Goal: Task Accomplishment & Management: Use online tool/utility

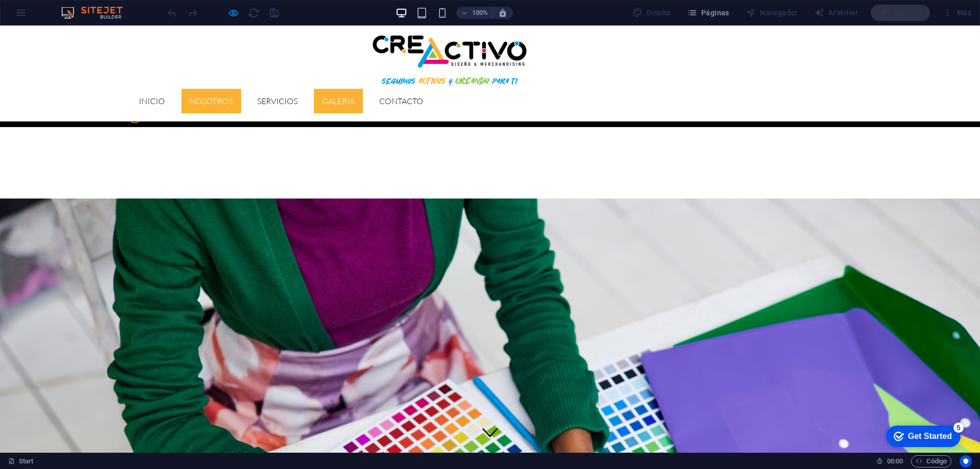
scroll to position [1320, 0]
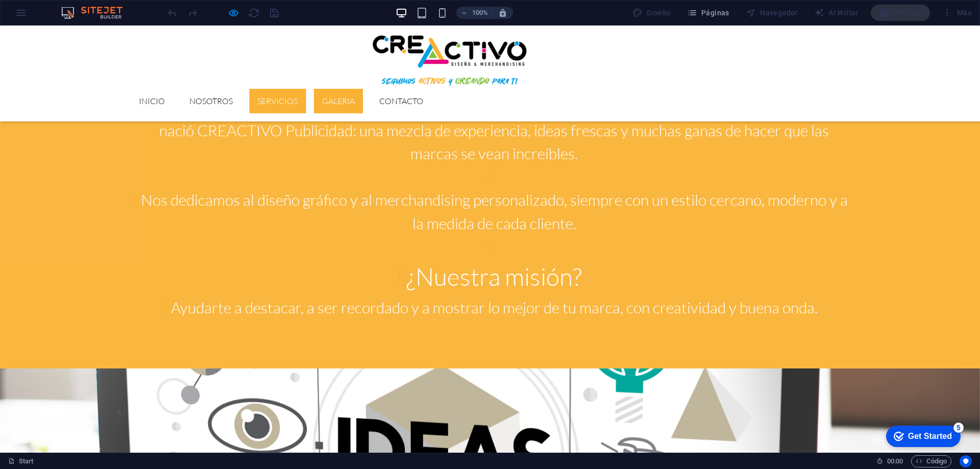
click at [306, 89] on link "Servicios" at bounding box center [277, 101] width 57 height 24
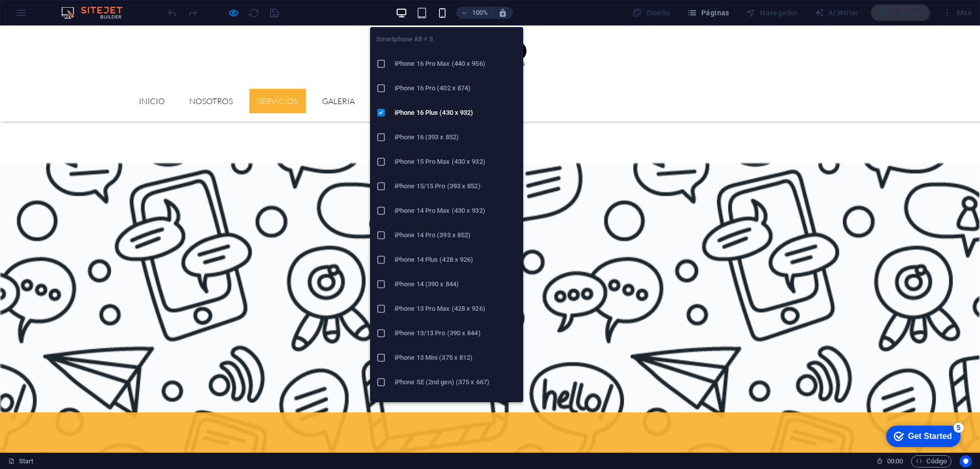
click at [442, 10] on icon "button" at bounding box center [442, 13] width 12 height 12
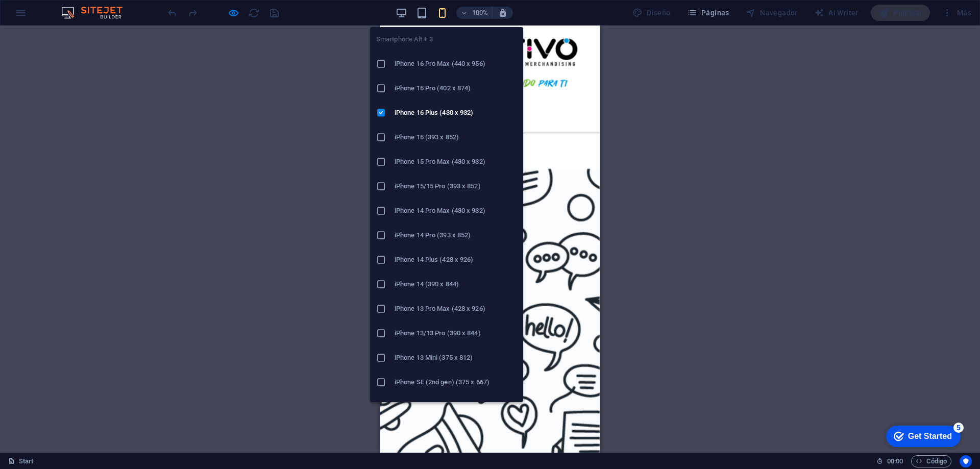
scroll to position [822, 0]
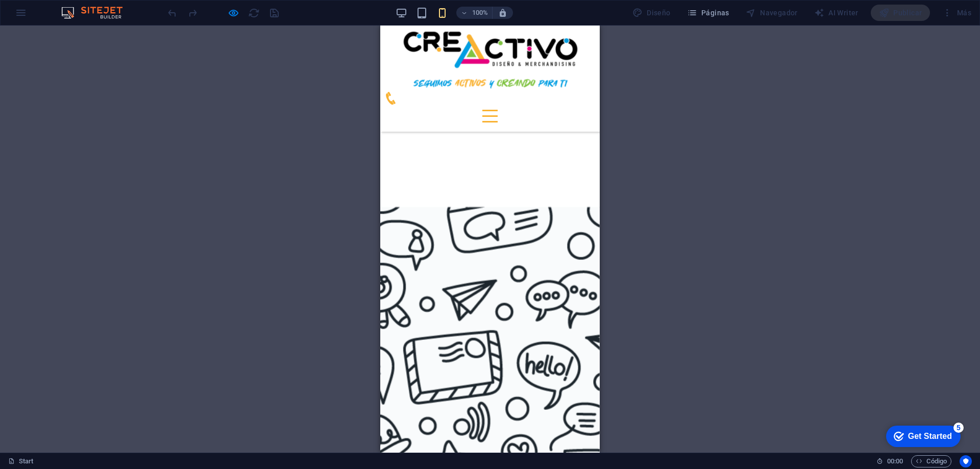
click at [498, 110] on div at bounding box center [489, 116] width 15 height 13
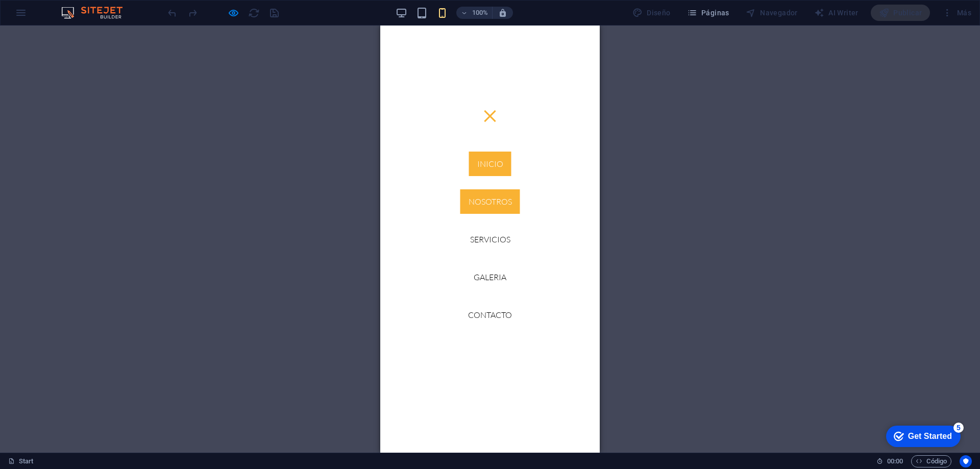
click at [487, 160] on link "Inicio" at bounding box center [490, 164] width 42 height 24
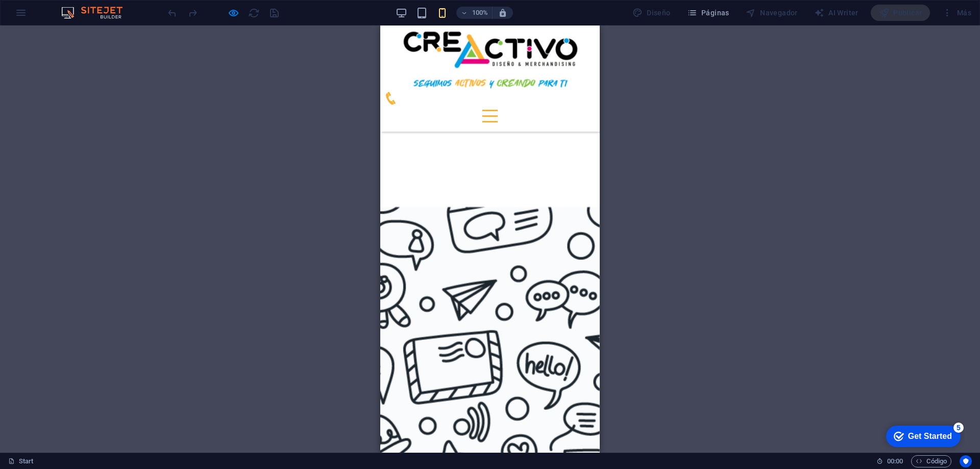
click at [498, 110] on div at bounding box center [489, 116] width 15 height 13
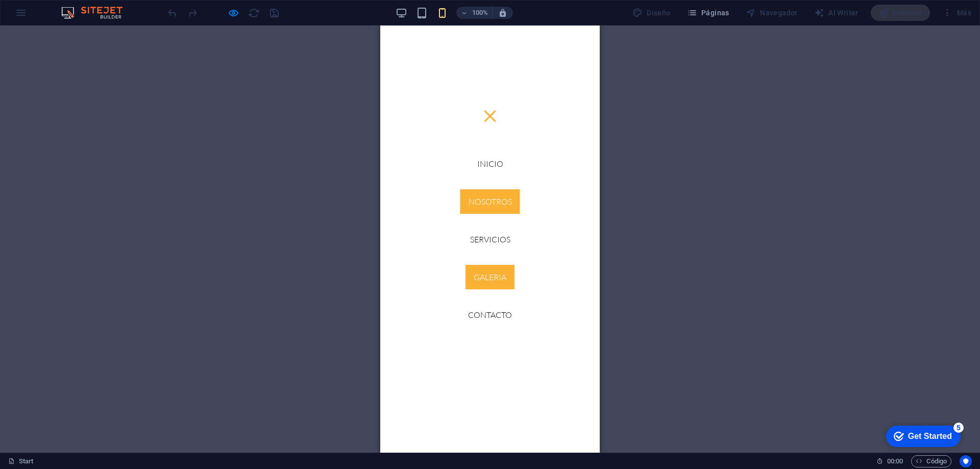
click at [487, 279] on link "GALERIA" at bounding box center [489, 277] width 49 height 24
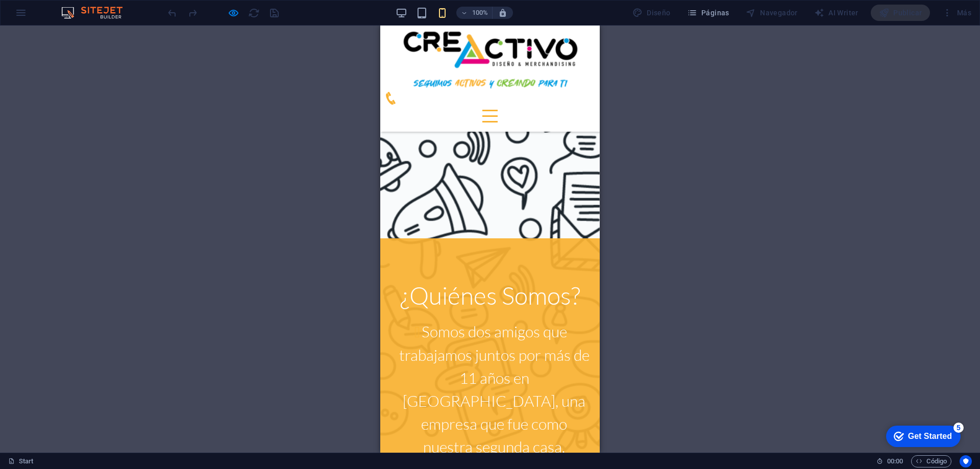
scroll to position [1257, 0]
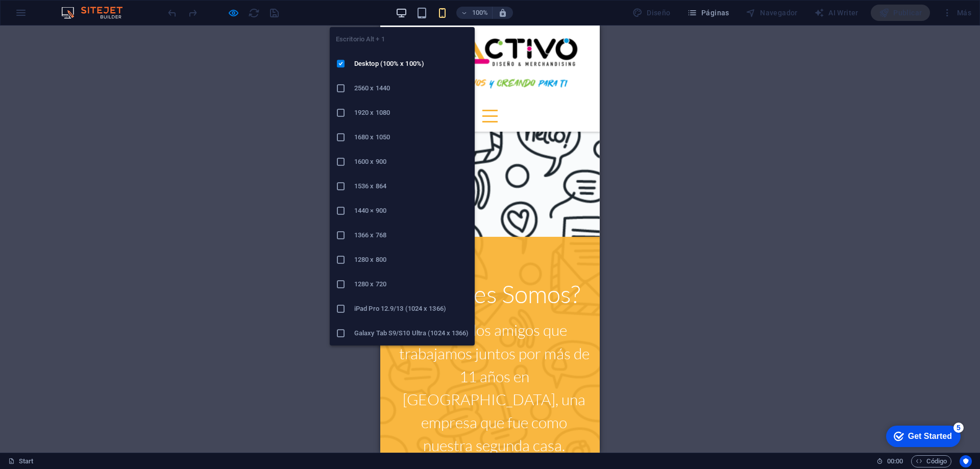
click at [402, 12] on icon "button" at bounding box center [401, 13] width 12 height 12
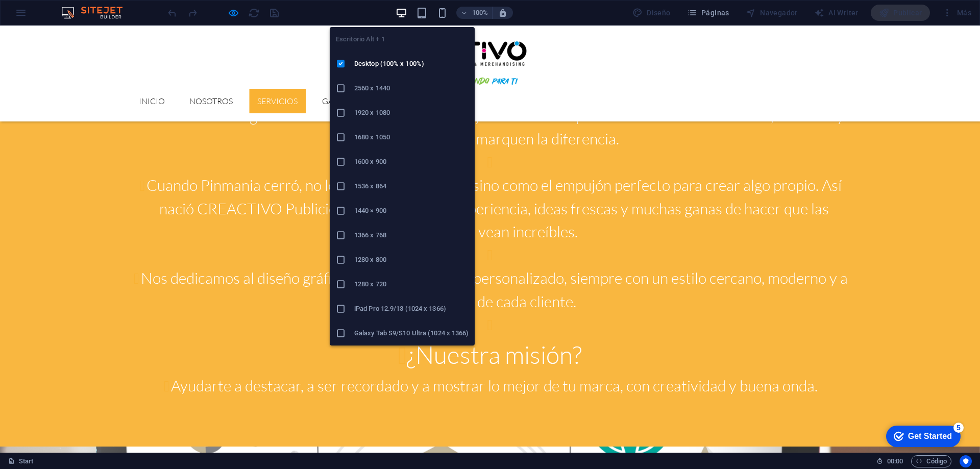
scroll to position [1241, 0]
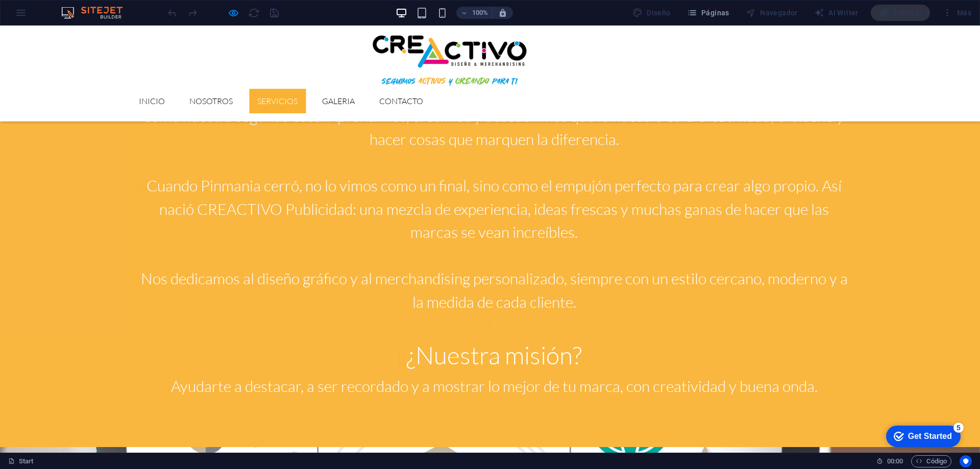
click at [24, 13] on div "100% Diseño Páginas Navegador AI Writer Publicar Más" at bounding box center [490, 13] width 979 height 24
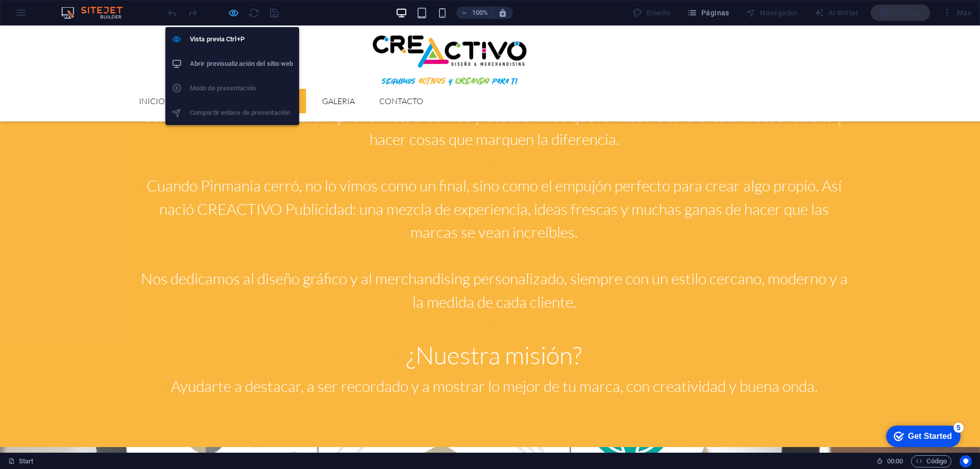
click at [235, 13] on icon "button" at bounding box center [234, 13] width 12 height 12
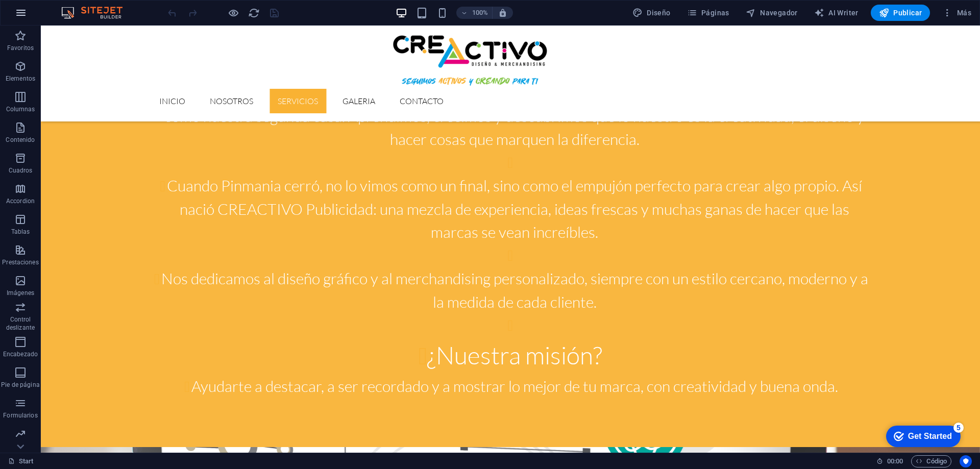
click at [17, 13] on icon "button" at bounding box center [21, 13] width 12 height 12
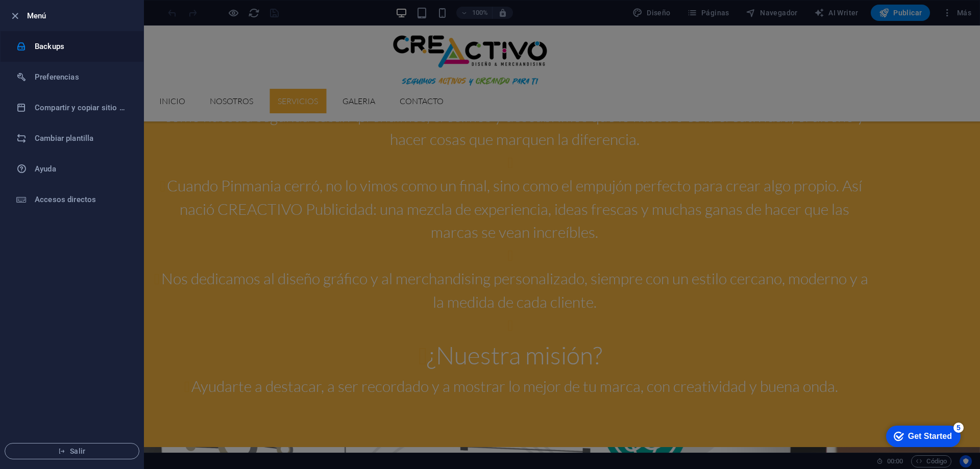
click at [52, 51] on h6 "Backups" at bounding box center [82, 46] width 94 height 12
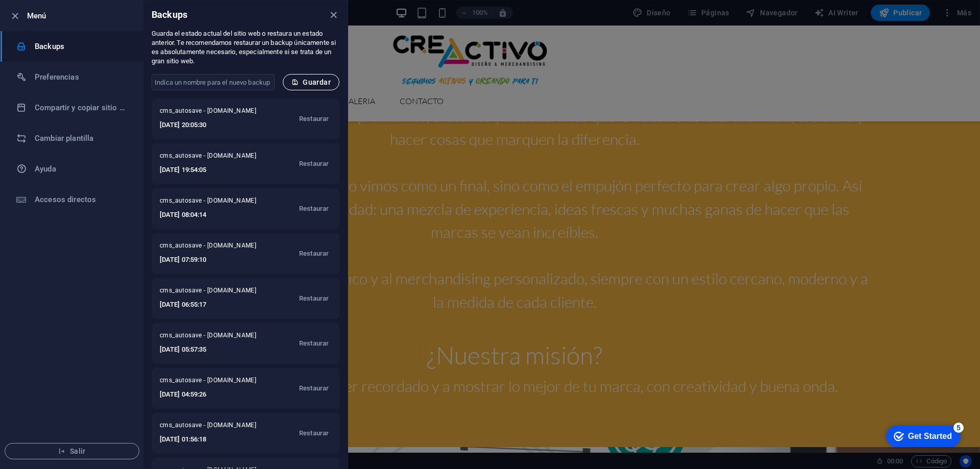
click at [300, 79] on span "Guardar" at bounding box center [310, 82] width 39 height 8
click at [331, 14] on icon "close" at bounding box center [334, 15] width 12 height 12
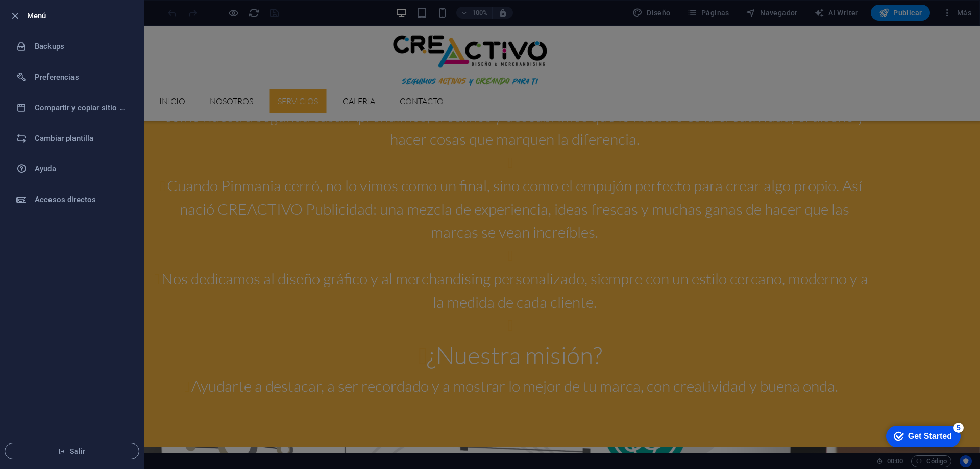
click at [162, 58] on div at bounding box center [490, 234] width 980 height 469
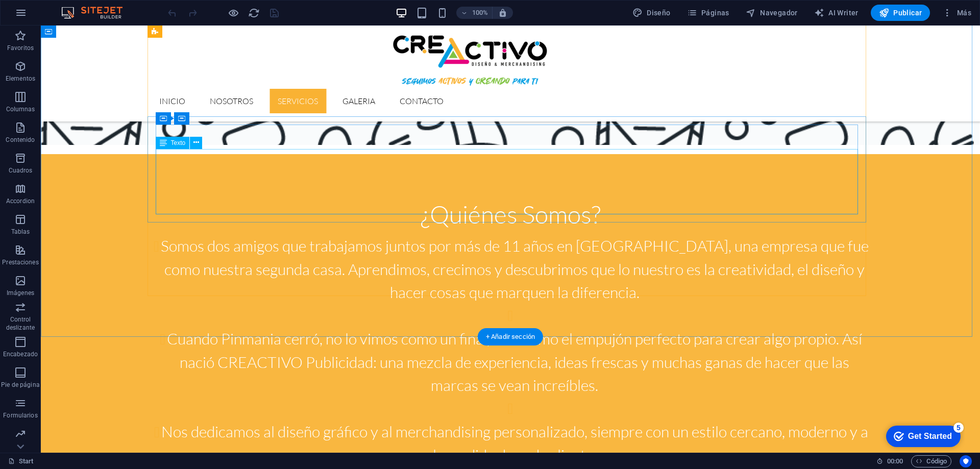
scroll to position [986, 0]
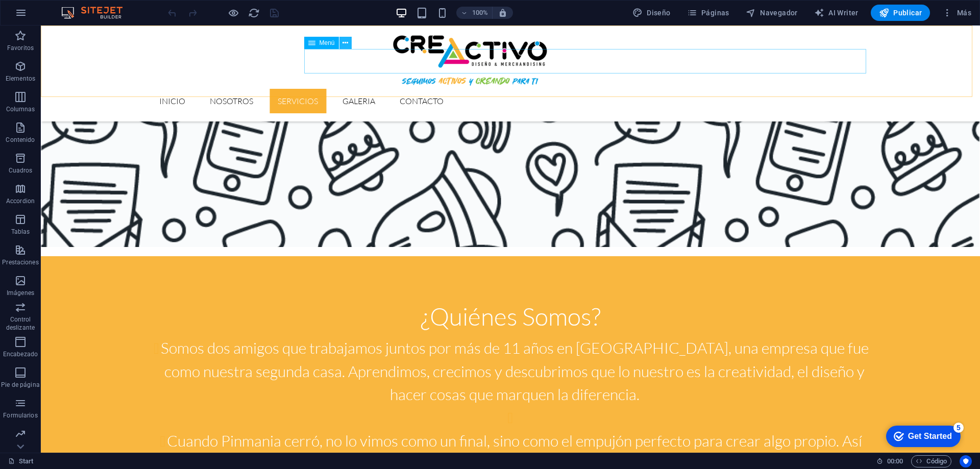
click at [348, 44] on icon at bounding box center [345, 43] width 6 height 11
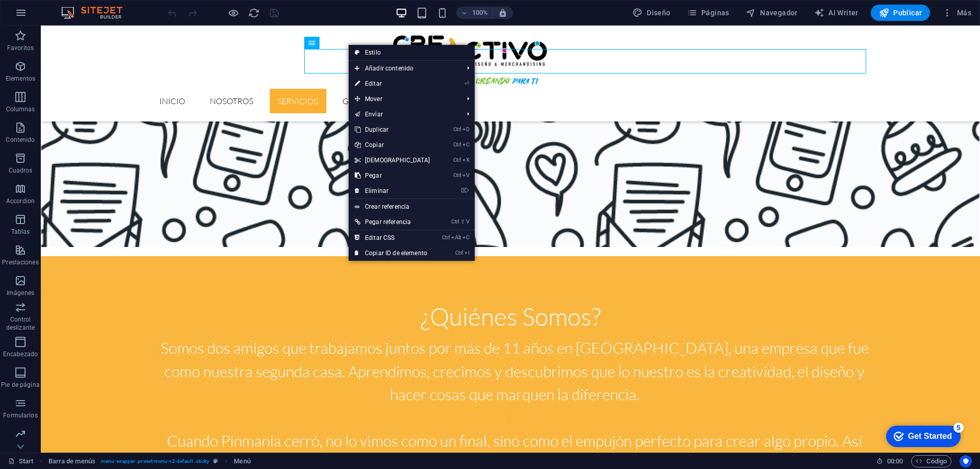
click at [373, 48] on link "Estilo" at bounding box center [412, 52] width 126 height 15
select select "rem"
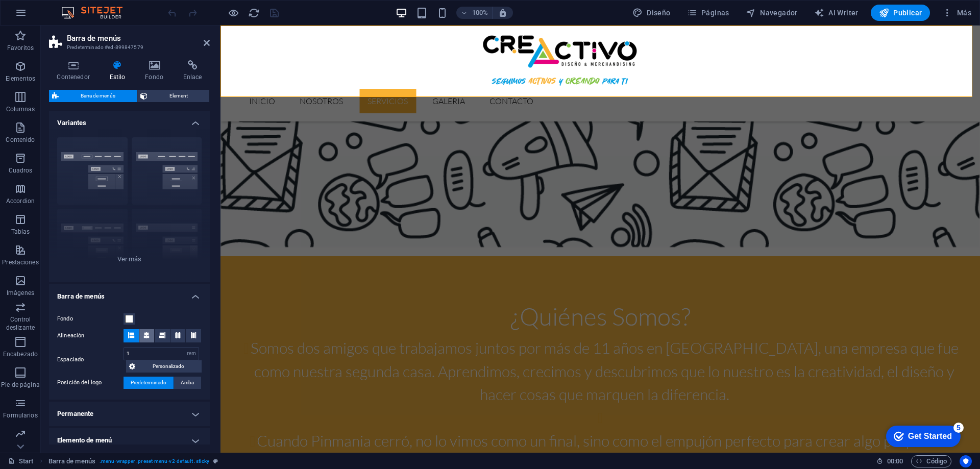
click at [145, 333] on icon at bounding box center [146, 335] width 6 height 6
click at [204, 43] on icon at bounding box center [207, 43] width 6 height 8
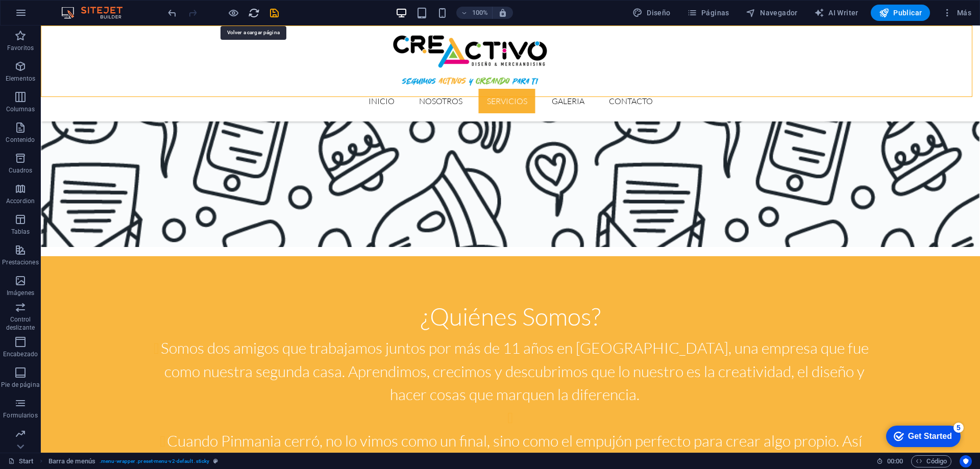
click at [255, 9] on icon "reload" at bounding box center [254, 13] width 12 height 12
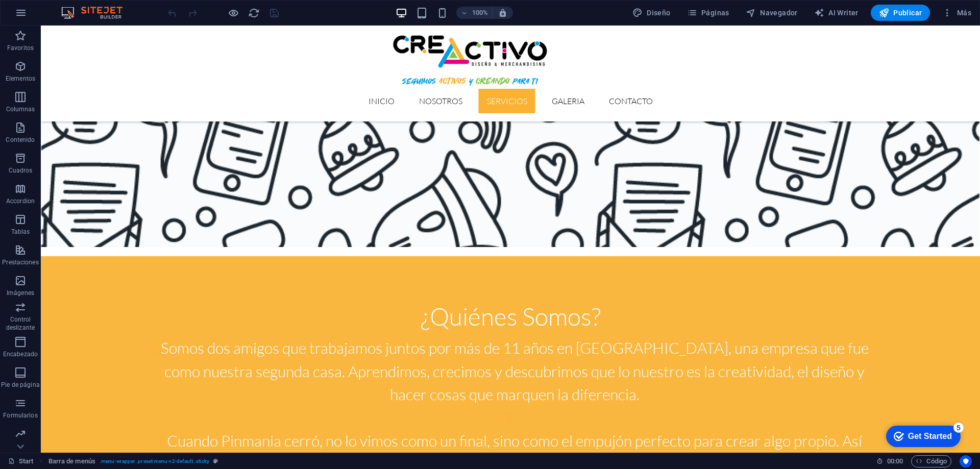
click at [278, 15] on div at bounding box center [223, 13] width 114 height 16
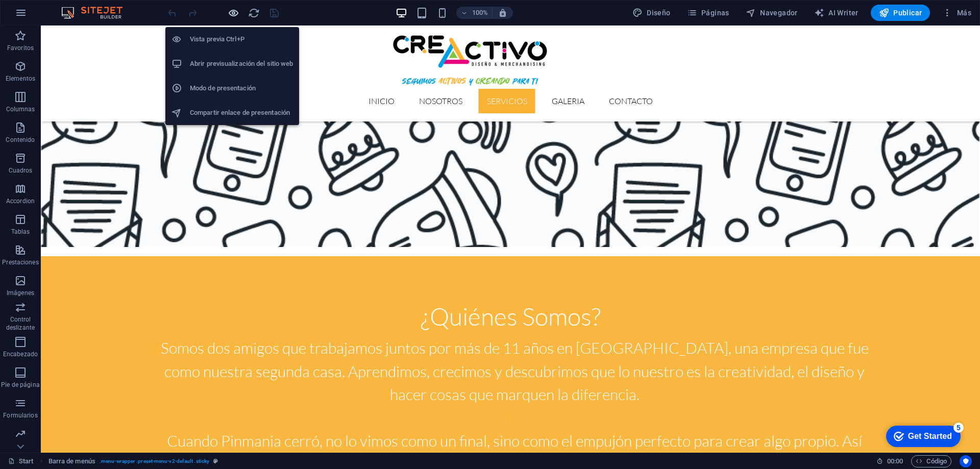
click at [231, 12] on icon "button" at bounding box center [234, 13] width 12 height 12
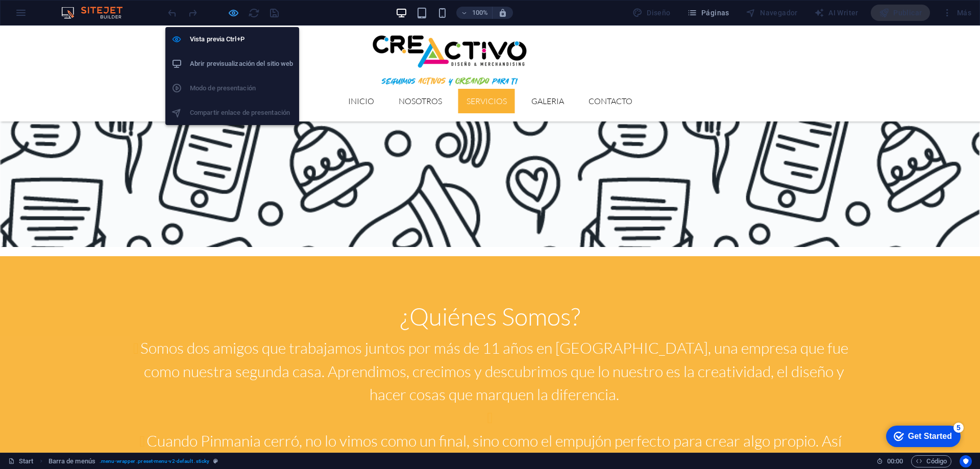
click at [232, 13] on icon "button" at bounding box center [234, 13] width 12 height 12
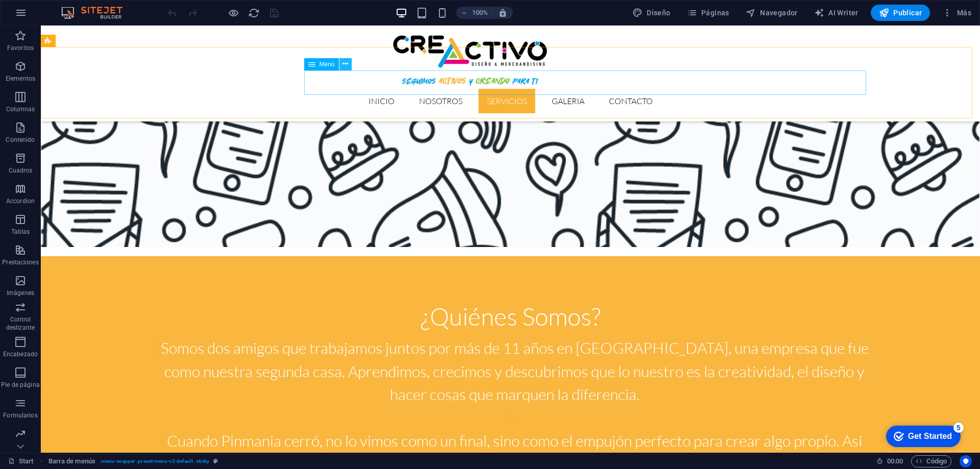
click at [348, 66] on icon at bounding box center [345, 64] width 6 height 11
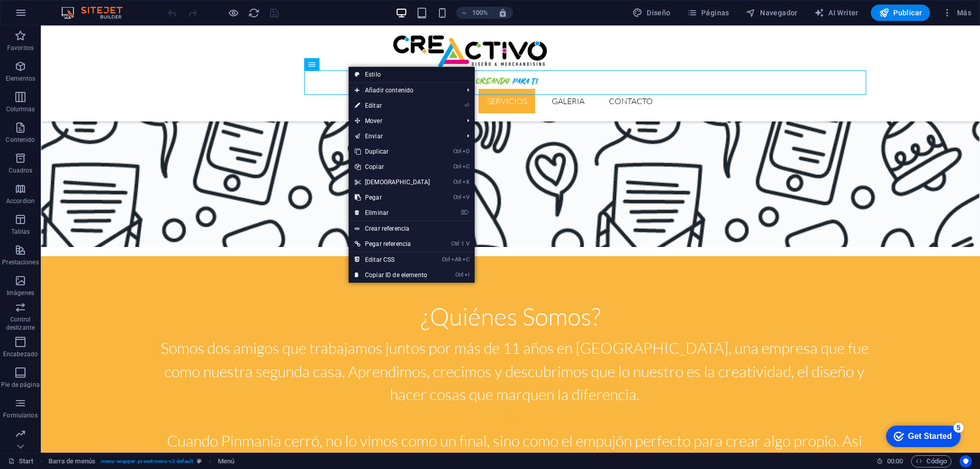
click at [368, 73] on link "Estilo" at bounding box center [412, 74] width 126 height 15
select select "rem"
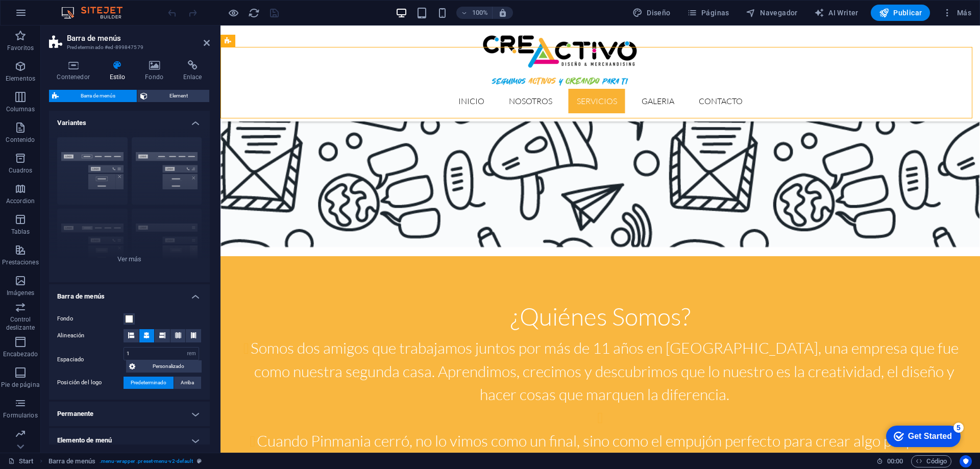
click at [143, 335] on icon at bounding box center [146, 335] width 6 height 6
click at [134, 337] on button at bounding box center [130, 335] width 15 height 13
click at [144, 335] on icon at bounding box center [146, 335] width 6 height 6
click at [203, 43] on header "Barra de menús Predeterminado #ed-899847579" at bounding box center [129, 39] width 161 height 27
click at [435, 68] on icon at bounding box center [435, 64] width 6 height 11
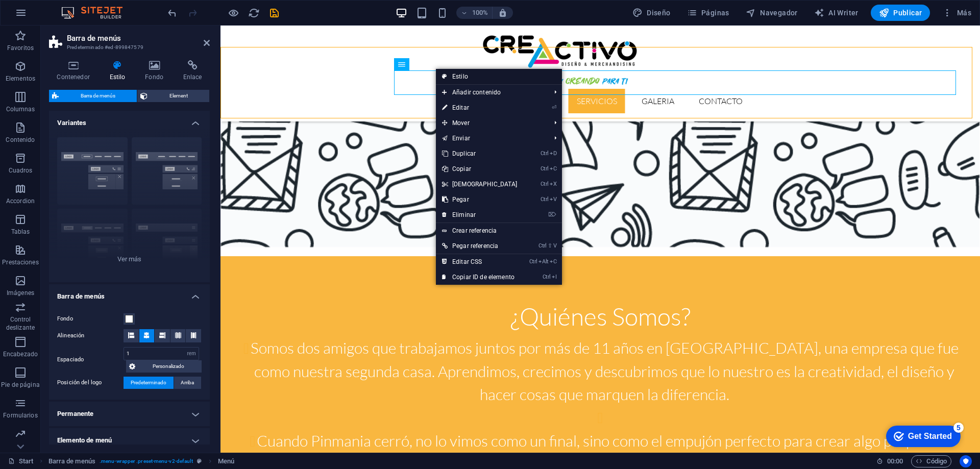
click at [461, 80] on link "Estilo" at bounding box center [499, 76] width 126 height 15
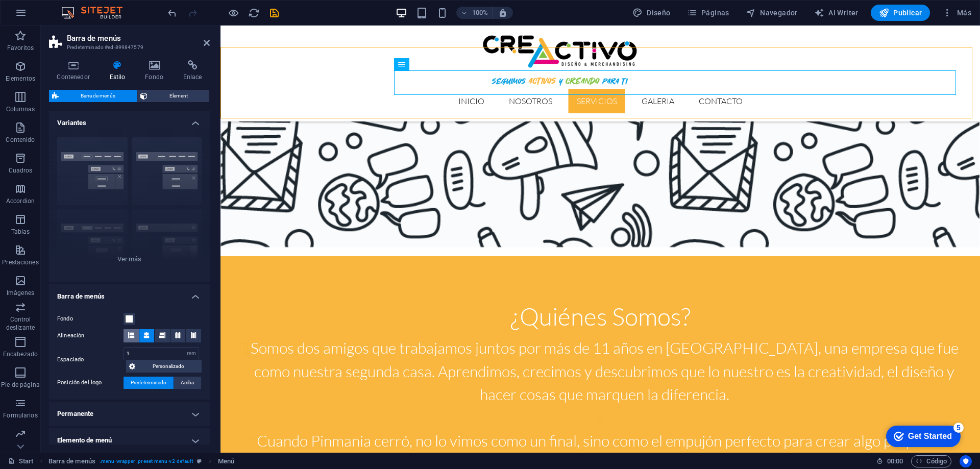
click at [132, 334] on icon at bounding box center [131, 335] width 6 height 6
click at [204, 43] on icon at bounding box center [207, 43] width 6 height 8
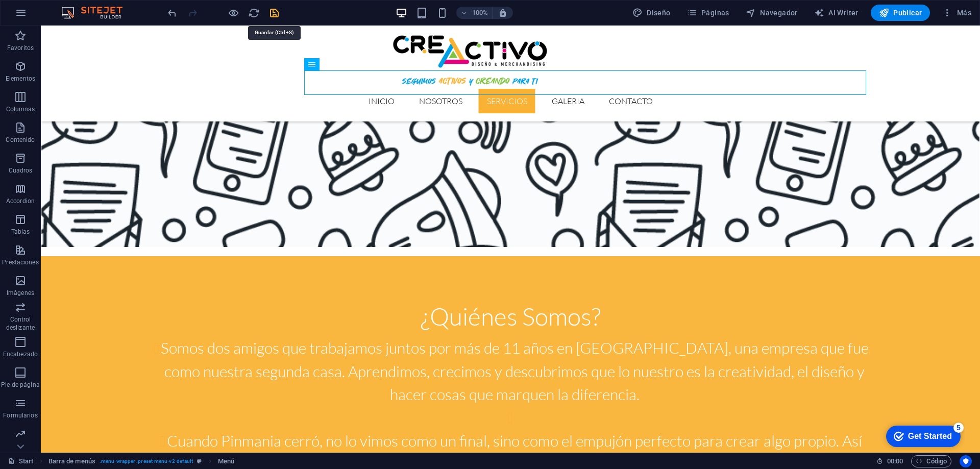
click at [272, 15] on icon "save" at bounding box center [274, 13] width 12 height 12
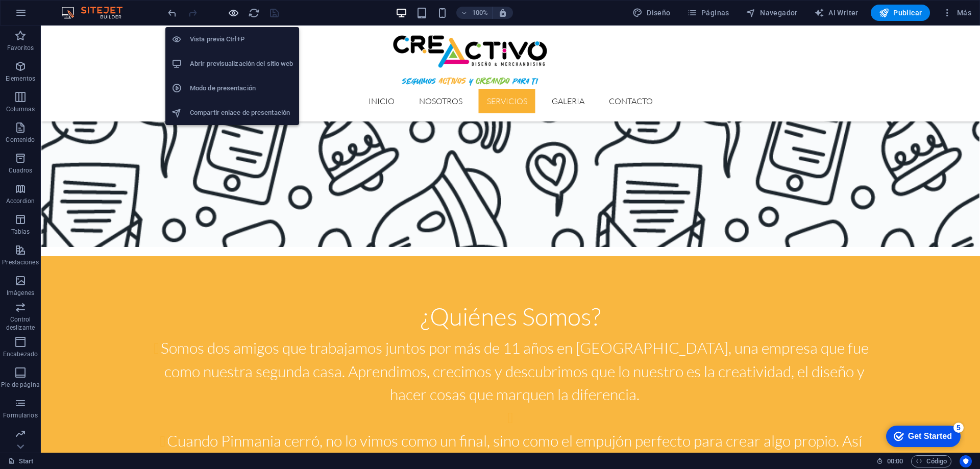
click at [230, 16] on icon "button" at bounding box center [234, 13] width 12 height 12
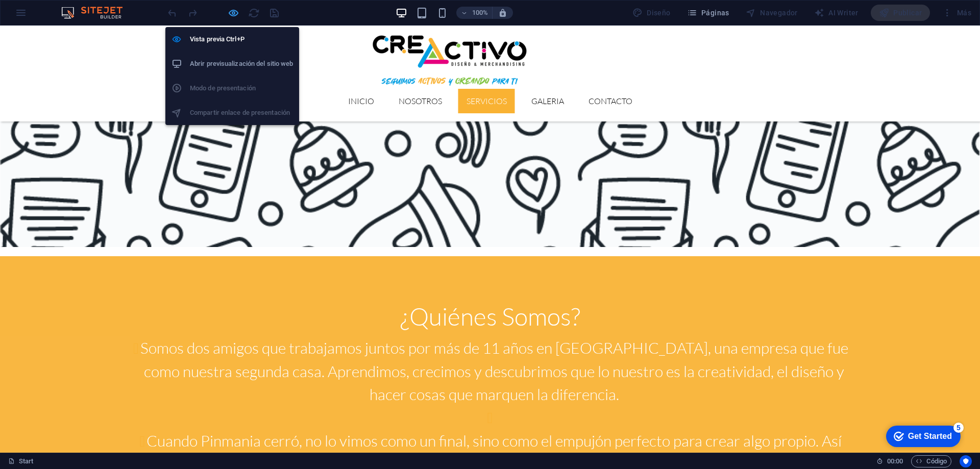
click at [229, 14] on icon "button" at bounding box center [234, 13] width 12 height 12
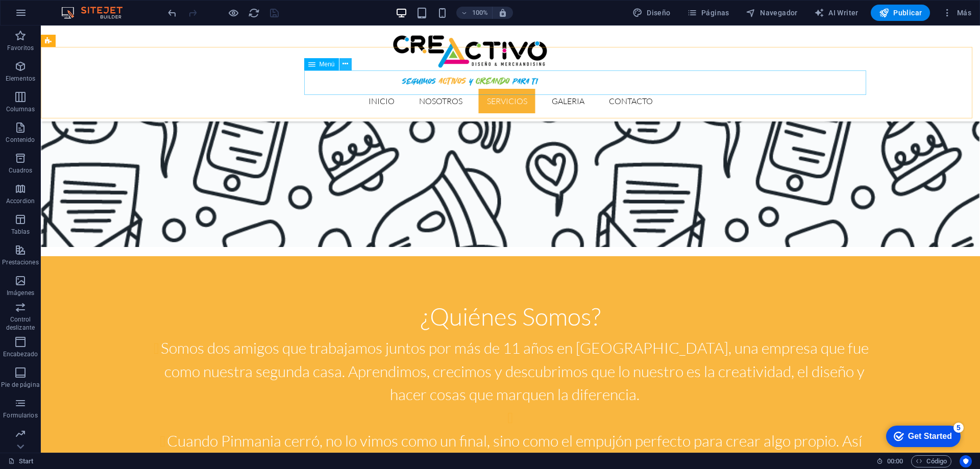
click at [348, 65] on icon at bounding box center [345, 64] width 6 height 11
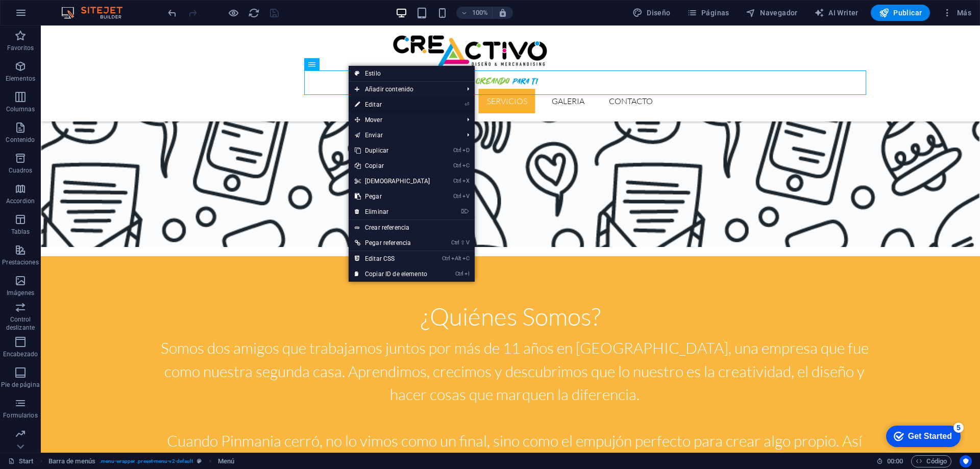
click at [377, 107] on link "⏎ Editar" at bounding box center [393, 104] width 88 height 15
select select
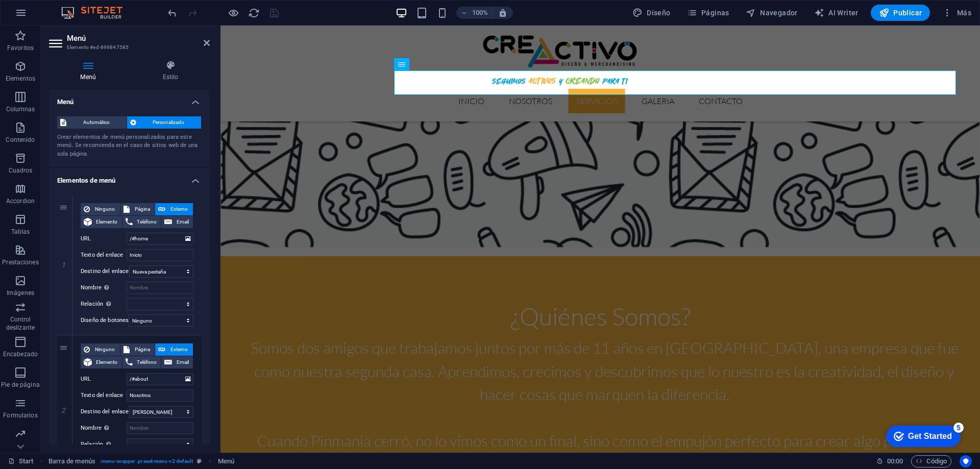
click at [90, 66] on icon at bounding box center [88, 65] width 78 height 10
click at [90, 67] on icon at bounding box center [88, 65] width 78 height 10
click at [166, 59] on div "Menú Estilo Menú Automático Personalizado Crear elementos de menú personalizado…" at bounding box center [129, 252] width 177 height 401
click at [170, 63] on icon at bounding box center [170, 65] width 79 height 10
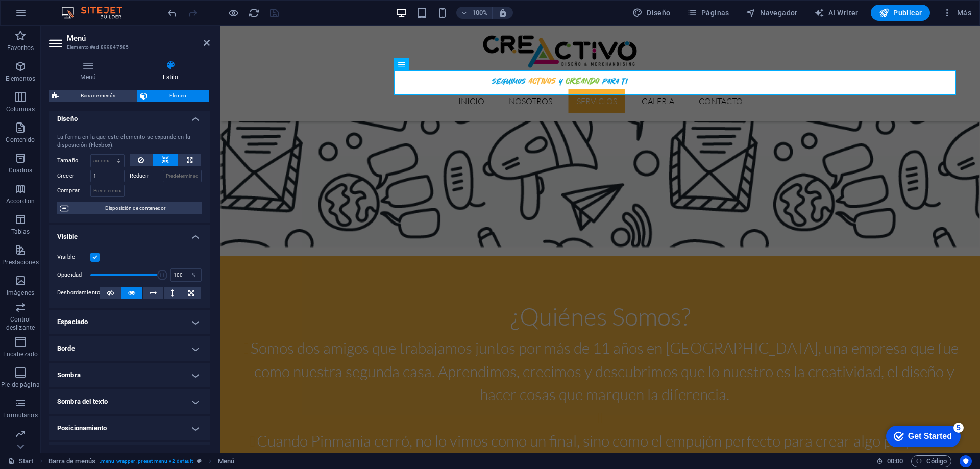
scroll to position [0, 0]
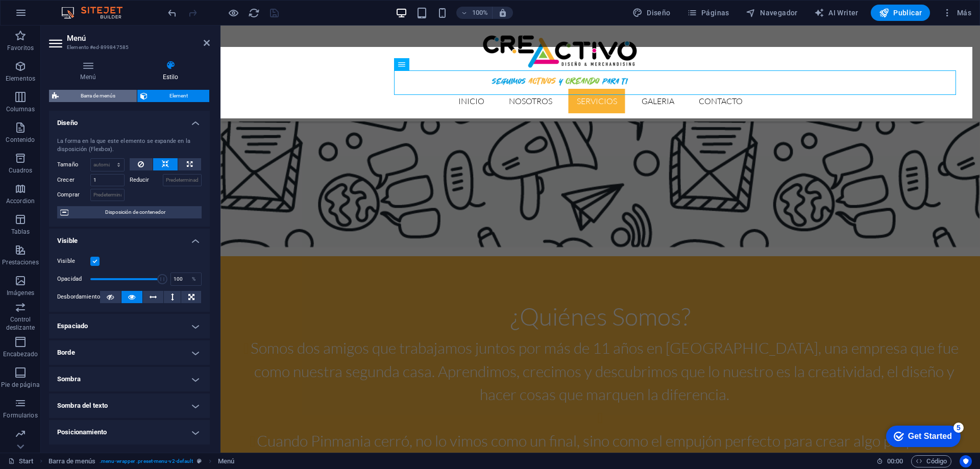
click at [105, 93] on span "Barra de menús" at bounding box center [98, 96] width 72 height 12
select select "rem"
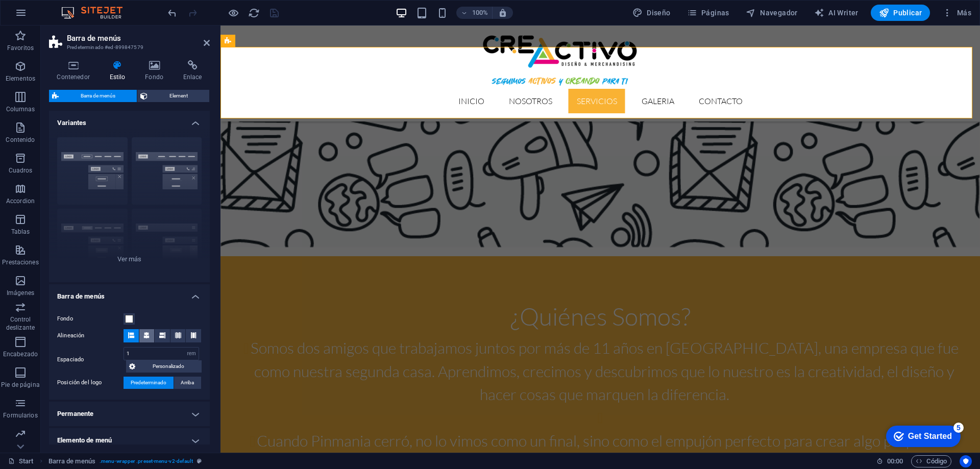
click at [149, 337] on icon at bounding box center [146, 335] width 6 height 6
click at [274, 11] on icon "save" at bounding box center [274, 13] width 12 height 12
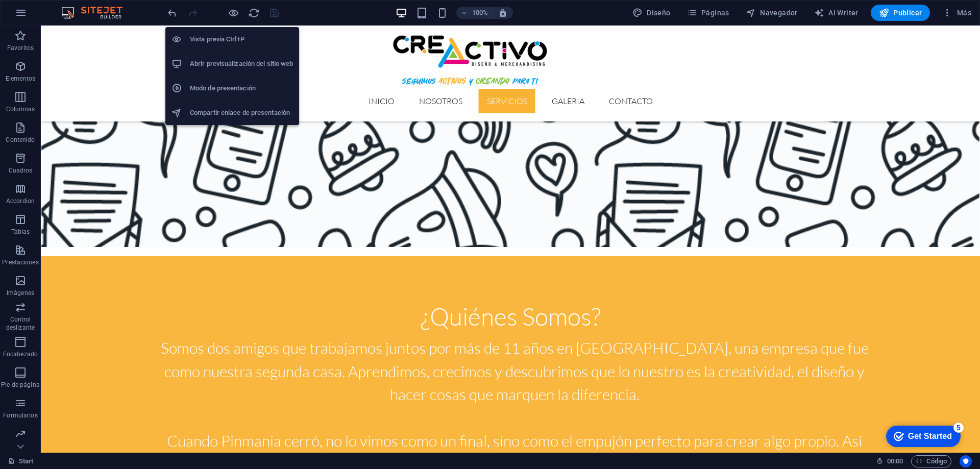
click at [226, 66] on h6 "Abrir previsualización del sitio web" at bounding box center [241, 64] width 103 height 12
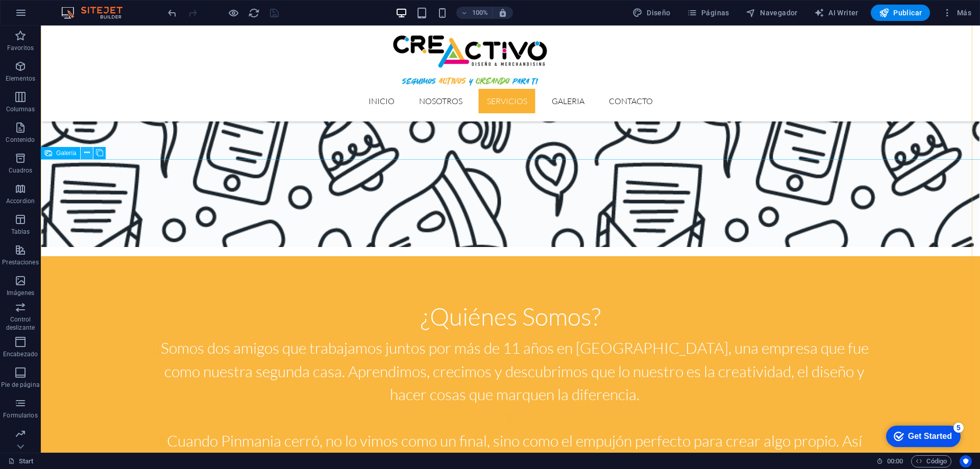
click at [88, 154] on icon at bounding box center [87, 152] width 6 height 11
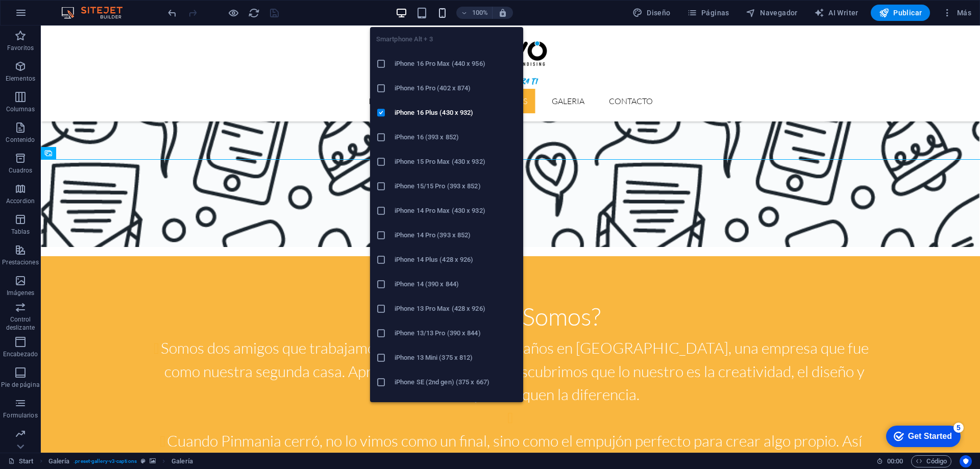
click at [443, 9] on icon "button" at bounding box center [442, 13] width 12 height 12
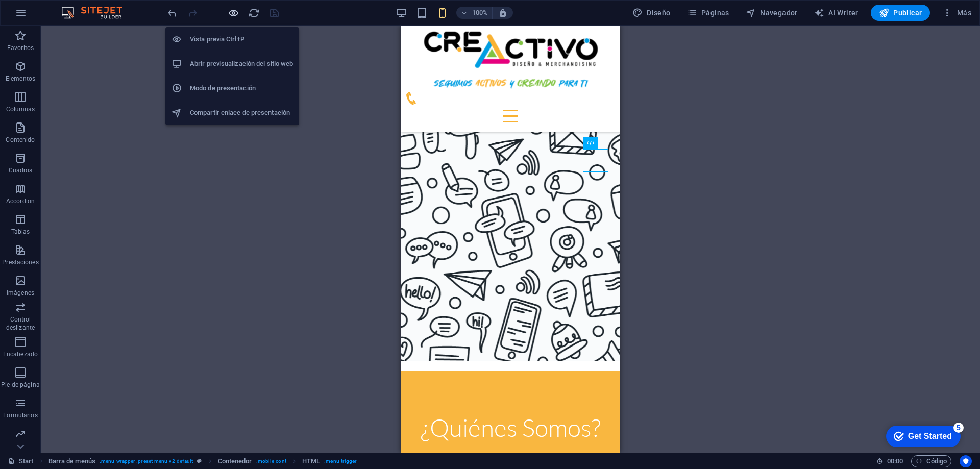
click at [235, 13] on icon "button" at bounding box center [234, 13] width 12 height 12
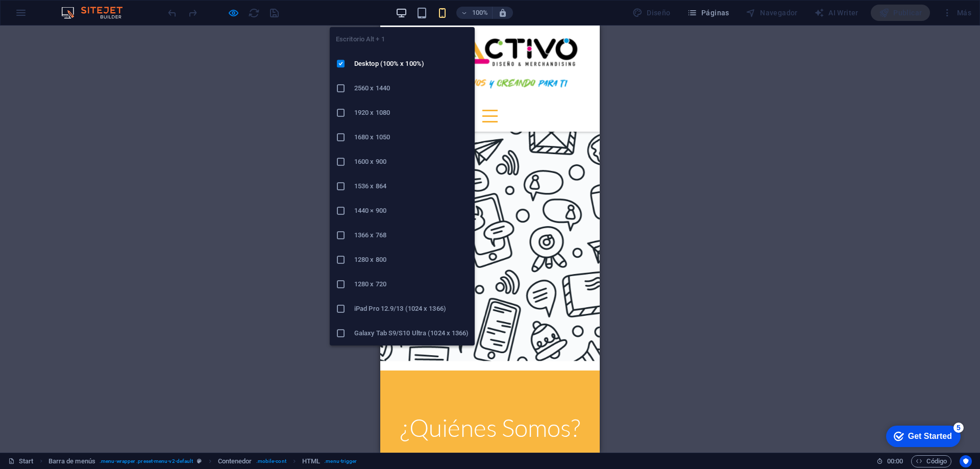
click at [401, 12] on icon "button" at bounding box center [401, 13] width 12 height 12
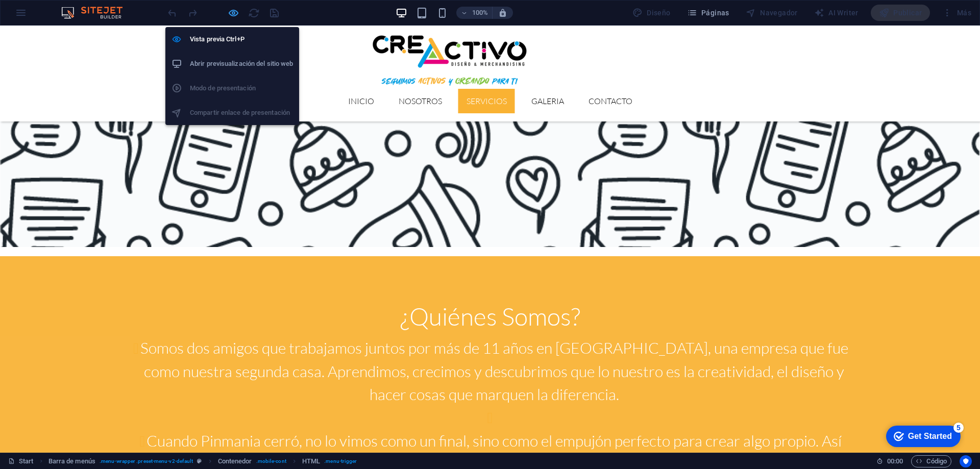
click at [232, 12] on icon "button" at bounding box center [234, 13] width 12 height 12
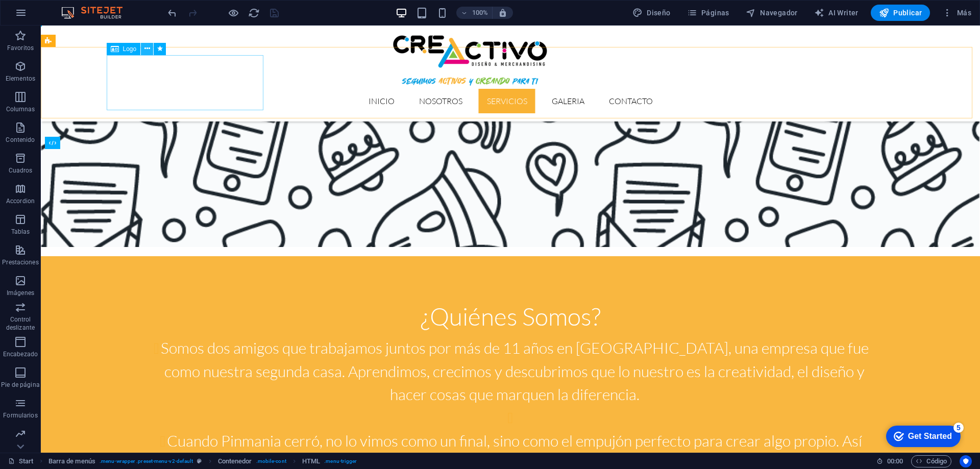
click at [148, 51] on icon at bounding box center [147, 48] width 6 height 11
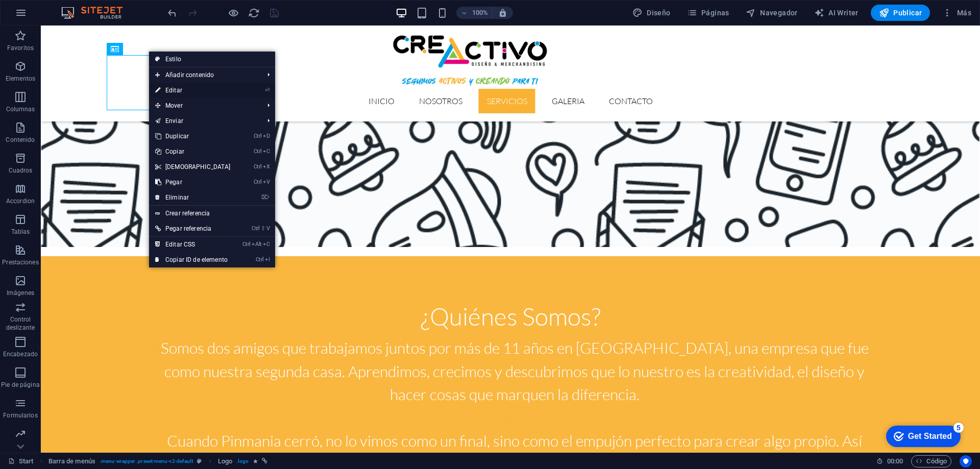
click at [172, 88] on link "⏎ Editar" at bounding box center [193, 90] width 88 height 15
select select "px"
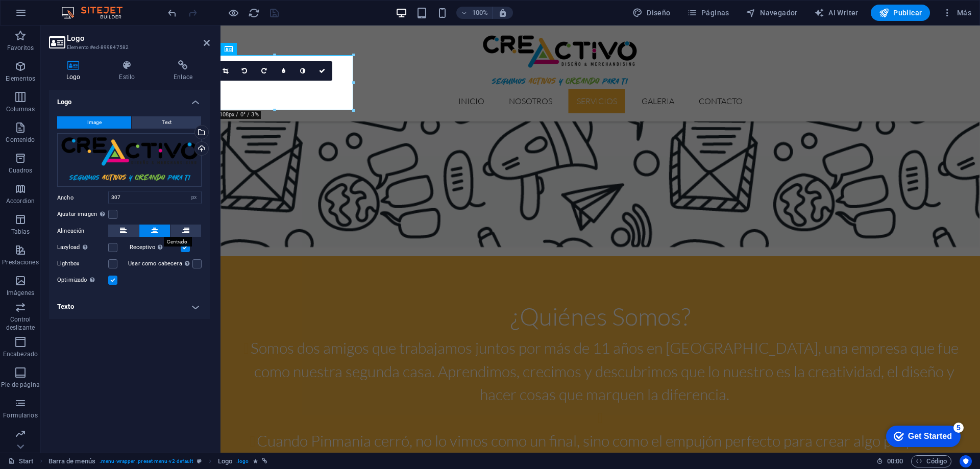
click at [161, 229] on button at bounding box center [154, 231] width 31 height 12
click at [124, 70] on icon at bounding box center [127, 65] width 51 height 10
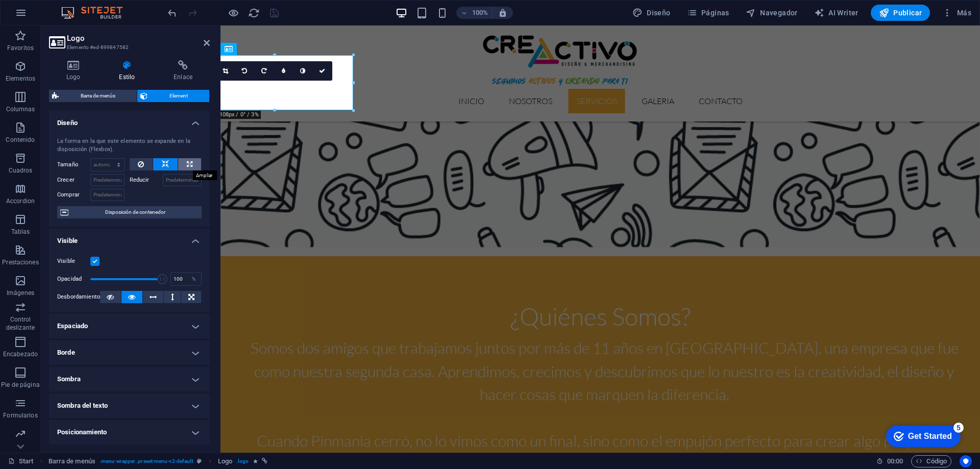
click at [189, 162] on icon at bounding box center [190, 164] width 6 height 12
type input "100"
select select "%"
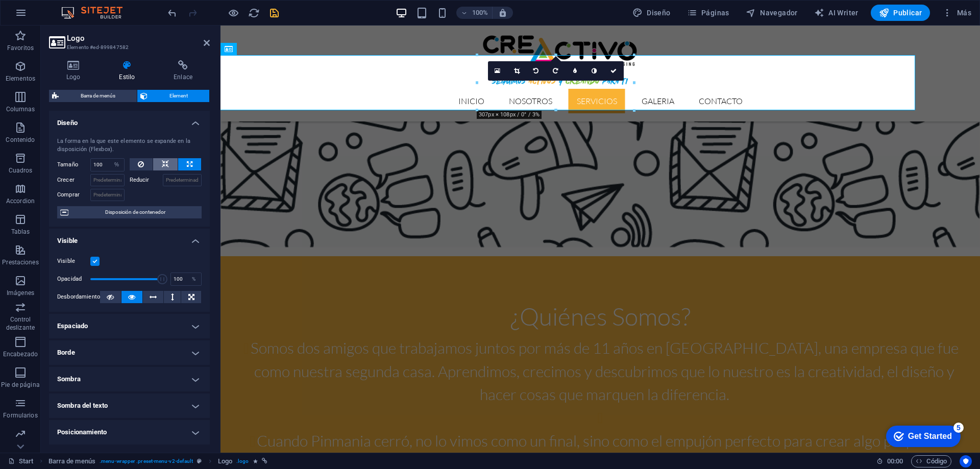
click at [166, 166] on icon at bounding box center [165, 164] width 7 height 12
select select "DISABLED_OPTION_VALUE"
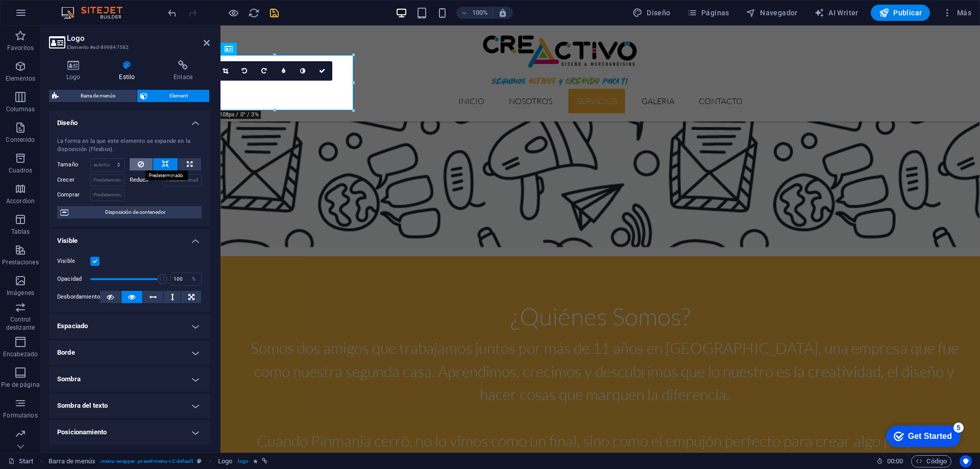
click at [145, 167] on button at bounding box center [141, 164] width 23 height 12
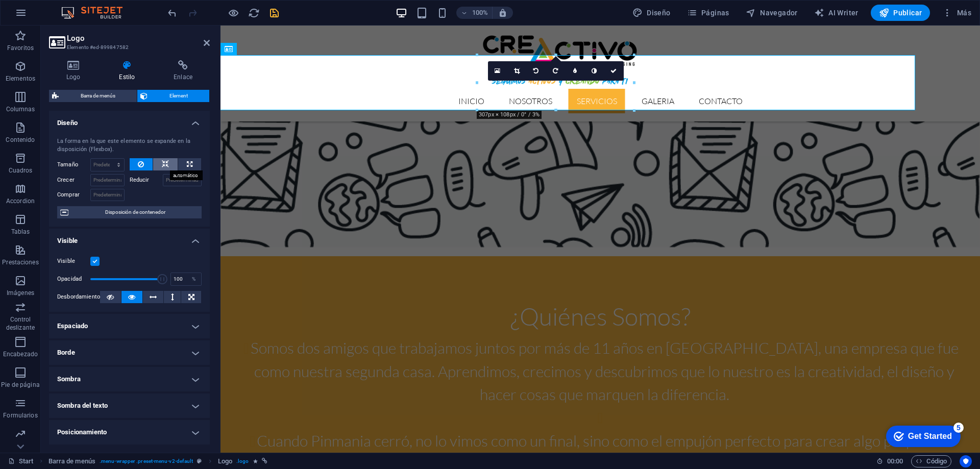
click at [163, 165] on icon at bounding box center [165, 164] width 7 height 12
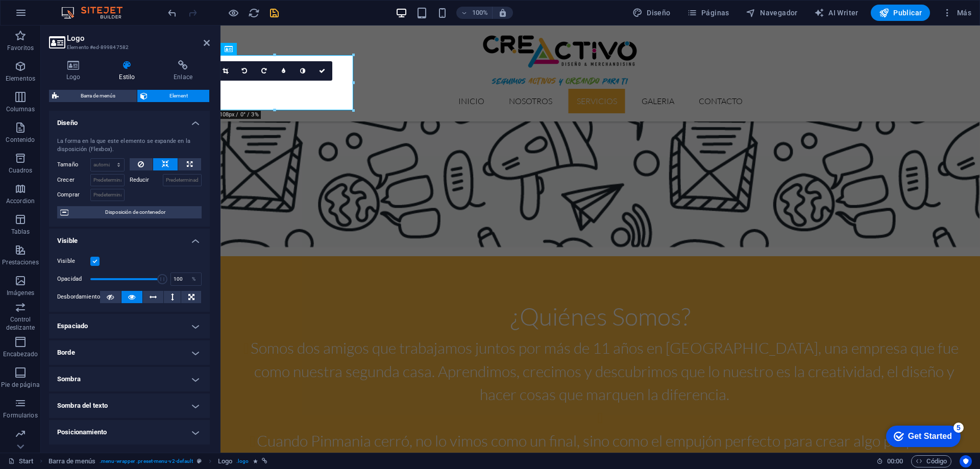
click at [188, 325] on h4 "Espaciado" at bounding box center [129, 326] width 161 height 24
click at [188, 325] on h4 "Espaciado" at bounding box center [129, 323] width 161 height 18
click at [177, 326] on h4 "Espaciado" at bounding box center [129, 326] width 161 height 24
click at [173, 327] on h4 "Espaciado" at bounding box center [129, 323] width 161 height 18
click at [178, 357] on h4 "Borde" at bounding box center [129, 352] width 161 height 24
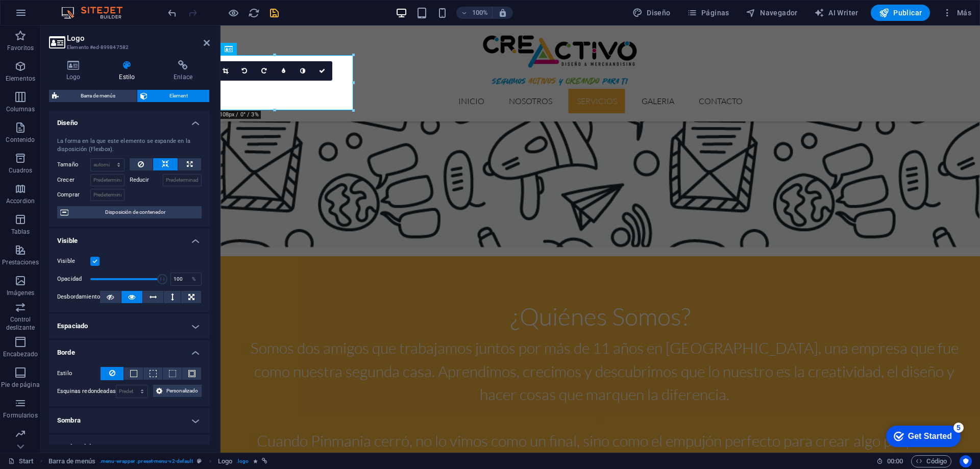
click at [178, 357] on h4 "Borde" at bounding box center [129, 349] width 161 height 18
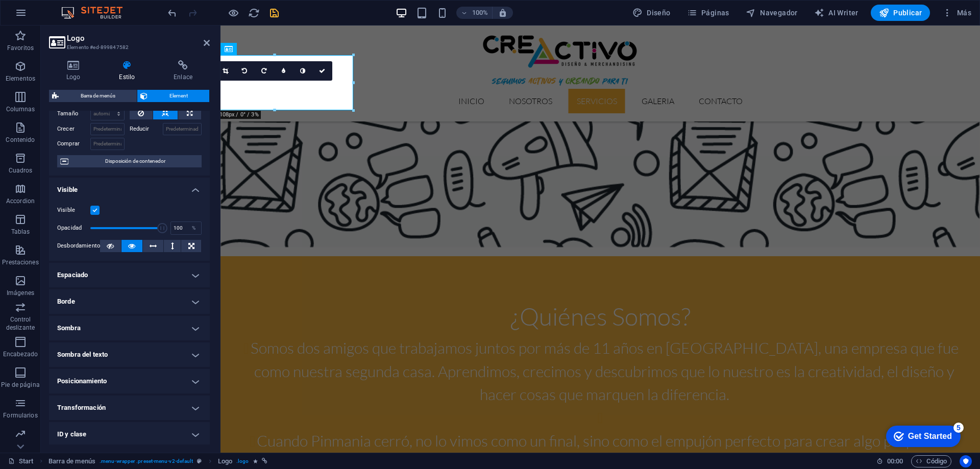
scroll to position [102, 0]
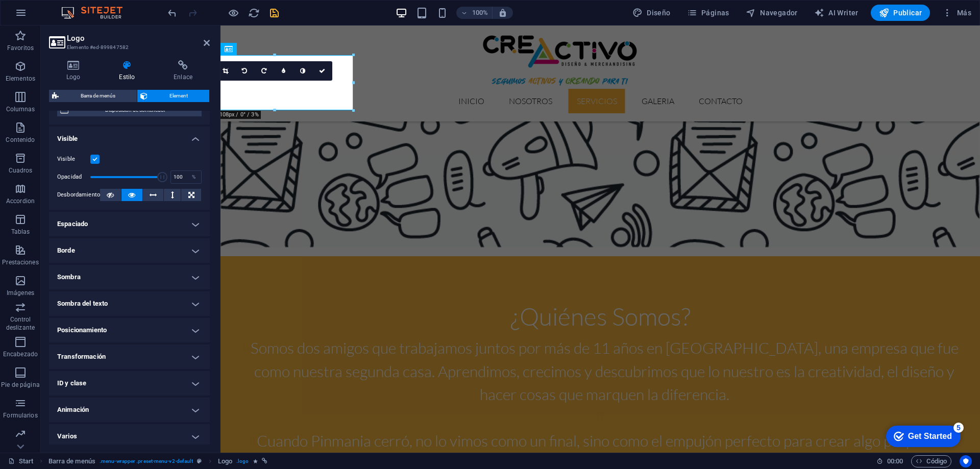
click at [164, 221] on h4 "Espaciado" at bounding box center [129, 224] width 161 height 24
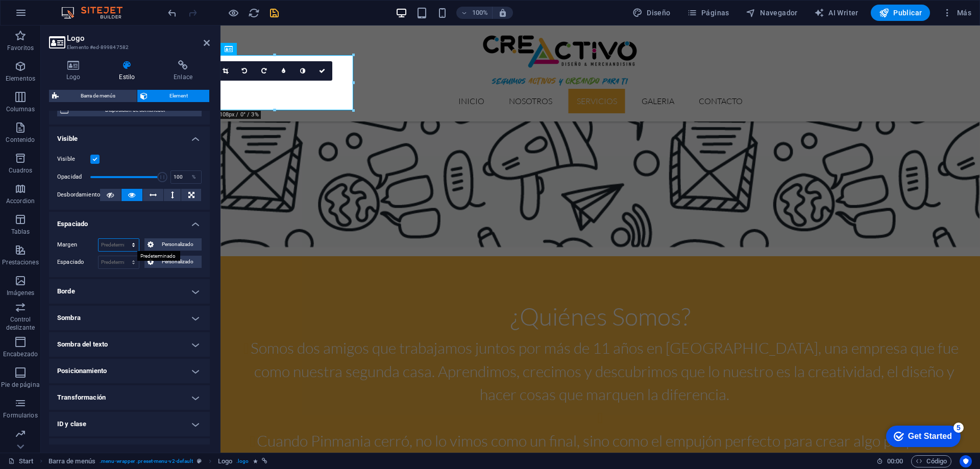
click at [132, 243] on select "Predeterminado automático px % rem vw vh Personalizado" at bounding box center [118, 245] width 40 height 12
click at [98, 239] on select "Predeterminado automático px % rem vw vh Personalizado" at bounding box center [118, 245] width 40 height 12
select select "DISABLED_OPTION_VALUE"
click at [206, 45] on icon at bounding box center [207, 43] width 6 height 8
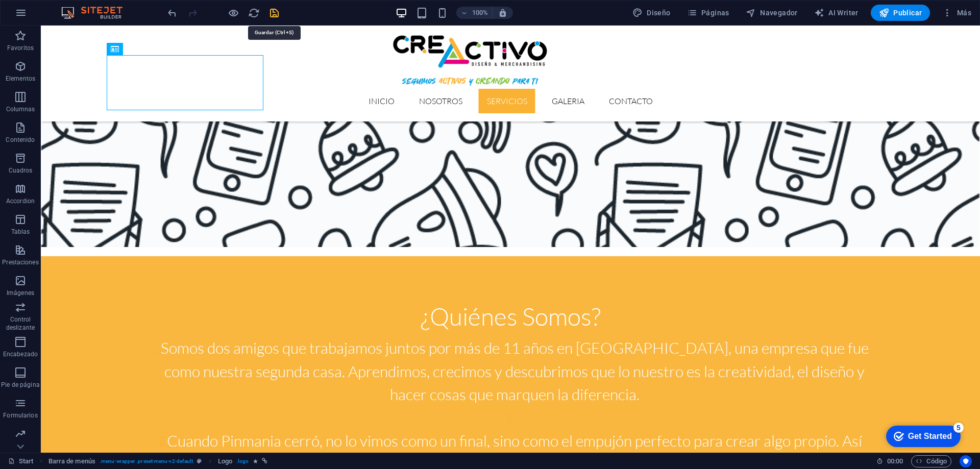
click at [274, 12] on icon "save" at bounding box center [274, 13] width 12 height 12
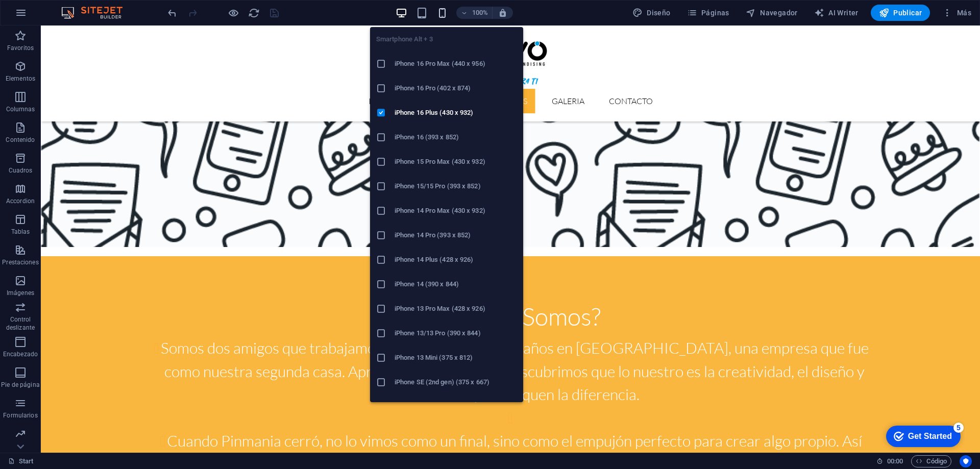
click at [439, 13] on icon "button" at bounding box center [442, 13] width 12 height 12
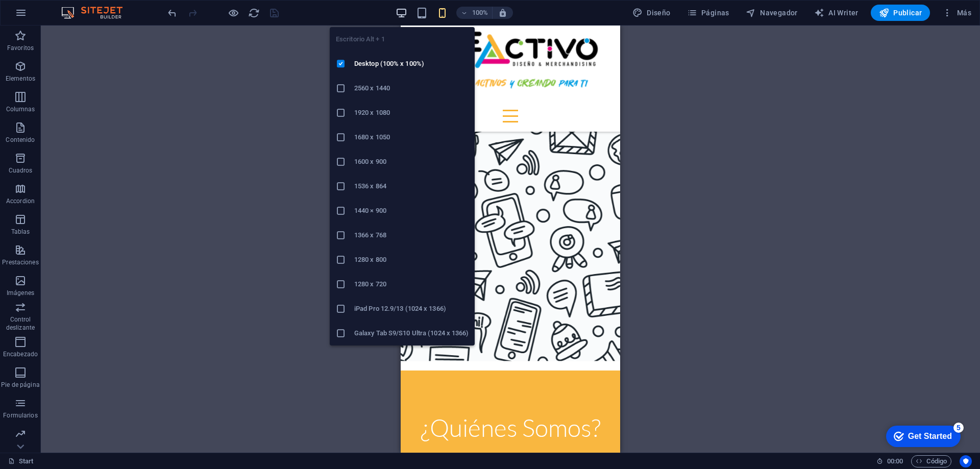
click at [407, 11] on icon "button" at bounding box center [401, 13] width 12 height 12
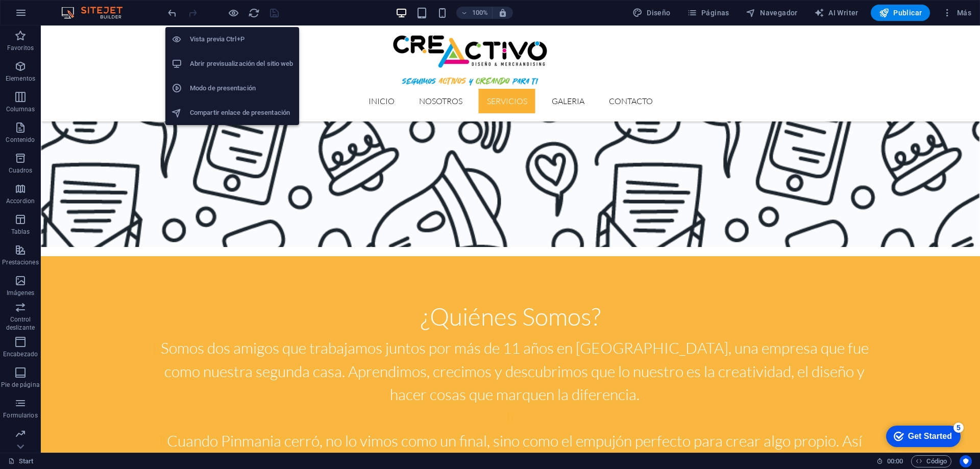
click at [231, 69] on h6 "Abrir previsualización del sitio web" at bounding box center [241, 64] width 103 height 12
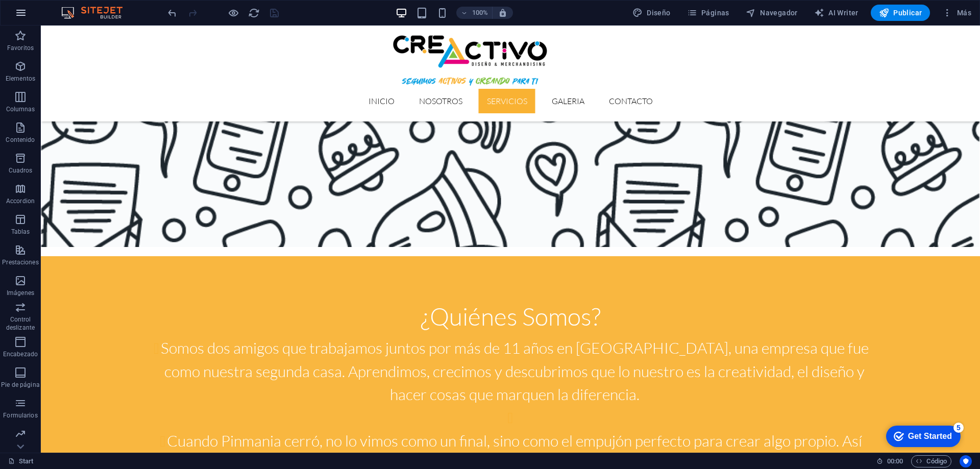
click at [30, 11] on button "button" at bounding box center [21, 13] width 24 height 24
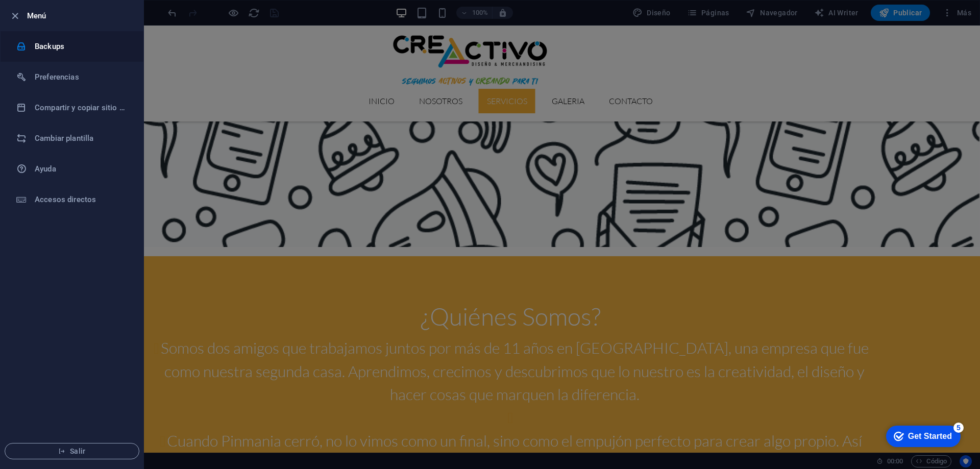
click at [45, 47] on h6 "Backups" at bounding box center [82, 46] width 94 height 12
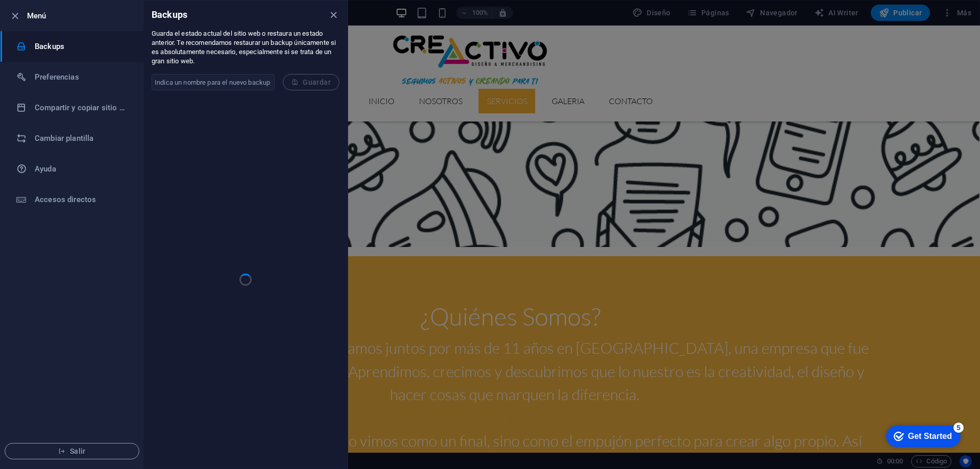
click at [188, 80] on input "text" at bounding box center [213, 82] width 123 height 16
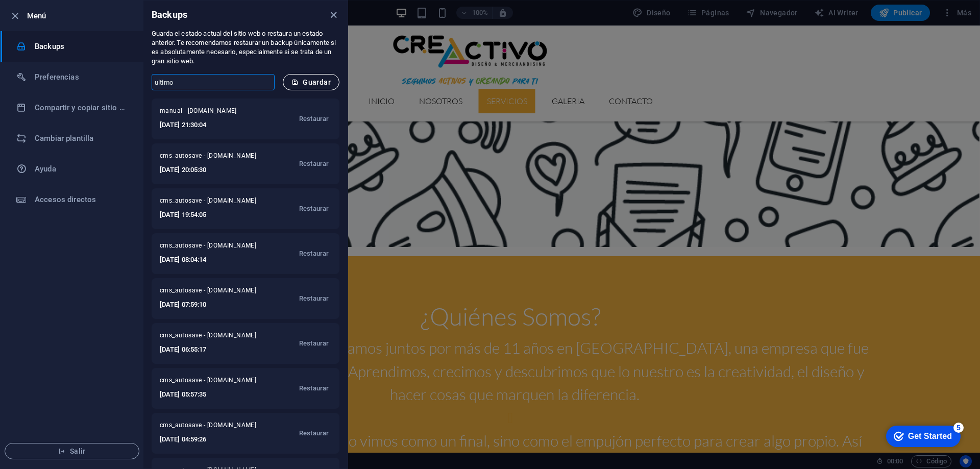
type input "ultimo"
click at [328, 85] on span "Guardar" at bounding box center [310, 82] width 39 height 8
click at [337, 14] on icon "close" at bounding box center [334, 15] width 12 height 12
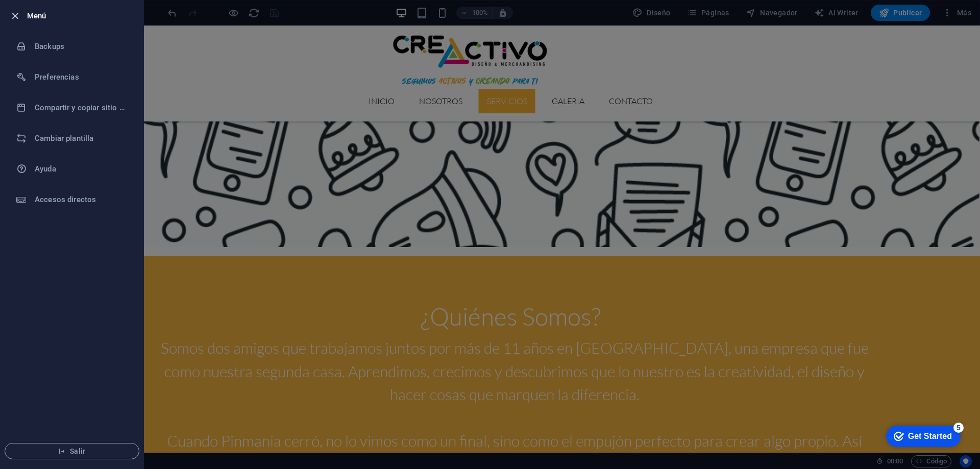
click at [15, 11] on icon "button" at bounding box center [15, 16] width 12 height 12
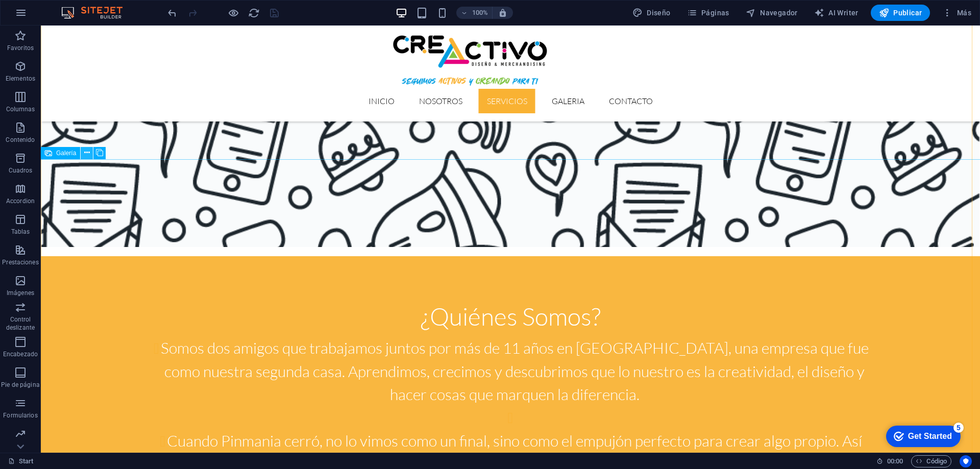
click at [85, 152] on icon at bounding box center [87, 152] width 6 height 11
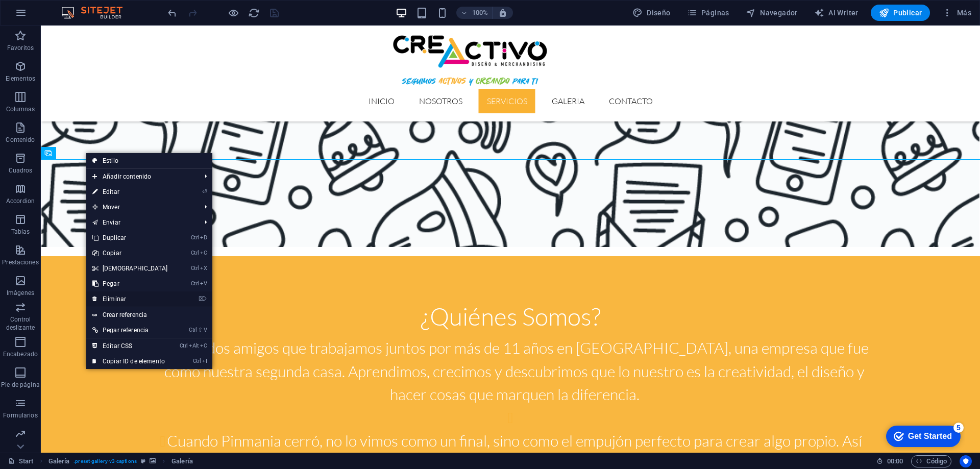
click at [134, 295] on link "⌦ Eliminar" at bounding box center [130, 298] width 88 height 15
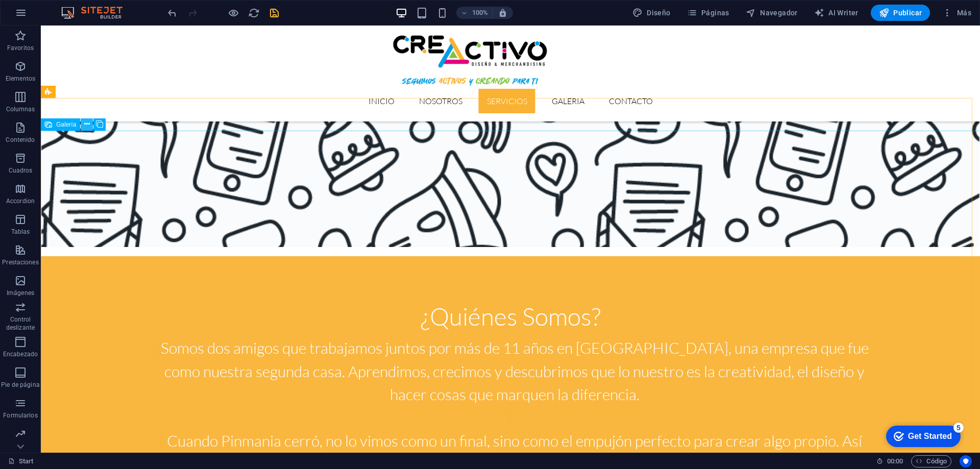
click at [88, 125] on icon at bounding box center [87, 124] width 6 height 11
click at [277, 10] on icon "save" at bounding box center [274, 13] width 12 height 12
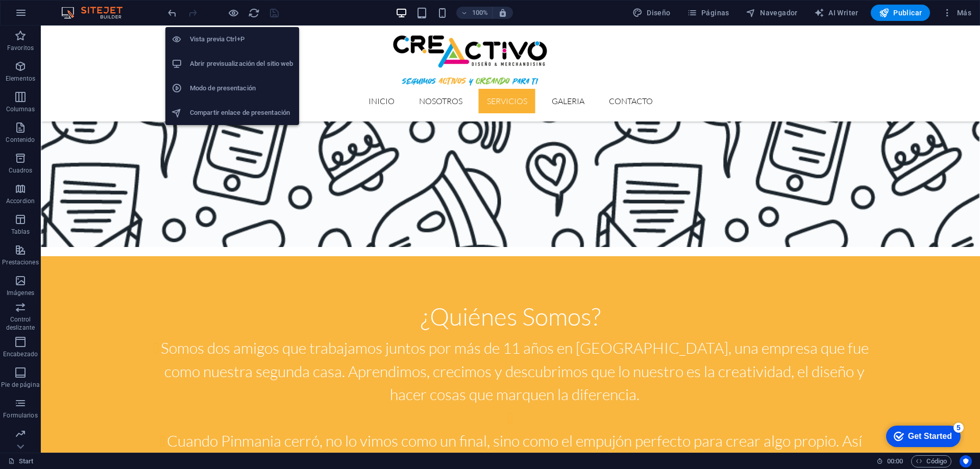
click at [233, 64] on h6 "Abrir previsualización del sitio web" at bounding box center [241, 64] width 103 height 12
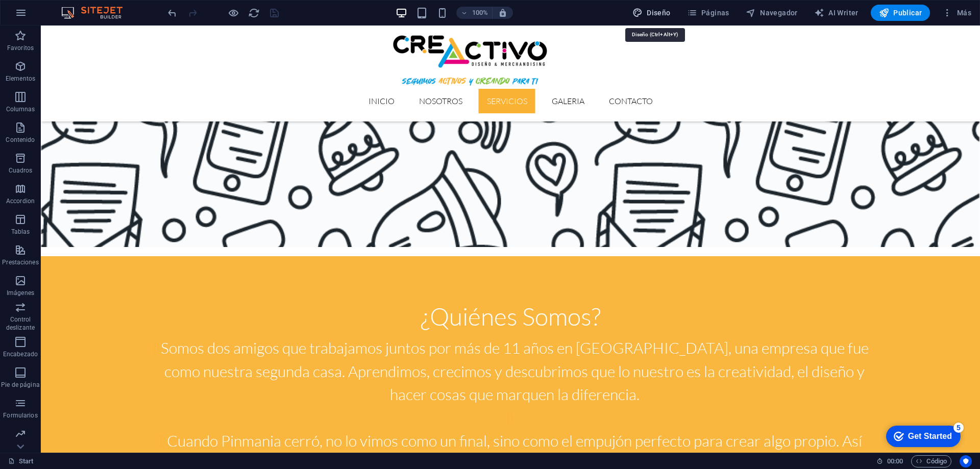
click at [649, 9] on span "Diseño" at bounding box center [651, 13] width 38 height 10
select select "ease-in-out"
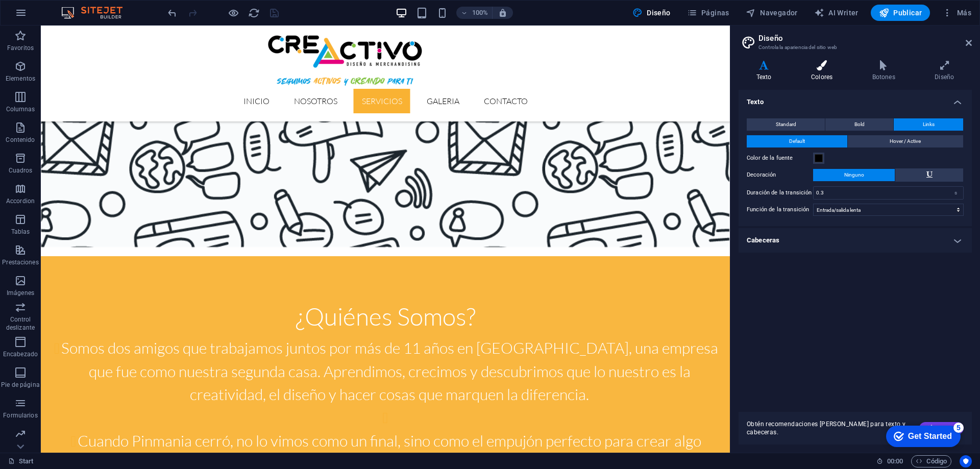
click at [823, 69] on icon at bounding box center [821, 65] width 57 height 10
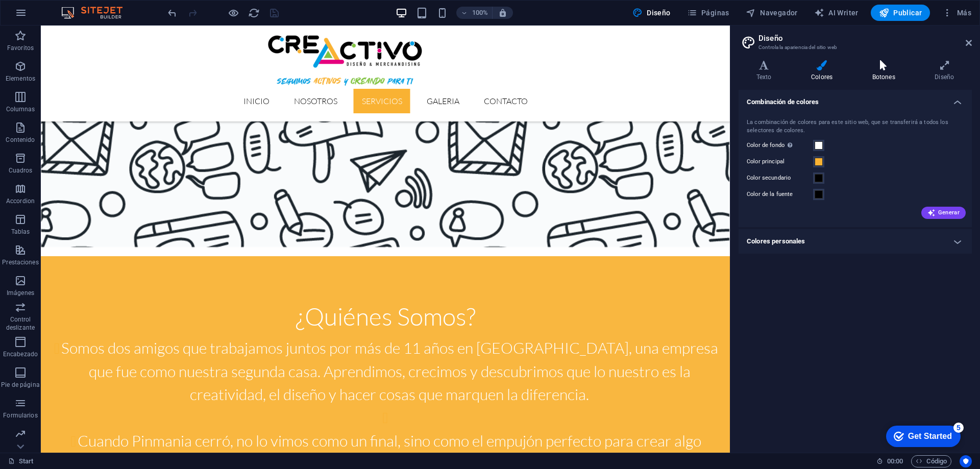
click at [877, 67] on icon at bounding box center [883, 65] width 59 height 10
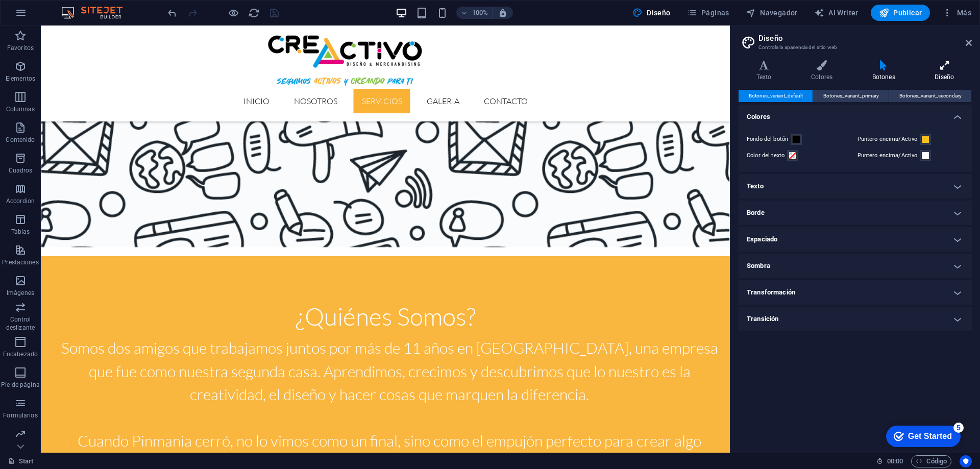
click at [948, 70] on h4 "Diseño" at bounding box center [944, 70] width 55 height 21
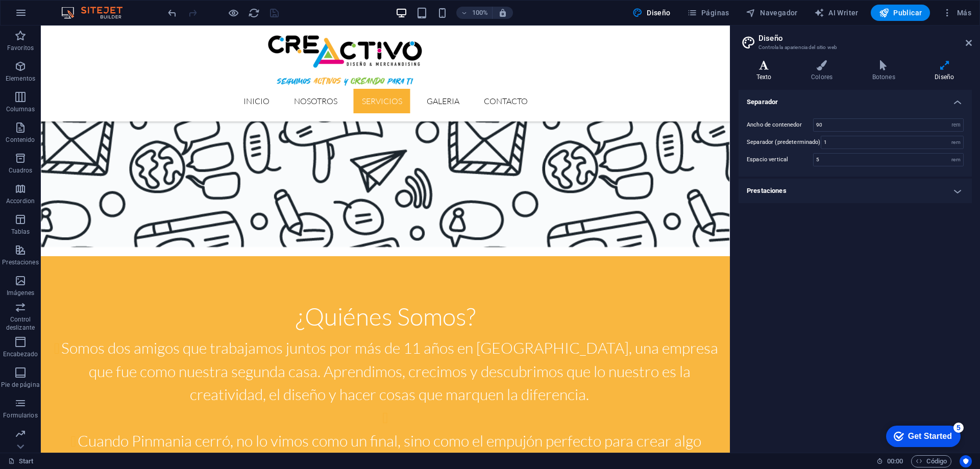
click at [770, 70] on icon at bounding box center [763, 65] width 51 height 10
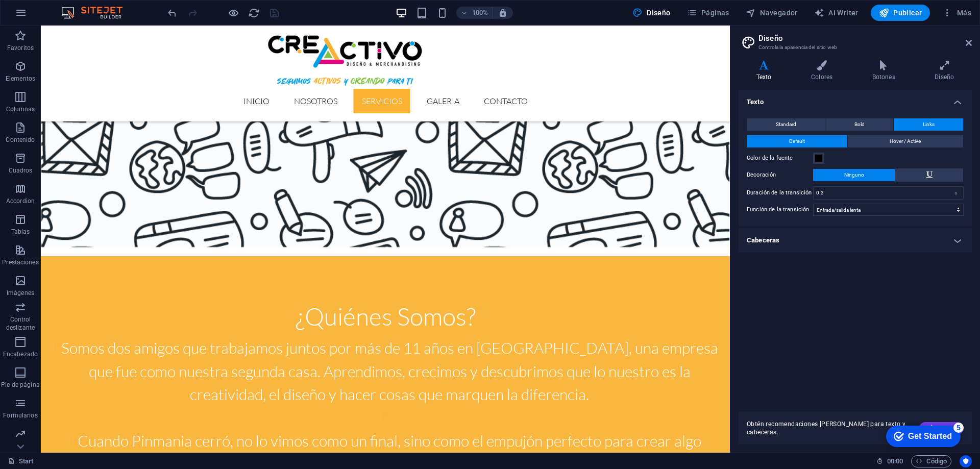
click at [973, 43] on aside "Diseño Controla la apariencia del sitio web Variantes Texto Colores Botones Dis…" at bounding box center [855, 239] width 250 height 427
click at [968, 43] on icon at bounding box center [968, 43] width 6 height 8
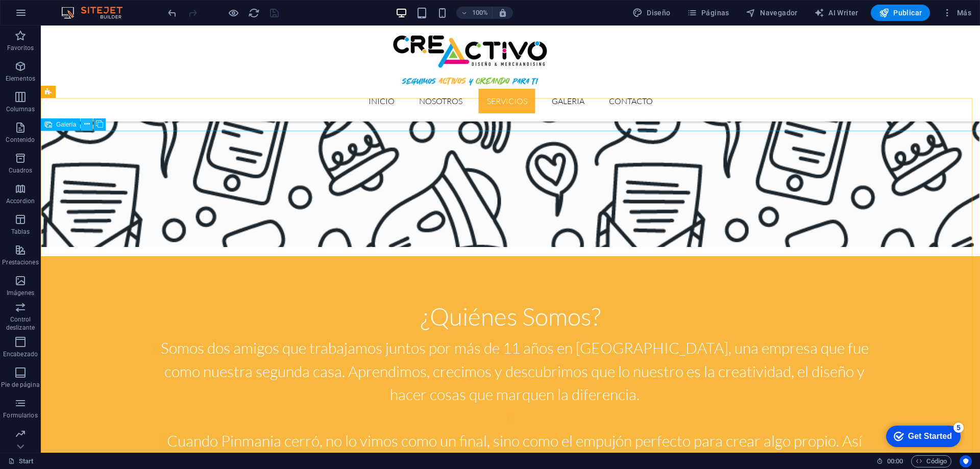
click at [84, 125] on icon at bounding box center [87, 124] width 6 height 11
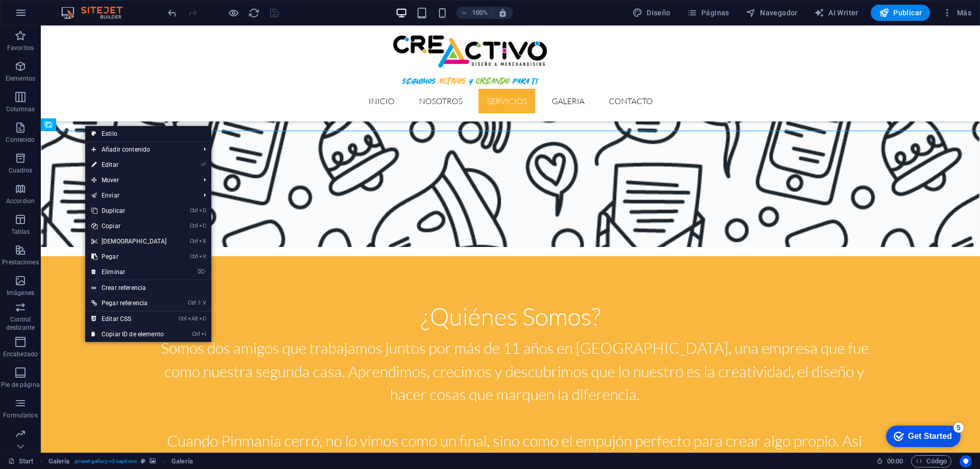
click at [102, 133] on link "Estilo" at bounding box center [148, 133] width 126 height 15
select select "rem"
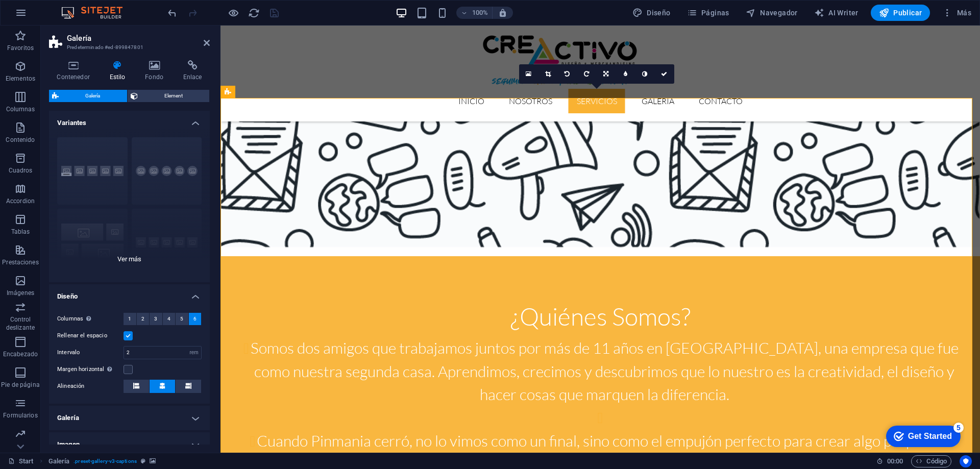
click at [129, 257] on div "Leyendas Círculo Collage Predeterminado Cuadrícula Cuadrícula despla..." at bounding box center [129, 205] width 161 height 153
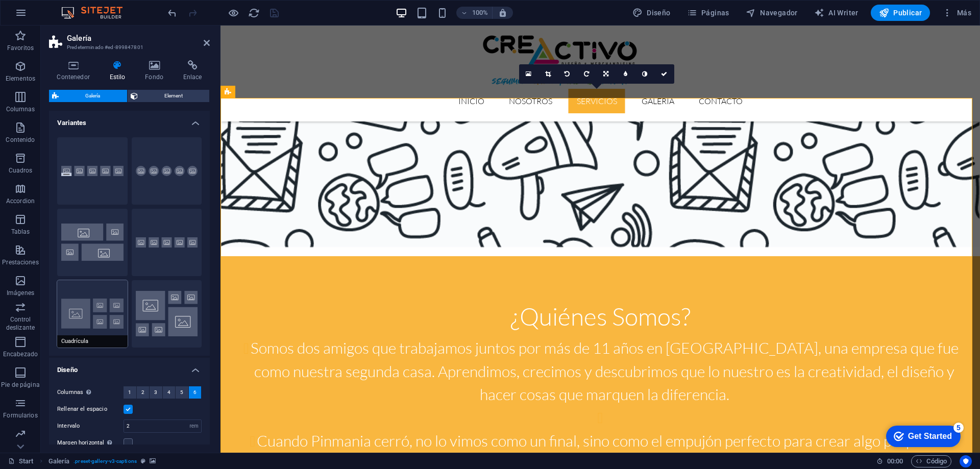
click at [107, 302] on button "Cuadrícula" at bounding box center [92, 313] width 70 height 67
click at [274, 9] on icon "save" at bounding box center [274, 13] width 12 height 12
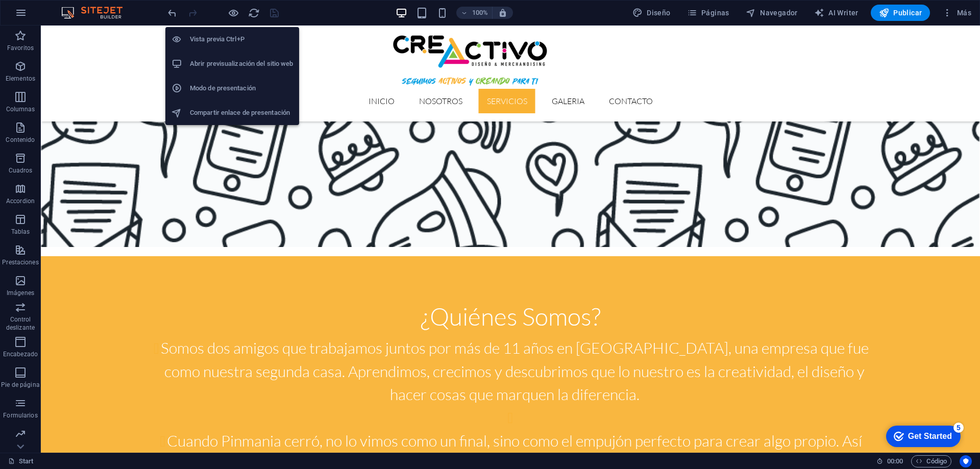
click at [230, 55] on li "Abrir previsualización del sitio web" at bounding box center [232, 64] width 134 height 24
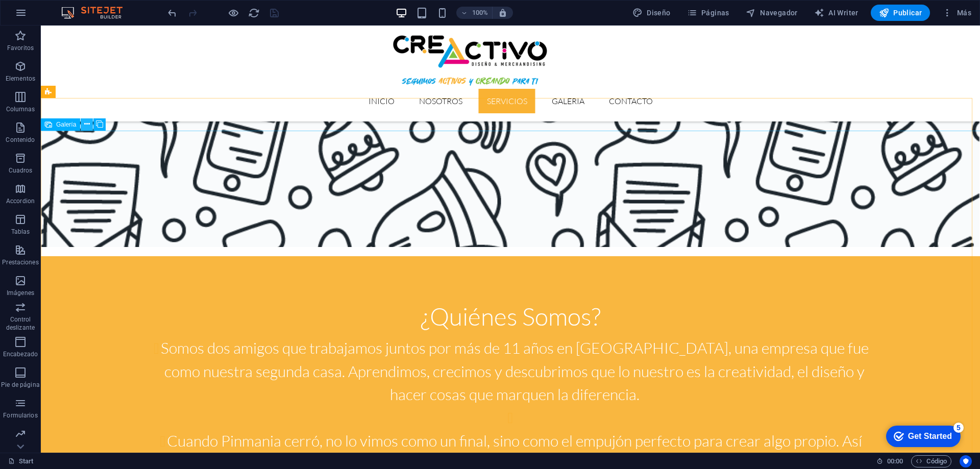
click at [88, 127] on icon at bounding box center [87, 124] width 6 height 11
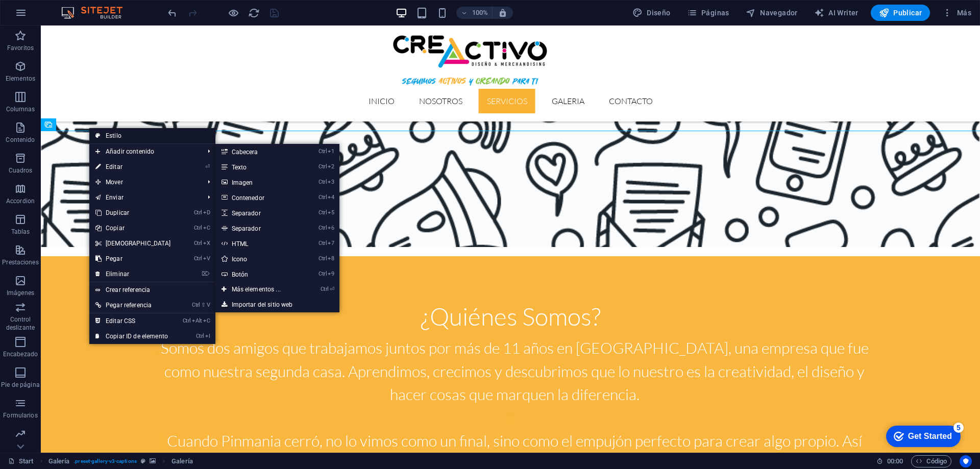
click at [112, 134] on link "Estilo" at bounding box center [152, 135] width 126 height 15
select select "rem"
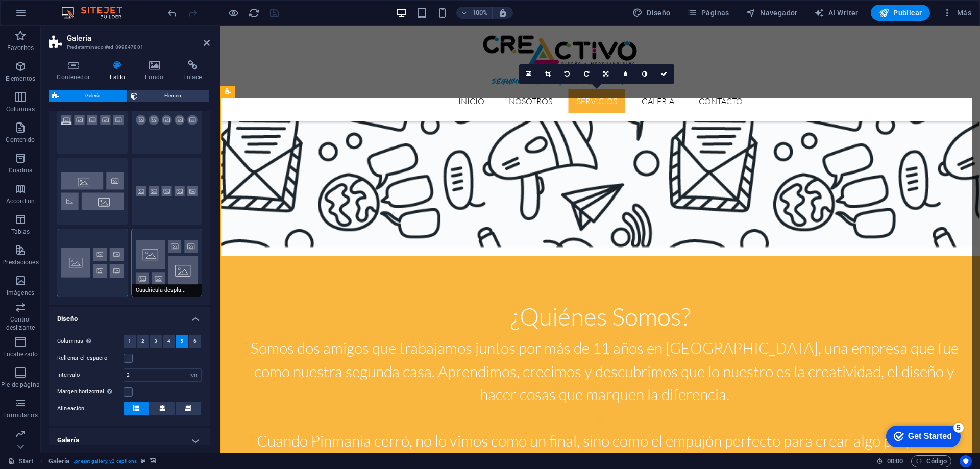
scroll to position [0, 0]
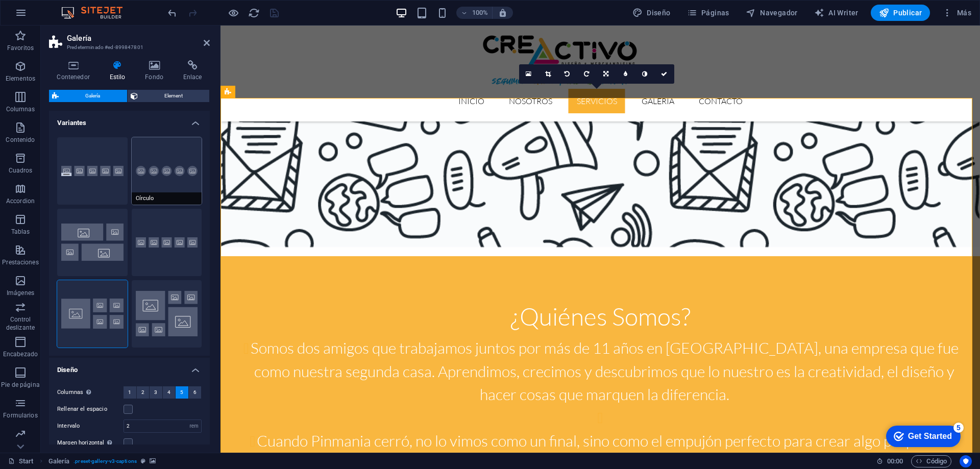
click at [155, 175] on button "Círculo" at bounding box center [167, 170] width 70 height 67
click at [254, 12] on icon "reload" at bounding box center [254, 13] width 12 height 12
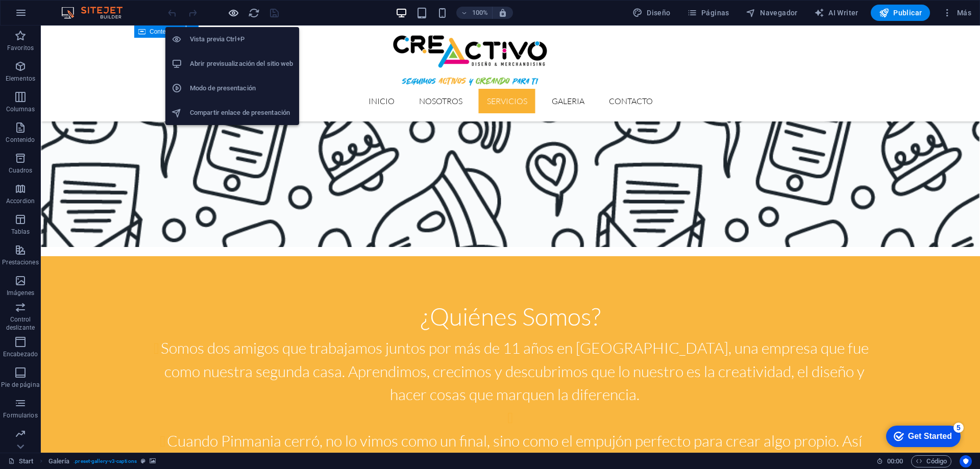
click at [232, 12] on icon "button" at bounding box center [234, 13] width 12 height 12
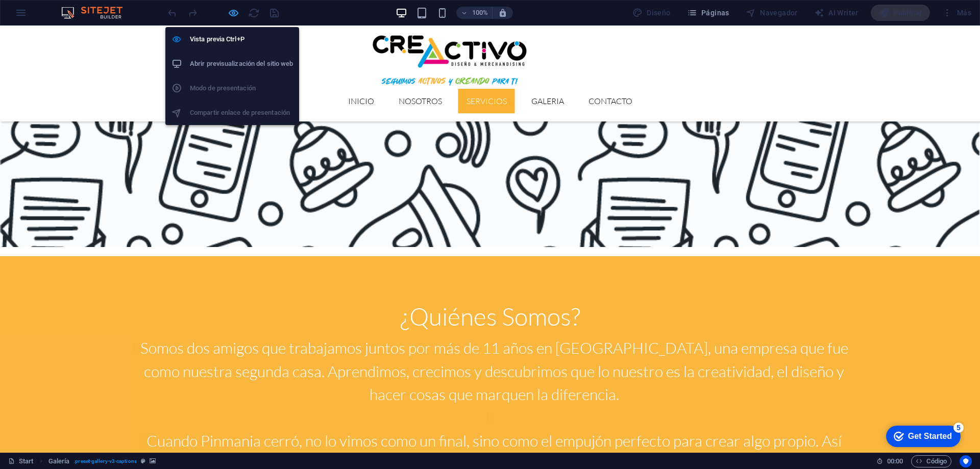
click at [234, 11] on icon "button" at bounding box center [234, 13] width 12 height 12
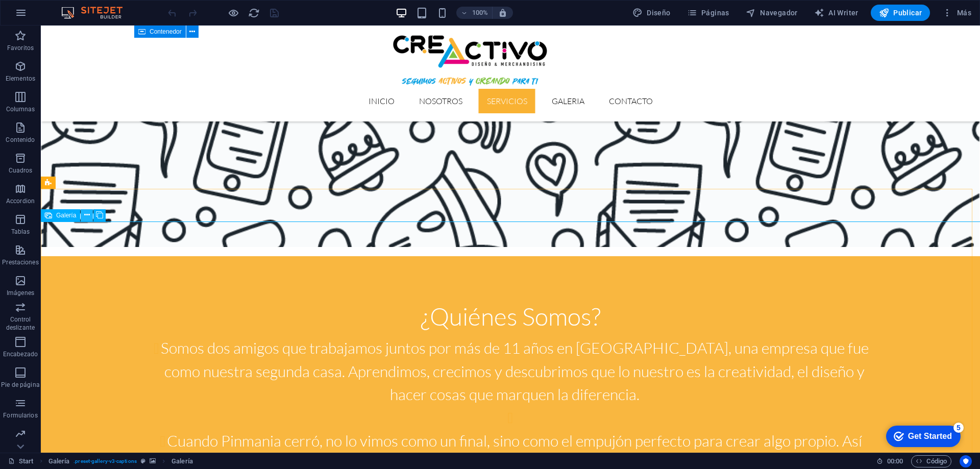
click at [88, 213] on icon at bounding box center [87, 215] width 6 height 11
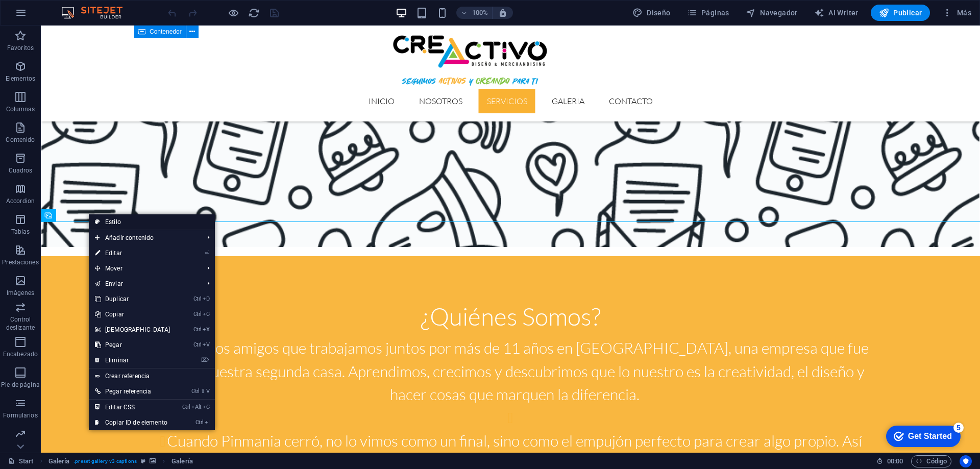
click at [113, 220] on link "Estilo" at bounding box center [152, 221] width 126 height 15
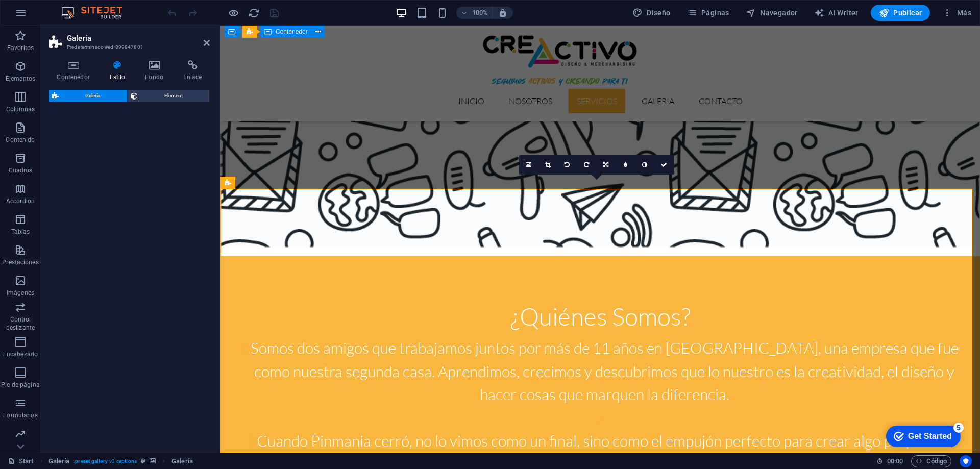
select select "rem"
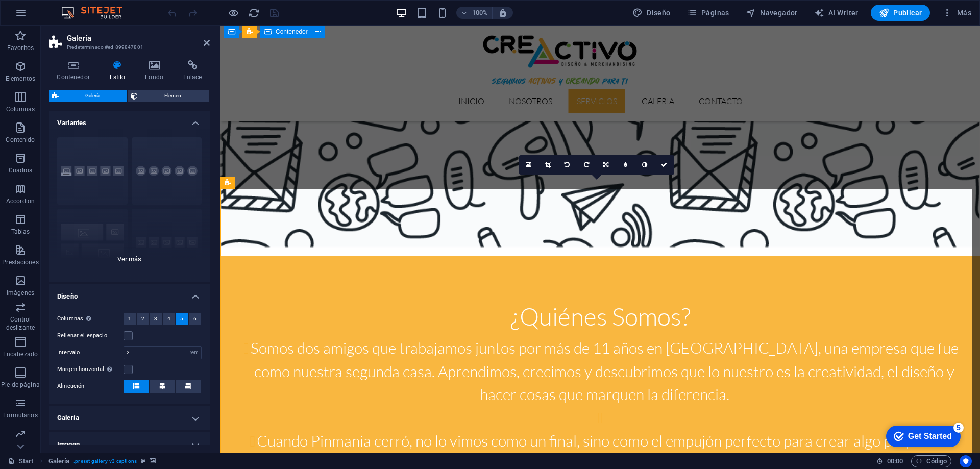
click at [168, 175] on div "Leyendas Círculo Collage Predeterminado Cuadrícula Cuadrícula despla..." at bounding box center [129, 205] width 161 height 153
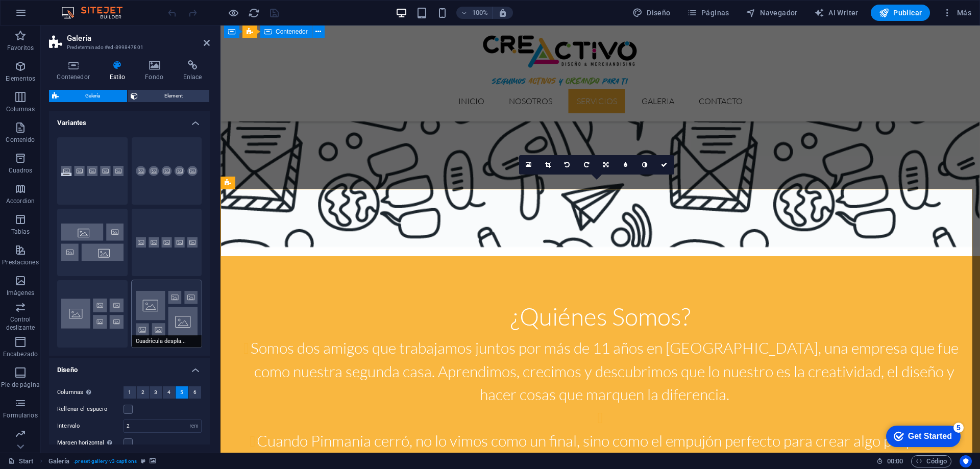
scroll to position [102, 0]
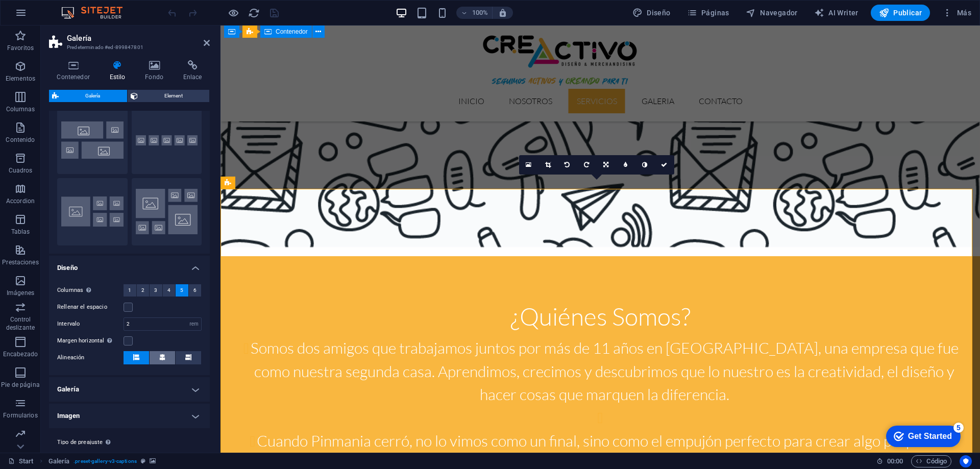
click at [156, 354] on button at bounding box center [163, 357] width 26 height 13
click at [270, 11] on icon "save" at bounding box center [274, 13] width 12 height 12
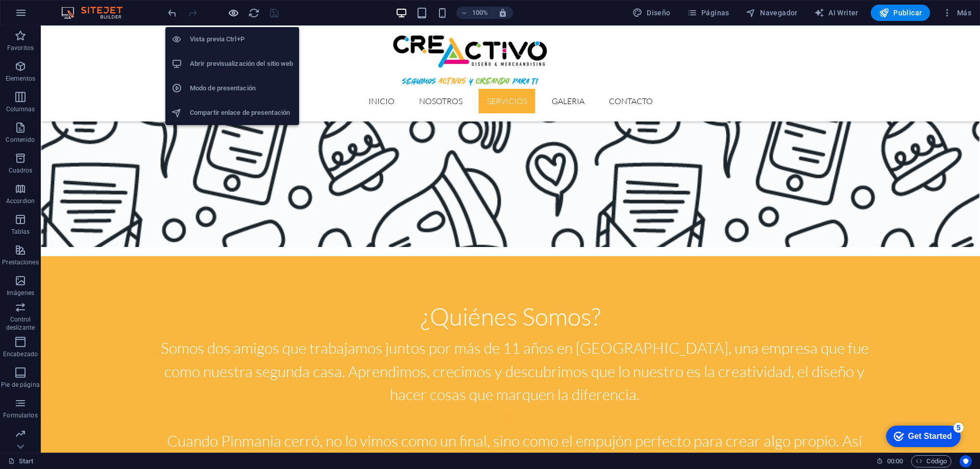
click at [230, 16] on icon "button" at bounding box center [234, 13] width 12 height 12
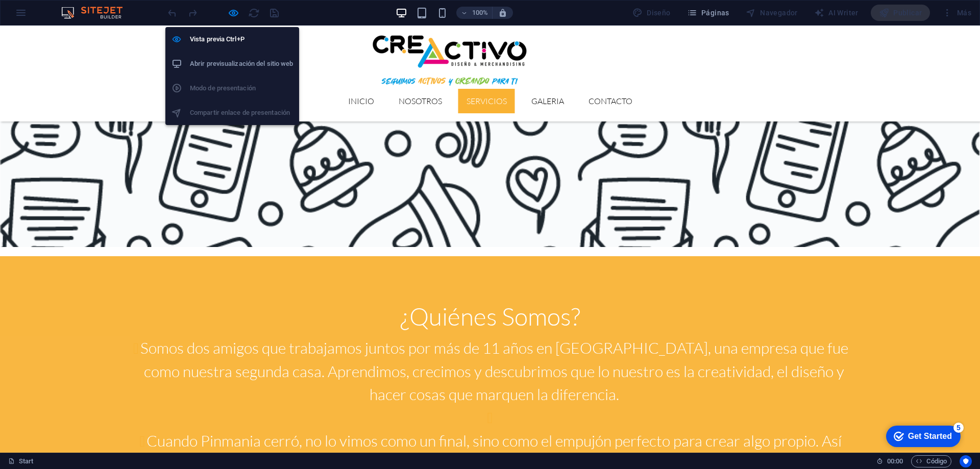
click at [231, 55] on li "Abrir previsualización del sitio web" at bounding box center [232, 64] width 134 height 24
click at [220, 41] on h6 "Vista previa Ctrl+P" at bounding box center [241, 39] width 103 height 12
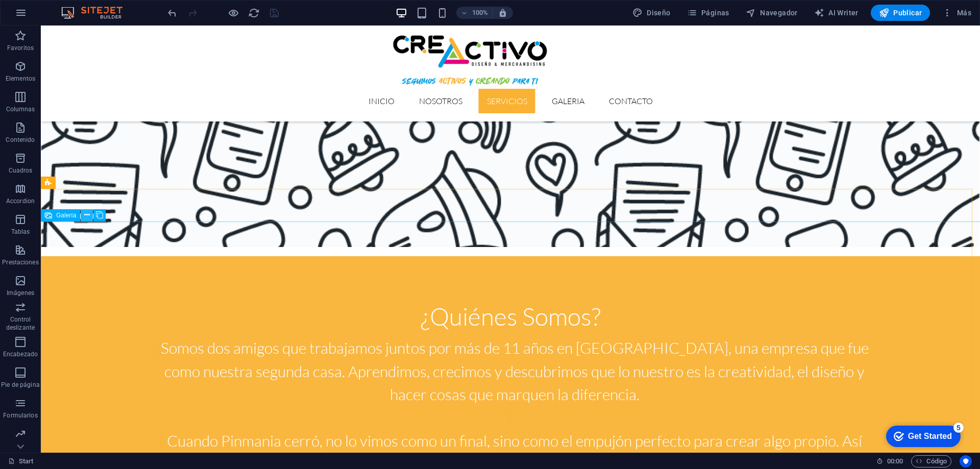
click at [88, 215] on icon at bounding box center [87, 215] width 6 height 11
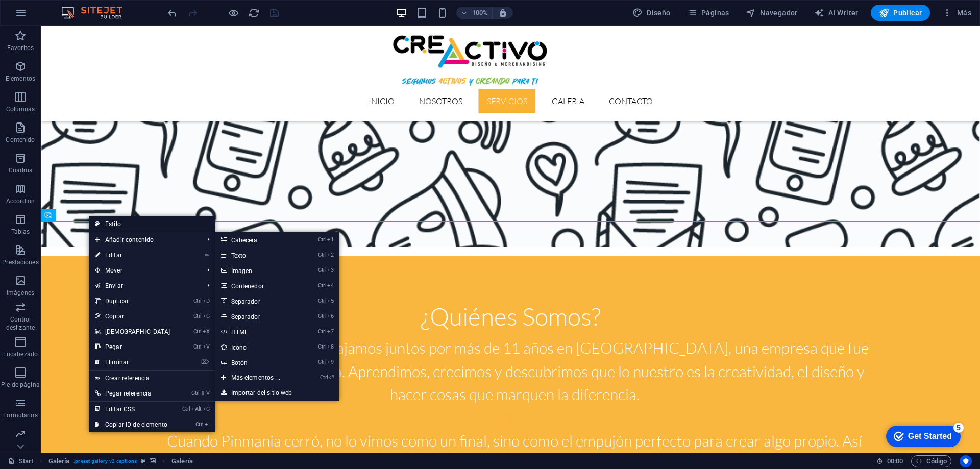
click at [118, 226] on link "Estilo" at bounding box center [152, 223] width 126 height 15
select select "rem"
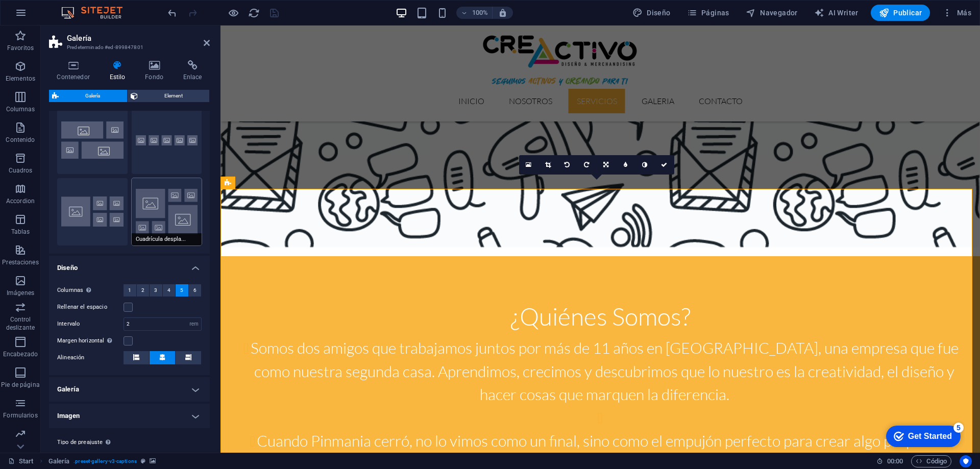
click at [161, 210] on button "Cuadrícula despla..." at bounding box center [167, 211] width 70 height 67
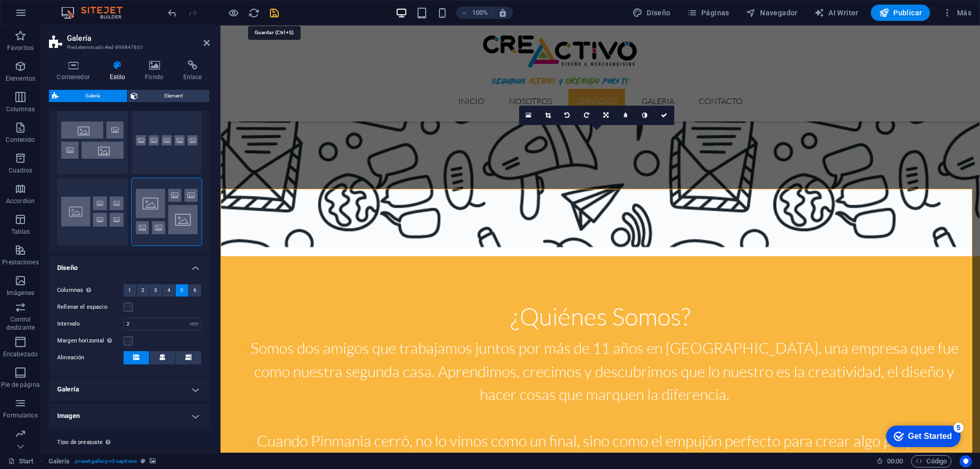
click at [275, 9] on icon "save" at bounding box center [274, 13] width 12 height 12
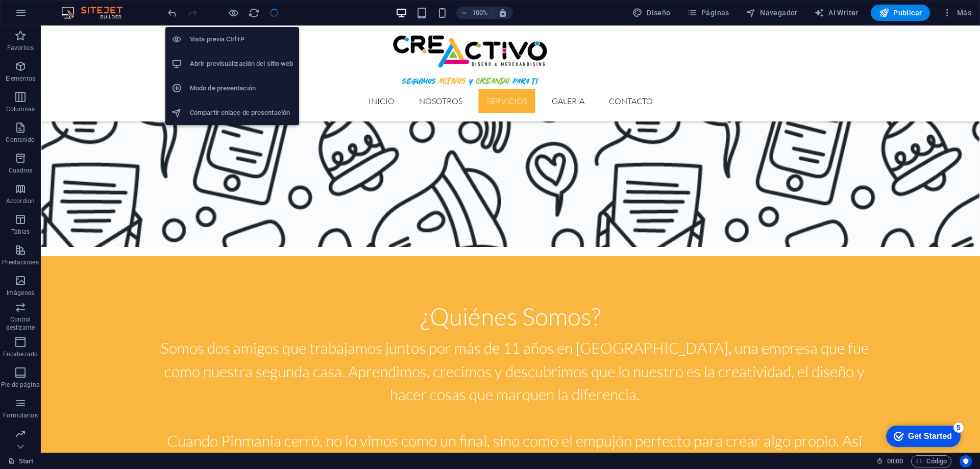
click at [235, 36] on h6 "Vista previa Ctrl+P" at bounding box center [241, 39] width 103 height 12
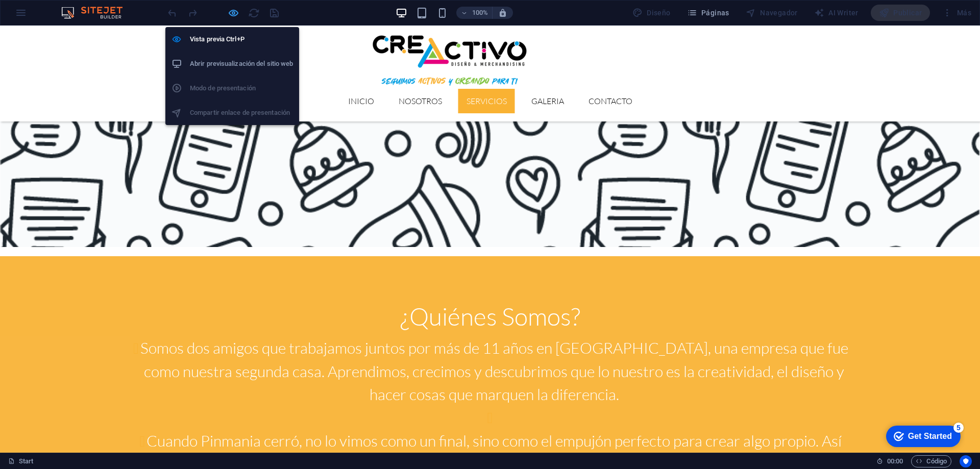
click at [236, 11] on icon "button" at bounding box center [234, 13] width 12 height 12
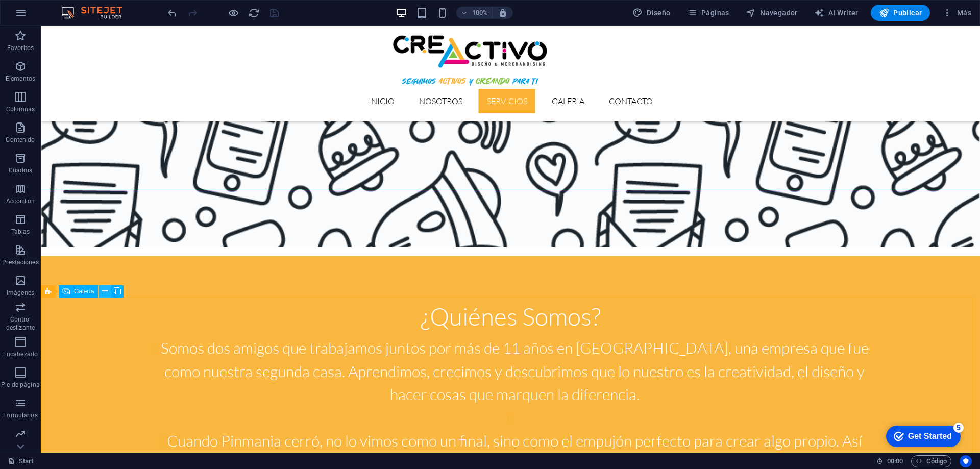
click at [105, 287] on icon at bounding box center [105, 291] width 6 height 11
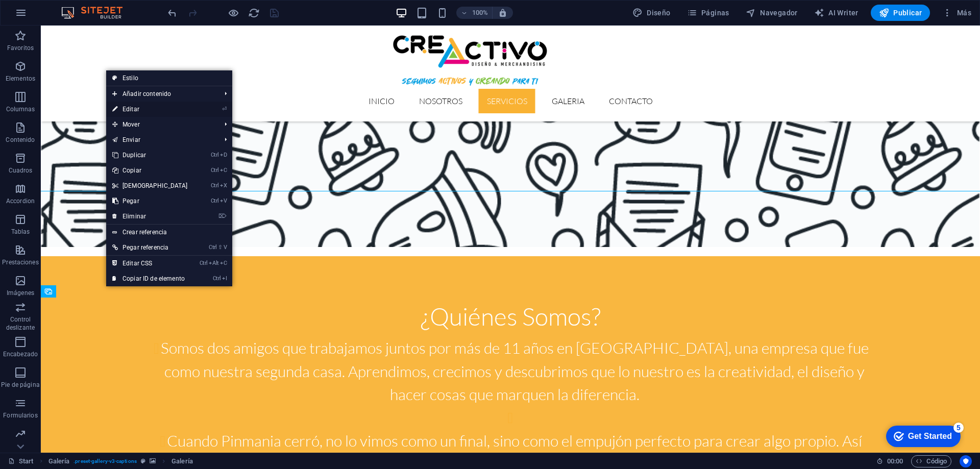
click at [153, 106] on link "⏎ Editar" at bounding box center [150, 109] width 88 height 15
select select "4"
select select "px"
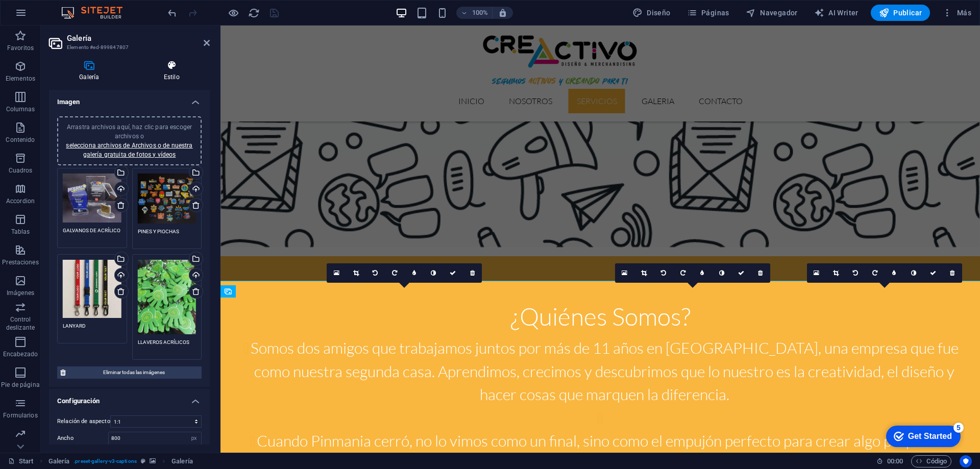
click at [171, 69] on icon at bounding box center [172, 65] width 76 height 10
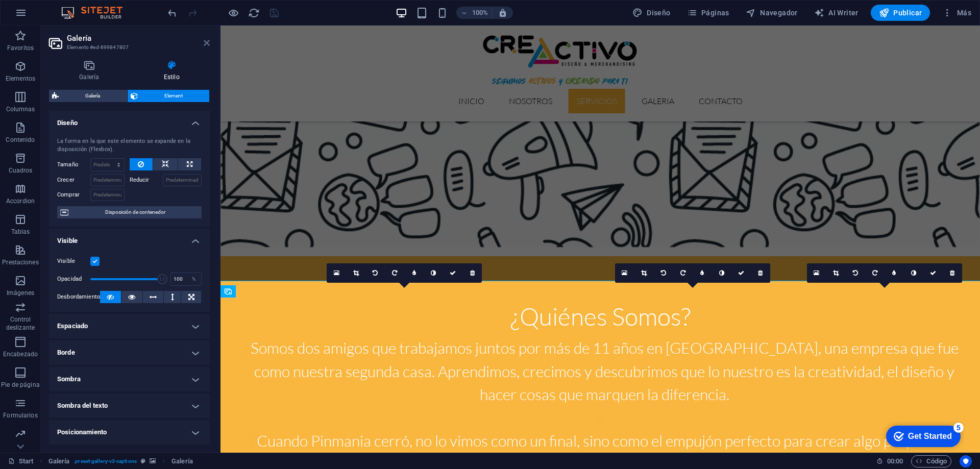
click at [207, 45] on icon at bounding box center [207, 43] width 6 height 8
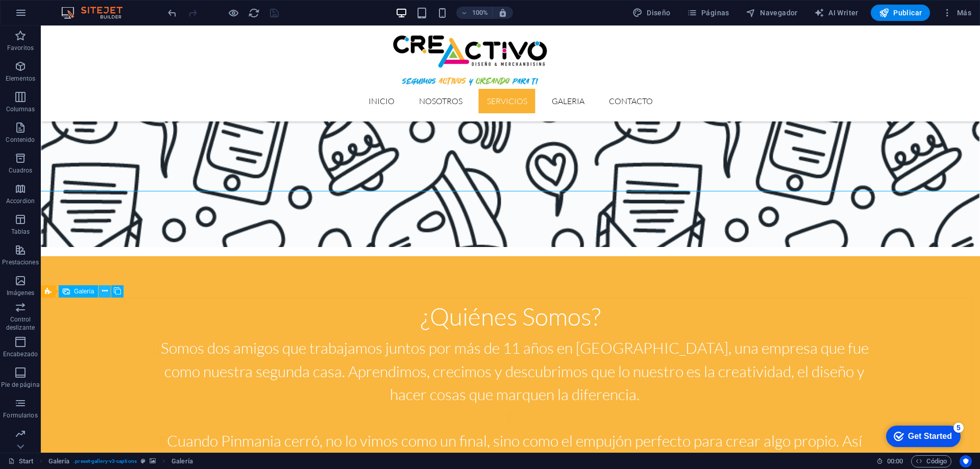
click at [106, 290] on icon at bounding box center [105, 291] width 6 height 11
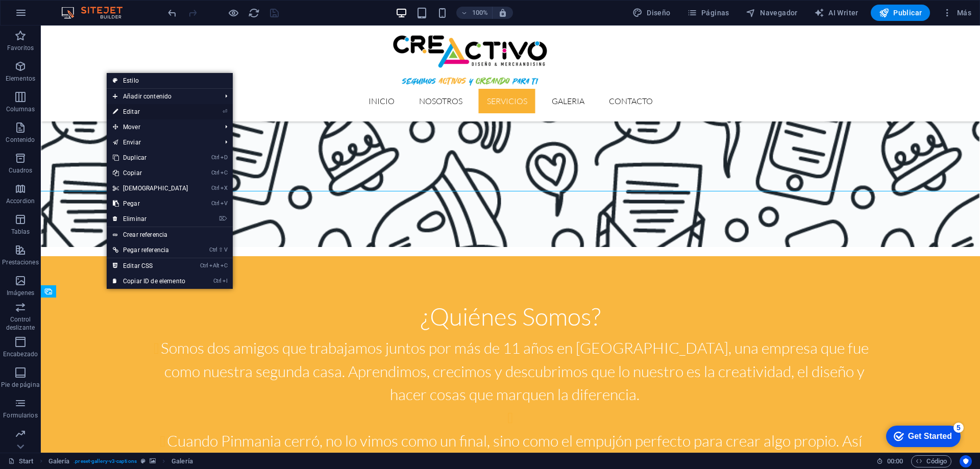
click at [142, 107] on link "⏎ Editar" at bounding box center [151, 111] width 88 height 15
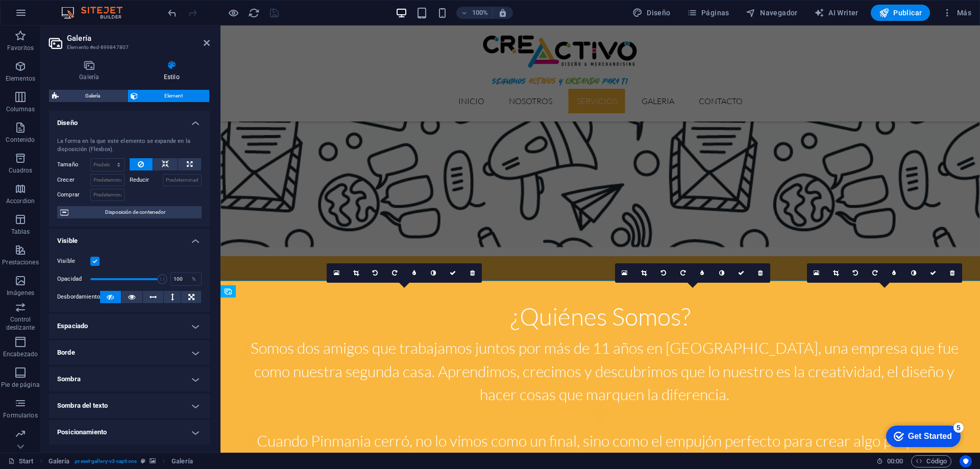
click at [170, 70] on icon at bounding box center [172, 65] width 76 height 10
click at [103, 72] on h4 "Galería" at bounding box center [91, 70] width 85 height 21
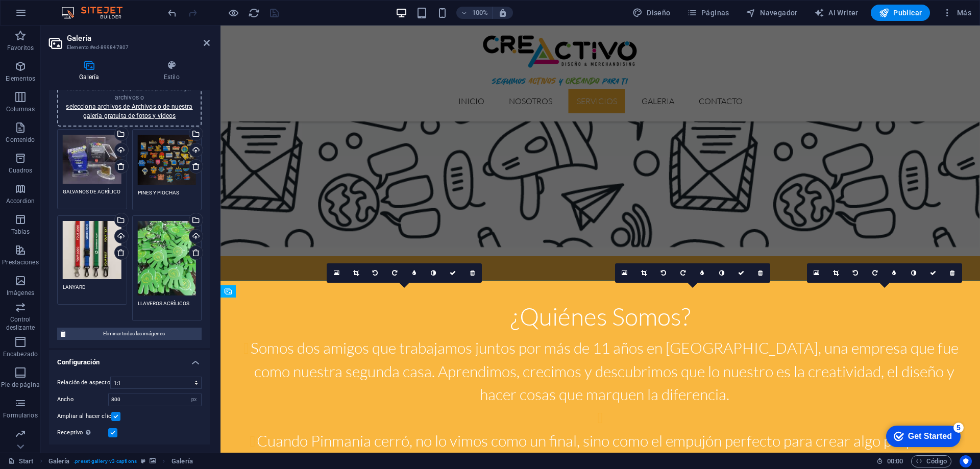
scroll to position [0, 0]
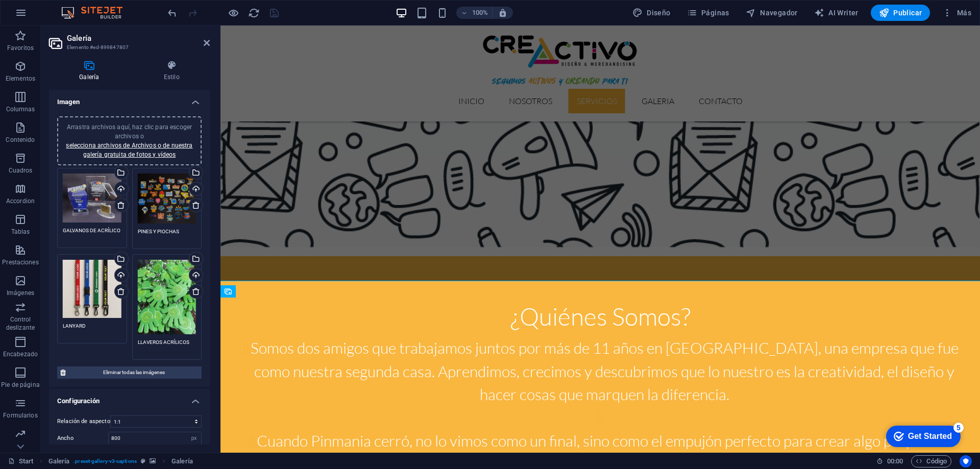
click at [210, 43] on aside "Galería Elemento #ed-899847807 Galería Estilo Imagen Arrastra archivos aquí, ha…" at bounding box center [131, 239] width 180 height 427
click at [207, 44] on icon at bounding box center [207, 43] width 6 height 8
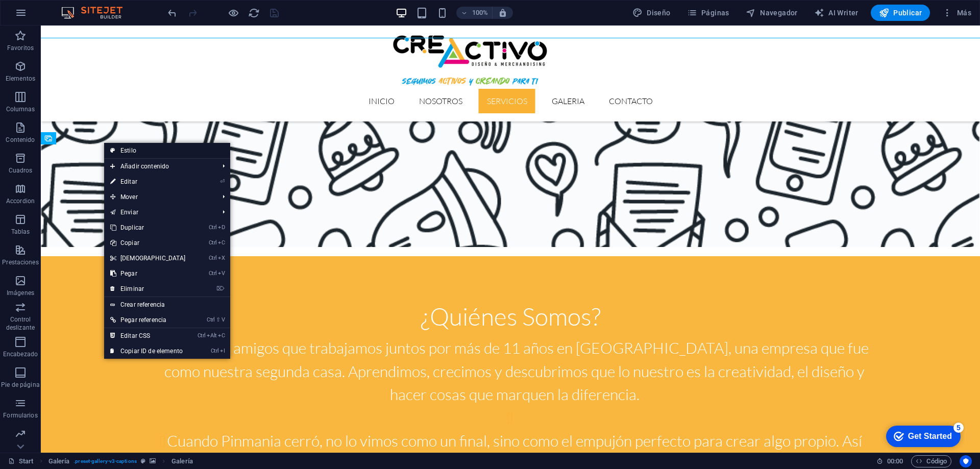
click at [133, 149] on link "Estilo" at bounding box center [167, 150] width 126 height 15
select select "rem"
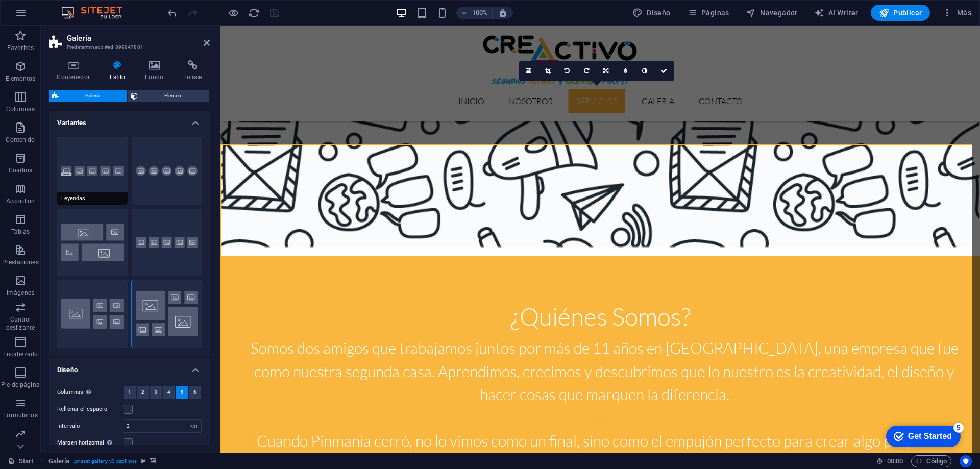
click at [83, 179] on button "Leyendas" at bounding box center [92, 170] width 70 height 67
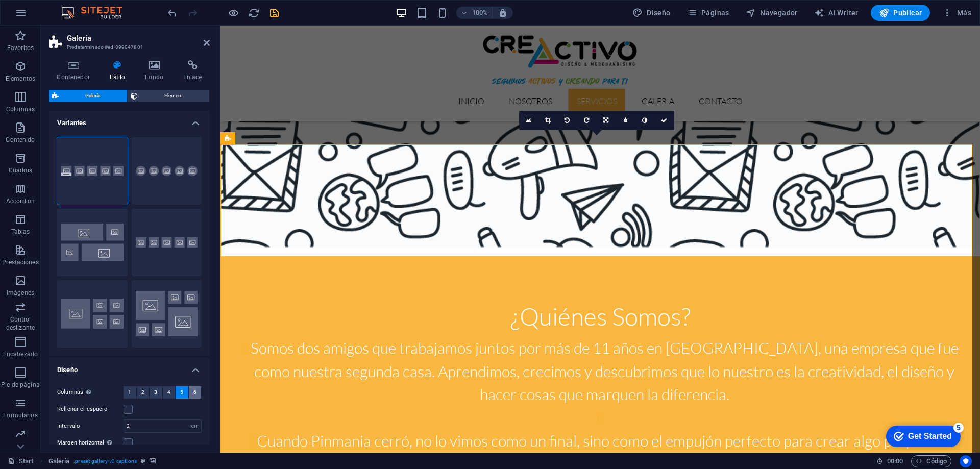
click at [193, 393] on span "6" at bounding box center [194, 392] width 3 height 12
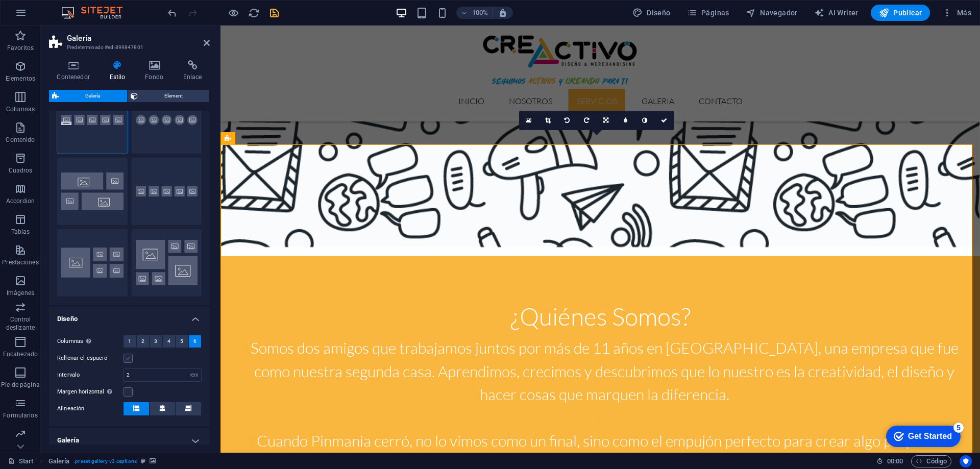
click at [130, 357] on label at bounding box center [127, 358] width 9 height 9
click at [0, 0] on input "Rellenar el espacio" at bounding box center [0, 0] width 0 height 0
click at [130, 357] on label at bounding box center [127, 358] width 9 height 9
click at [0, 0] on input "Rellenar el espacio" at bounding box center [0, 0] width 0 height 0
click at [160, 406] on icon at bounding box center [162, 408] width 6 height 6
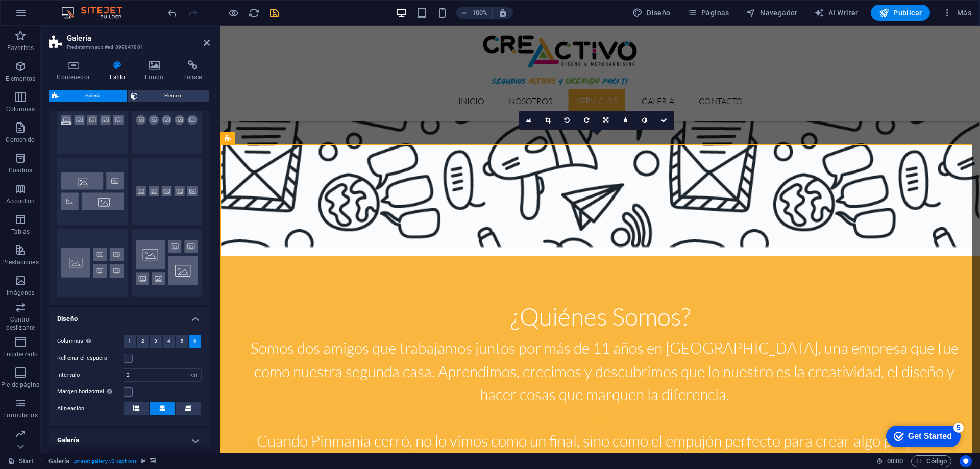
scroll to position [102, 0]
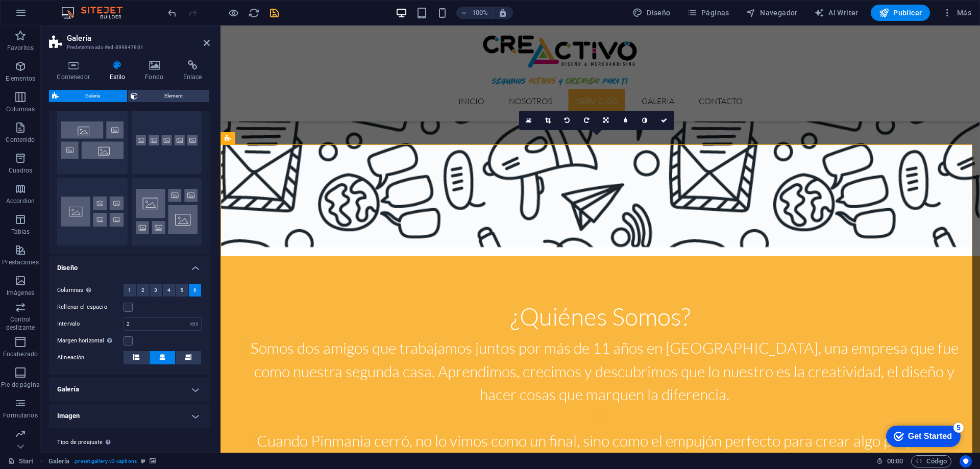
click at [161, 389] on h4 "Galería" at bounding box center [129, 389] width 161 height 24
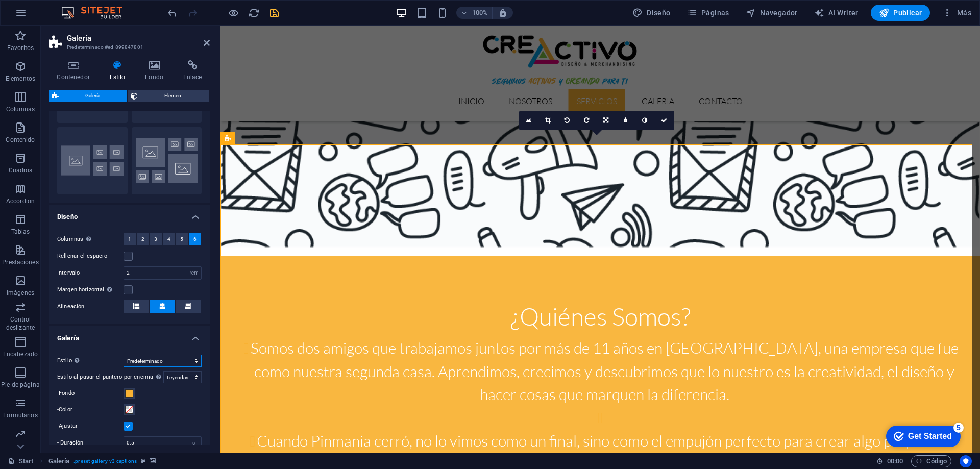
click at [161, 361] on select "Predeterminado Cuadrícula Cuadrícula inversa Cuadrícula desplazada Collage" at bounding box center [162, 361] width 78 height 12
click at [123, 355] on select "Predeterminado Cuadrícula Cuadrícula inversa Cuadrícula desplazada Collage" at bounding box center [162, 361] width 78 height 12
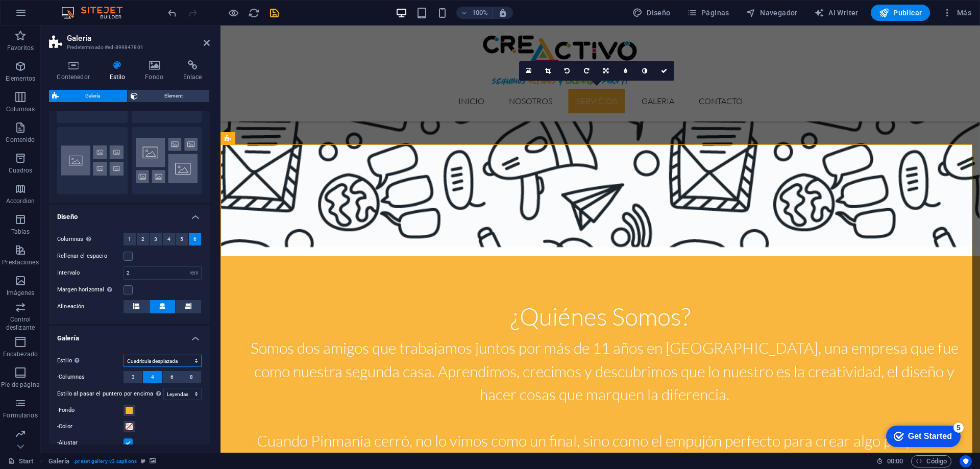
click at [143, 360] on select "Predeterminado Cuadrícula Cuadrícula inversa Cuadrícula desplazada Collage" at bounding box center [162, 361] width 78 height 12
select select "default"
click at [123, 355] on select "Predeterminado Cuadrícula Cuadrícula inversa Cuadrícula desplazada Collage" at bounding box center [162, 361] width 78 height 12
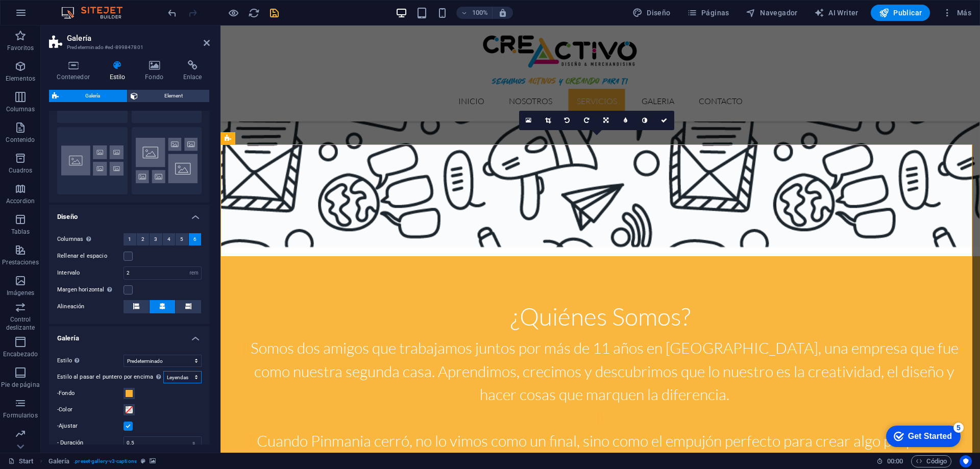
click at [181, 377] on select "Deshabilitado [PERSON_NAME] Zoom Difuminar Leyendas" at bounding box center [182, 377] width 38 height 12
select select "zoom"
click at [163, 371] on select "Deshabilitado [PERSON_NAME] Zoom Difuminar Leyendas" at bounding box center [182, 377] width 38 height 12
click at [277, 12] on icon "save" at bounding box center [274, 13] width 12 height 12
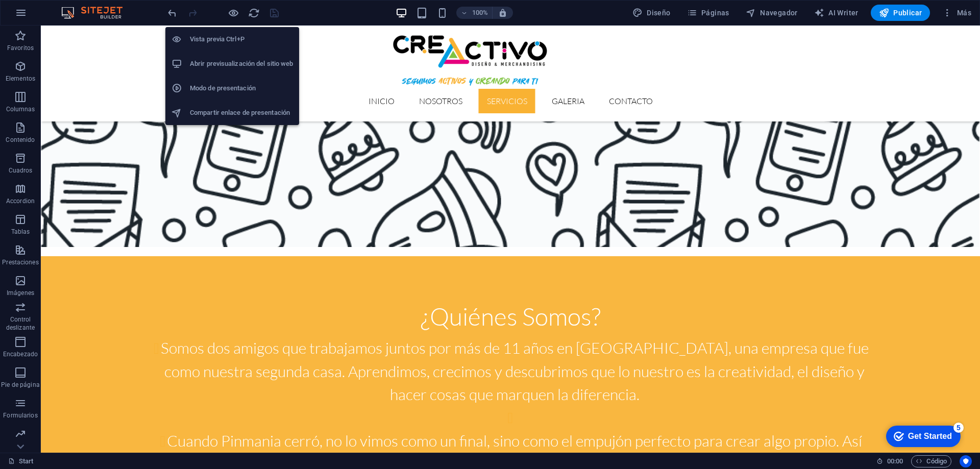
click at [230, 36] on h6 "Vista previa Ctrl+P" at bounding box center [241, 39] width 103 height 12
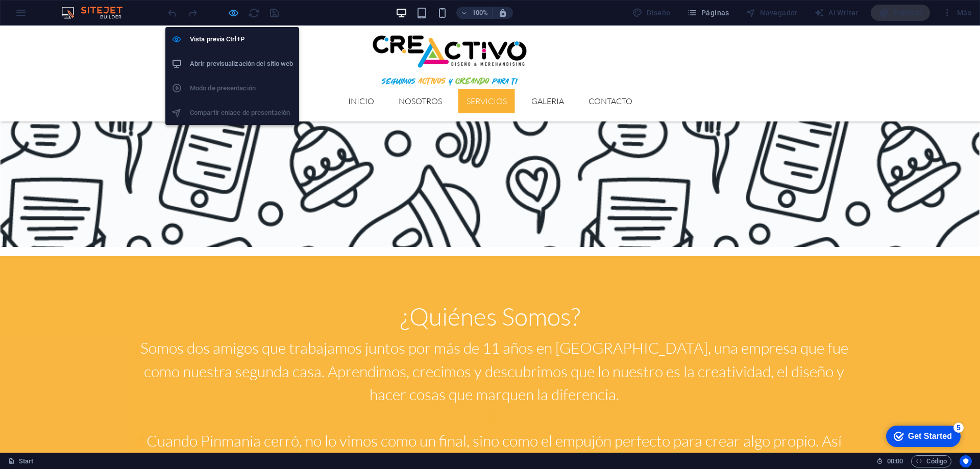
click at [236, 17] on icon "button" at bounding box center [234, 13] width 12 height 12
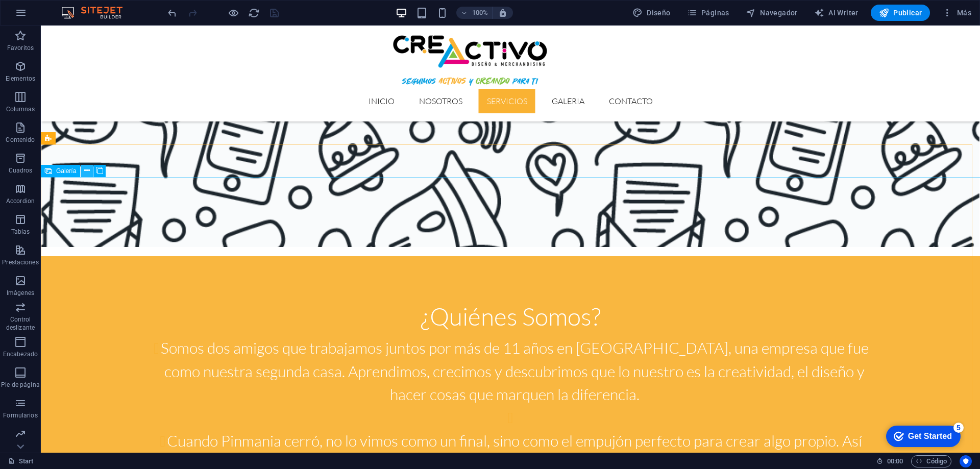
click at [88, 170] on icon at bounding box center [87, 170] width 6 height 11
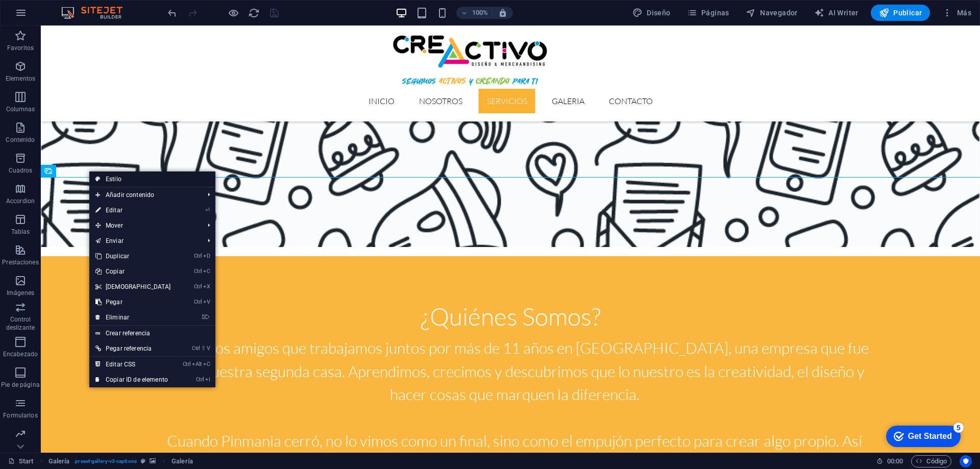
click at [119, 179] on link "Estilo" at bounding box center [152, 178] width 126 height 15
select select "rem"
select select "zoom"
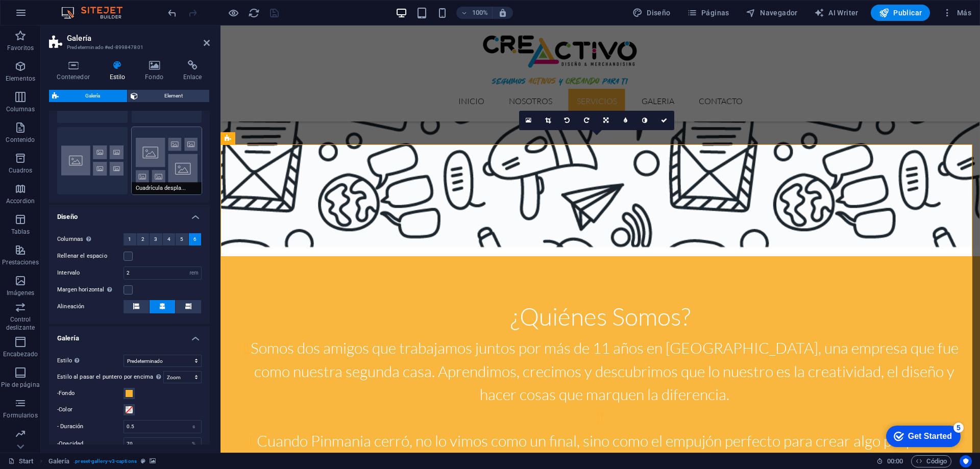
scroll to position [204, 0]
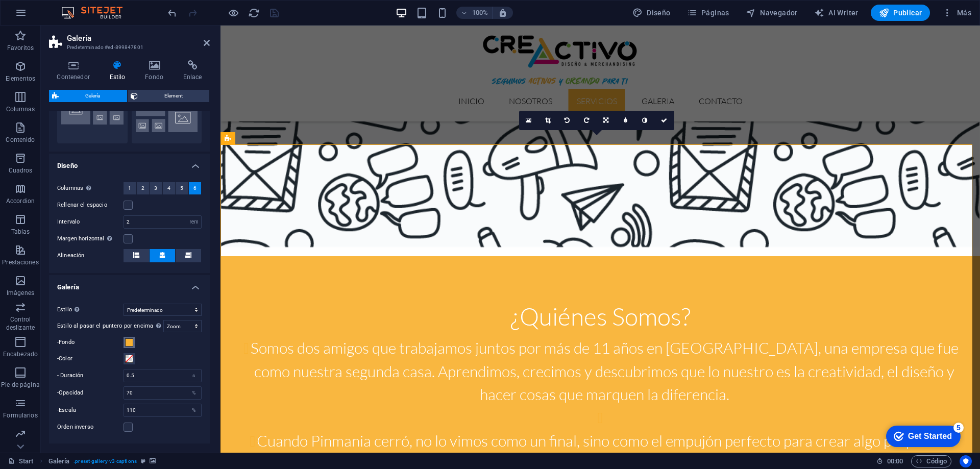
click at [129, 345] on span at bounding box center [129, 342] width 8 height 8
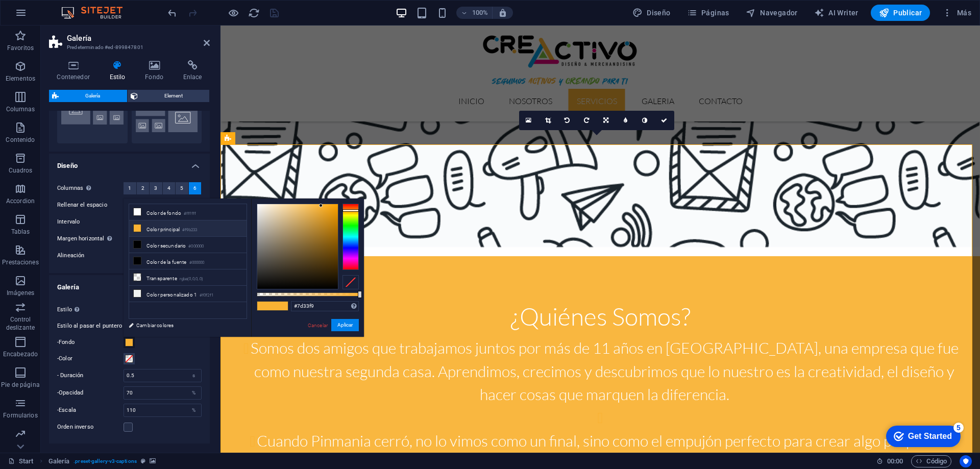
click at [353, 251] on div at bounding box center [350, 237] width 16 height 66
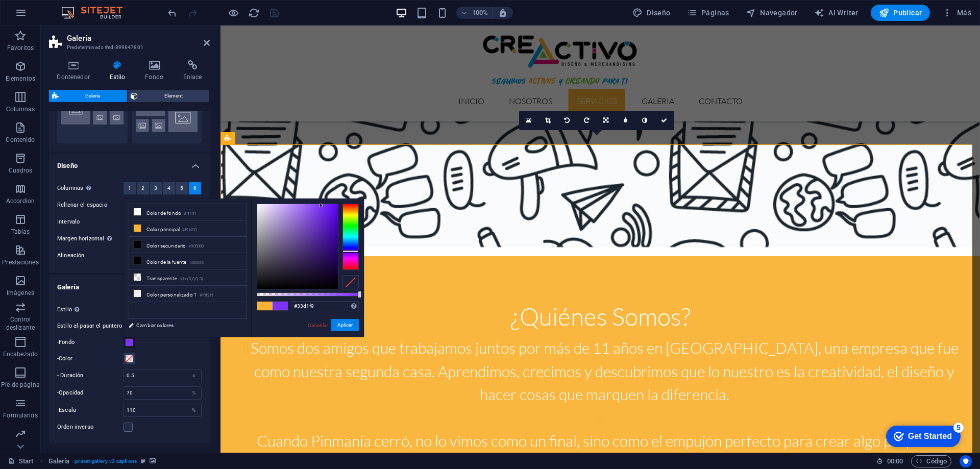
click at [353, 238] on div at bounding box center [350, 237] width 16 height 66
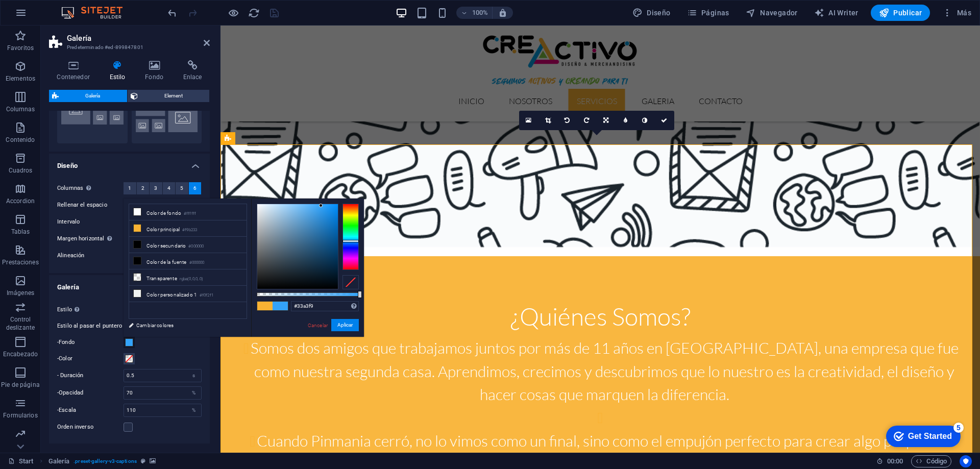
click at [353, 241] on div at bounding box center [350, 237] width 16 height 66
click at [353, 243] on div at bounding box center [350, 237] width 16 height 66
click at [353, 240] on div at bounding box center [350, 237] width 16 height 66
click at [353, 240] on div at bounding box center [350, 240] width 16 height 3
click at [349, 242] on div at bounding box center [350, 237] width 16 height 66
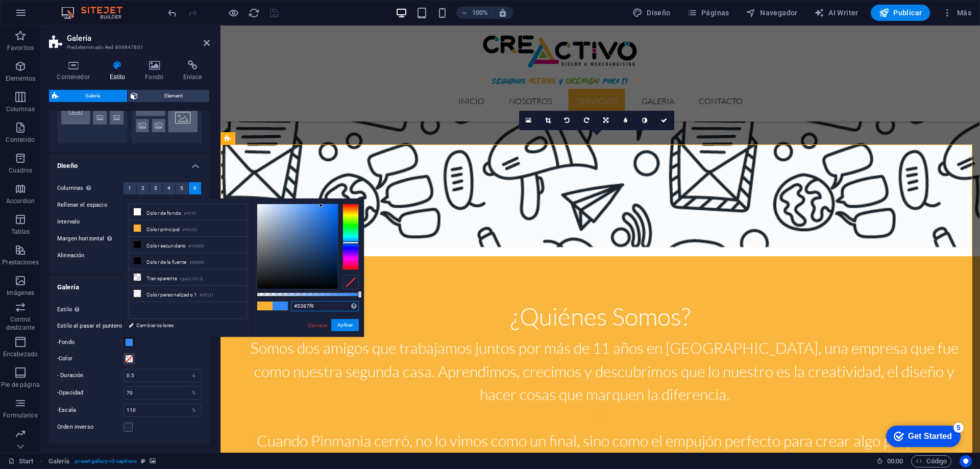
drag, startPoint x: 326, startPoint y: 304, endPoint x: 295, endPoint y: 303, distance: 30.1
click at [295, 303] on input "#3387f9" at bounding box center [325, 306] width 68 height 10
click at [333, 306] on input "#3387f9" at bounding box center [325, 306] width 68 height 10
paste input "009ee2"
type input "#009ee2"
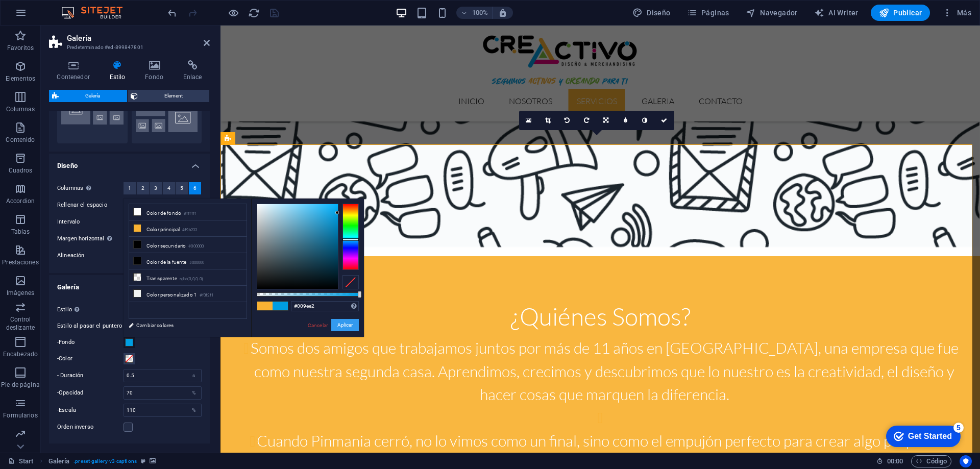
click at [337, 325] on button "Aplicar" at bounding box center [345, 325] width 28 height 12
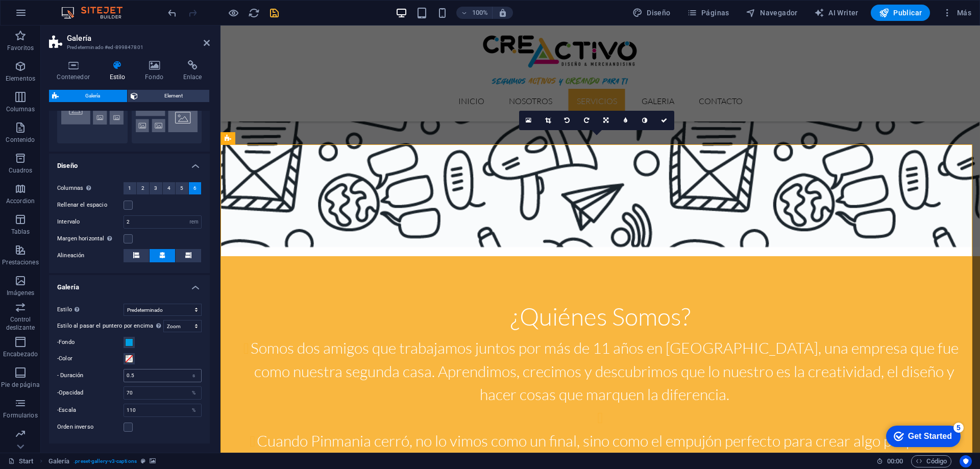
scroll to position [270, 0]
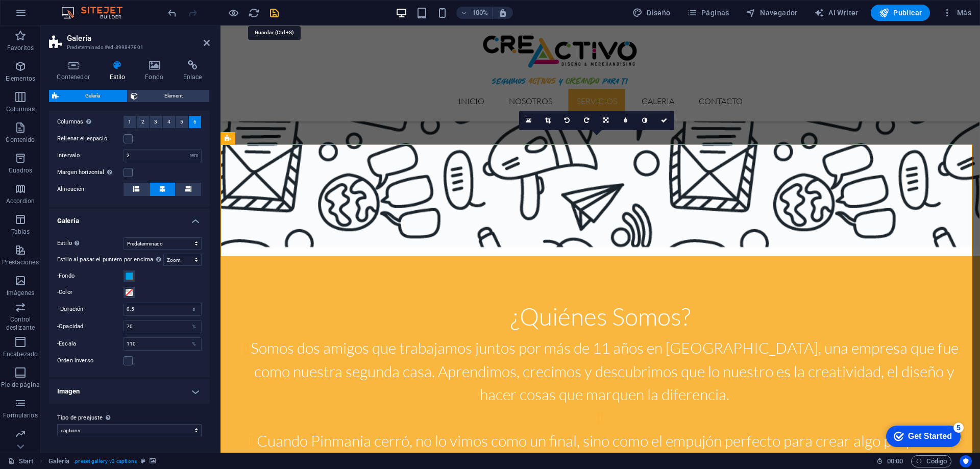
click at [275, 14] on icon "save" at bounding box center [274, 13] width 12 height 12
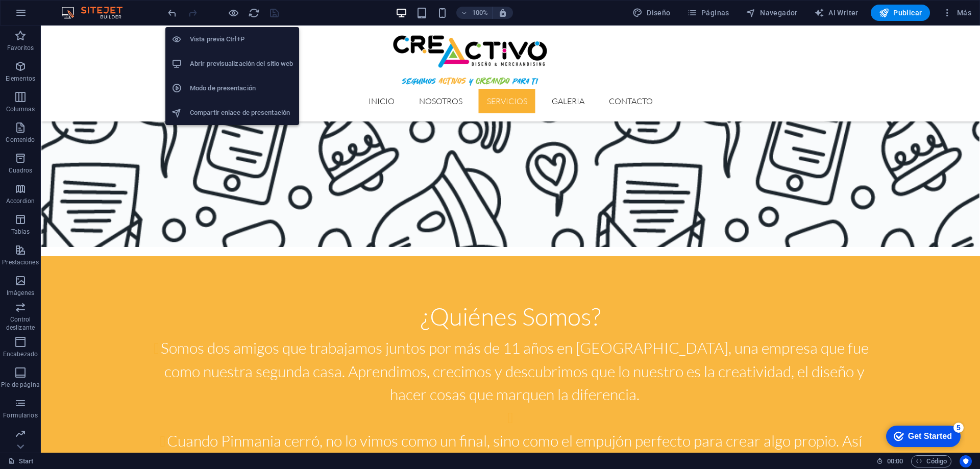
click at [229, 38] on h6 "Vista previa Ctrl+P" at bounding box center [241, 39] width 103 height 12
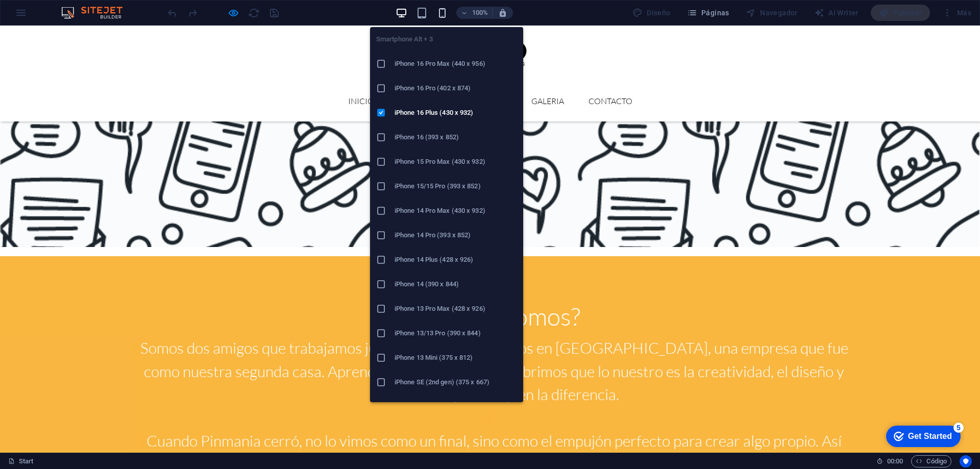
click at [447, 11] on icon "button" at bounding box center [442, 13] width 12 height 12
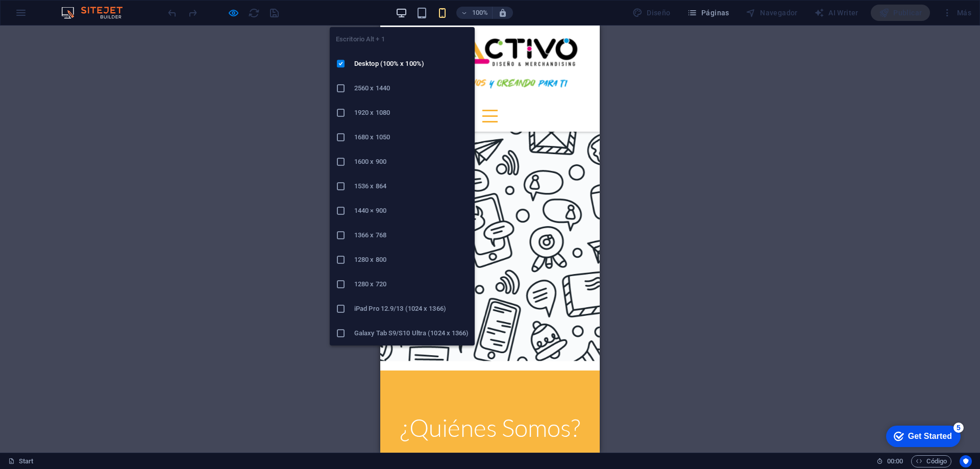
click at [402, 13] on icon "button" at bounding box center [401, 13] width 12 height 12
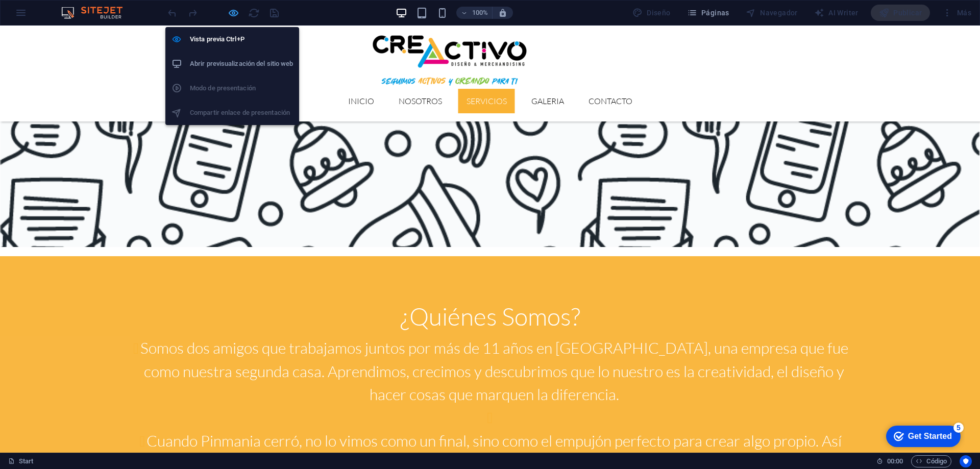
click at [237, 9] on icon "button" at bounding box center [234, 13] width 12 height 12
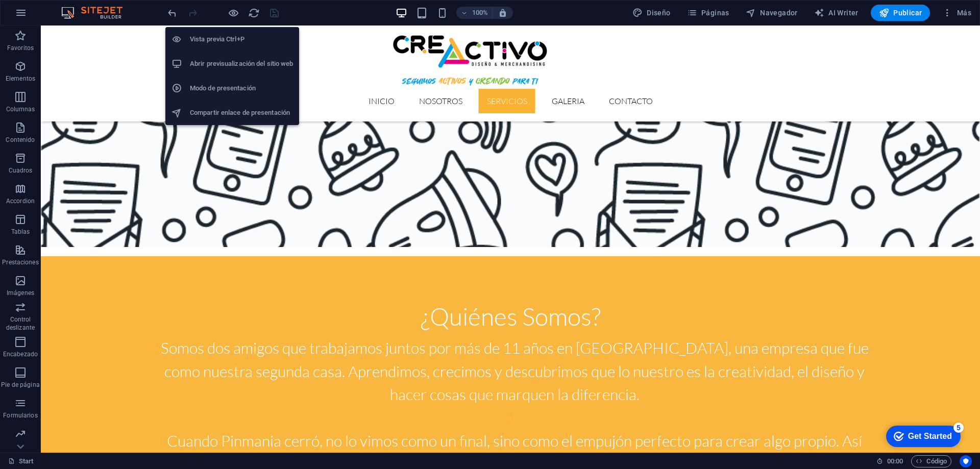
click at [220, 40] on h6 "Vista previa Ctrl+P" at bounding box center [241, 39] width 103 height 12
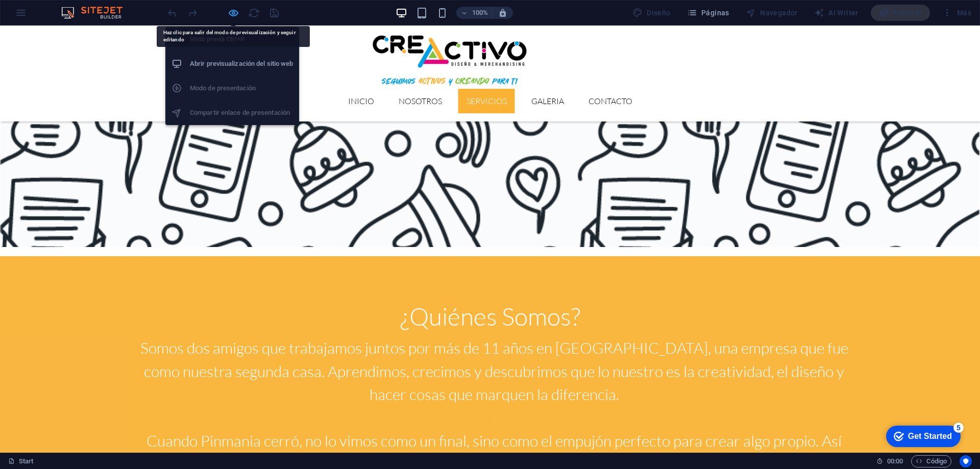
click at [230, 16] on icon "button" at bounding box center [234, 13] width 12 height 12
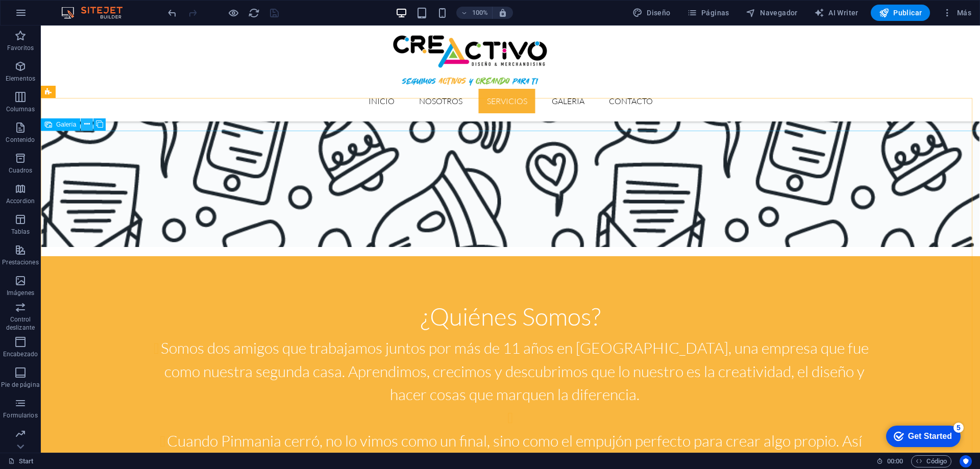
click at [82, 128] on button at bounding box center [87, 124] width 12 height 12
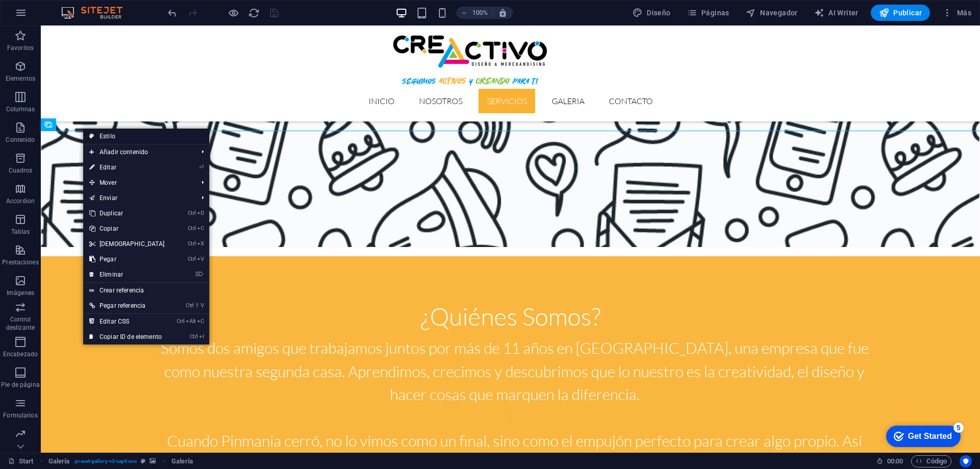
click at [105, 137] on link "Estilo" at bounding box center [146, 136] width 126 height 15
select select "rem"
select select "zoom"
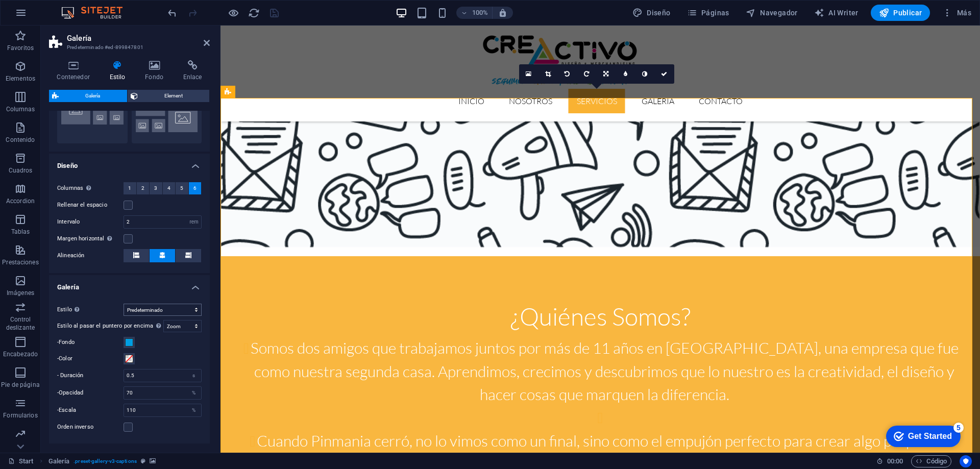
scroll to position [0, 0]
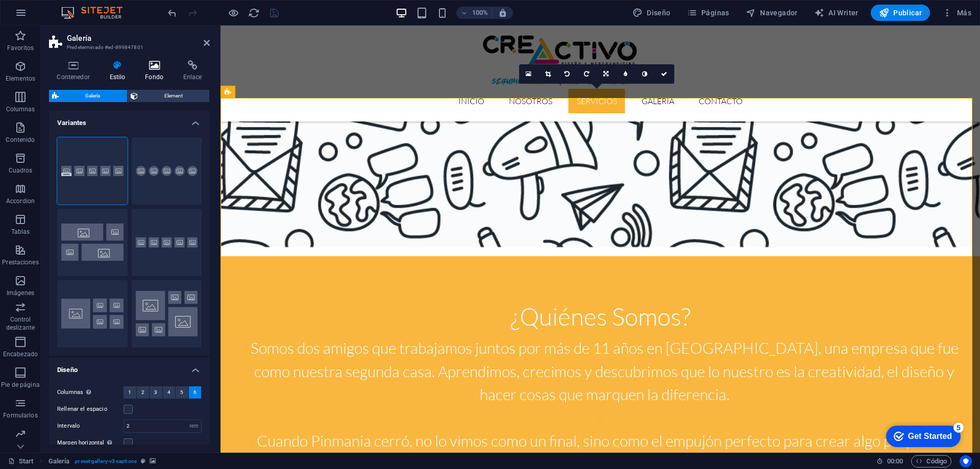
click at [149, 66] on icon at bounding box center [154, 65] width 34 height 10
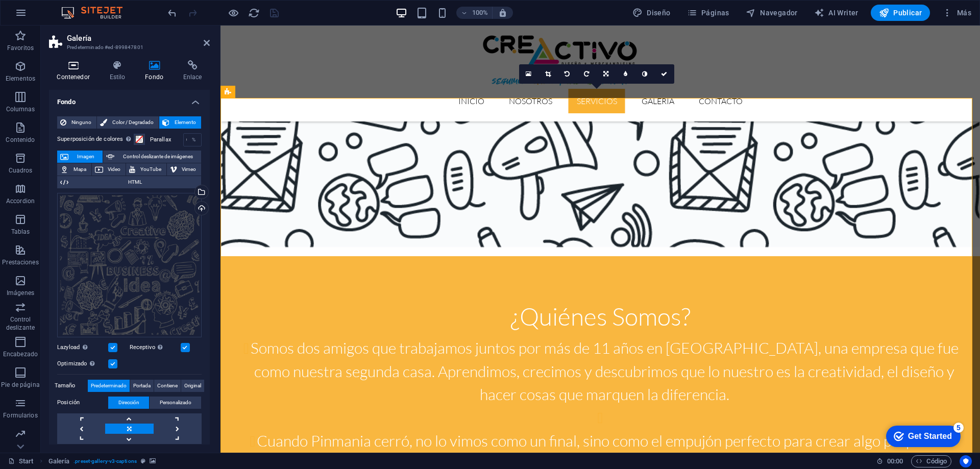
click at [70, 70] on icon at bounding box center [73, 65] width 48 height 10
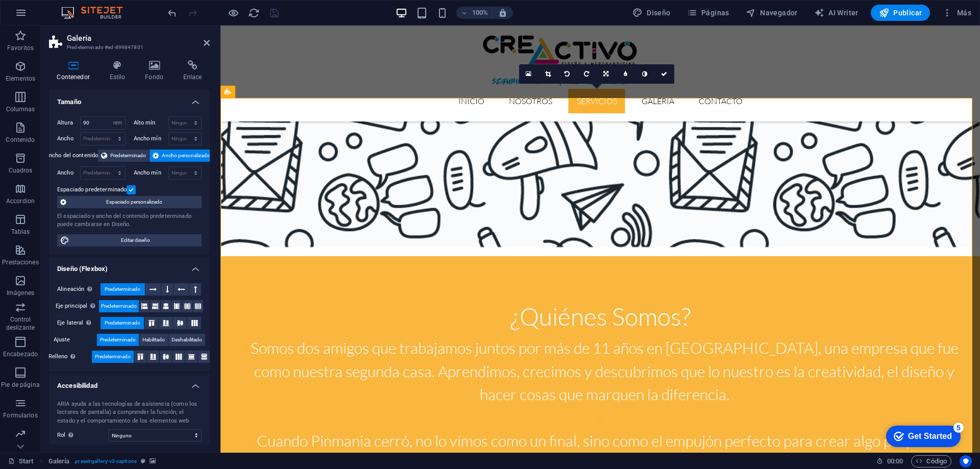
click at [202, 42] on h2 "Galería" at bounding box center [138, 38] width 143 height 9
click at [205, 43] on icon at bounding box center [207, 43] width 6 height 8
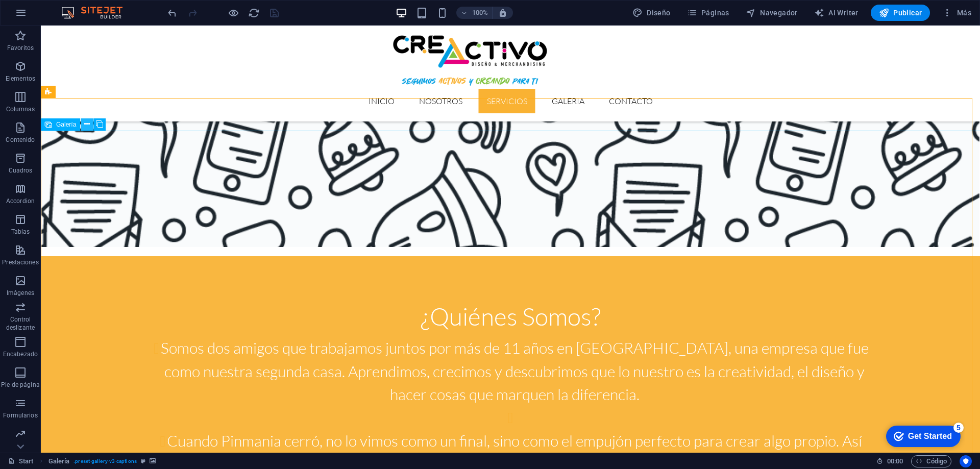
click at [88, 125] on icon at bounding box center [87, 124] width 6 height 11
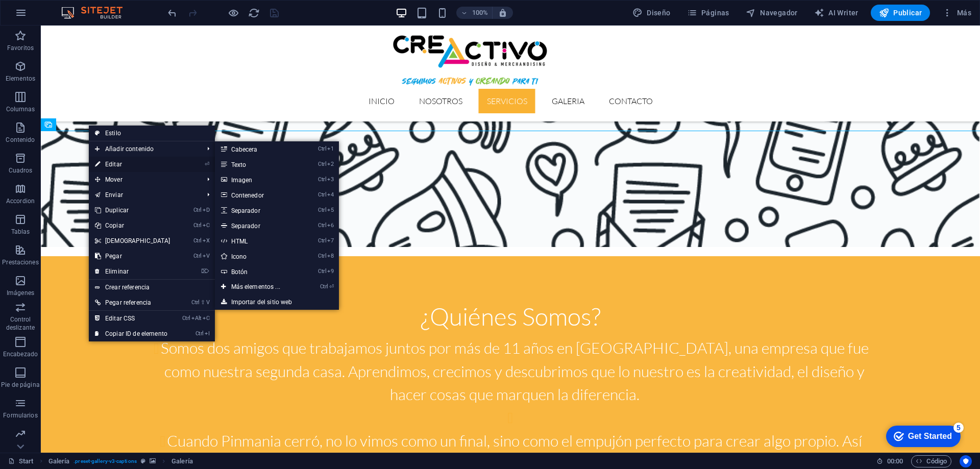
click at [118, 161] on link "⏎ Editar" at bounding box center [133, 164] width 88 height 15
select select "4"
select select "px"
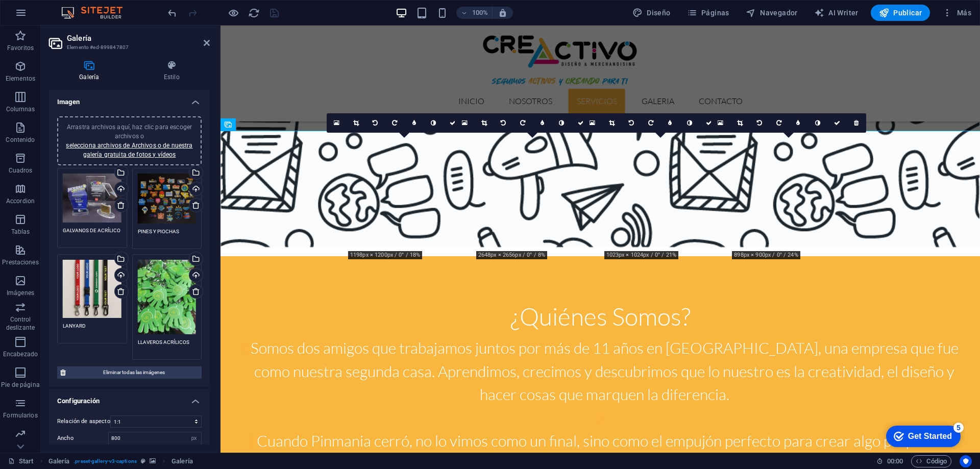
click at [131, 135] on span "Arrastra archivos aquí, haz clic para escoger archivos o selecciona archivos de…" at bounding box center [129, 140] width 127 height 35
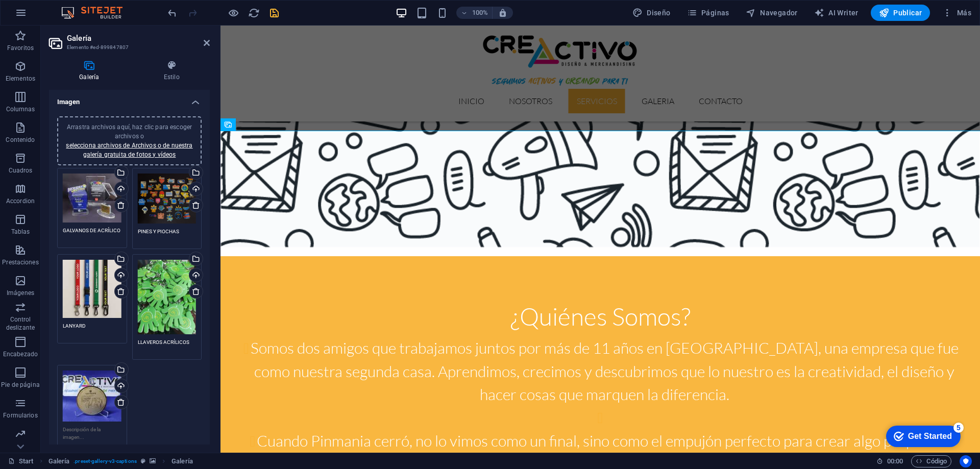
click at [93, 430] on textarea at bounding box center [92, 433] width 59 height 15
type textarea "m"
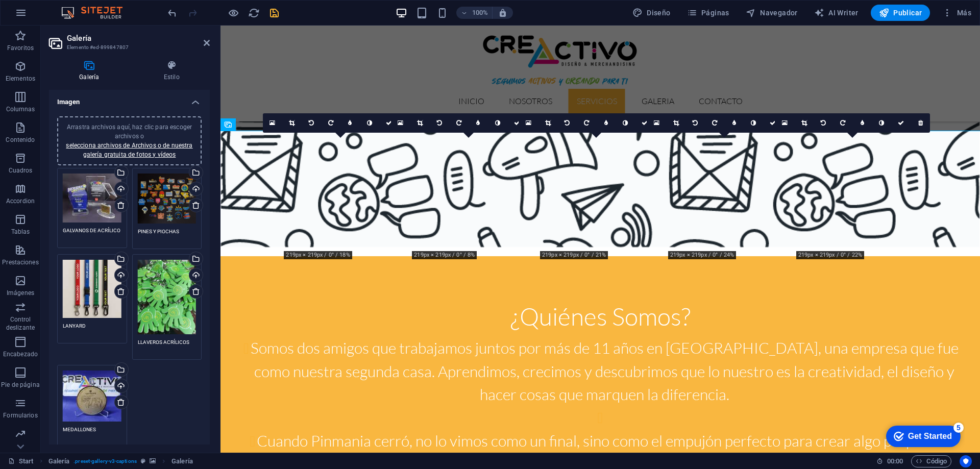
type textarea "MEDALLONES"
click at [174, 127] on span "Arrastra archivos aquí, haz clic para escoger archivos o selecciona archivos de…" at bounding box center [129, 140] width 127 height 35
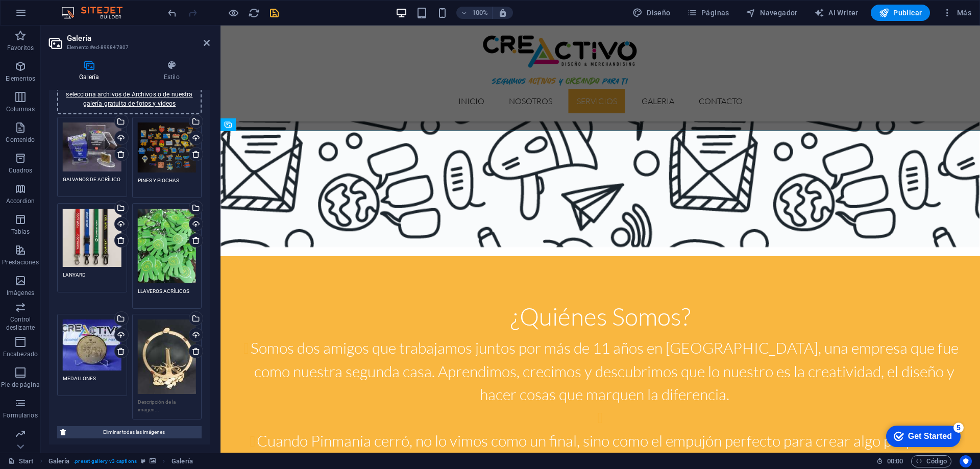
scroll to position [102, 0]
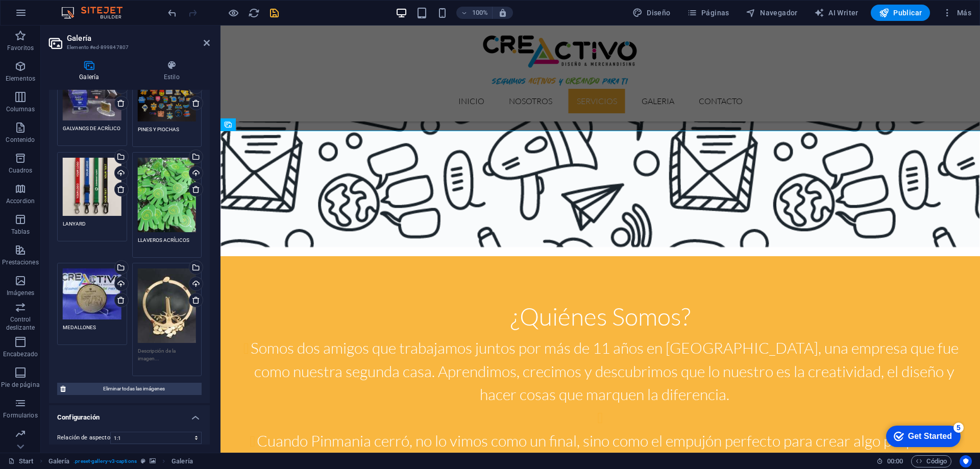
click at [154, 353] on textarea at bounding box center [167, 358] width 59 height 23
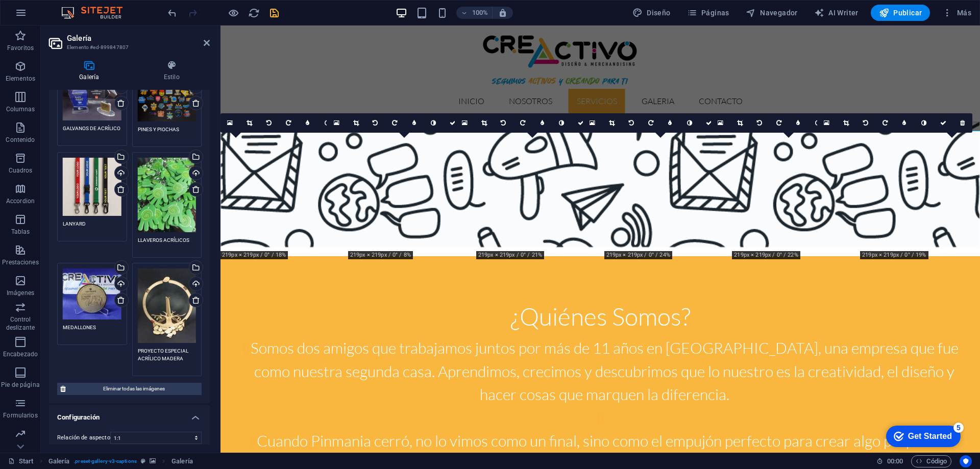
scroll to position [0, 0]
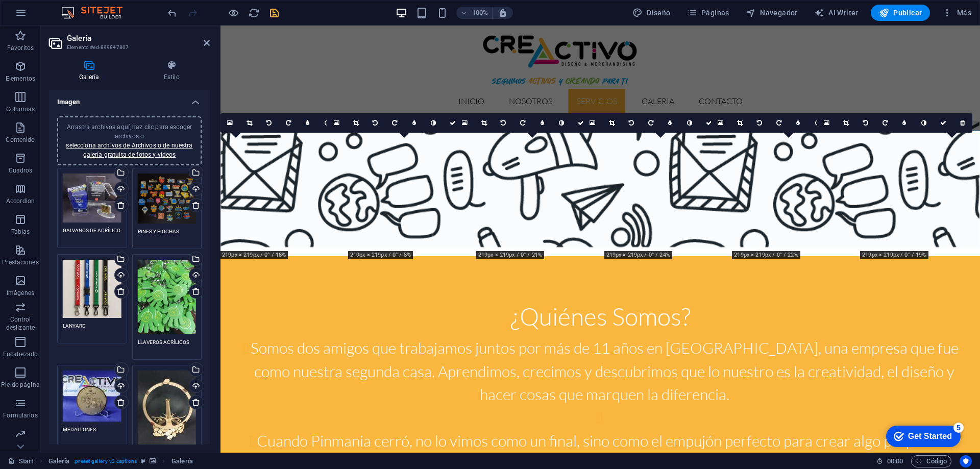
type textarea "PROYECTO ESPECIAL ACRÍLICO MADERA"
click at [149, 125] on span "Arrastra archivos aquí, haz clic para escoger archivos o selecciona archivos de…" at bounding box center [129, 140] width 127 height 35
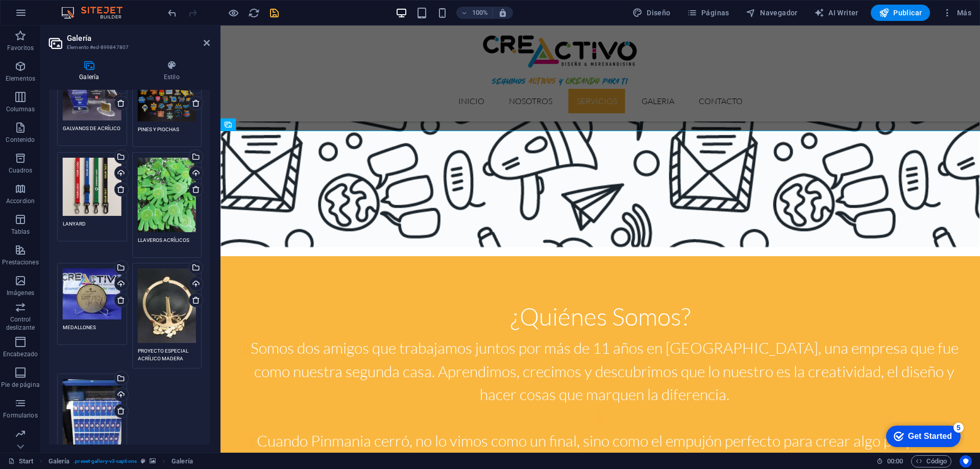
scroll to position [204, 0]
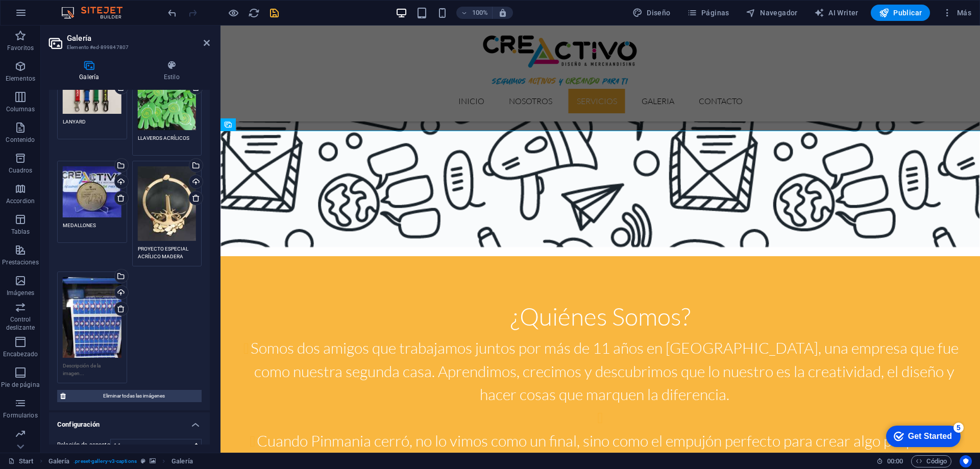
click at [79, 366] on textarea at bounding box center [92, 369] width 59 height 15
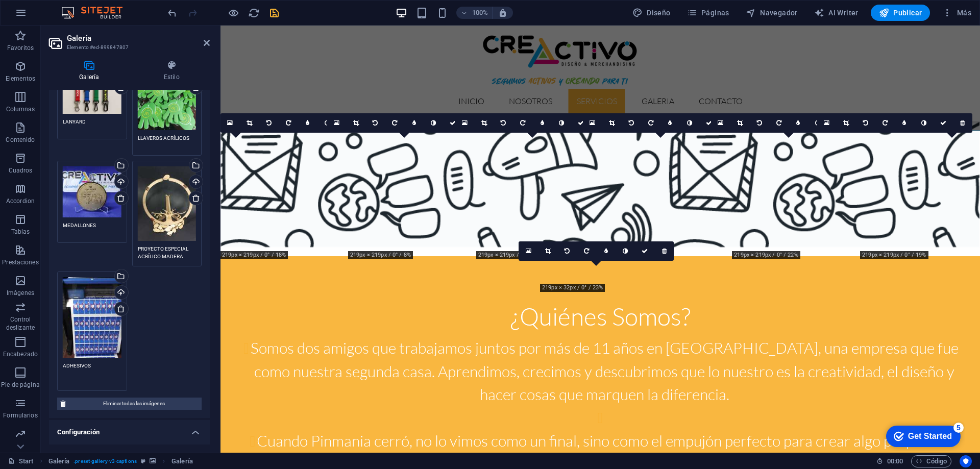
scroll to position [0, 0]
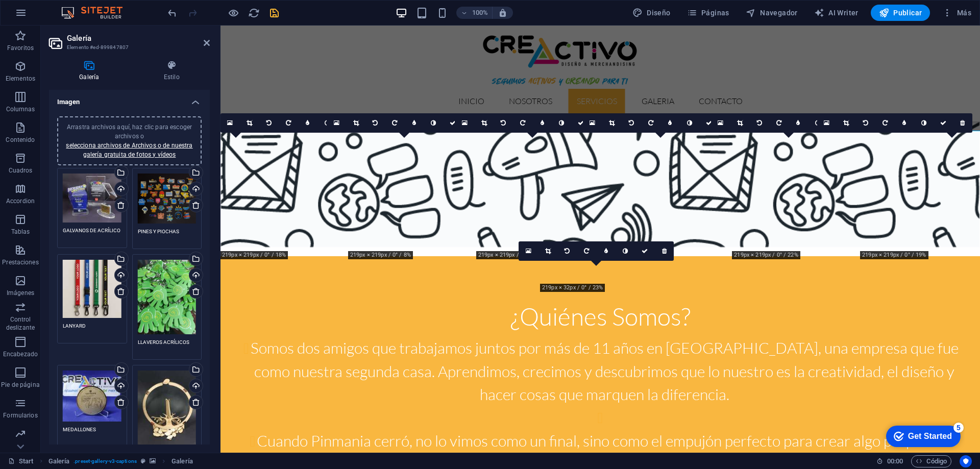
type textarea "ADHESIVOS"
click at [128, 133] on span "Arrastra archivos aquí, haz clic para escoger archivos o selecciona archivos de…" at bounding box center [129, 140] width 127 height 35
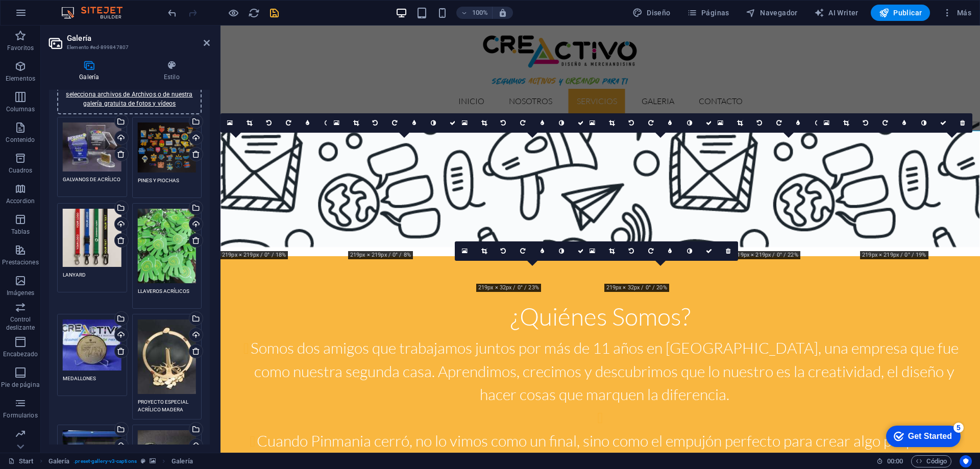
scroll to position [153, 0]
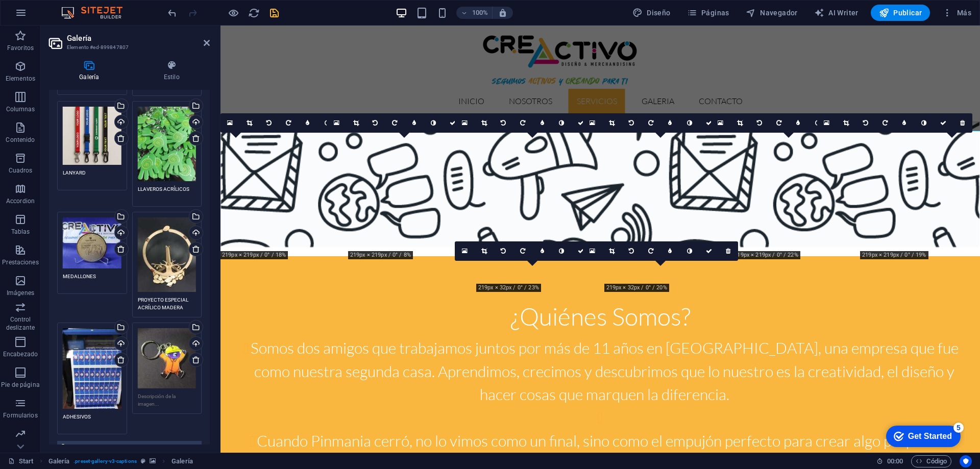
click at [143, 396] on textarea at bounding box center [167, 399] width 59 height 15
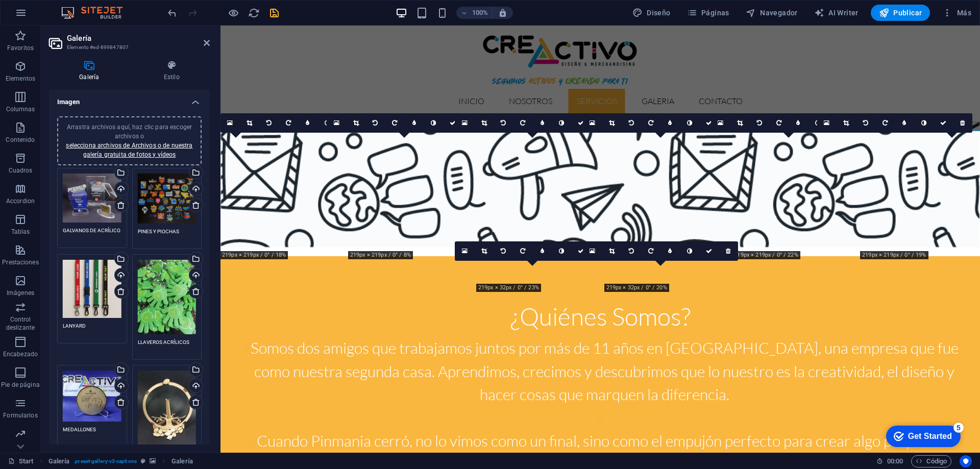
type textarea "LLAVERO ACRÍLICO IMPRESIÓN FULL COLOR"
click at [148, 128] on span "Arrastra archivos aquí, haz clic para escoger archivos o selecciona archivos de…" at bounding box center [129, 140] width 127 height 35
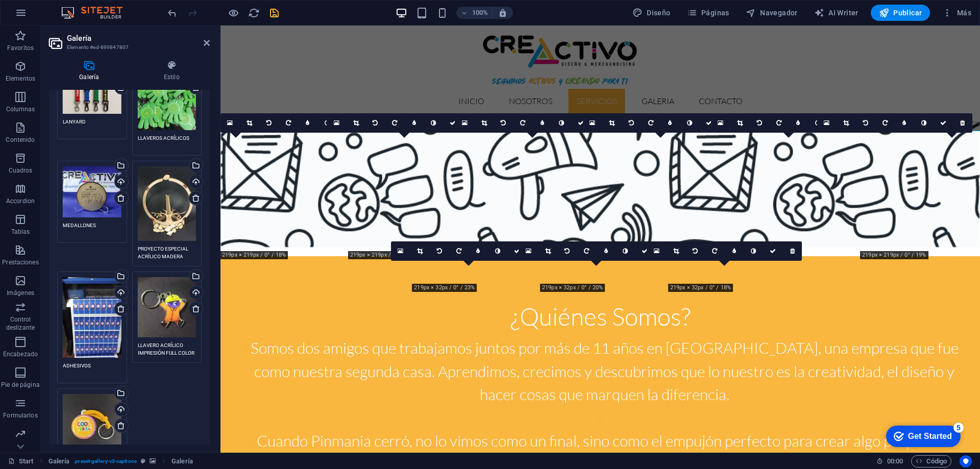
scroll to position [255, 0]
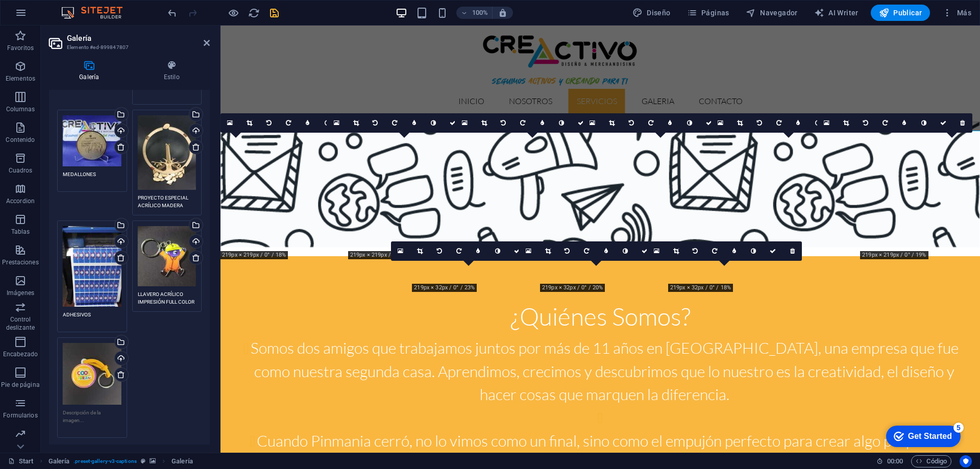
click at [82, 412] on textarea at bounding box center [92, 420] width 59 height 23
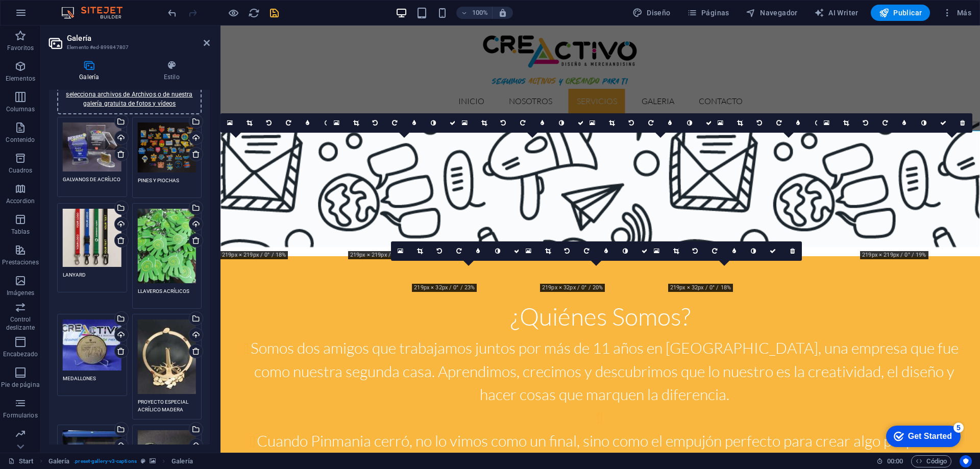
scroll to position [0, 0]
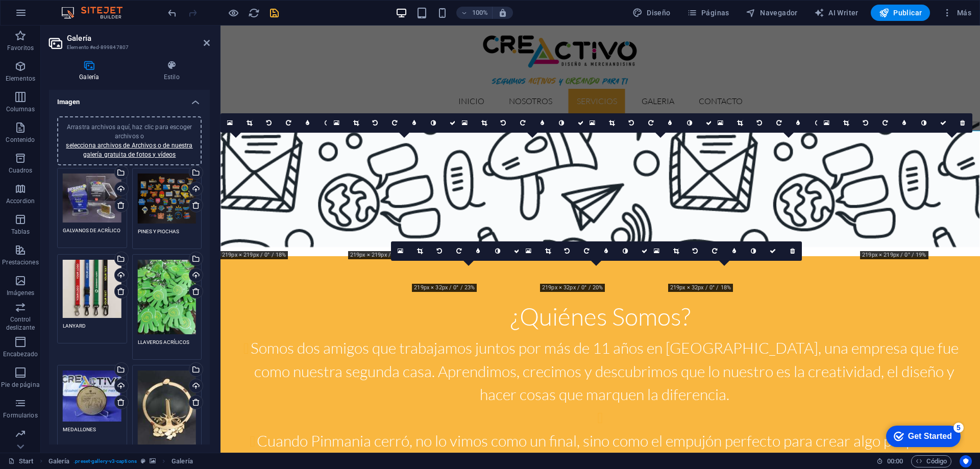
type textarea "LLAVERO ACRÍLICO CON RESSINA"
click at [138, 122] on div "Arrastra archivos aquí, haz clic para escoger archivos o selecciona archivos de…" at bounding box center [129, 140] width 132 height 37
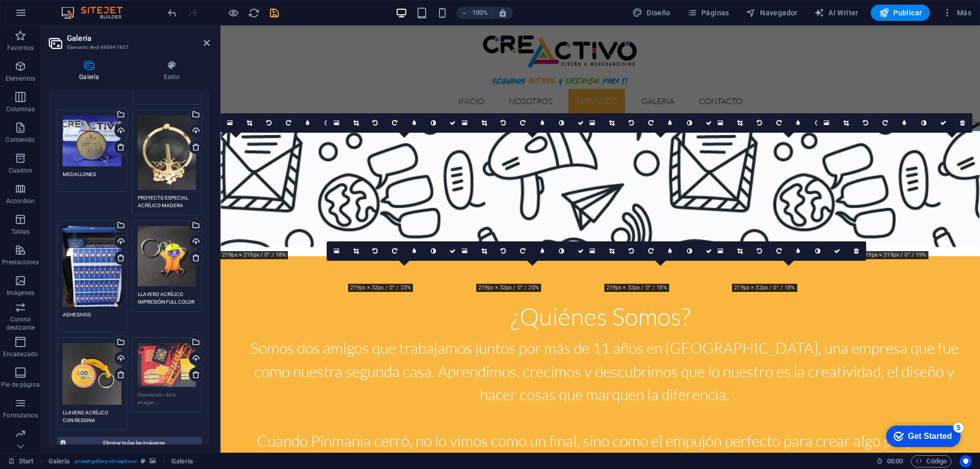
scroll to position [306, 0]
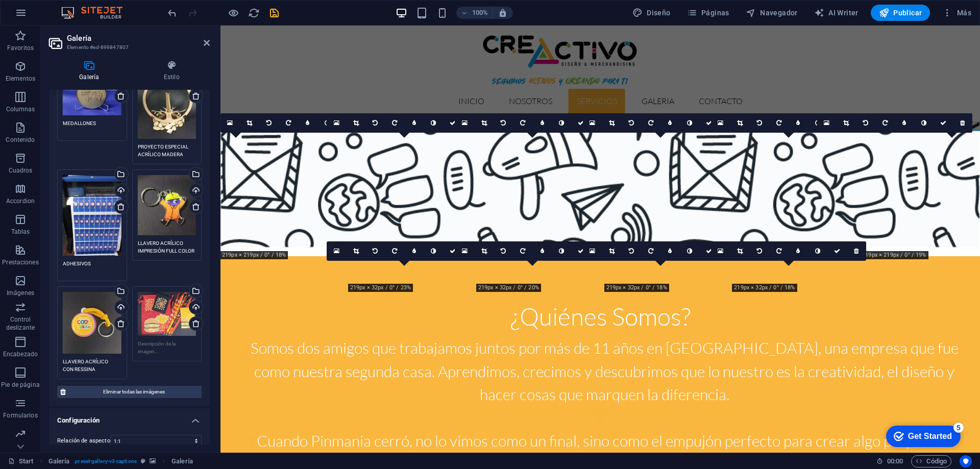
click at [165, 332] on div "Arrastra archivos aquí, haz clic para escoger archivos o selecciona archivos de…" at bounding box center [167, 324] width 75 height 80
click at [162, 340] on textarea at bounding box center [167, 351] width 59 height 23
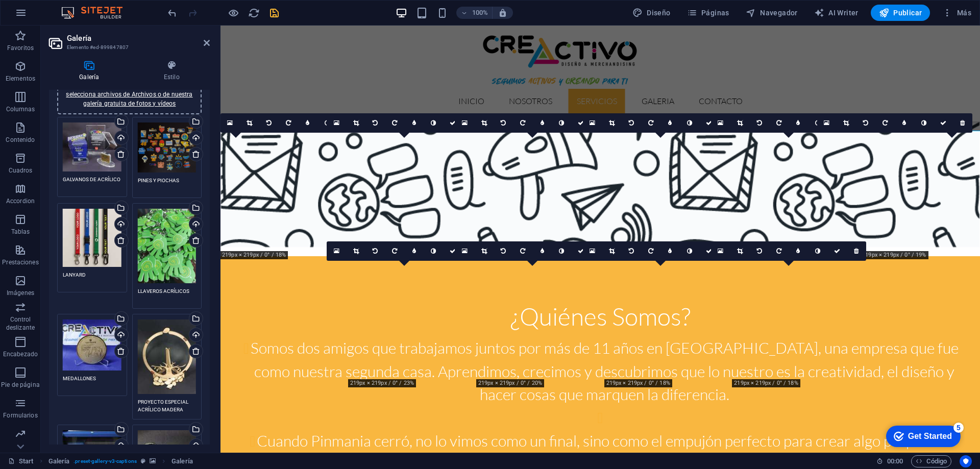
scroll to position [0, 0]
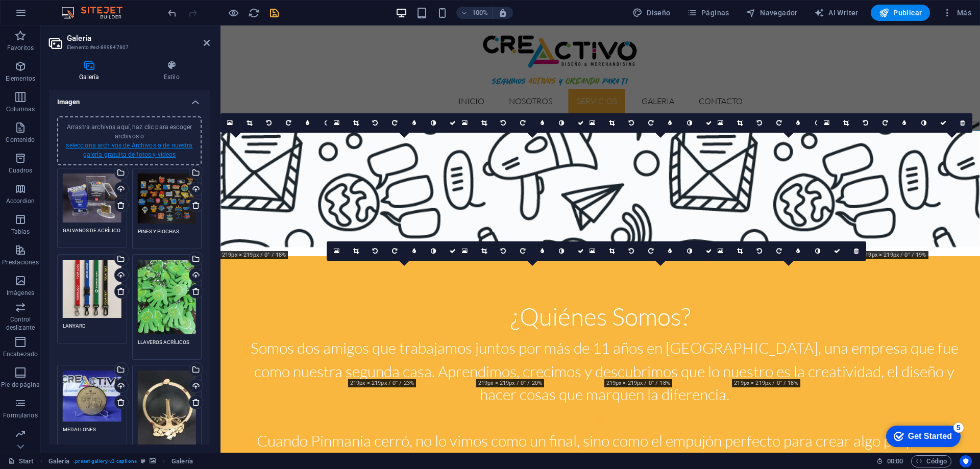
type textarea "KIT MC [PERSON_NAME]"
click at [128, 144] on link "selecciona archivos de Archivos o de nuestra galería gratuita de fotos y vídeos" at bounding box center [129, 150] width 127 height 16
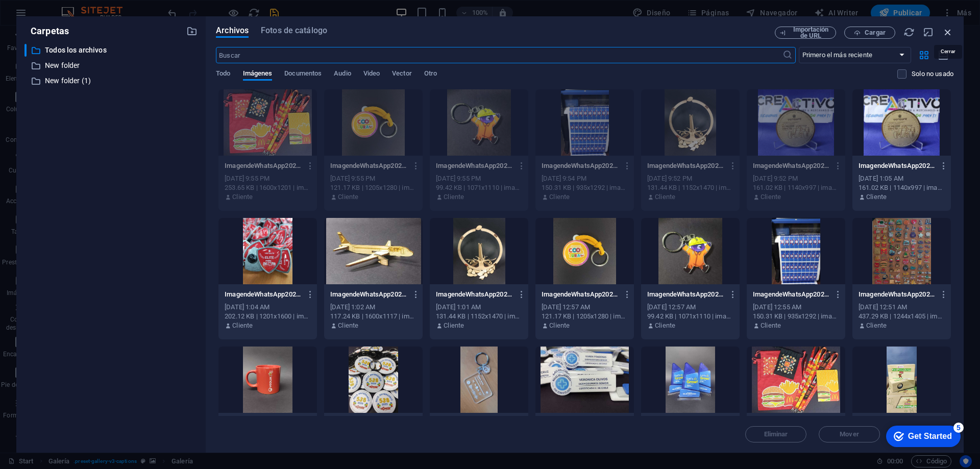
click at [947, 35] on icon "button" at bounding box center [947, 32] width 11 height 11
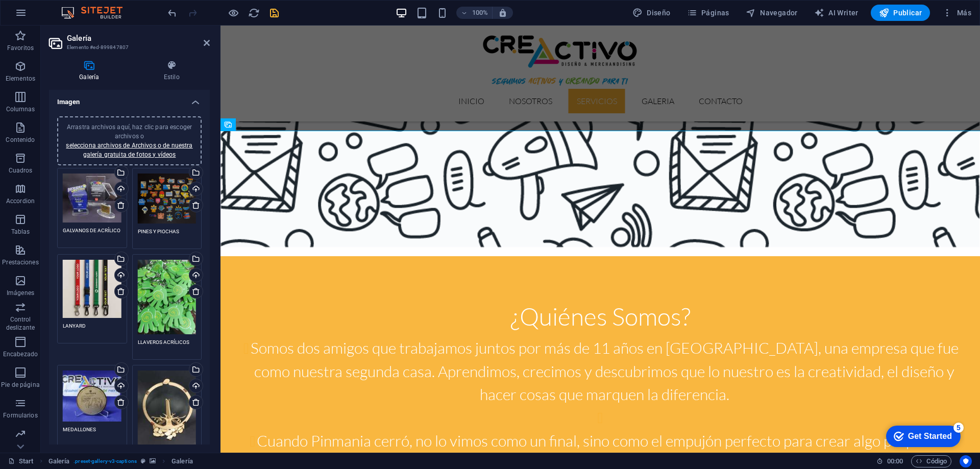
click at [130, 121] on div "Arrastra archivos aquí, haz clic para escoger archivos o selecciona archivos de…" at bounding box center [129, 140] width 144 height 49
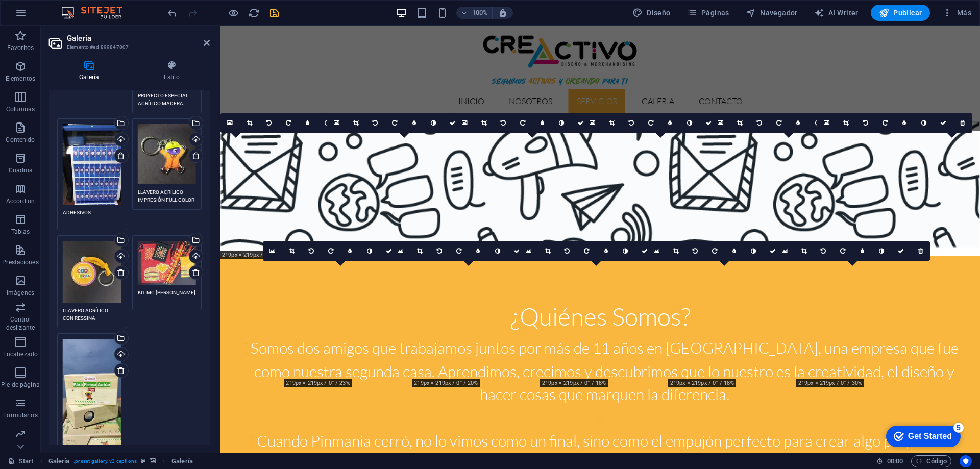
scroll to position [408, 0]
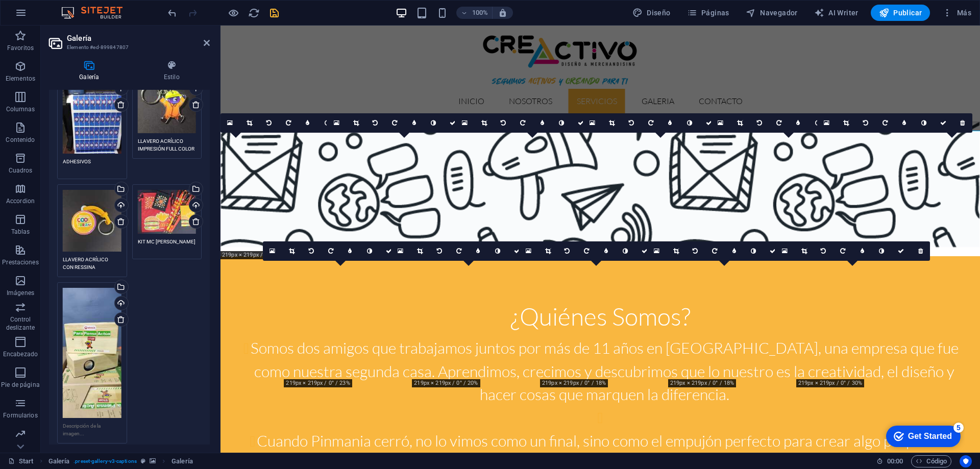
click at [91, 422] on textarea at bounding box center [92, 429] width 59 height 15
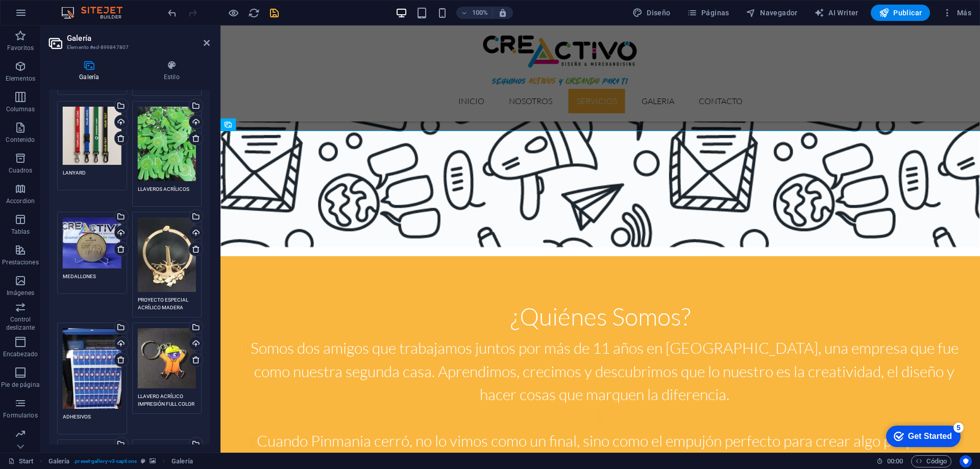
scroll to position [0, 0]
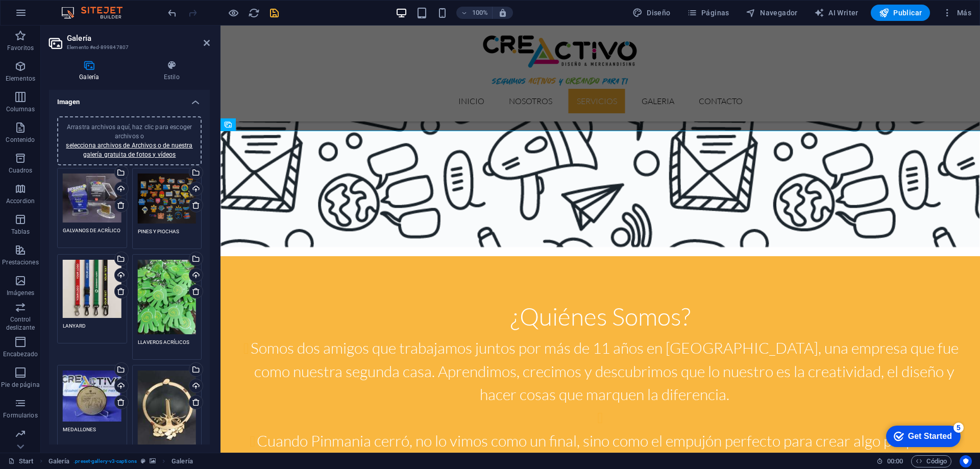
type textarea "IMPRESIÓN DIGITAL"
click at [131, 134] on span "Arrastra archivos aquí, haz clic para escoger archivos o selecciona archivos de…" at bounding box center [129, 140] width 127 height 35
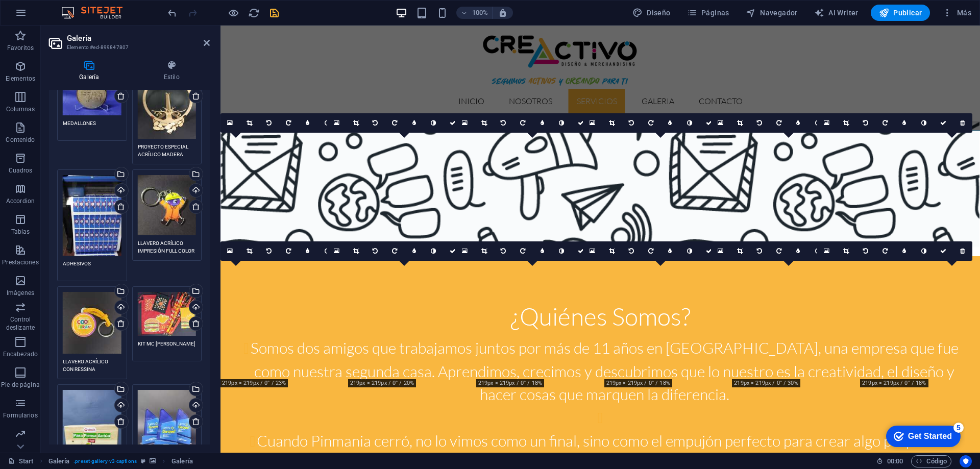
scroll to position [459, 0]
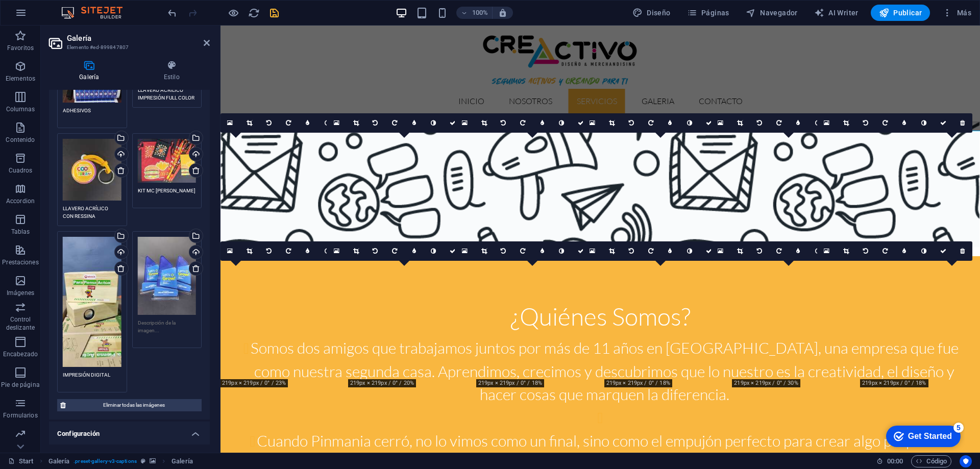
click at [142, 324] on textarea at bounding box center [167, 330] width 59 height 23
type textarea "GALVANOS ACRÍLICOS"
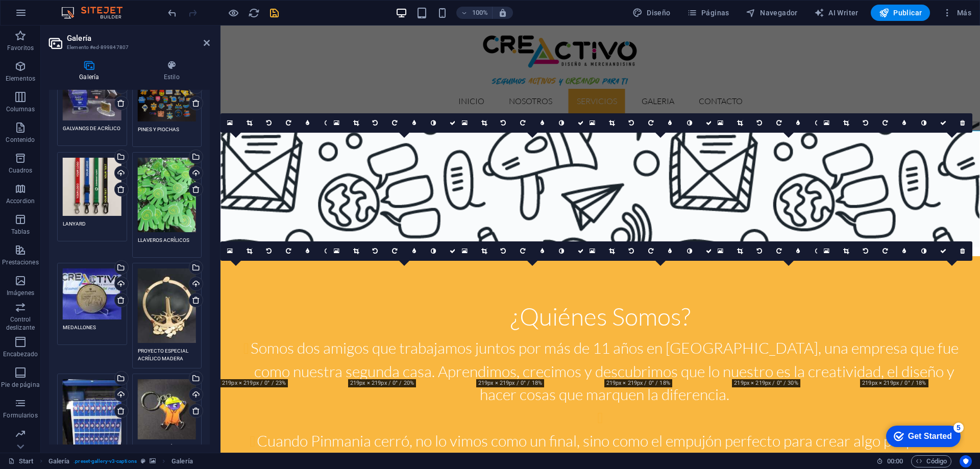
scroll to position [51, 0]
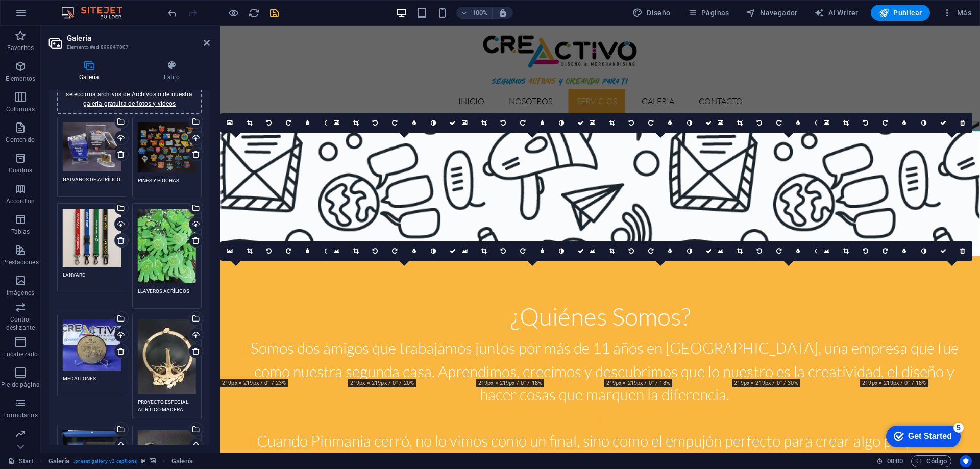
click at [122, 239] on icon at bounding box center [121, 240] width 8 height 8
type textarea "LLAVEROS ACRÍLICOS"
type textarea "MEDALLONES"
type textarea "PROYECTO ESPECIAL ACRÍLICO MADERA"
type textarea "ADHESIVOS"
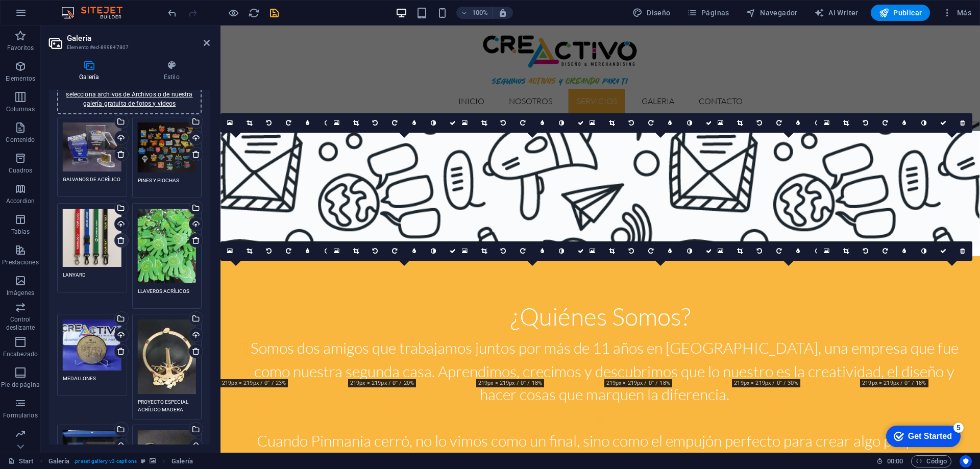
type textarea "LLAVERO ACRÍLICO IMPRESIÓN FULL COLOR"
type textarea "LLAVERO ACRÍLICO CON RESSINA"
type textarea "KIT MC [PERSON_NAME]"
type textarea "IMPRESIÓN DIGITAL"
type textarea "GALVANOS ACRÍLICOS"
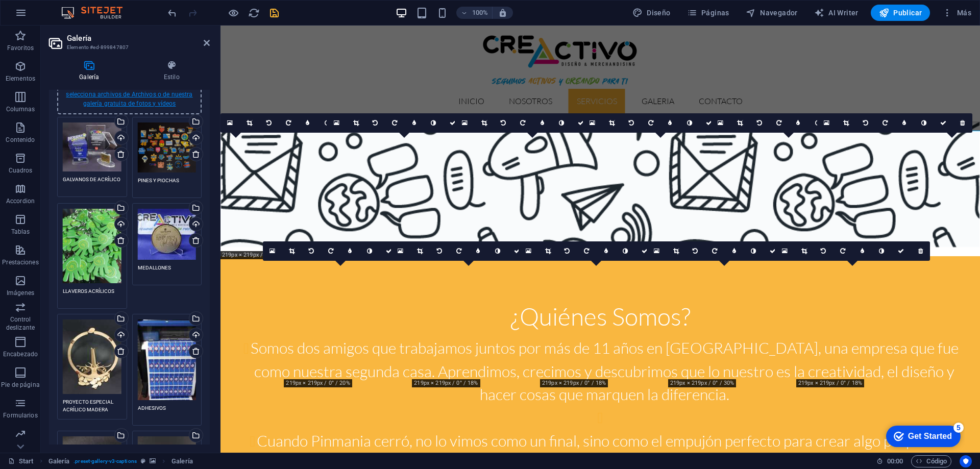
scroll to position [0, 0]
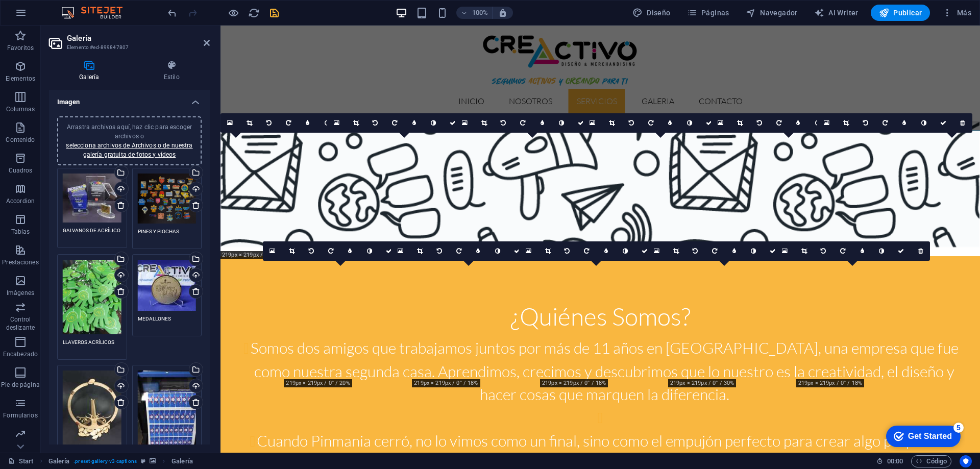
click at [127, 130] on span "Arrastra archivos aquí, haz clic para escoger archivos o selecciona archivos de…" at bounding box center [129, 140] width 127 height 35
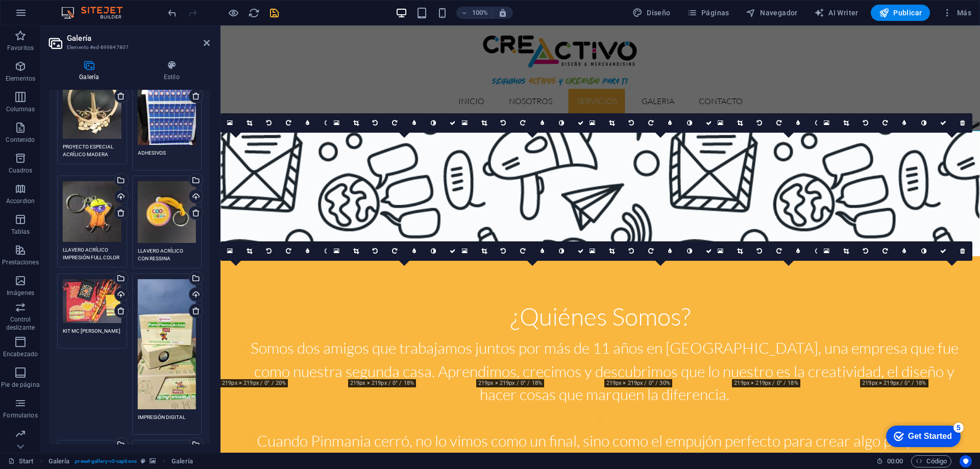
scroll to position [408, 0]
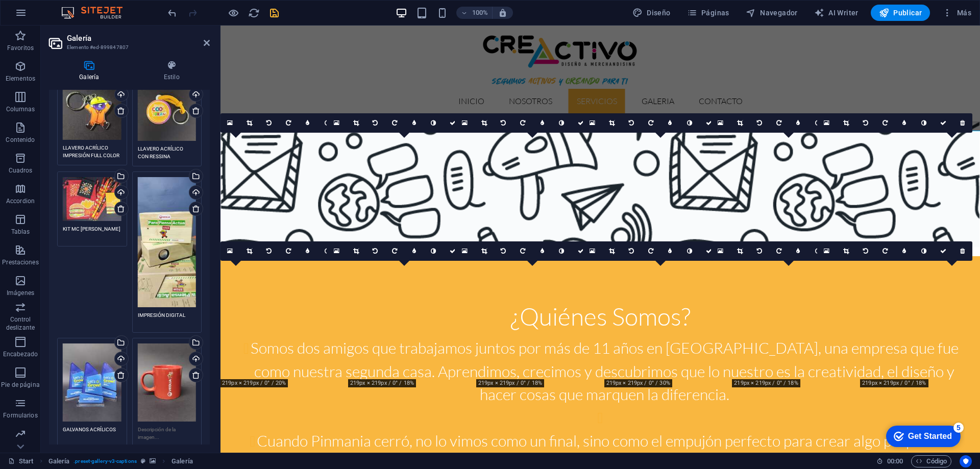
click at [155, 415] on div "Arrastra archivos aquí, haz clic para escoger archivos o selecciona archivos de…" at bounding box center [167, 392] width 75 height 114
click at [155, 426] on textarea at bounding box center [167, 433] width 59 height 15
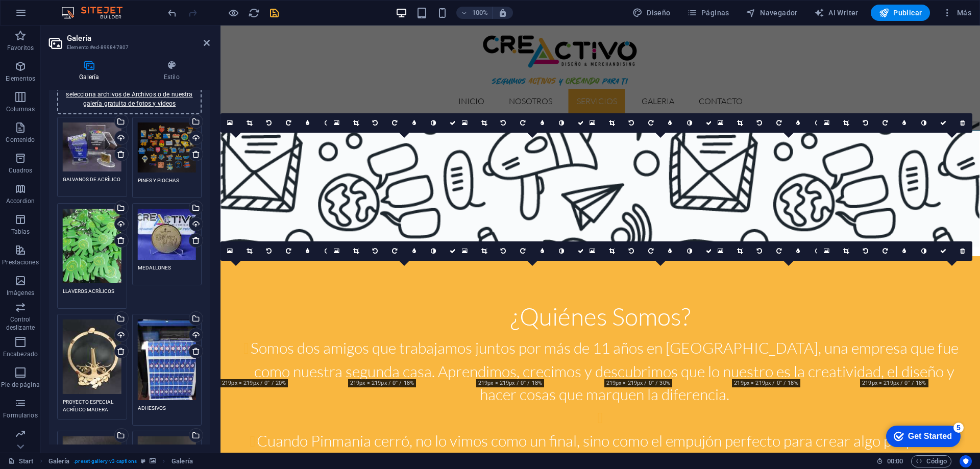
scroll to position [0, 0]
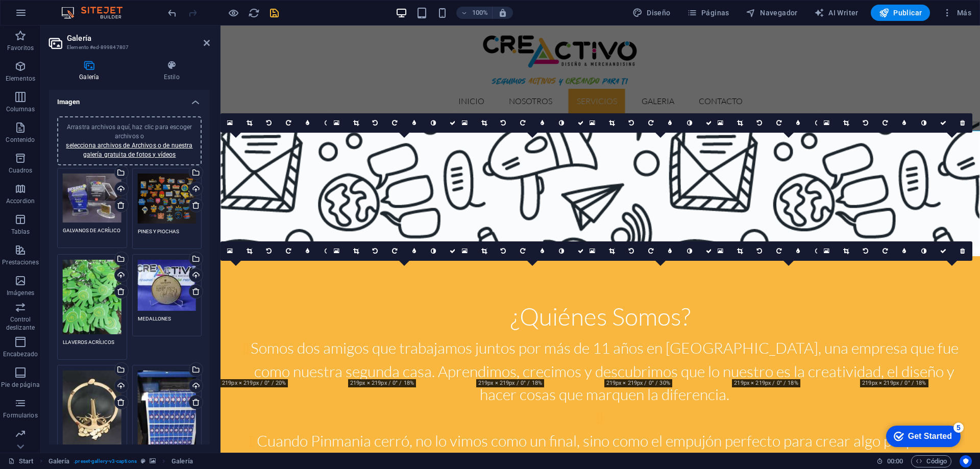
type textarea "TAZONES PERSONALIZADOS"
click at [144, 128] on span "Arrastra archivos aquí, haz clic para escoger archivos o selecciona archivos de…" at bounding box center [129, 140] width 127 height 35
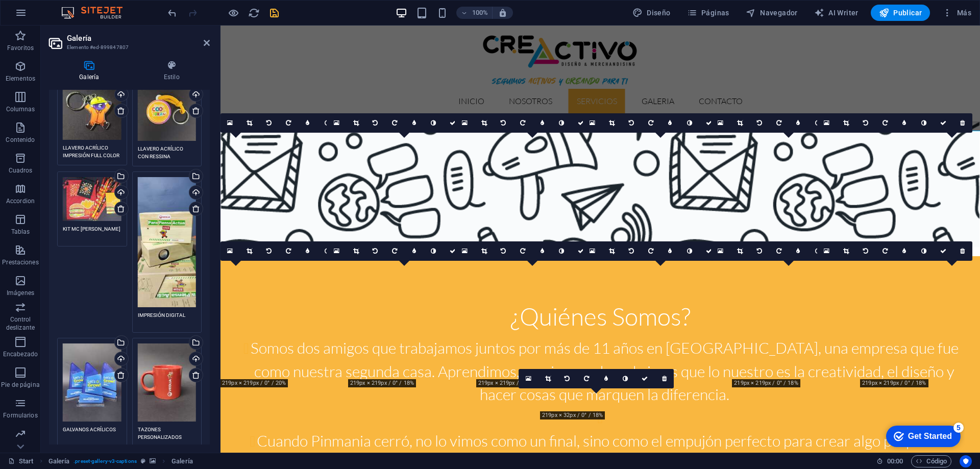
scroll to position [510, 0]
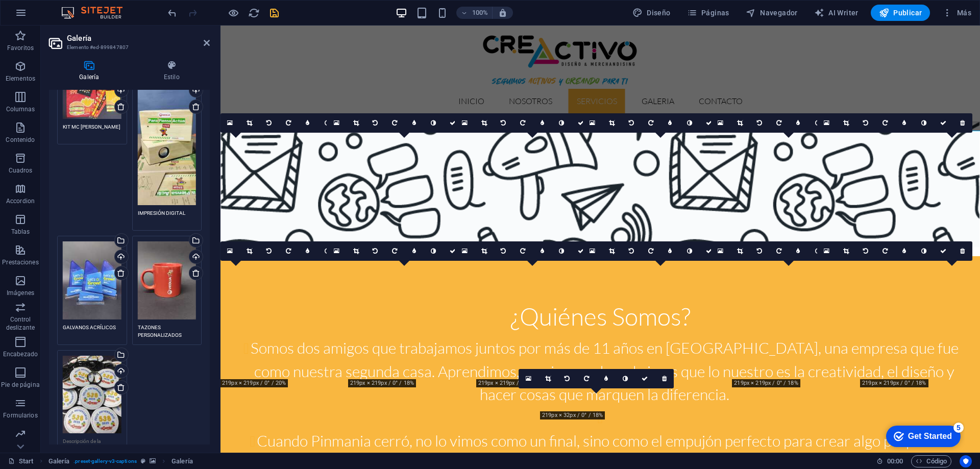
click at [92, 437] on textarea at bounding box center [92, 444] width 59 height 15
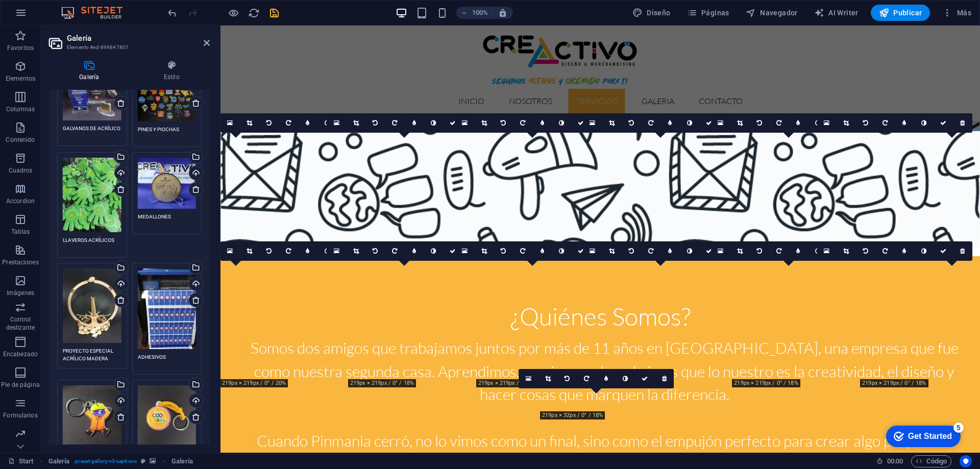
scroll to position [0, 0]
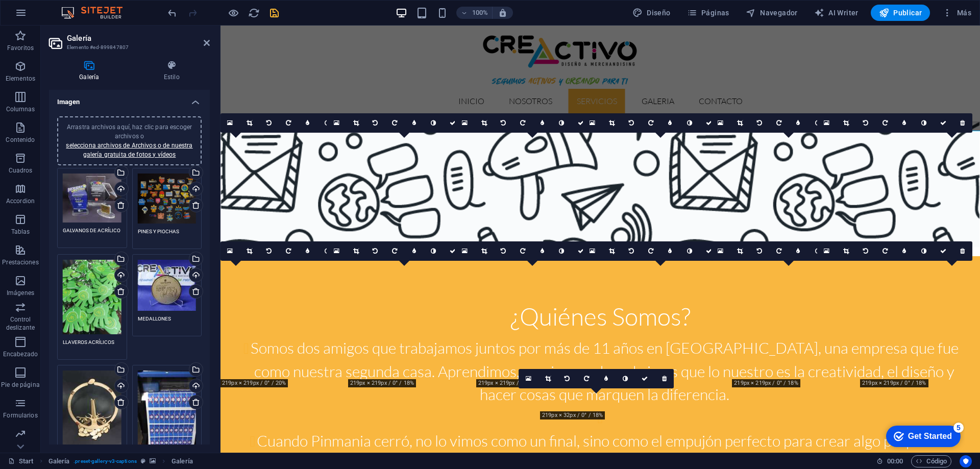
type textarea "LLAVEROS SUBLIMADOS"
click at [130, 133] on span "Arrastra archivos aquí, haz clic para escoger archivos o selecciona archivos de…" at bounding box center [129, 140] width 127 height 35
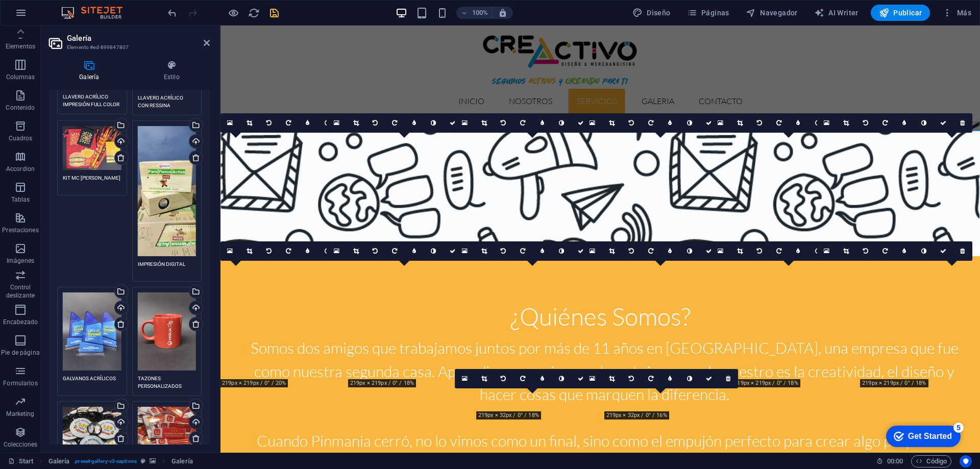
scroll to position [612, 0]
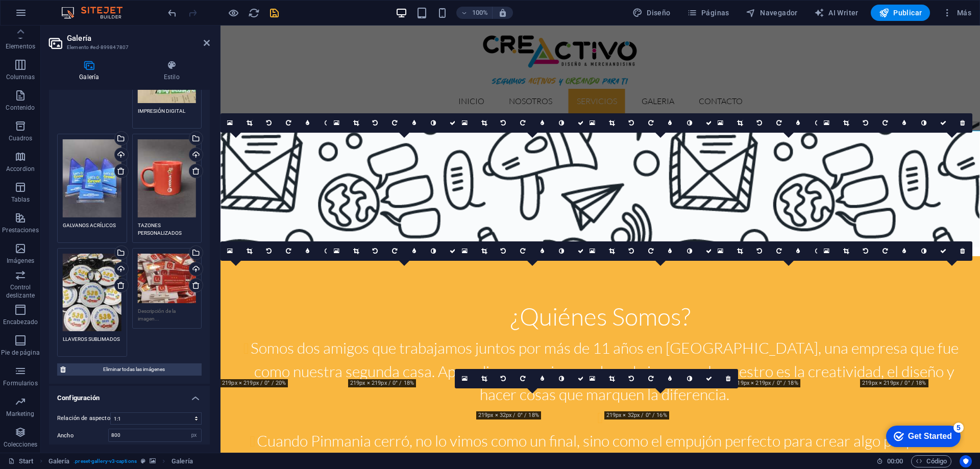
click at [147, 312] on textarea at bounding box center [167, 314] width 59 height 15
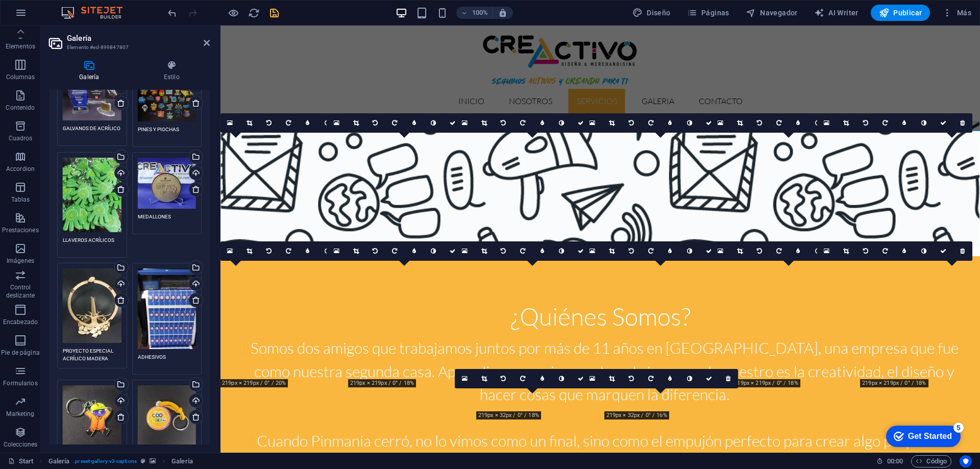
scroll to position [0, 0]
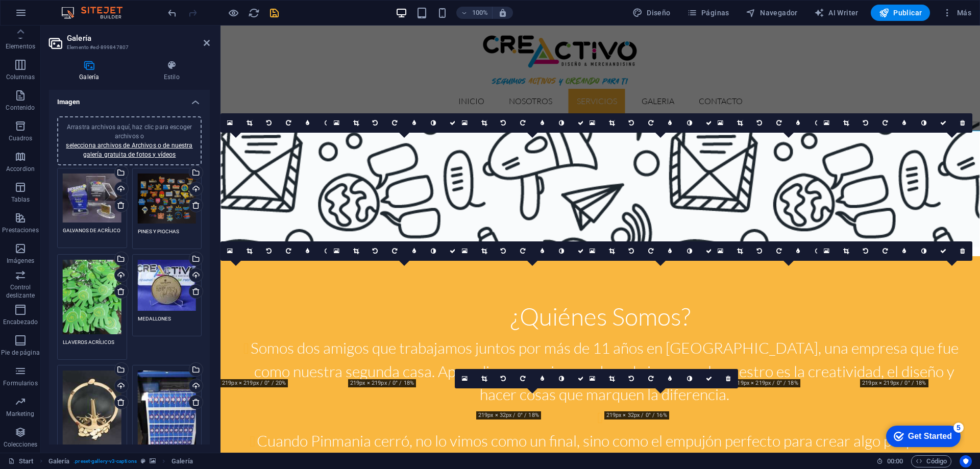
type textarea "PIOCHAS DIGITALES"
click at [139, 124] on span "Arrastra archivos aquí, haz clic para escoger archivos o selecciona archivos de…" at bounding box center [129, 140] width 127 height 35
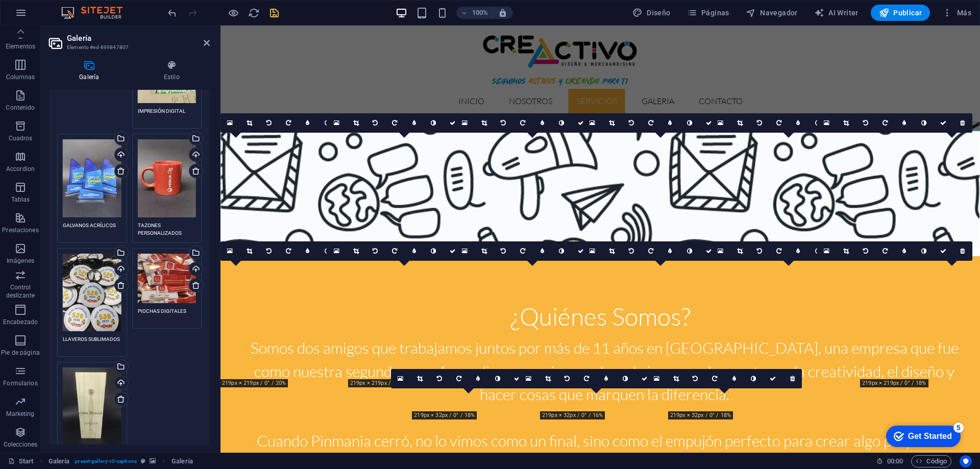
scroll to position [714, 0]
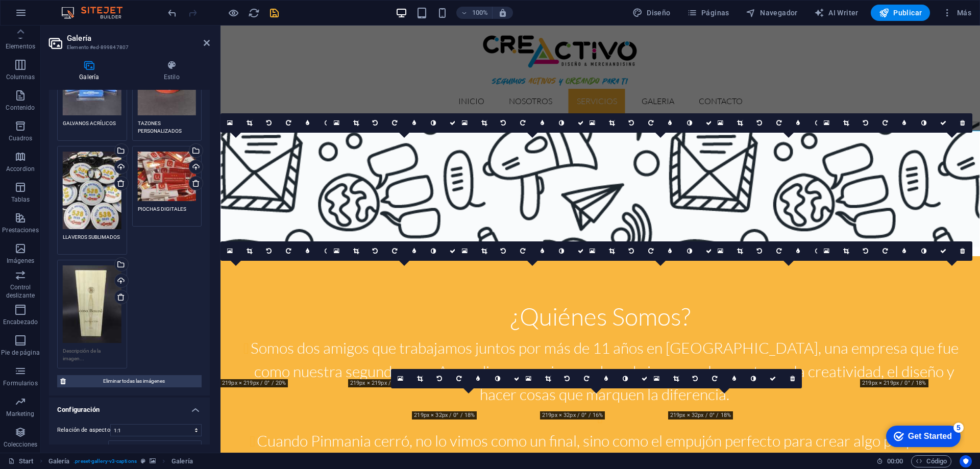
click at [75, 347] on textarea at bounding box center [92, 354] width 59 height 15
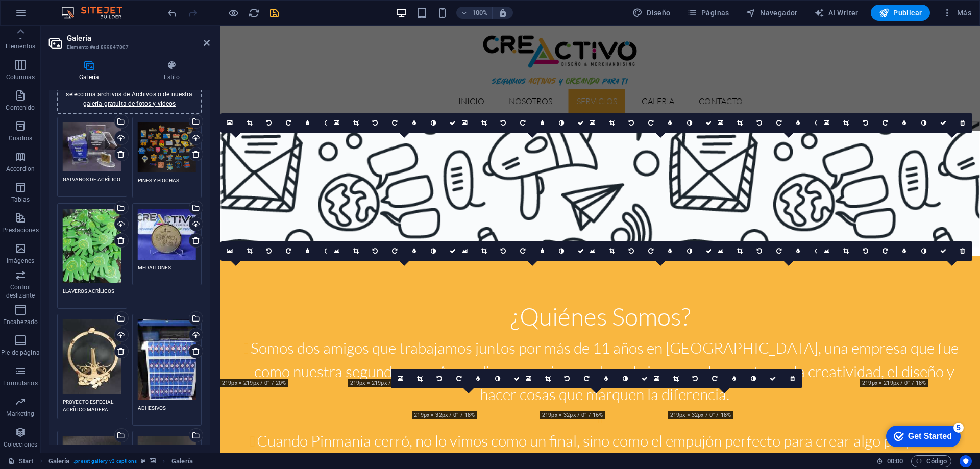
scroll to position [0, 0]
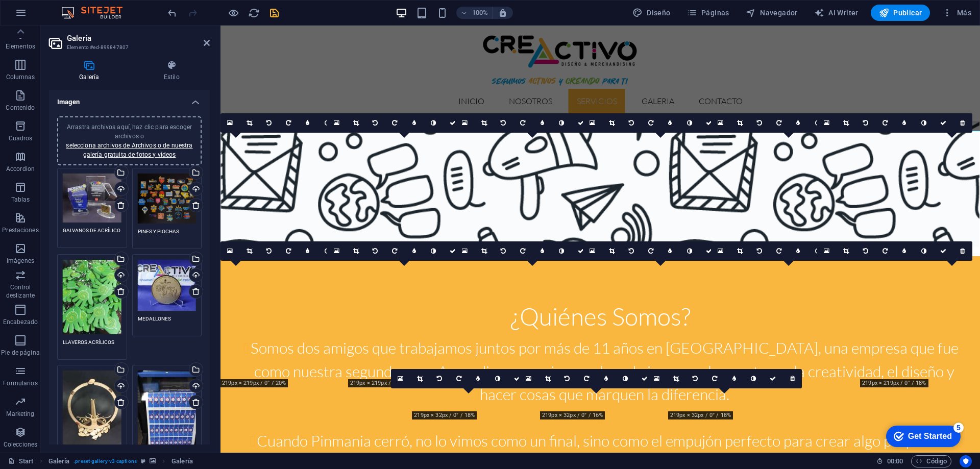
type textarea "GRABADO LÁSER"
click at [128, 129] on span "Arrastra archivos aquí, haz clic para escoger archivos o selecciona archivos de…" at bounding box center [129, 140] width 127 height 35
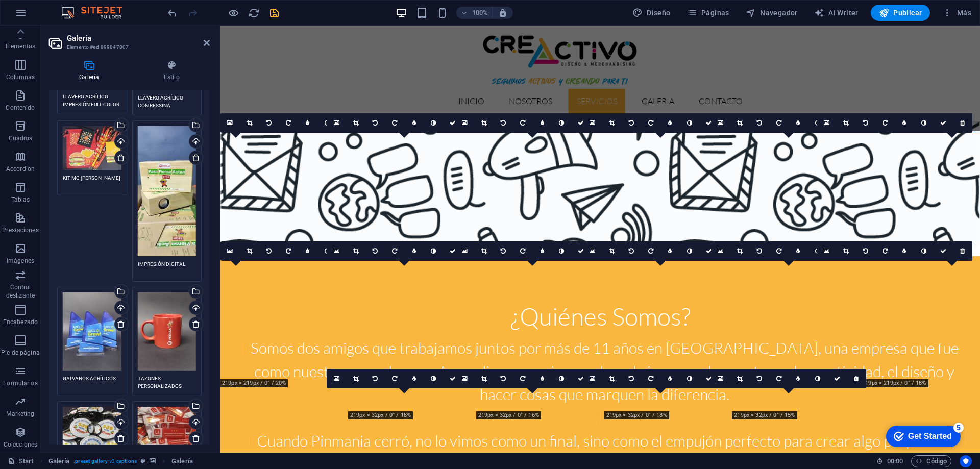
scroll to position [663, 0]
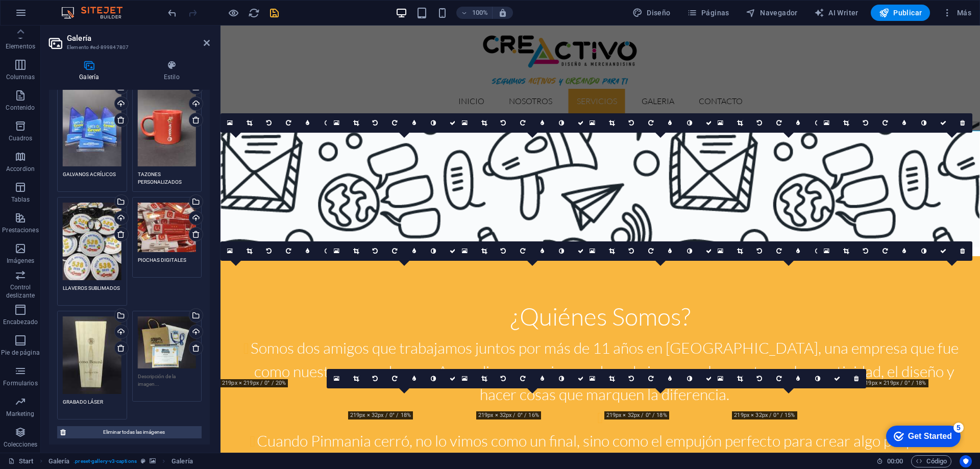
click at [143, 373] on textarea at bounding box center [167, 384] width 59 height 23
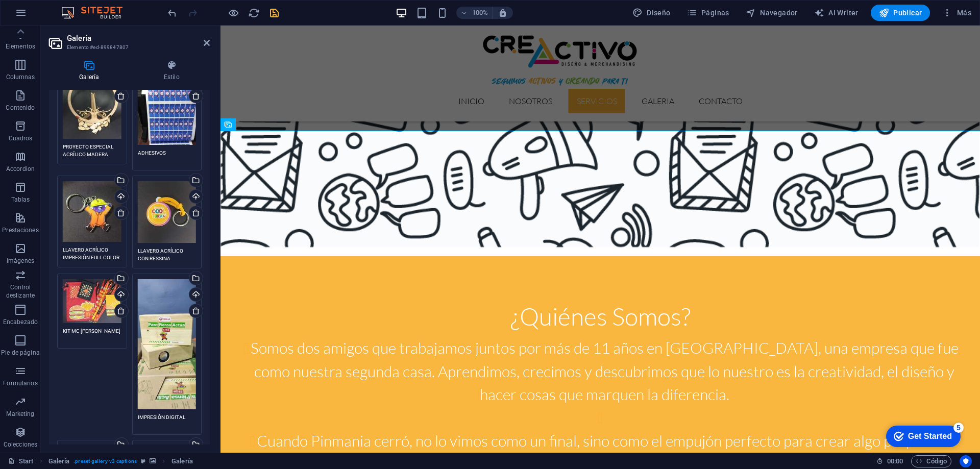
scroll to position [0, 0]
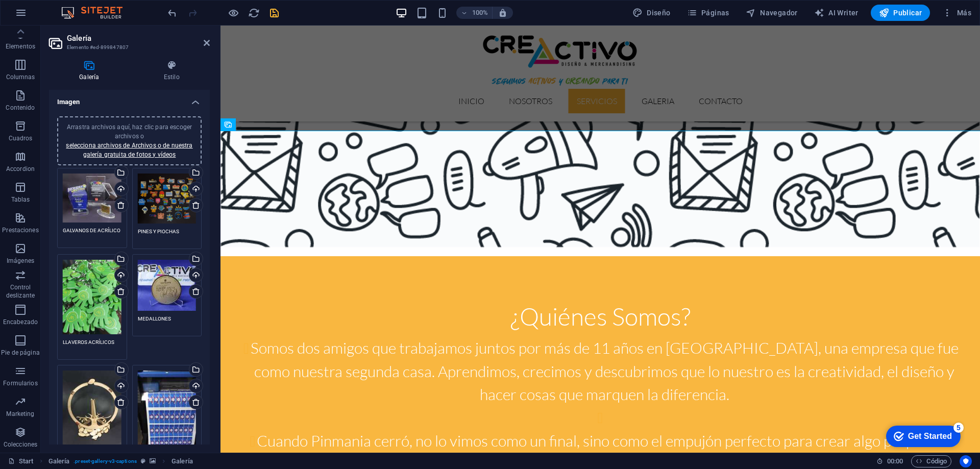
type textarea "KIT WALMART"
click at [136, 129] on span "Arrastra archivos aquí, haz clic para escoger archivos o selecciona archivos de…" at bounding box center [129, 140] width 127 height 35
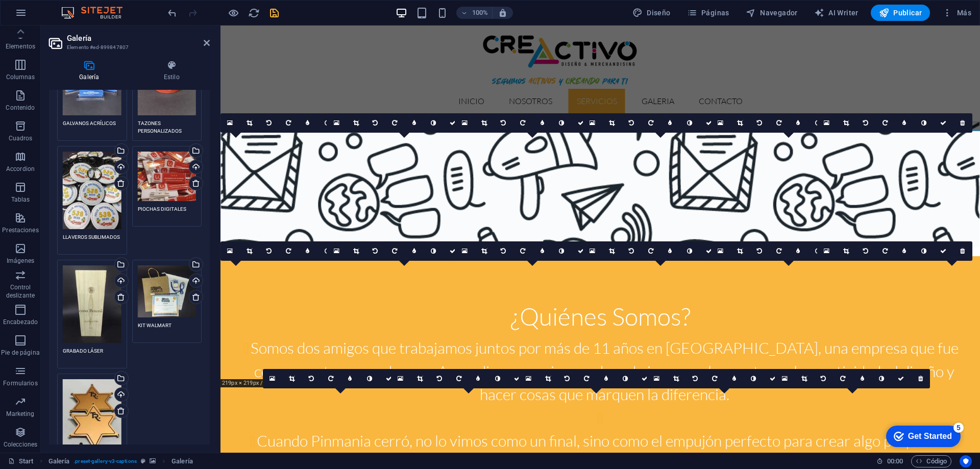
scroll to position [868, 0]
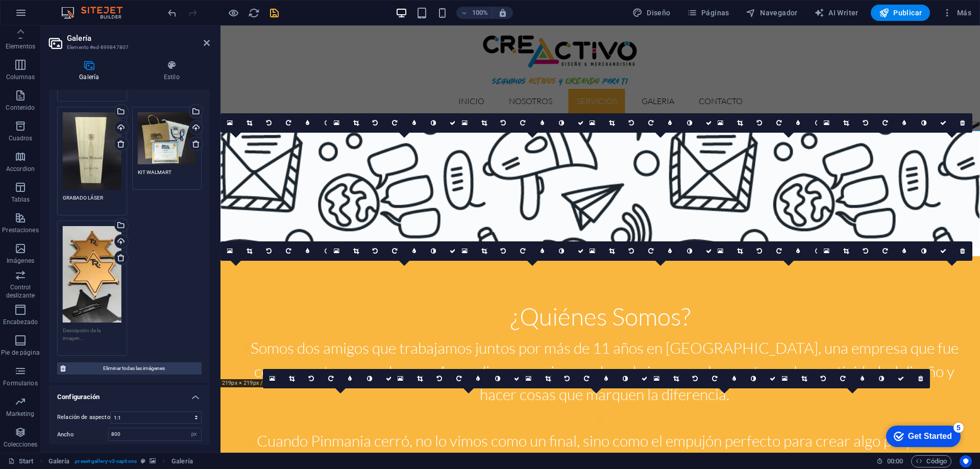
click at [91, 327] on textarea at bounding box center [92, 338] width 59 height 23
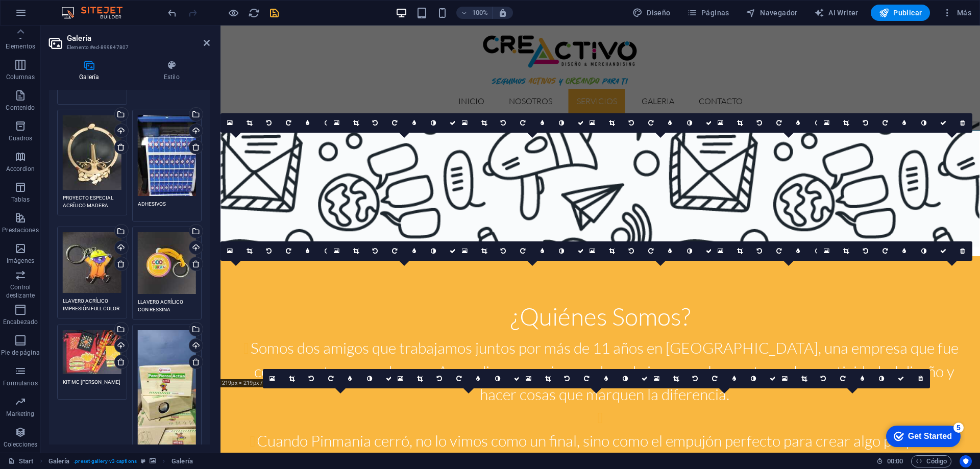
scroll to position [0, 0]
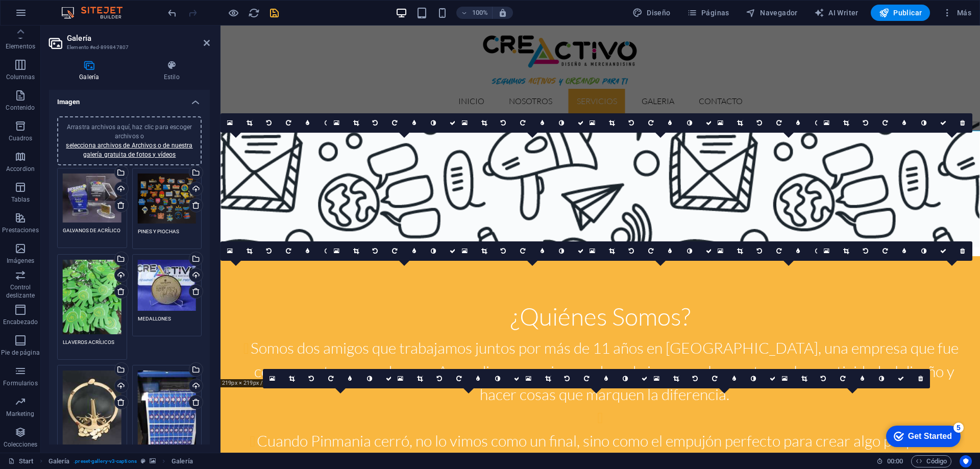
type textarea "PIOCHAS METALEX"
click at [132, 134] on span "Arrastra archivos aquí, haz clic para escoger archivos o selecciona archivos de…" at bounding box center [129, 140] width 127 height 35
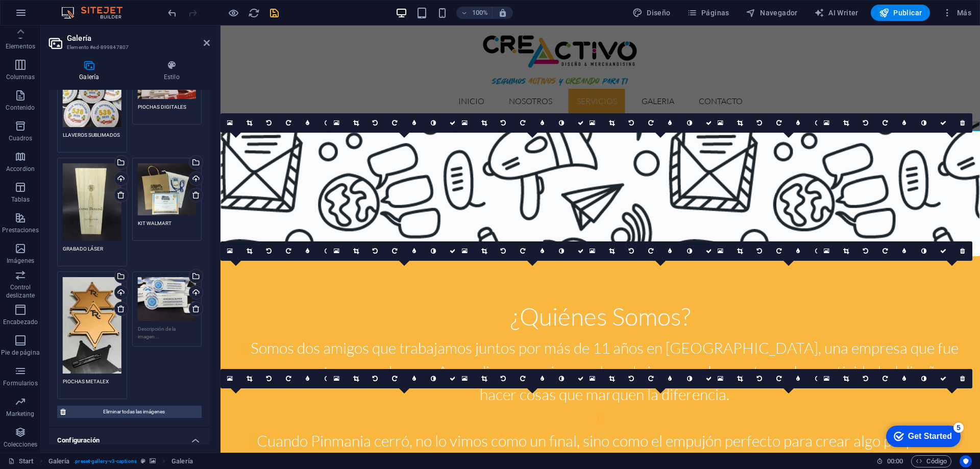
scroll to position [868, 0]
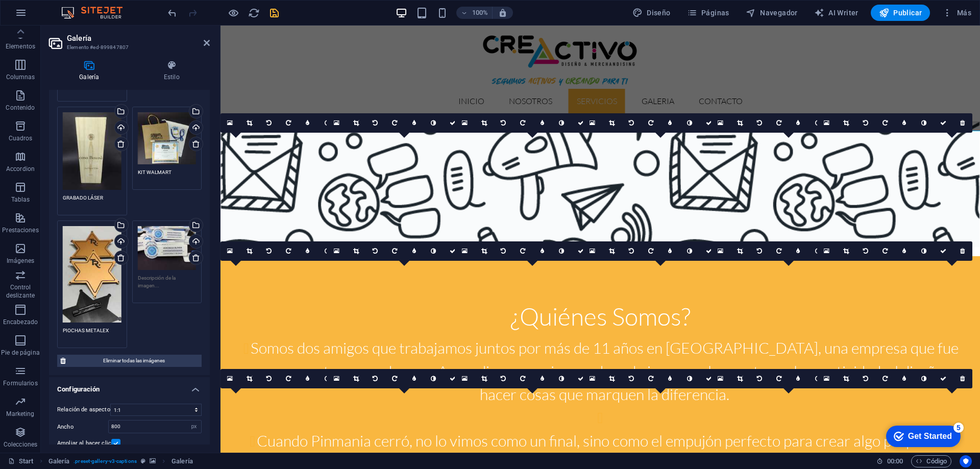
click at [154, 274] on textarea at bounding box center [167, 285] width 59 height 23
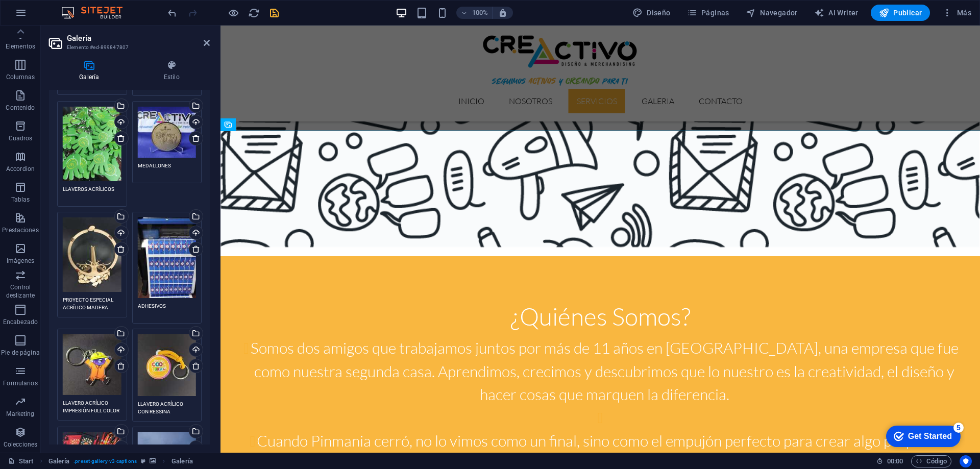
scroll to position [0, 0]
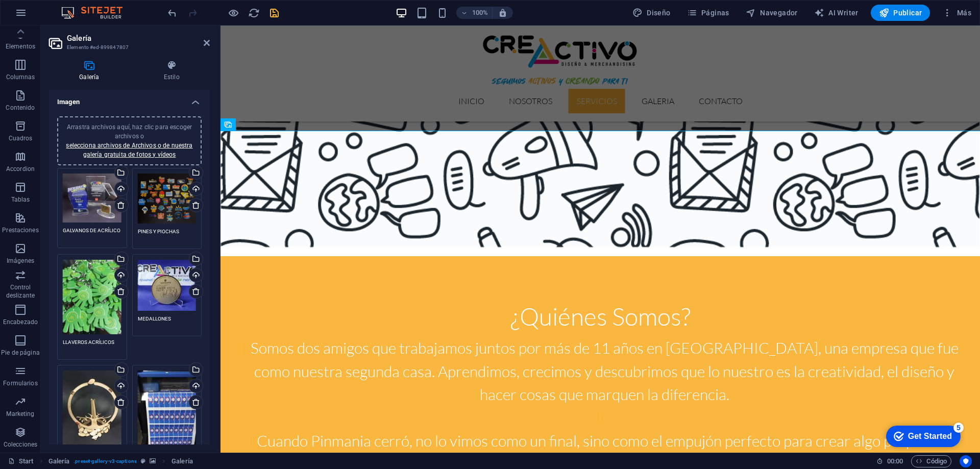
type textarea "PIOCHAS DIGITALES"
click at [145, 131] on div "Arrastra archivos aquí, haz clic para escoger archivos o selecciona archivos de…" at bounding box center [129, 140] width 132 height 37
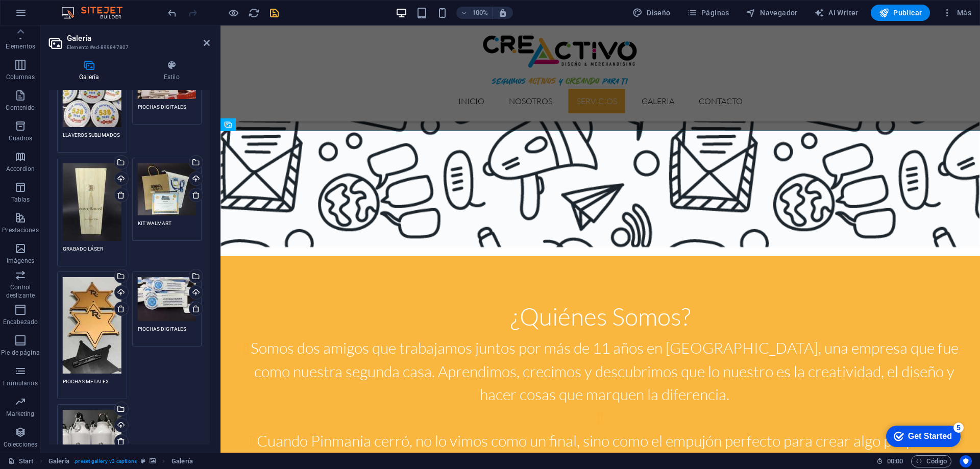
scroll to position [1048, 0]
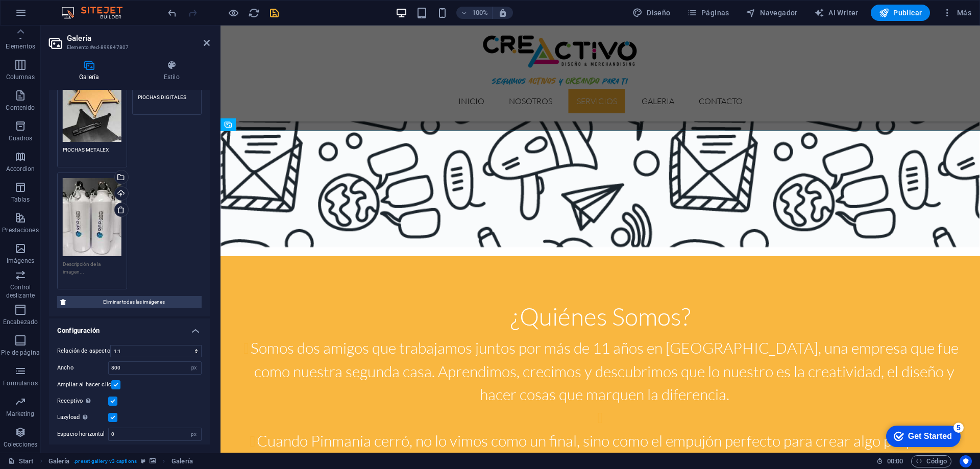
click at [96, 260] on textarea at bounding box center [92, 271] width 59 height 23
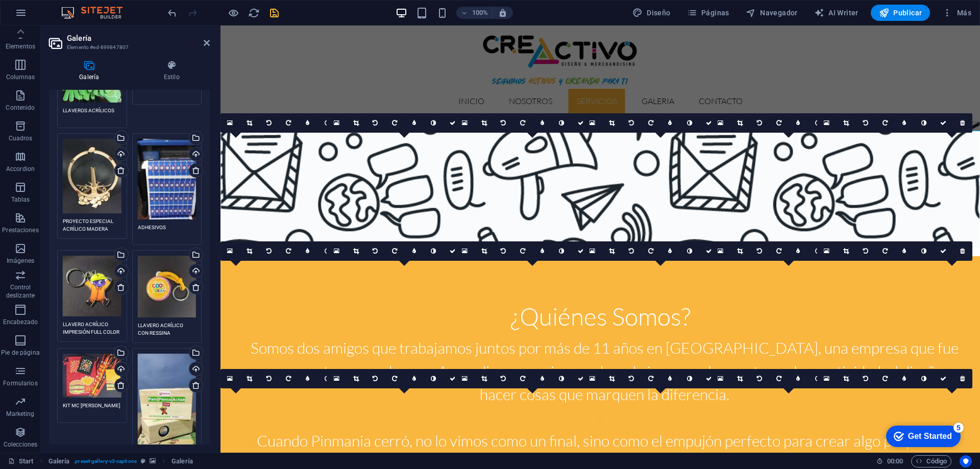
scroll to position [28, 0]
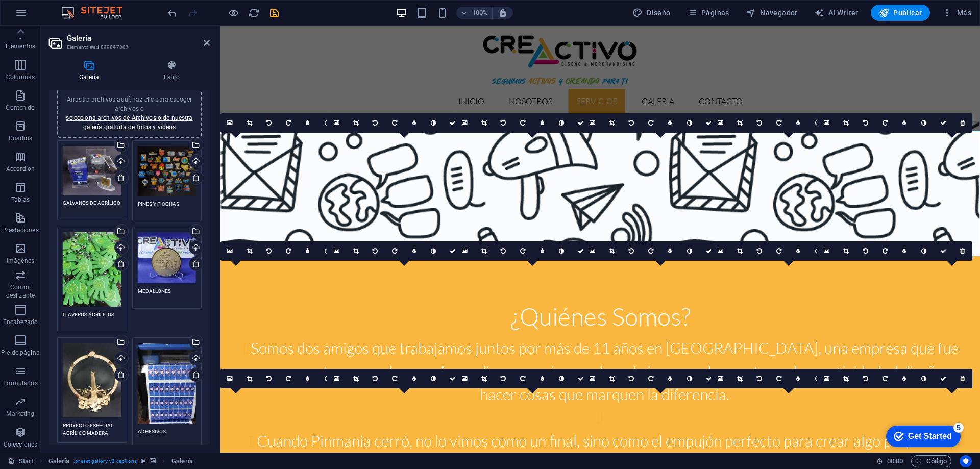
type textarea "IMPRESIÓN DIGITAL"
click at [120, 106] on span "Arrastra archivos aquí, haz clic para escoger archivos o selecciona archivos de…" at bounding box center [129, 113] width 127 height 35
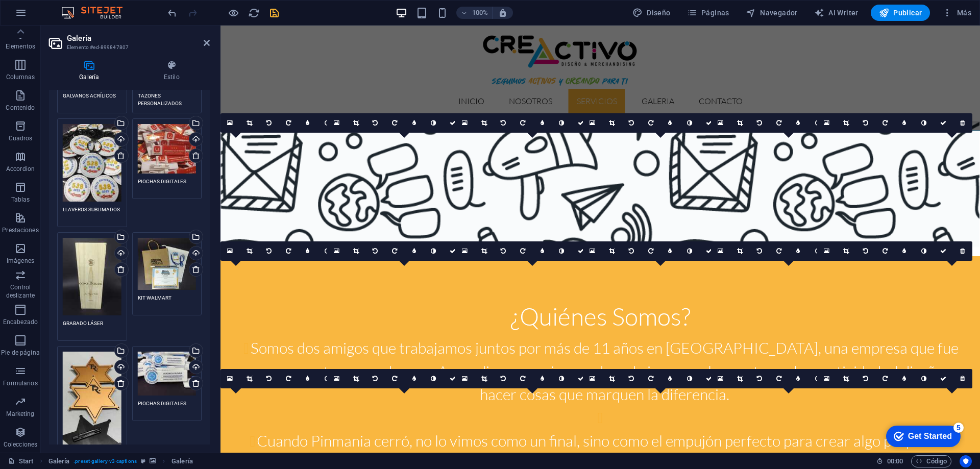
scroll to position [946, 0]
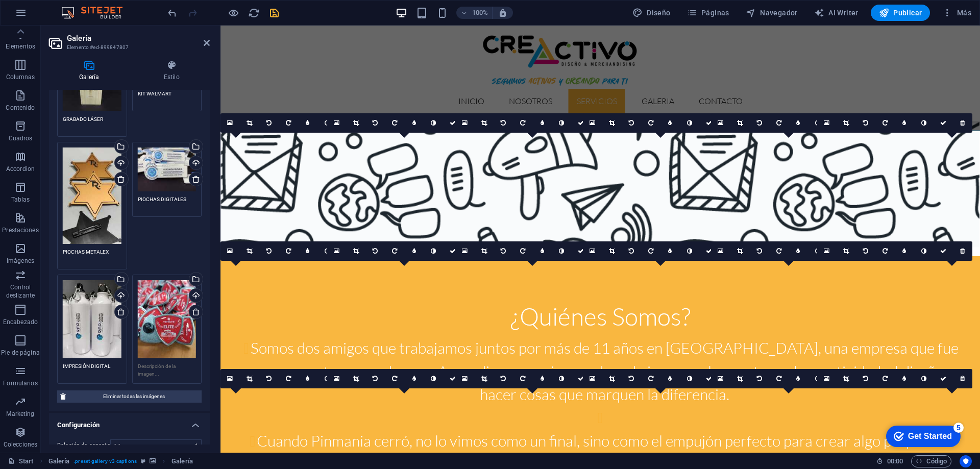
click at [146, 362] on textarea at bounding box center [167, 369] width 59 height 15
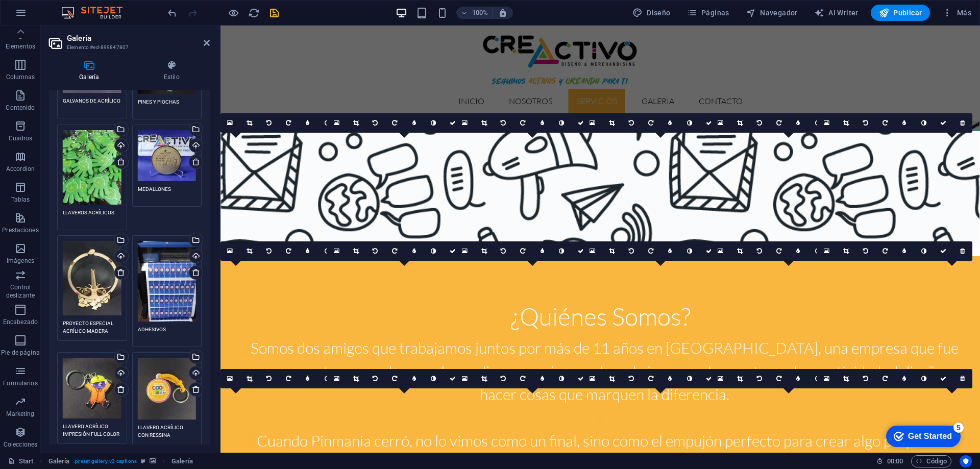
scroll to position [0, 0]
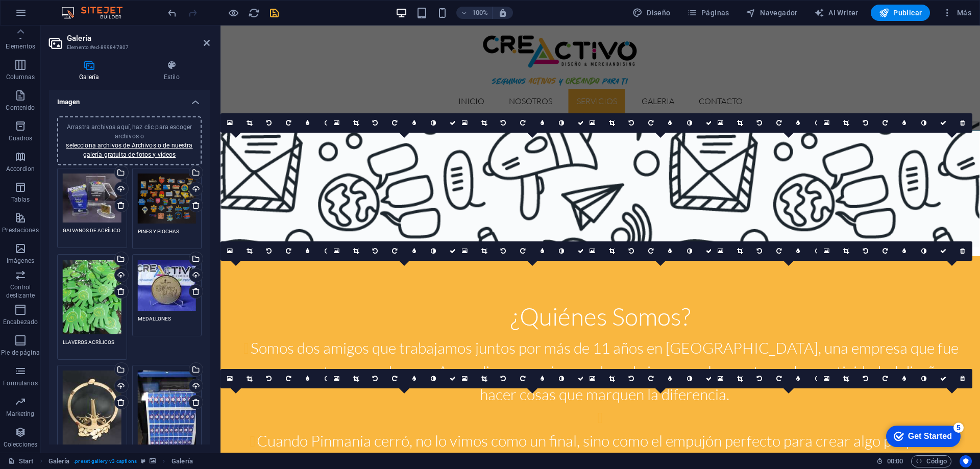
type textarea "PINES DIGITALES"
click at [94, 124] on span "Arrastra archivos aquí, haz clic para escoger archivos o selecciona archivos de…" at bounding box center [129, 140] width 127 height 35
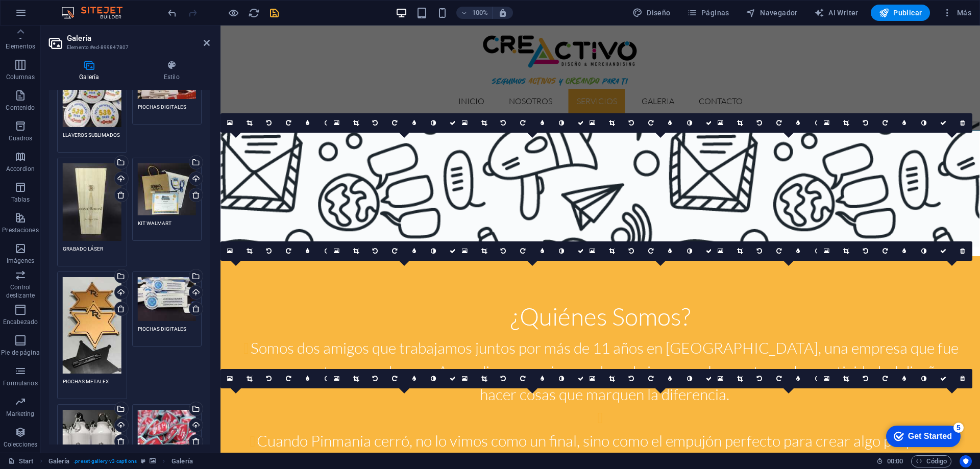
scroll to position [1021, 0]
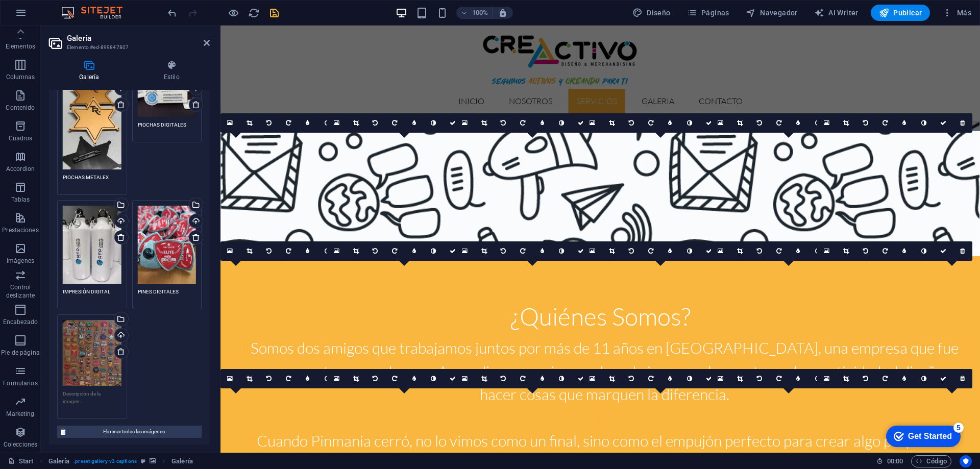
click at [89, 390] on textarea at bounding box center [92, 401] width 59 height 23
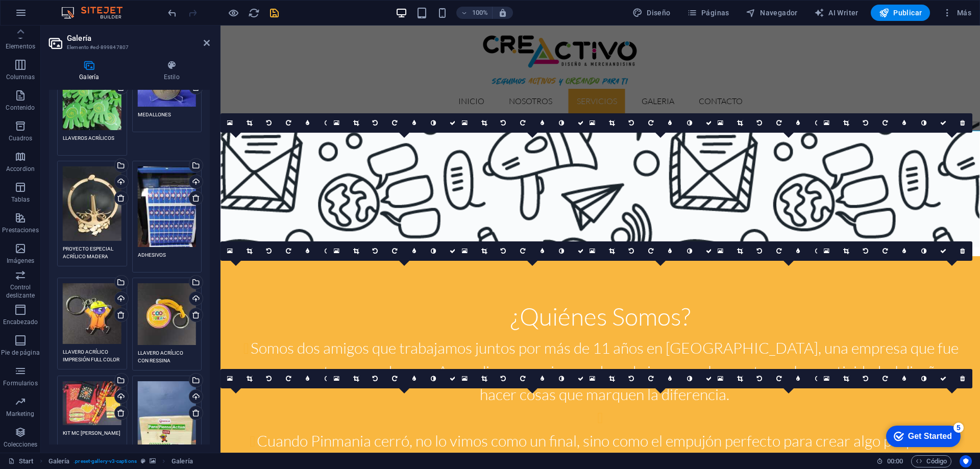
scroll to position [0, 0]
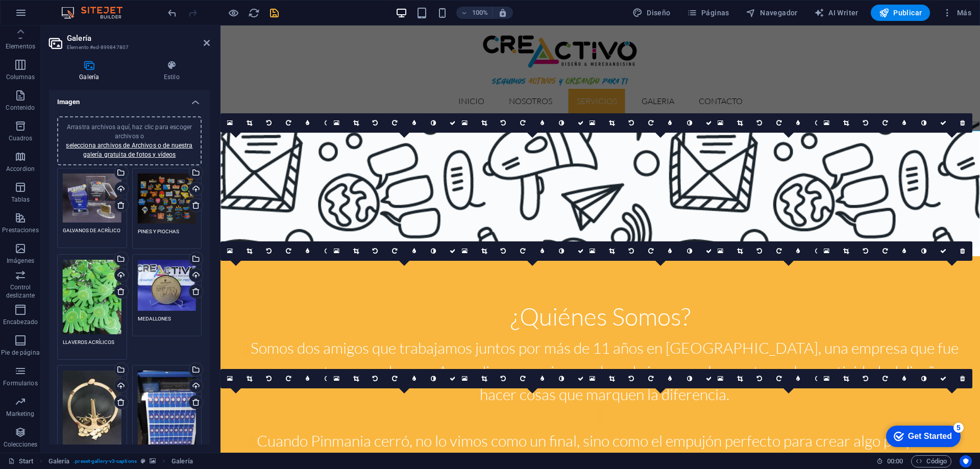
type textarea "PINES MC [PERSON_NAME]"
click at [138, 123] on span "Arrastra archivos aquí, haz clic para escoger archivos o selecciona archivos de…" at bounding box center [129, 140] width 127 height 35
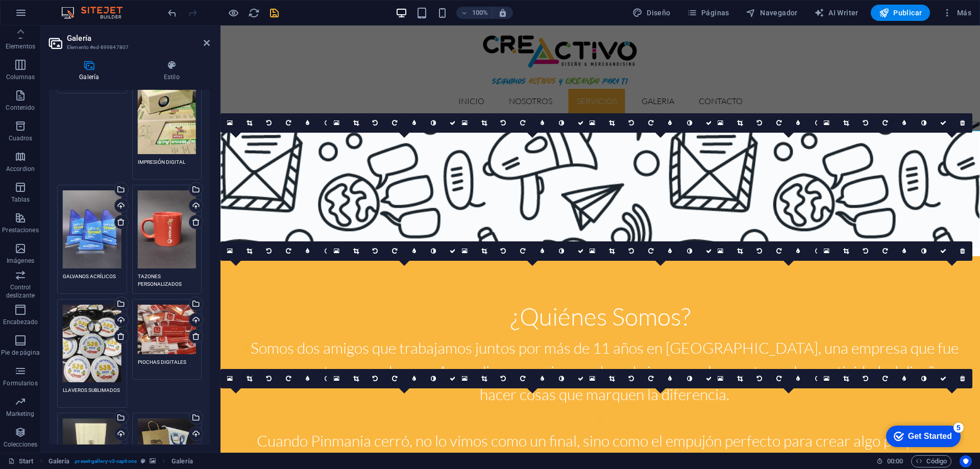
scroll to position [1150, 0]
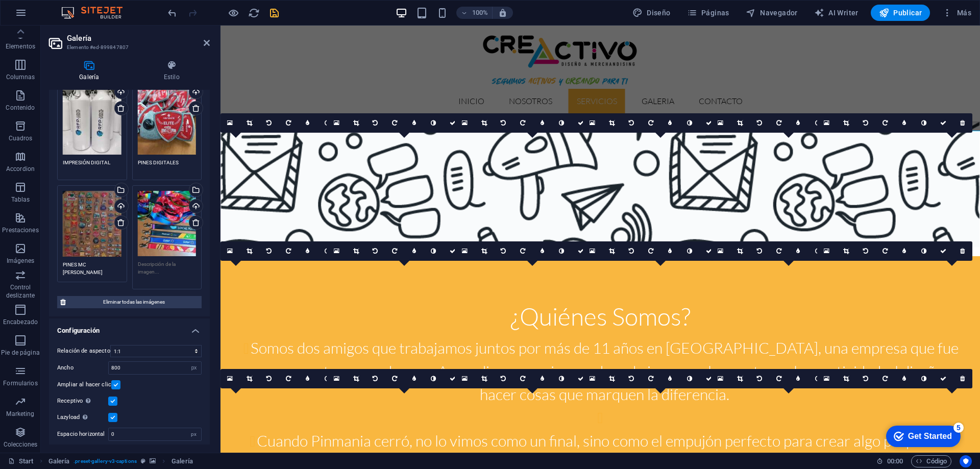
click at [153, 260] on textarea at bounding box center [167, 271] width 59 height 23
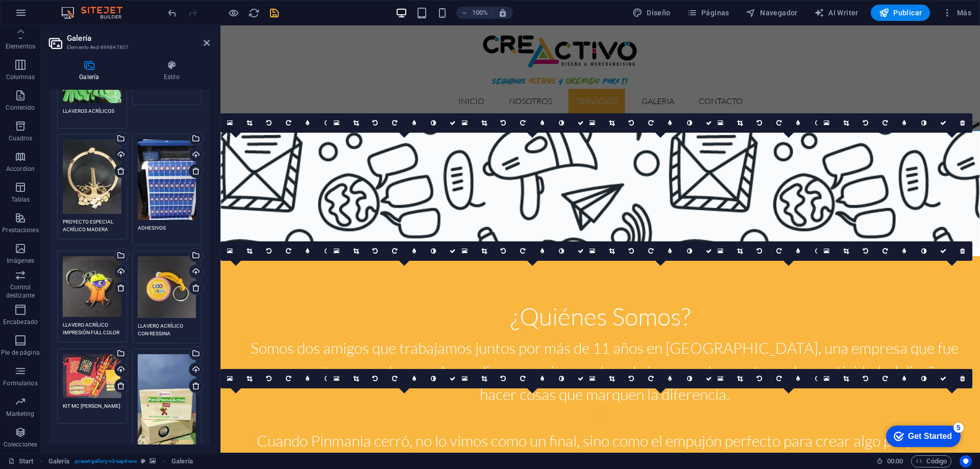
scroll to position [0, 0]
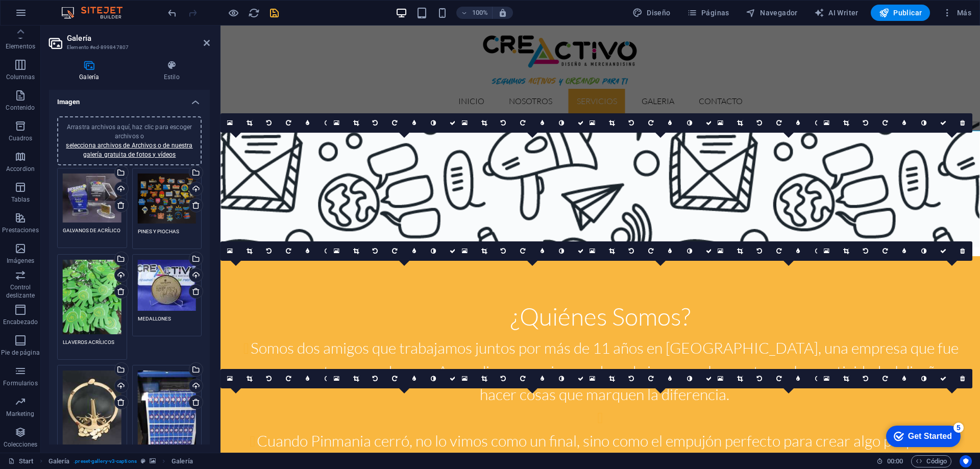
type textarea "LANYARD"
click at [135, 129] on span "Arrastra archivos aquí, haz clic para escoger archivos o selecciona archivos de…" at bounding box center [129, 140] width 127 height 35
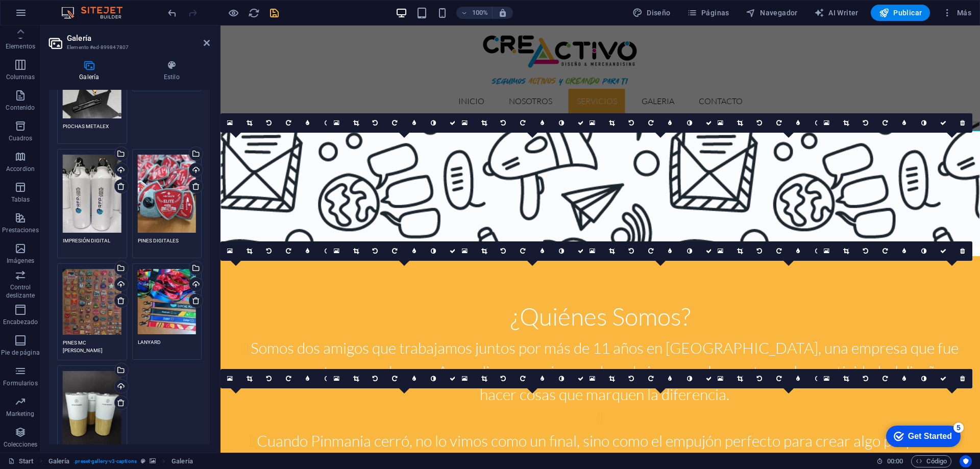
scroll to position [1225, 0]
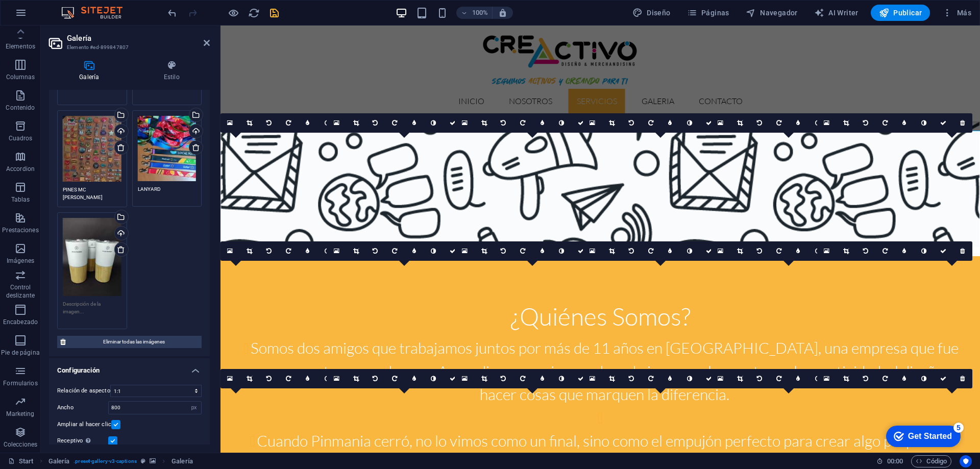
click at [81, 300] on textarea at bounding box center [92, 311] width 59 height 23
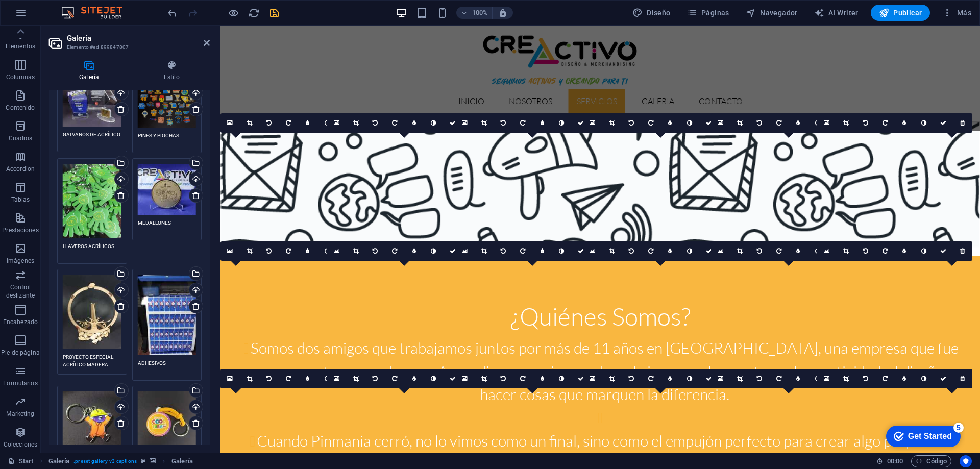
scroll to position [0, 0]
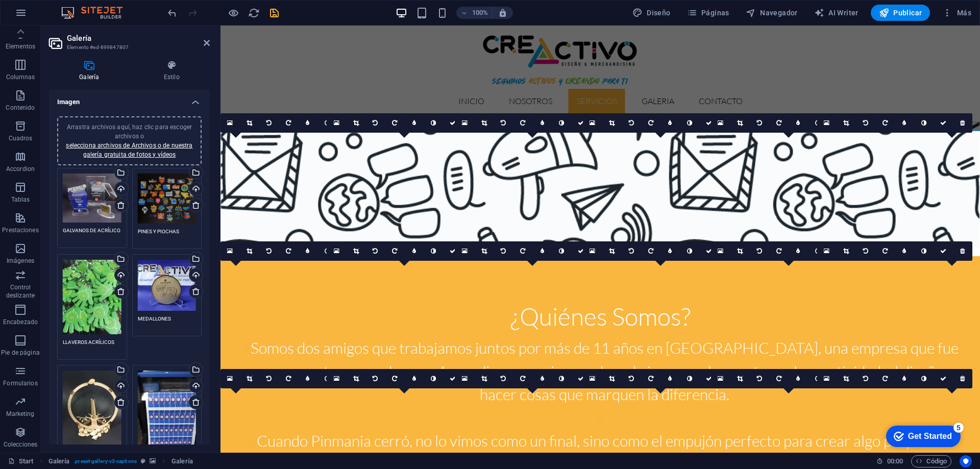
type textarea "GRABADO LÁSER"
click at [136, 129] on span "Arrastra archivos aquí, haz clic para escoger archivos o selecciona archivos de…" at bounding box center [129, 140] width 127 height 35
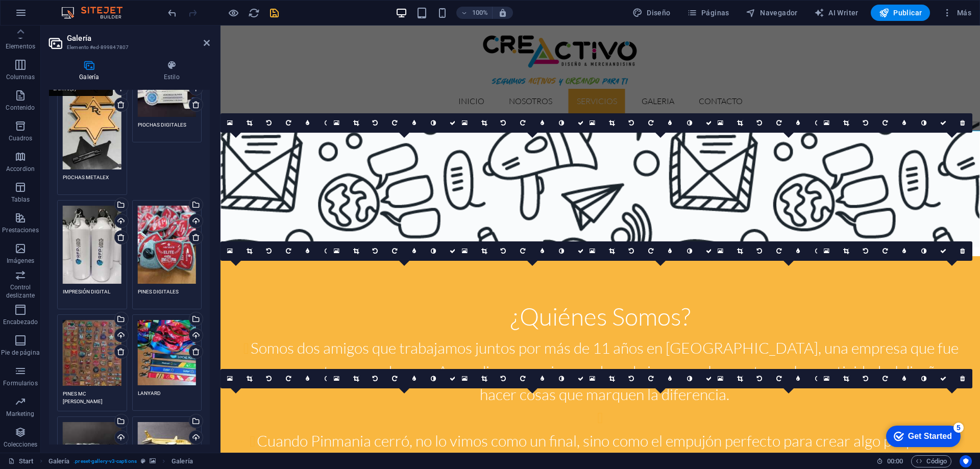
scroll to position [1123, 0]
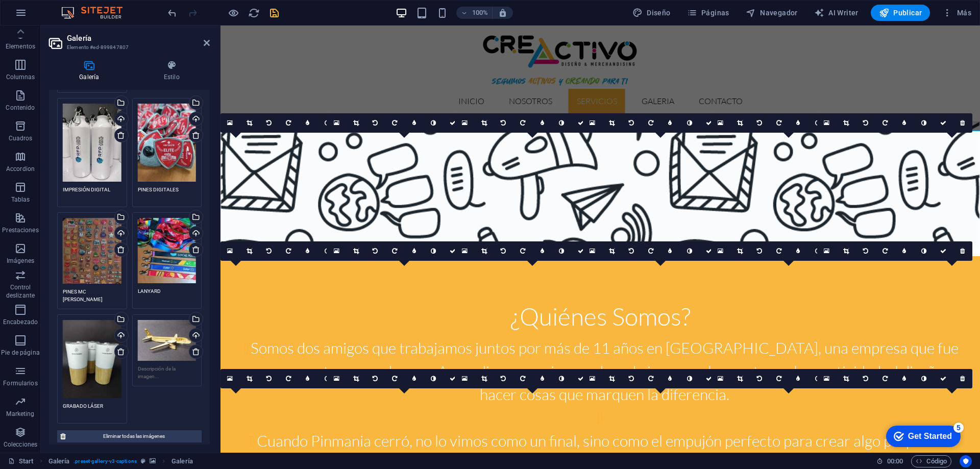
click at [170, 324] on div "Arrastra archivos aquí, haz clic para escoger archivos o selecciona archivos de…" at bounding box center [167, 340] width 59 height 41
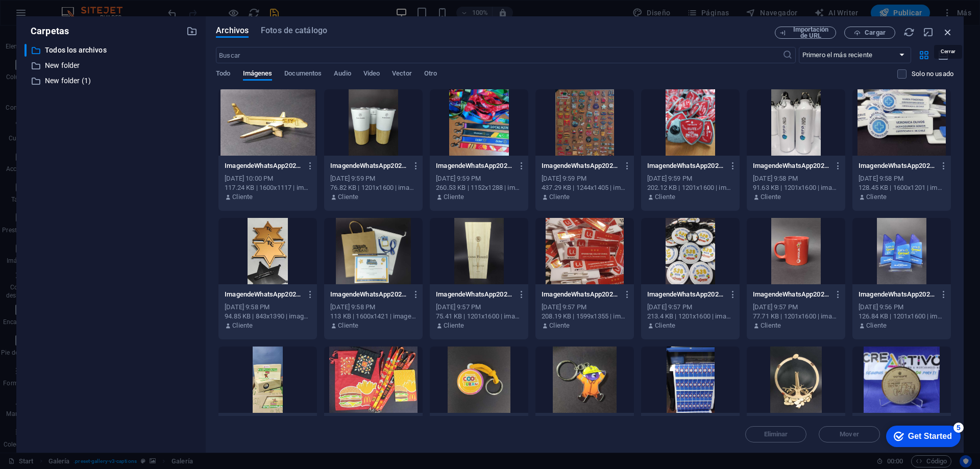
click at [948, 32] on icon "button" at bounding box center [947, 32] width 11 height 11
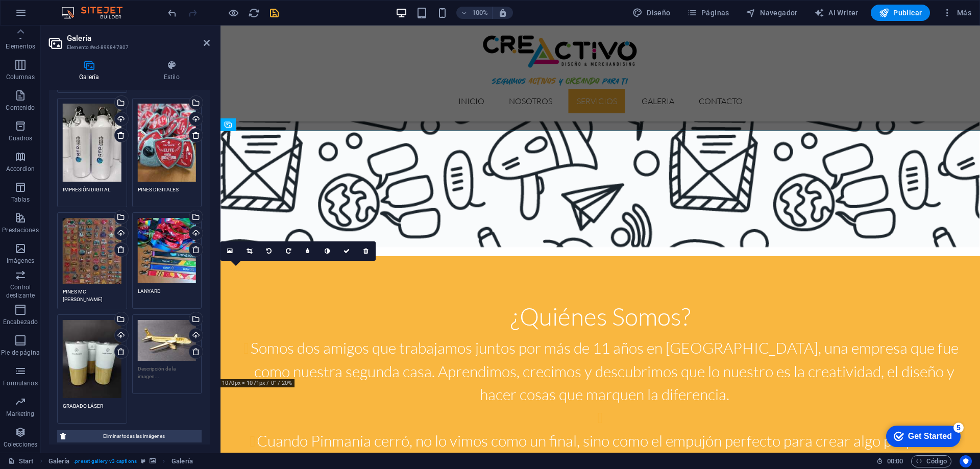
click at [159, 365] on textarea at bounding box center [167, 376] width 59 height 23
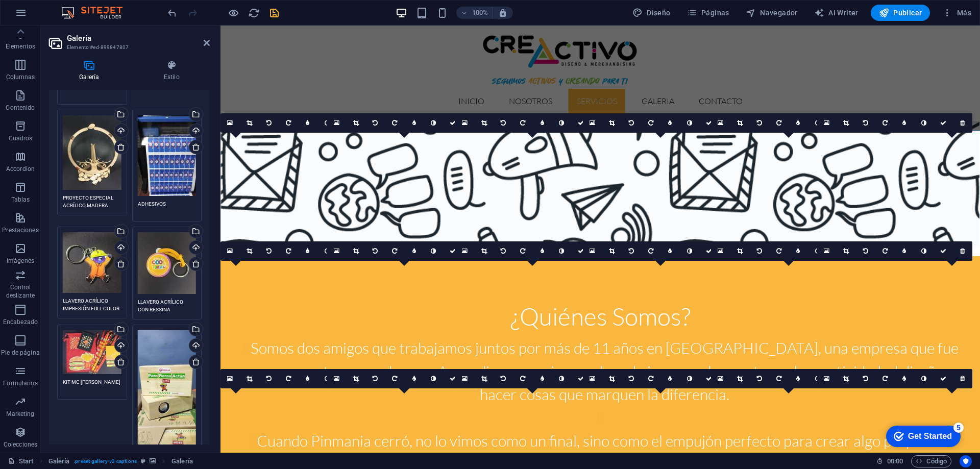
scroll to position [0, 0]
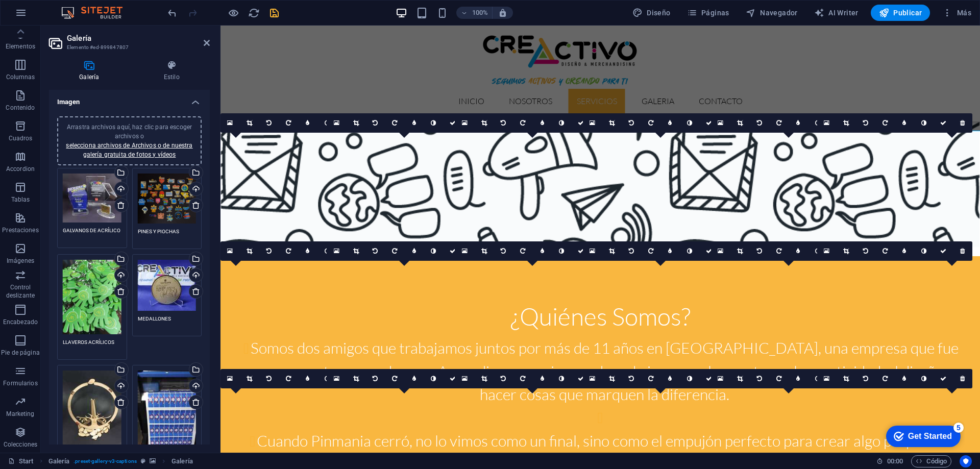
type textarea "CORTE Y GRABADO LÁSER"
click at [156, 147] on link "selecciona archivos de Archivos o de nuestra galería gratuita de fotos y vídeos" at bounding box center [129, 150] width 127 height 16
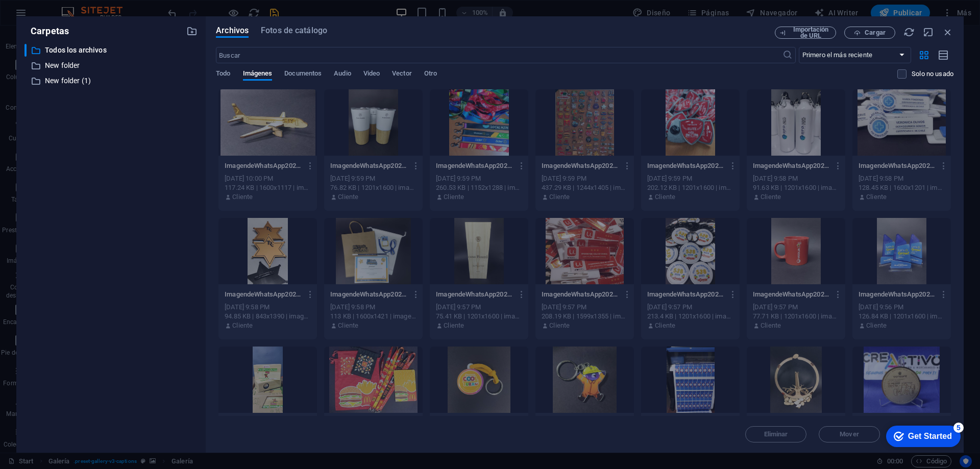
drag, startPoint x: 951, startPoint y: 227, endPoint x: 958, endPoint y: 260, distance: 33.4
click at [958, 260] on div "Archivos Fotos de catálogo Importación de URL Cargar ​ Primero el más reciente …" at bounding box center [585, 234] width 758 height 436
click at [233, 73] on div "Todo Imágenes Documentos Audio Video Vector Otro" at bounding box center [556, 78] width 681 height 19
click at [229, 73] on span "Todo" at bounding box center [223, 74] width 14 height 14
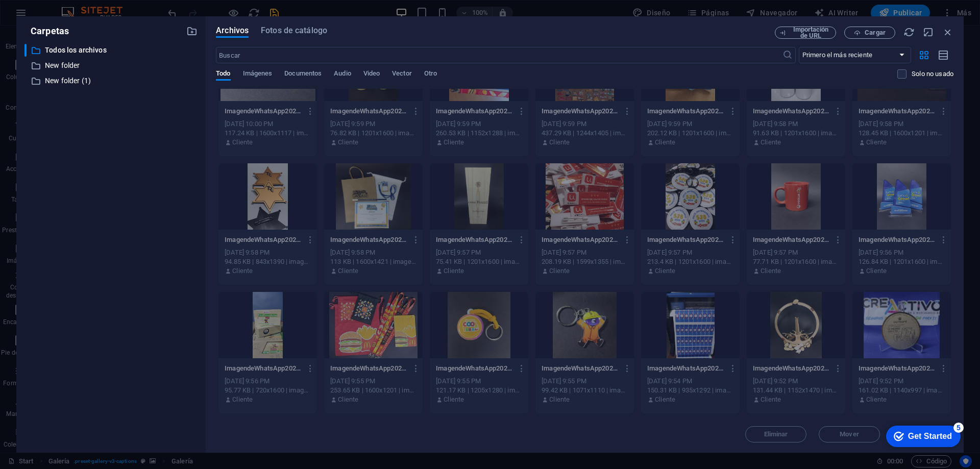
scroll to position [65, 0]
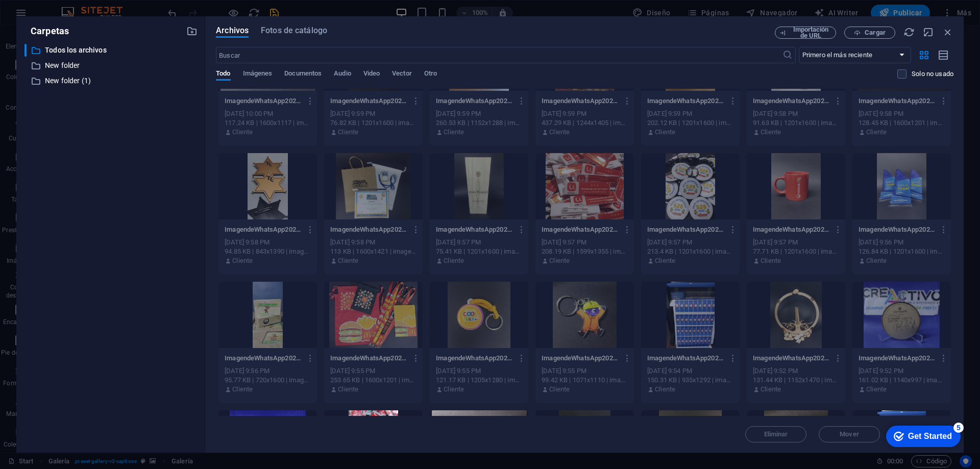
drag, startPoint x: 957, startPoint y: 174, endPoint x: 958, endPoint y: 186, distance: 12.3
click at [958, 186] on div "Archivos Fotos de catálogo Importación de URL Cargar ​ Primero el más reciente …" at bounding box center [585, 234] width 758 height 436
drag, startPoint x: 953, startPoint y: 182, endPoint x: 955, endPoint y: 224, distance: 42.4
click at [954, 225] on div "Archivos Fotos de catálogo Importación de URL Cargar ​ Primero el más reciente …" at bounding box center [585, 234] width 758 height 436
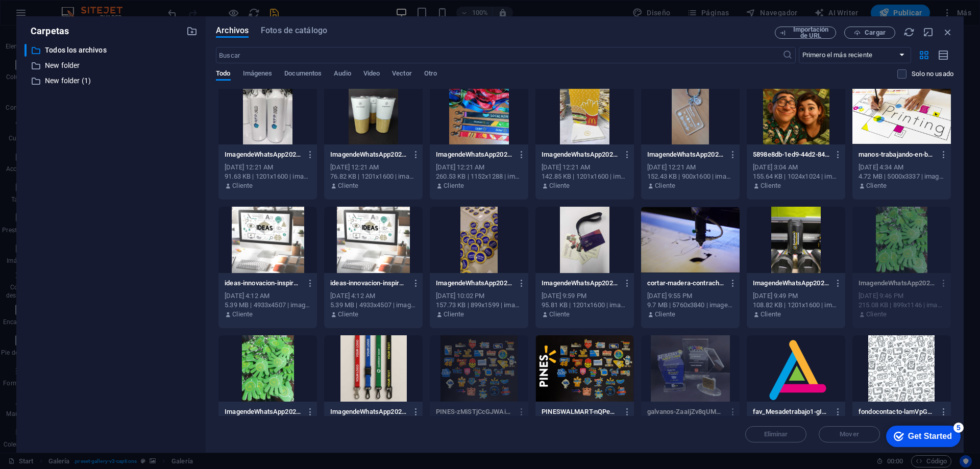
scroll to position [787, 0]
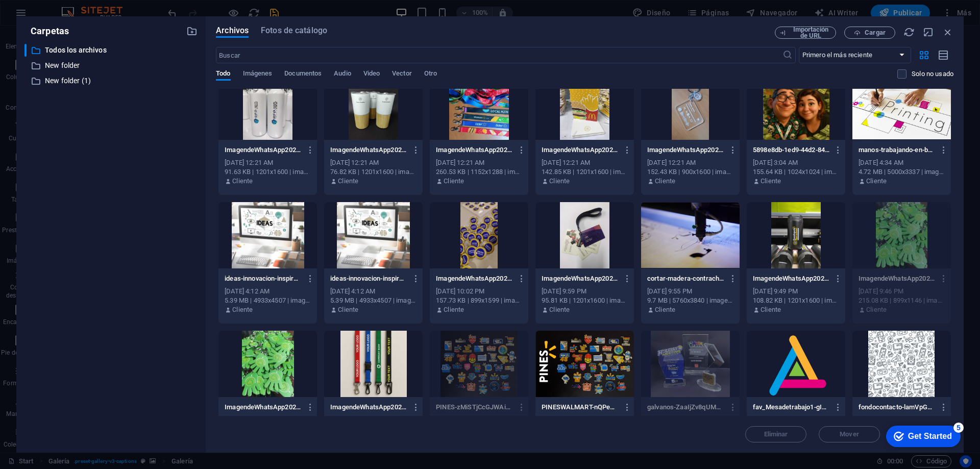
click at [589, 239] on div at bounding box center [584, 235] width 98 height 66
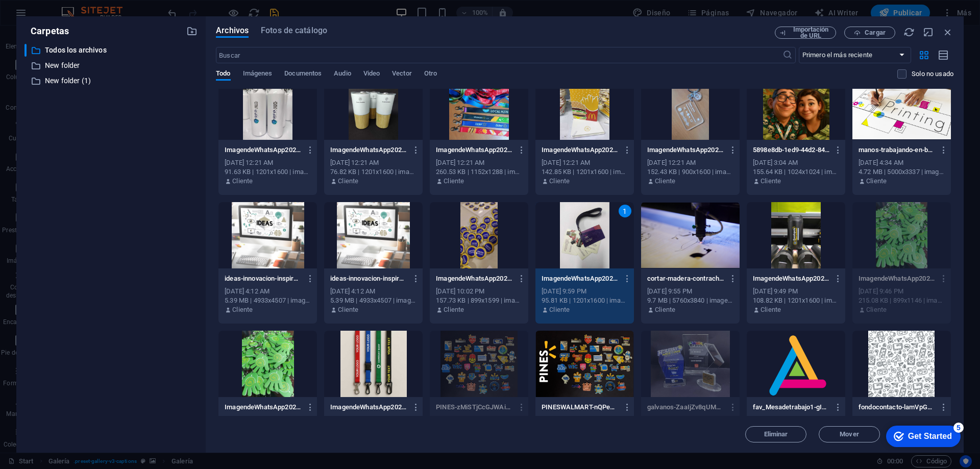
click at [589, 239] on div "1" at bounding box center [584, 235] width 98 height 66
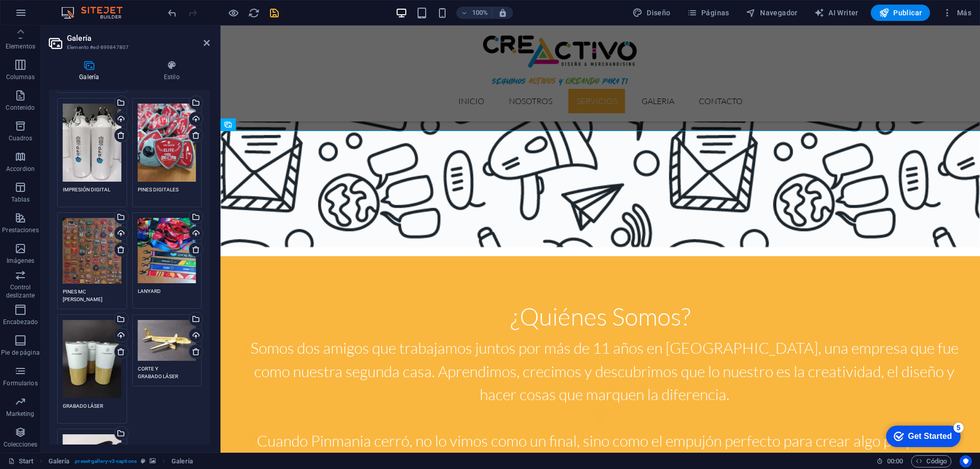
scroll to position [1327, 0]
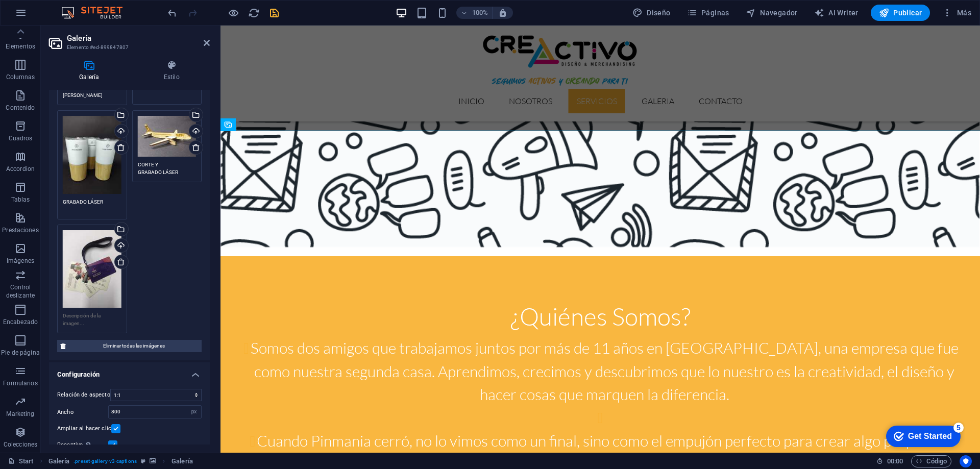
click at [102, 312] on textarea at bounding box center [92, 319] width 59 height 15
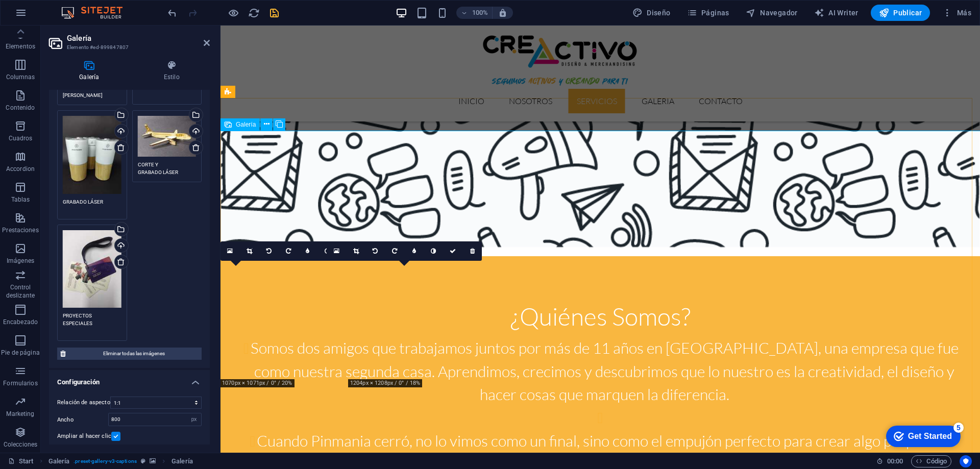
type textarea "PROYECTOS ESPECIALES"
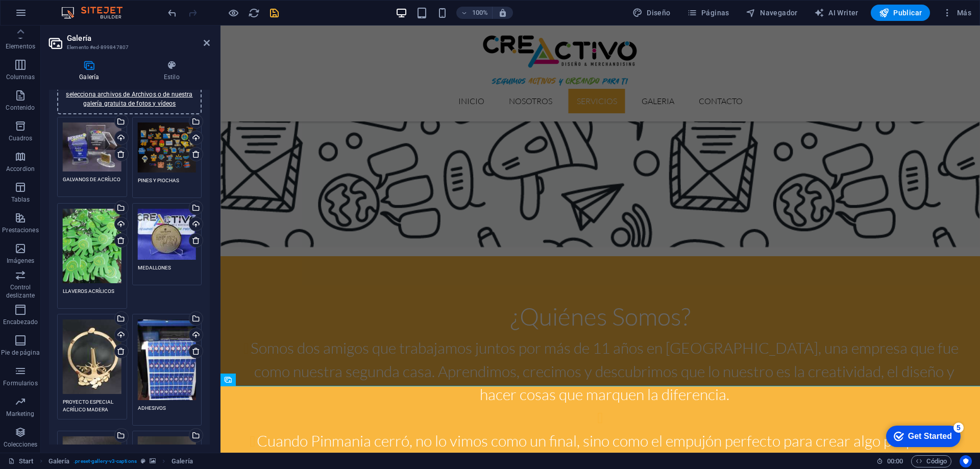
scroll to position [0, 0]
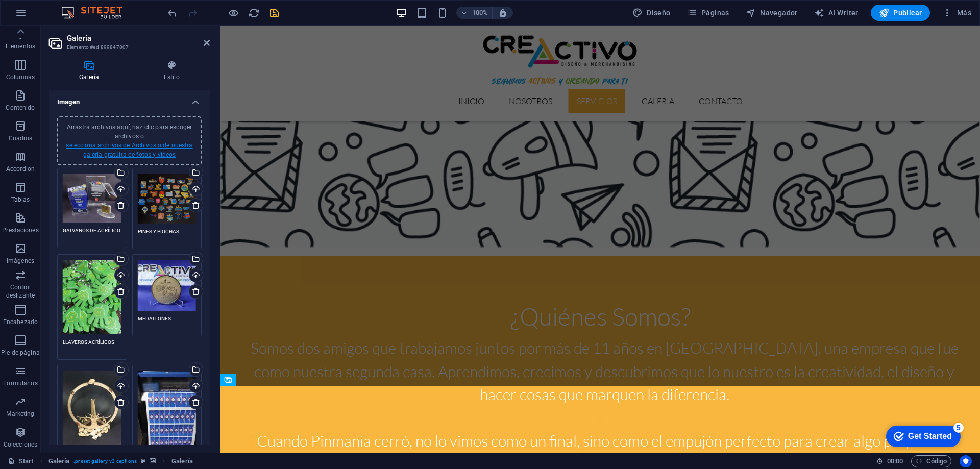
click at [140, 142] on link "selecciona archivos de Archivos o de nuestra galería gratuita de fotos y vídeos" at bounding box center [129, 150] width 127 height 16
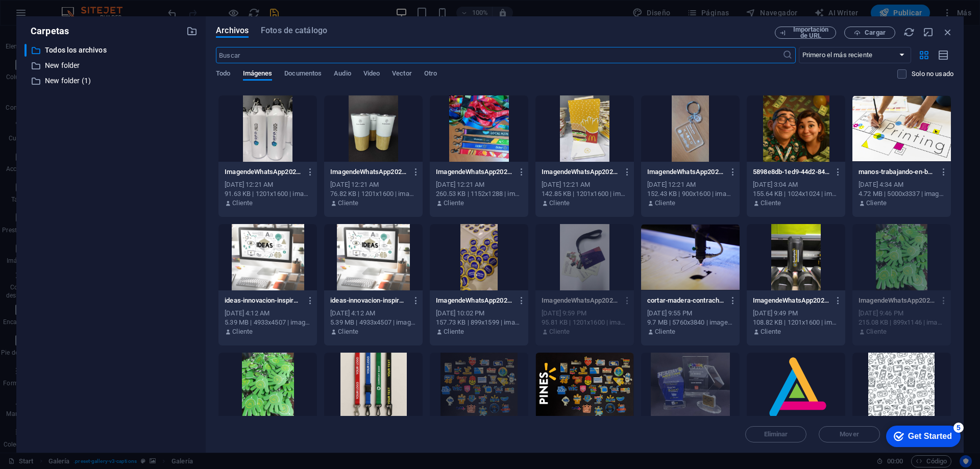
scroll to position [868, 0]
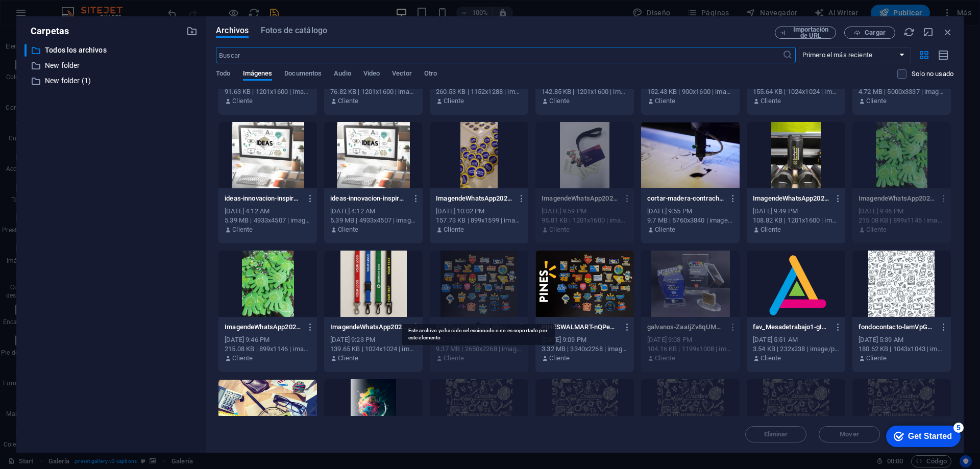
click at [475, 291] on div at bounding box center [479, 284] width 98 height 66
click at [945, 31] on icon "button" at bounding box center [947, 32] width 11 height 11
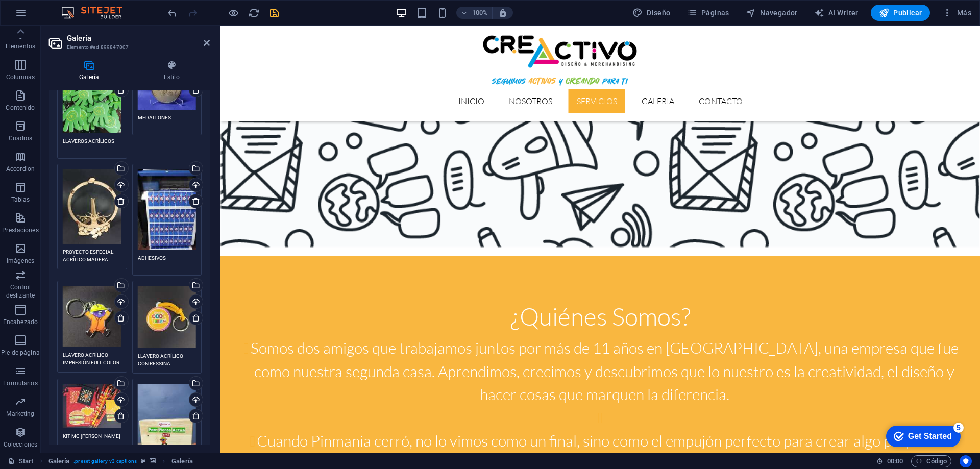
scroll to position [0, 0]
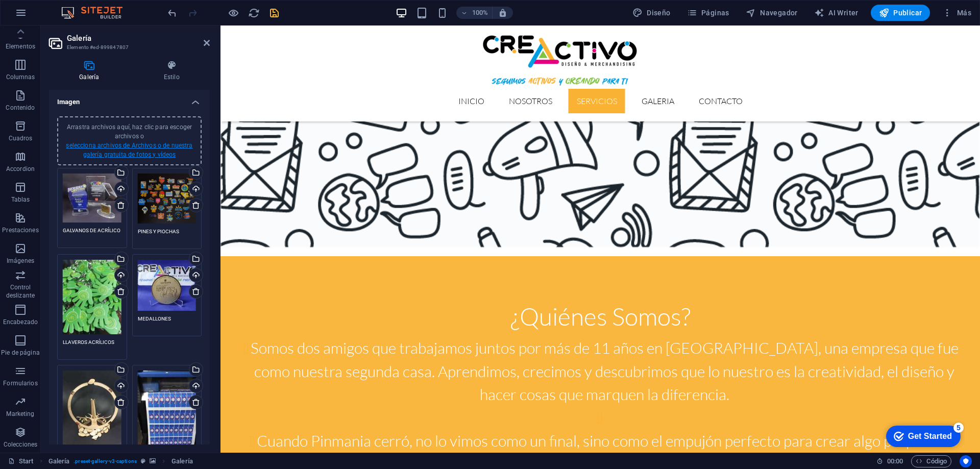
click at [135, 146] on link "selecciona archivos de Archivos o de nuestra galería gratuita de fotos y vídeos" at bounding box center [129, 150] width 127 height 16
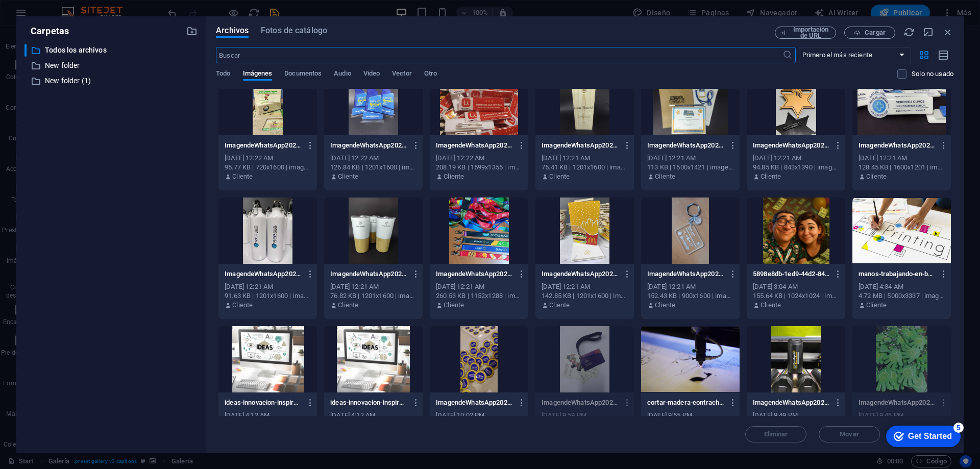
scroll to position [714, 0]
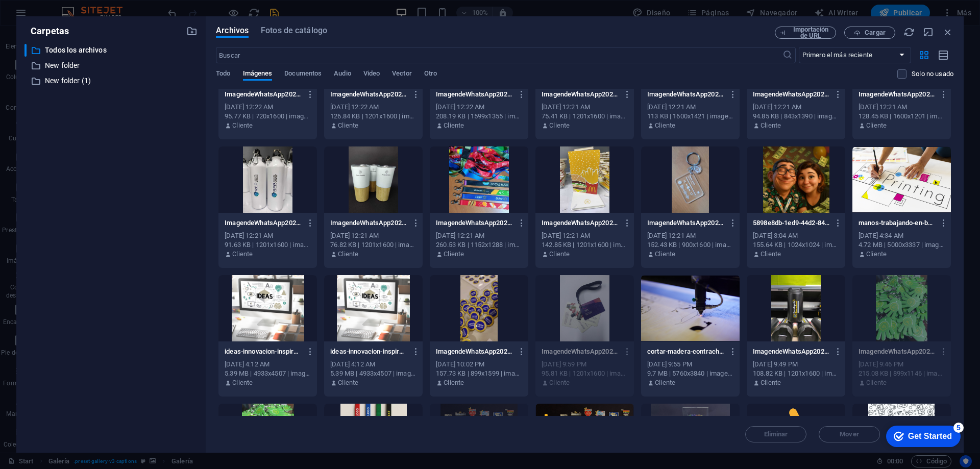
click at [483, 310] on div at bounding box center [479, 308] width 98 height 66
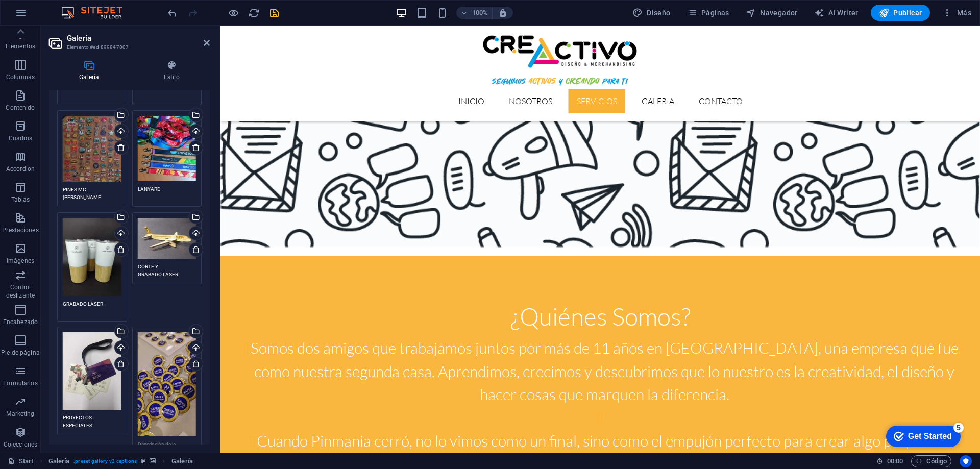
scroll to position [1401, 0]
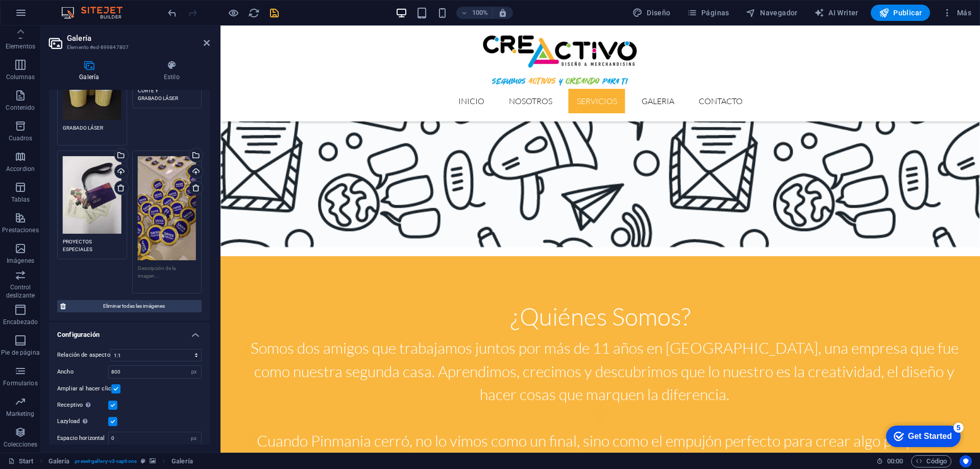
click at [152, 264] on textarea at bounding box center [167, 275] width 59 height 23
type textarea "PINES DIGTALES"
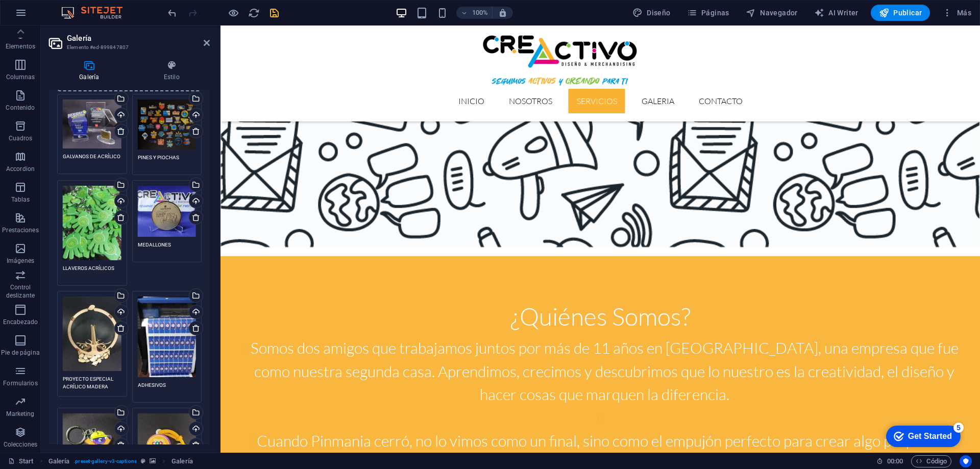
scroll to position [0, 0]
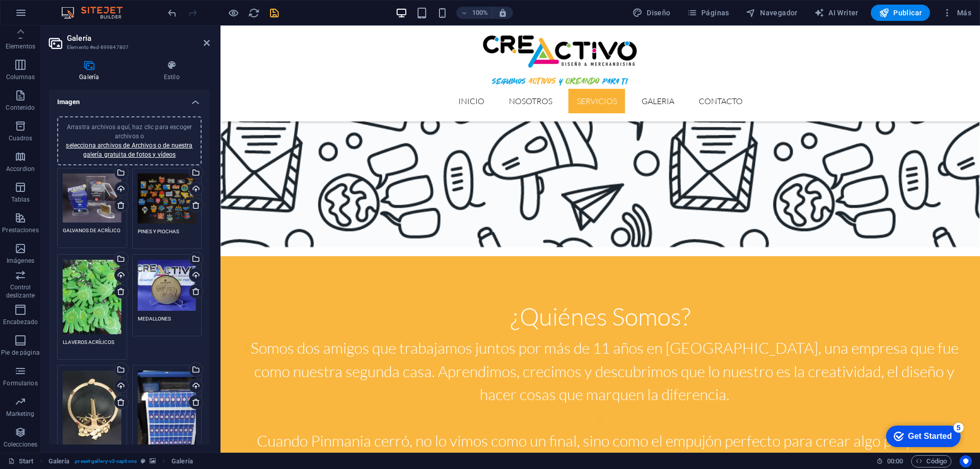
click at [139, 128] on span "Arrastra archivos aquí, haz clic para escoger archivos o selecciona archivos de…" at bounding box center [129, 140] width 127 height 35
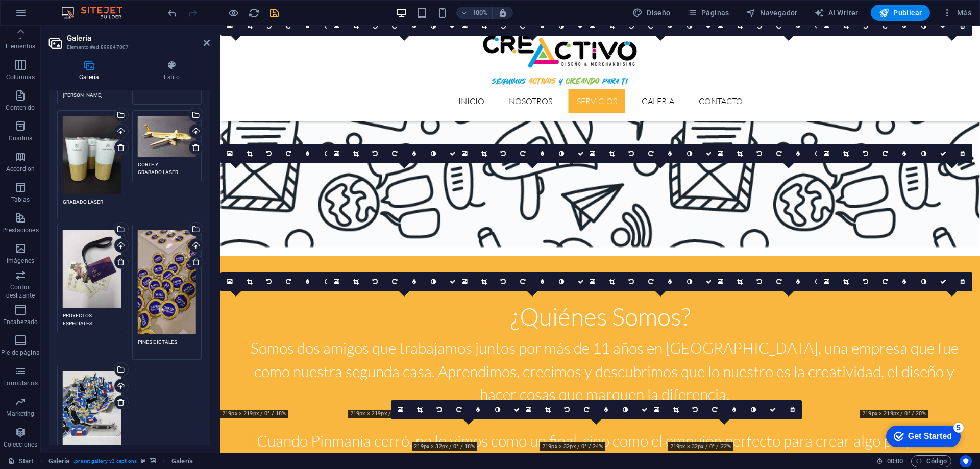
scroll to position [1510, 0]
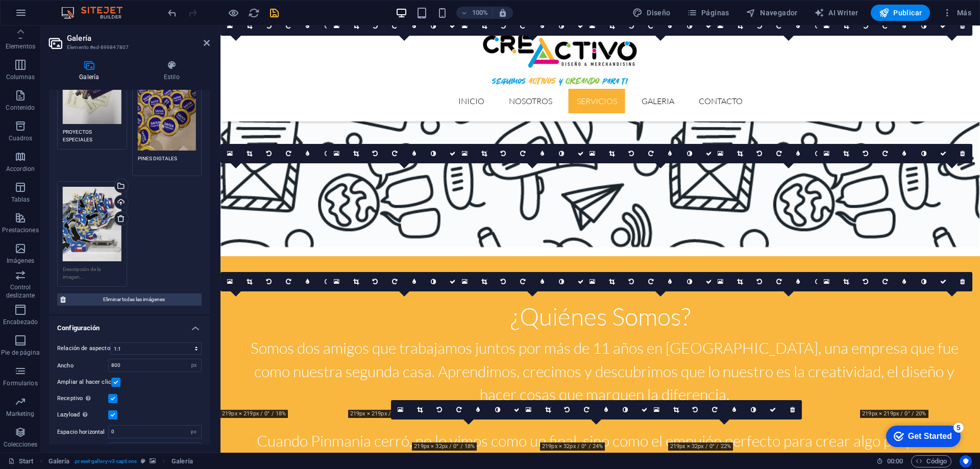
click at [88, 265] on textarea at bounding box center [92, 272] width 59 height 15
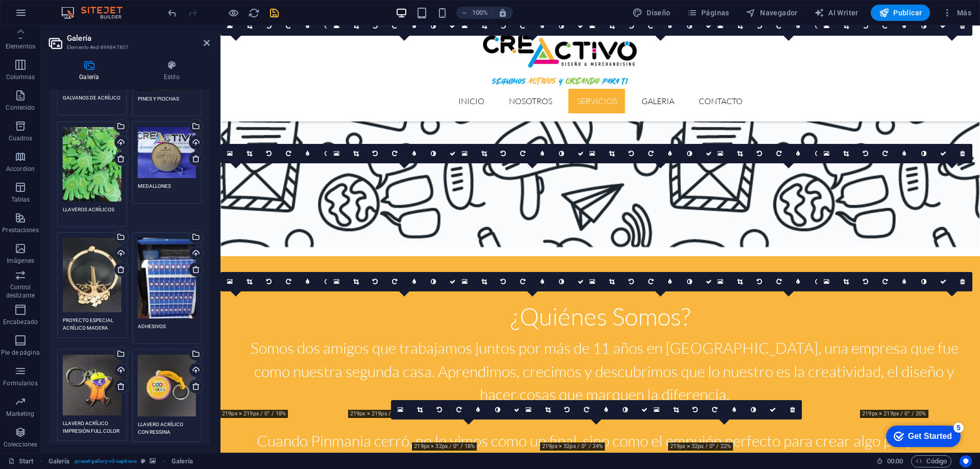
scroll to position [0, 0]
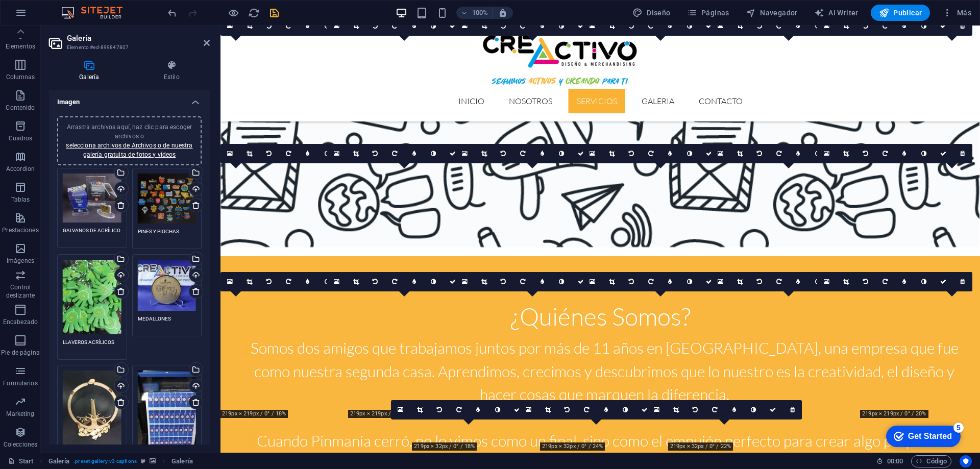
type textarea "PINES ACRÍLICO"
click at [130, 133] on span "Arrastra archivos aquí, haz clic para escoger archivos o selecciona archivos de…" at bounding box center [129, 140] width 127 height 35
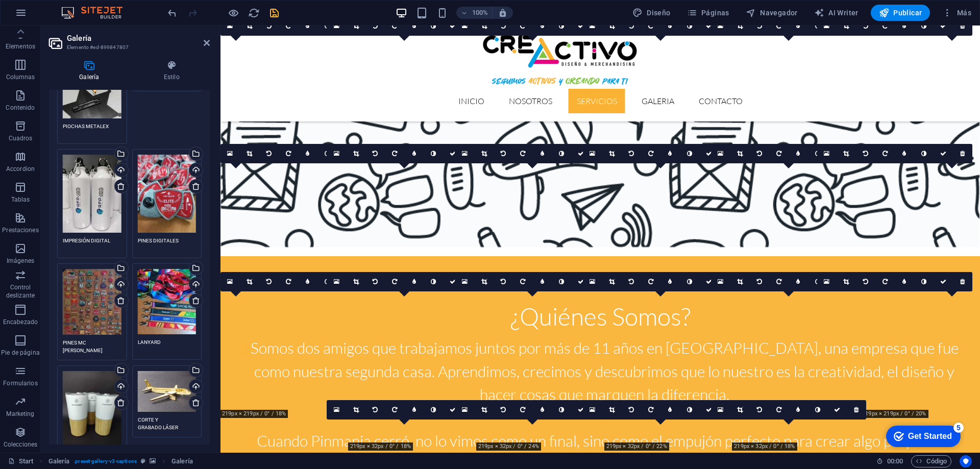
scroll to position [1378, 0]
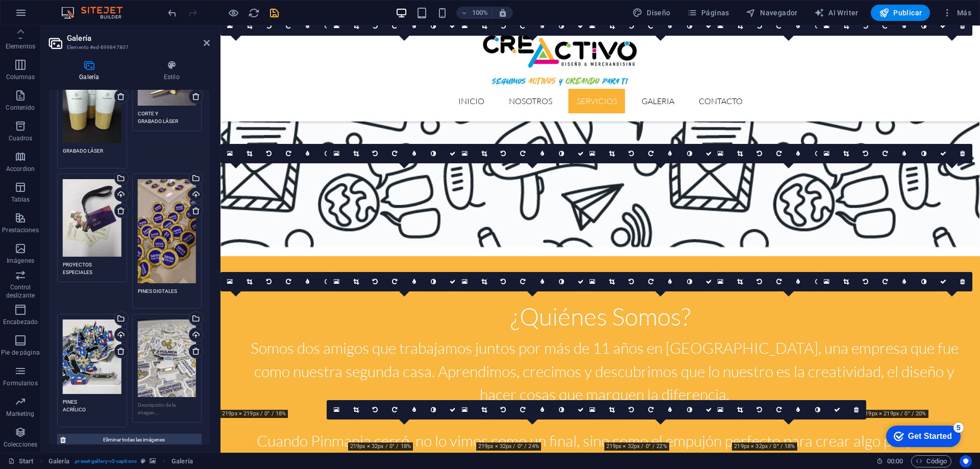
drag, startPoint x: 92, startPoint y: 392, endPoint x: 55, endPoint y: 375, distance: 41.8
click at [55, 375] on div "Arrastra archivos aquí, haz clic para escoger archivos o selecciona archivos de…" at bounding box center [92, 370] width 75 height 119
click at [144, 401] on textarea at bounding box center [167, 408] width 59 height 15
paste textarea "PINES ACRÍLICO"
type textarea "PINES ACRÍLICO"
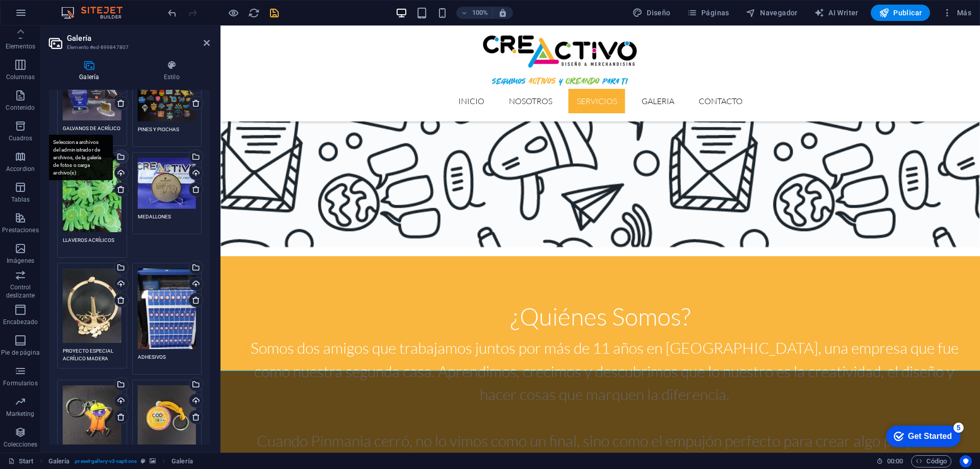
scroll to position [0, 0]
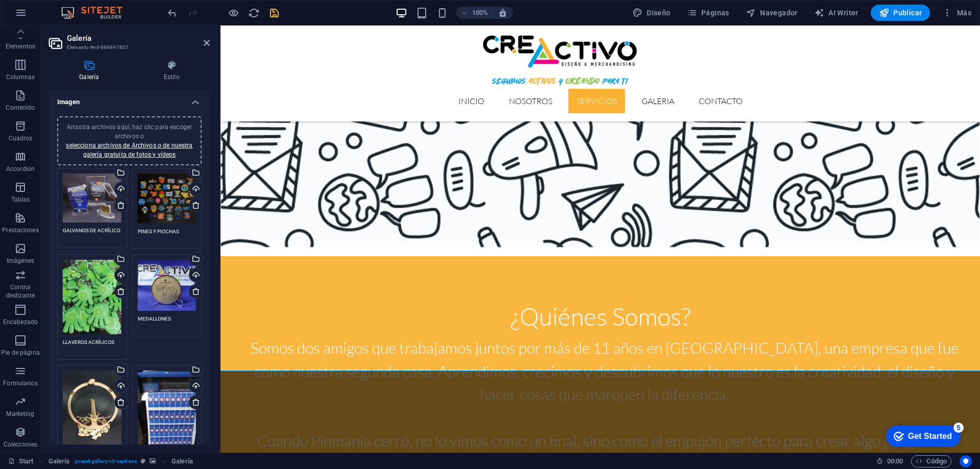
click at [135, 150] on div "Arrastra archivos aquí, haz clic para escoger archivos o selecciona archivos de…" at bounding box center [129, 140] width 132 height 37
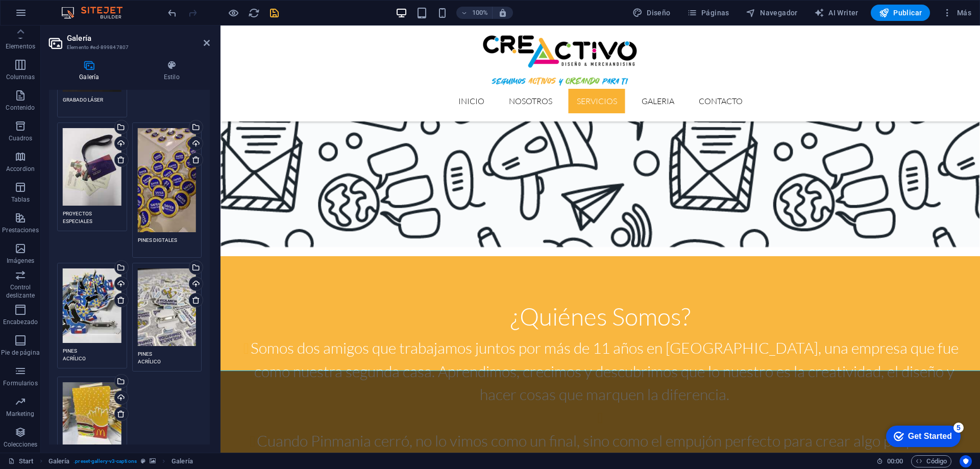
scroll to position [1626, 0]
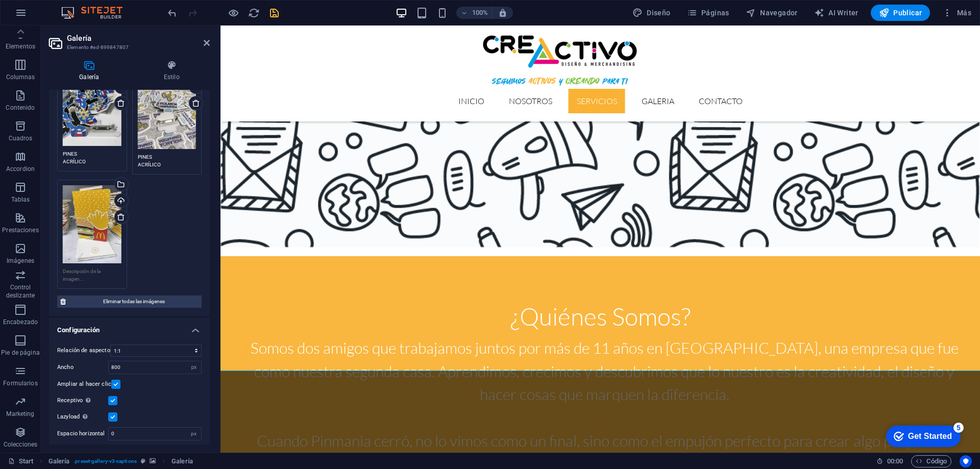
click at [87, 267] on textarea at bounding box center [92, 274] width 59 height 15
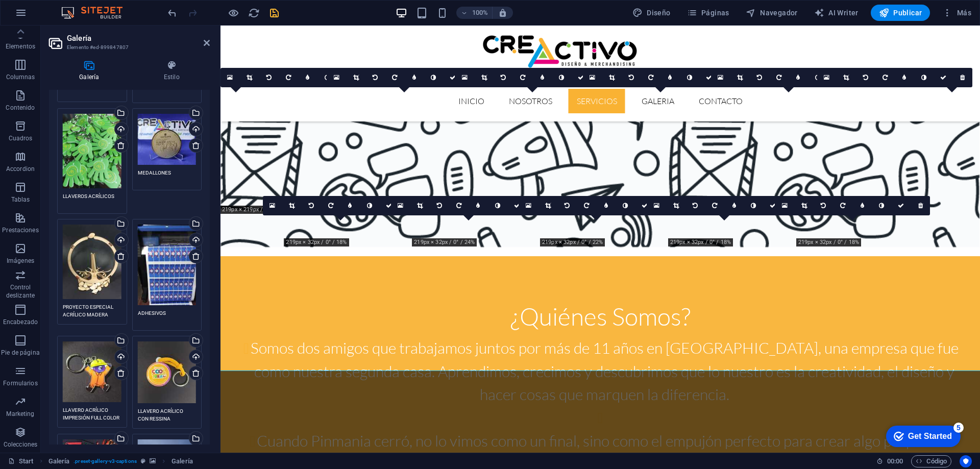
scroll to position [0, 0]
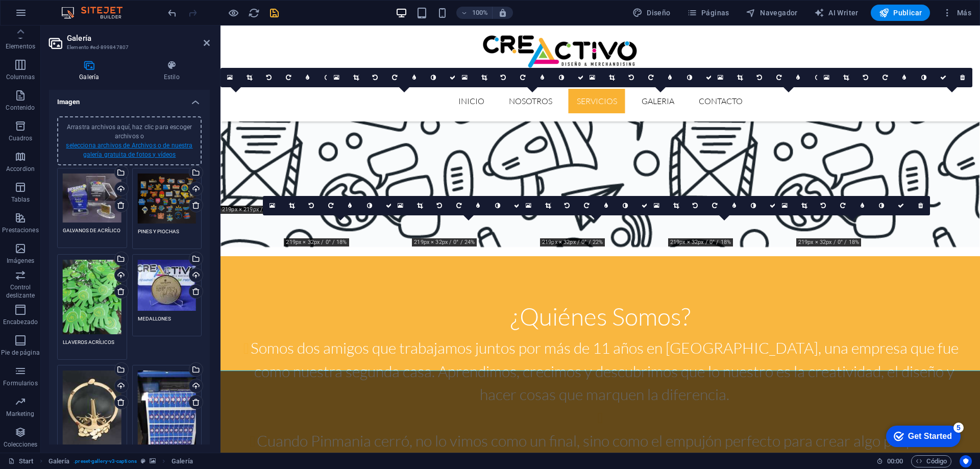
type textarea "IMPRESIÓN DIGITAL"
click at [152, 152] on link "selecciona archivos de Archivos o de nuestra galería gratuita de fotos y vídeos" at bounding box center [129, 150] width 127 height 16
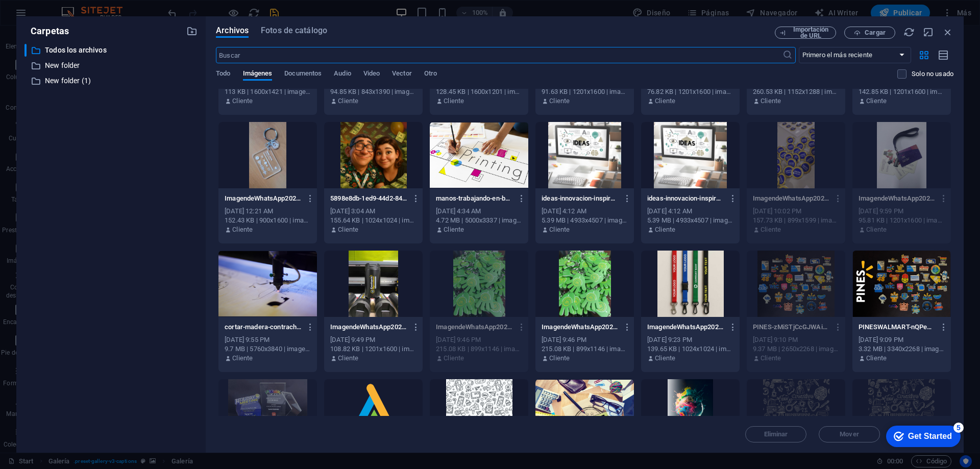
scroll to position [919, 0]
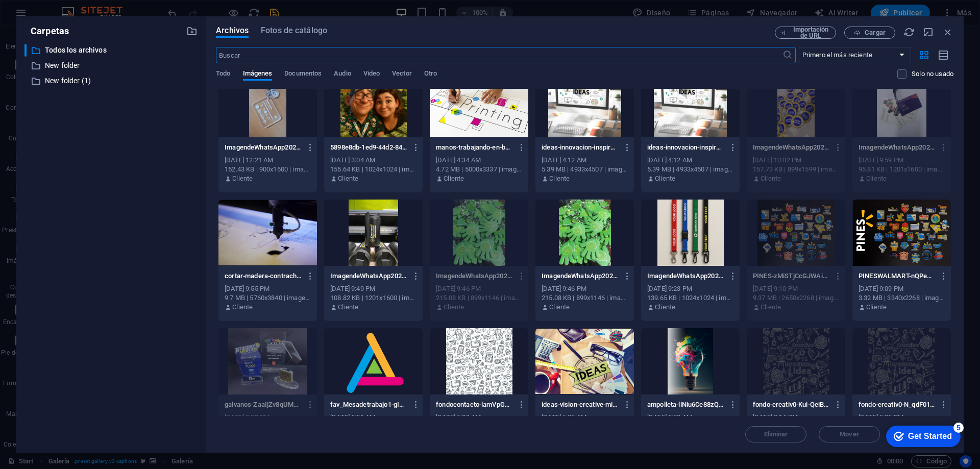
click at [245, 250] on div at bounding box center [267, 233] width 98 height 66
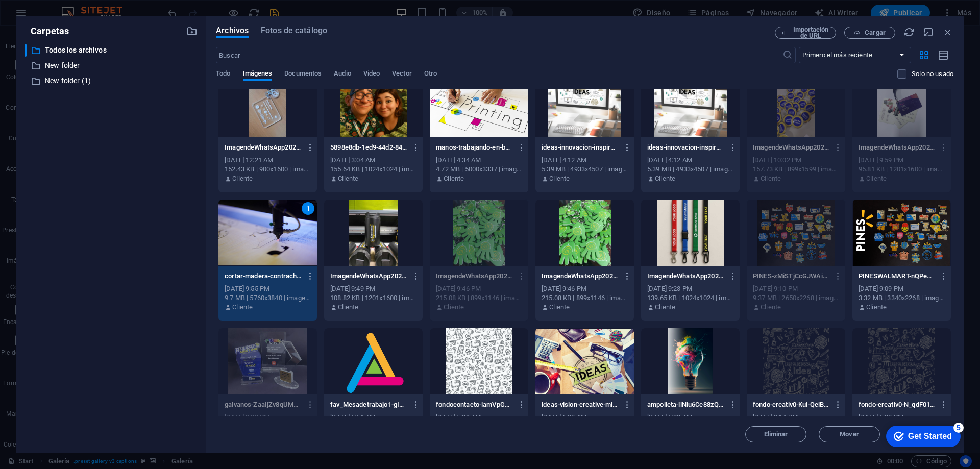
click at [249, 249] on div "1" at bounding box center [267, 233] width 98 height 66
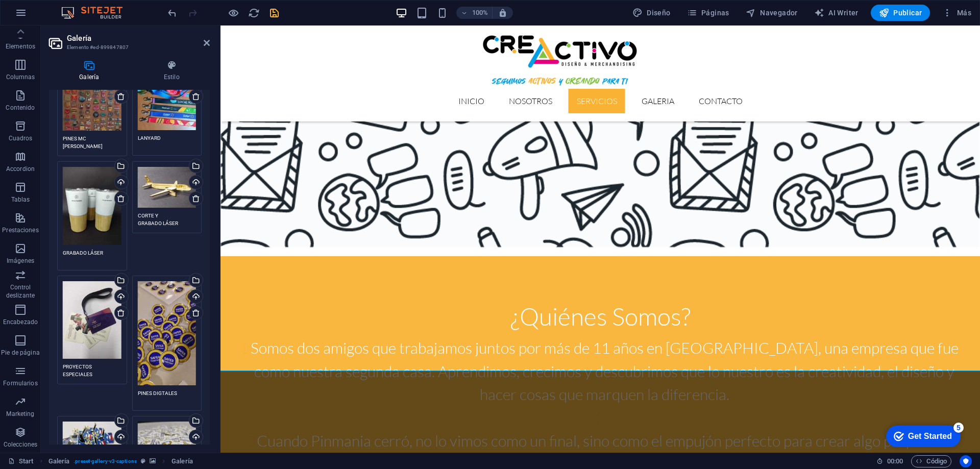
scroll to position [1531, 0]
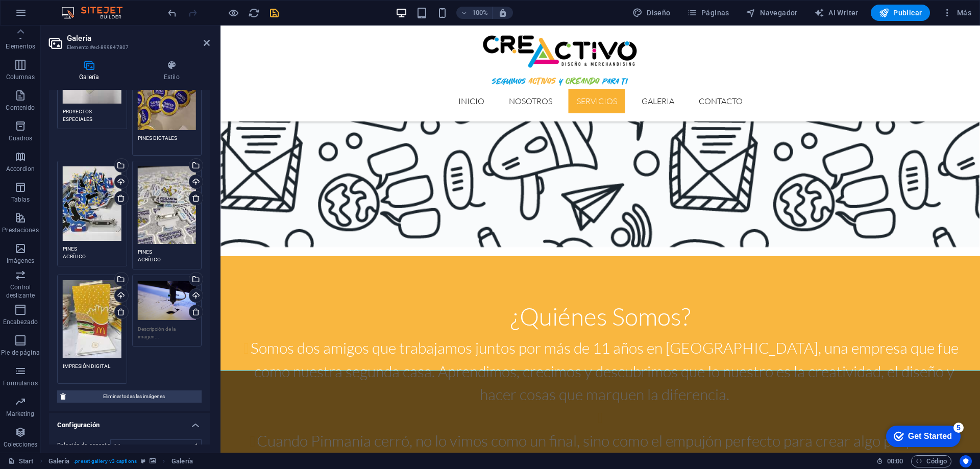
click at [149, 325] on textarea at bounding box center [167, 332] width 59 height 15
type textarea "SERVICIO CORTE Y GRABADO LÁSER"
click at [206, 44] on icon at bounding box center [207, 43] width 6 height 8
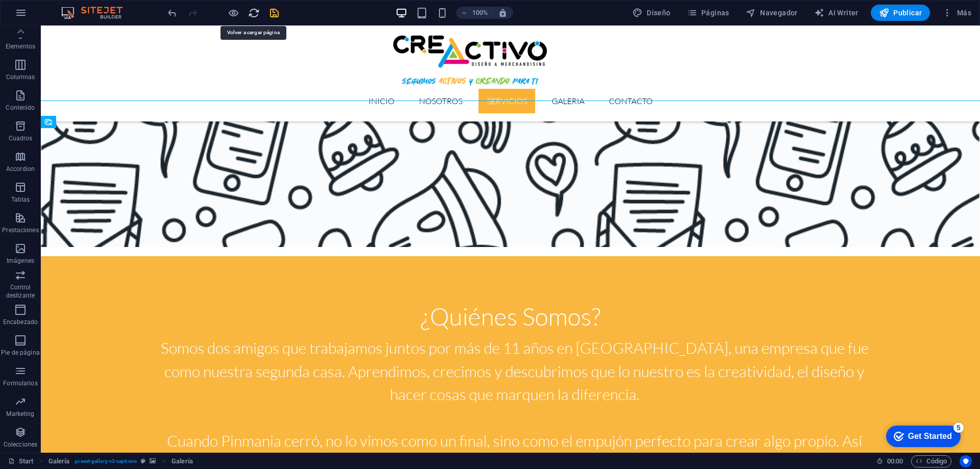
click at [253, 13] on icon "reload" at bounding box center [254, 13] width 12 height 12
click at [273, 11] on icon "save" at bounding box center [274, 13] width 12 height 12
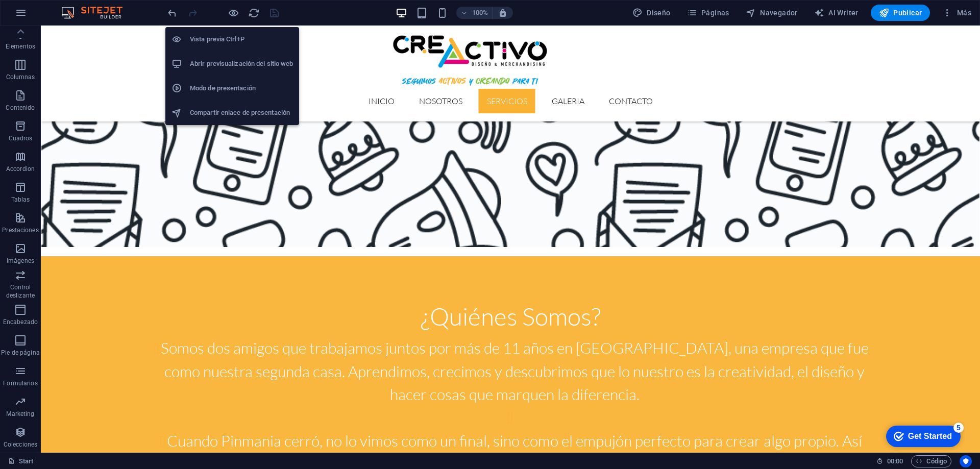
click at [240, 57] on li "Abrir previsualización del sitio web" at bounding box center [232, 64] width 134 height 24
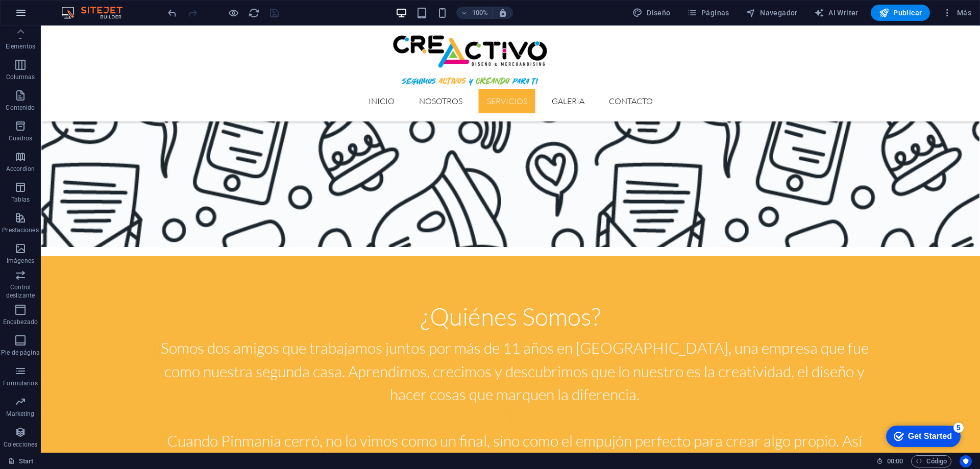
click at [23, 9] on icon "button" at bounding box center [21, 13] width 12 height 12
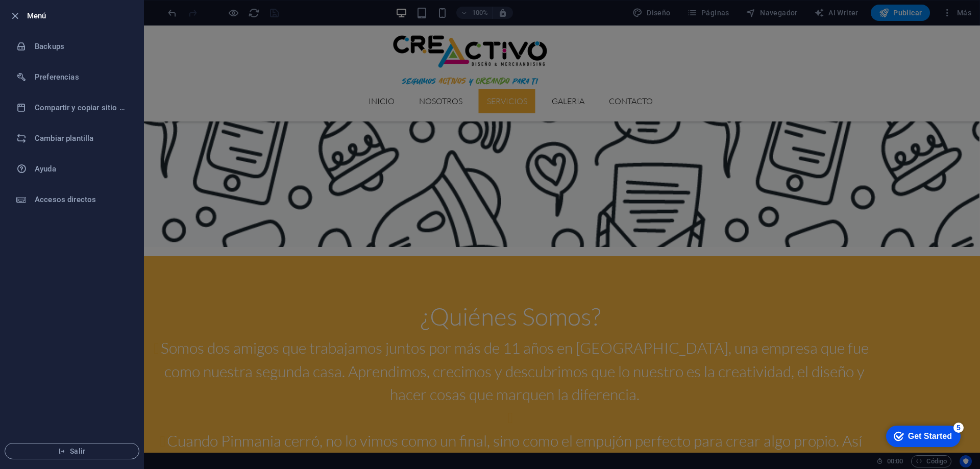
click at [23, 9] on li "Menú" at bounding box center [72, 16] width 143 height 31
click at [232, 14] on div at bounding box center [490, 234] width 980 height 469
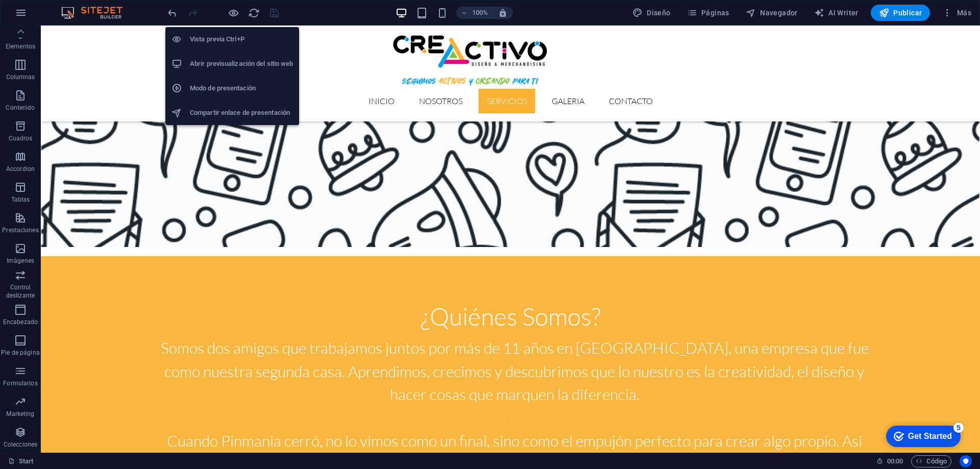
click at [247, 58] on h6 "Abrir previsualización del sitio web" at bounding box center [241, 64] width 103 height 12
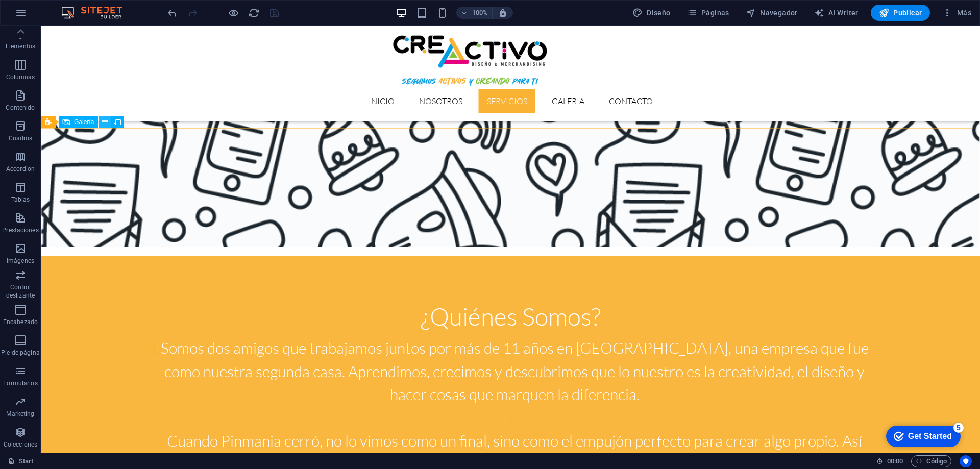
click at [101, 123] on button at bounding box center [104, 122] width 12 height 12
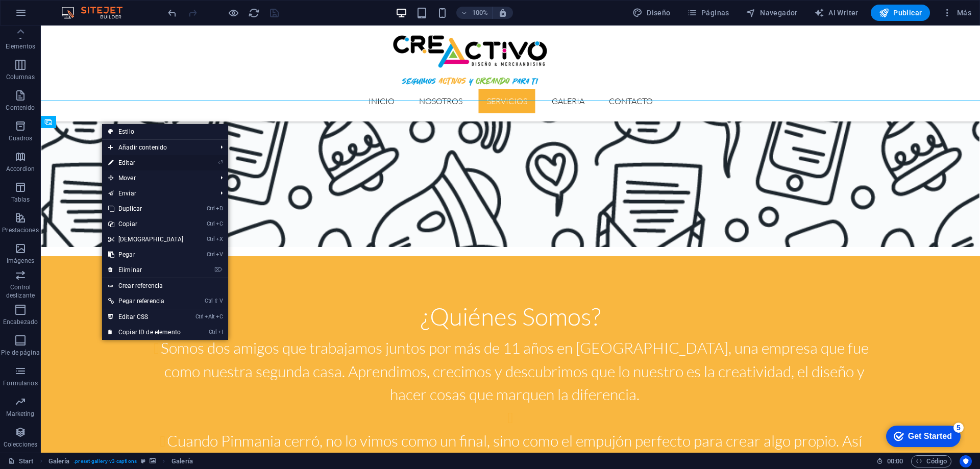
click at [120, 162] on link "⏎ Editar" at bounding box center [146, 162] width 88 height 15
select select "4"
select select "px"
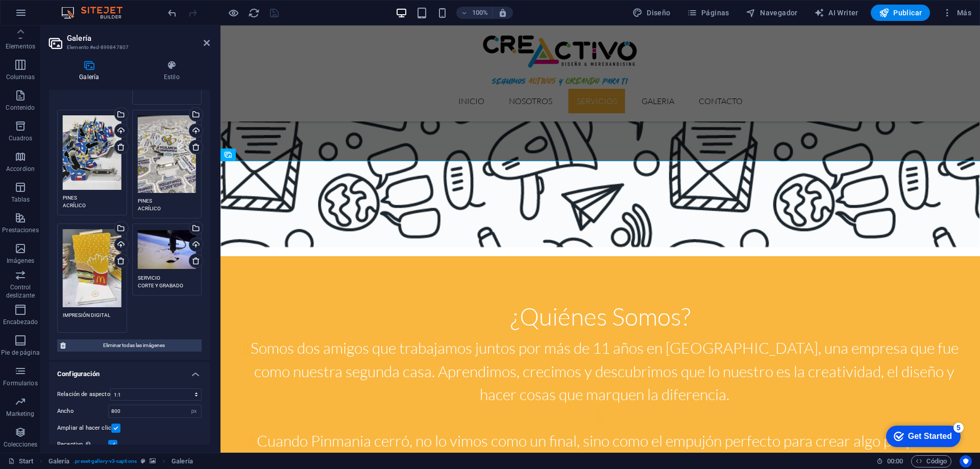
scroll to position [1626, 0]
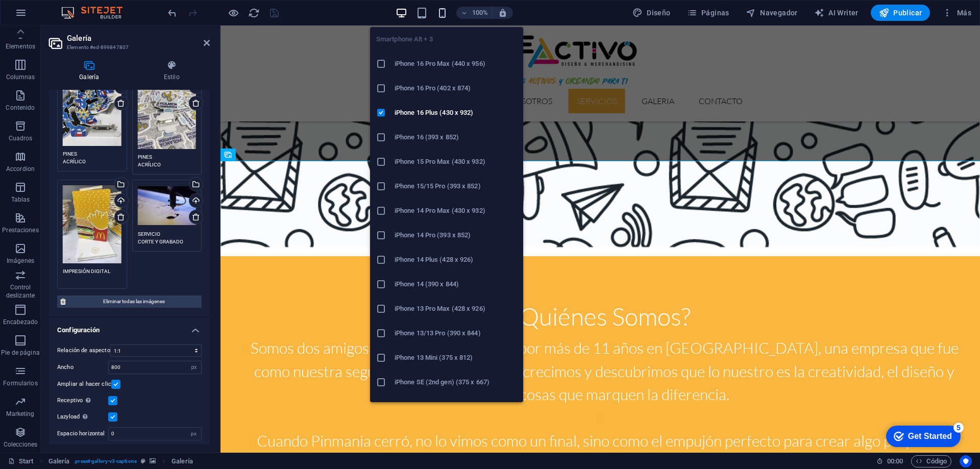
click at [442, 10] on icon "button" at bounding box center [442, 13] width 12 height 12
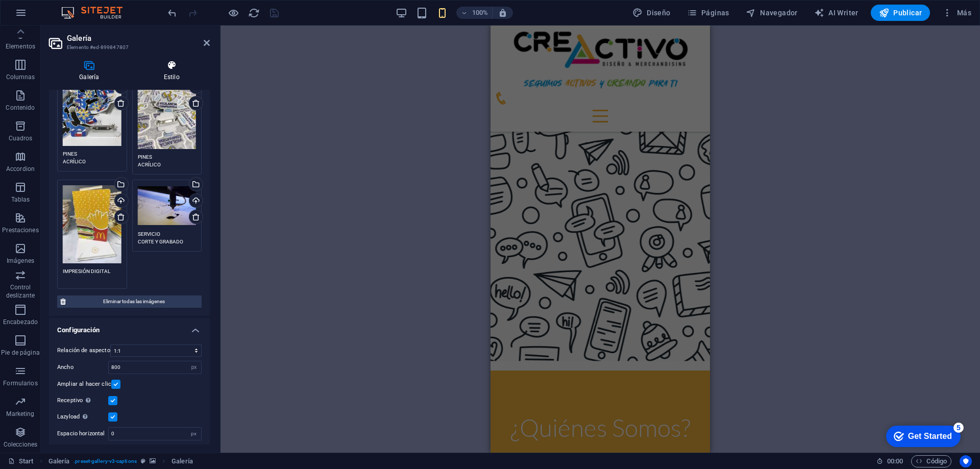
click at [167, 68] on icon at bounding box center [172, 65] width 76 height 10
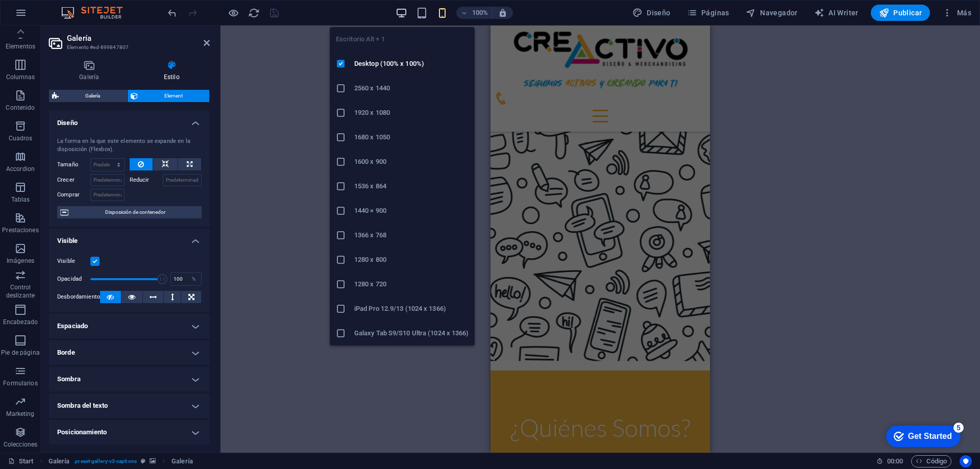
click at [402, 12] on icon "button" at bounding box center [401, 13] width 12 height 12
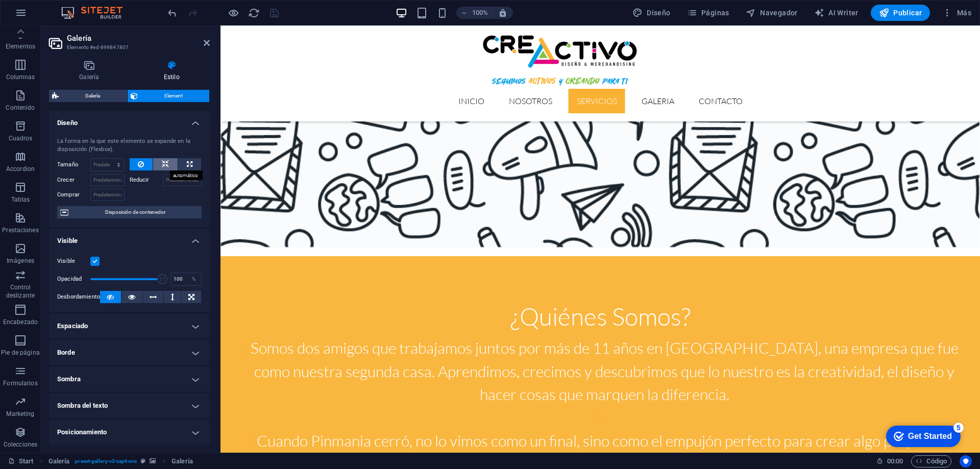
click at [165, 162] on icon at bounding box center [165, 164] width 7 height 12
click at [139, 162] on icon at bounding box center [141, 164] width 6 height 12
click at [182, 163] on button at bounding box center [189, 164] width 23 height 12
type input "100"
select select "%"
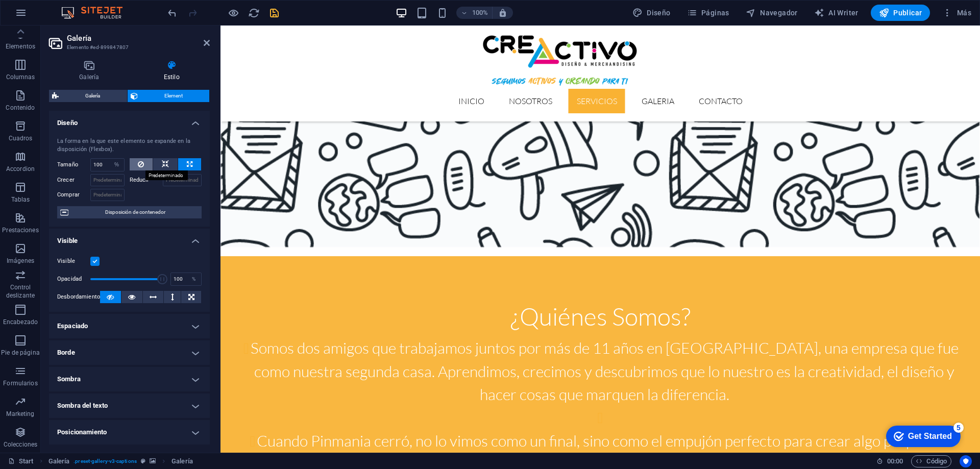
click at [136, 165] on button at bounding box center [141, 164] width 23 height 12
select select "DISABLED_OPTION_VALUE"
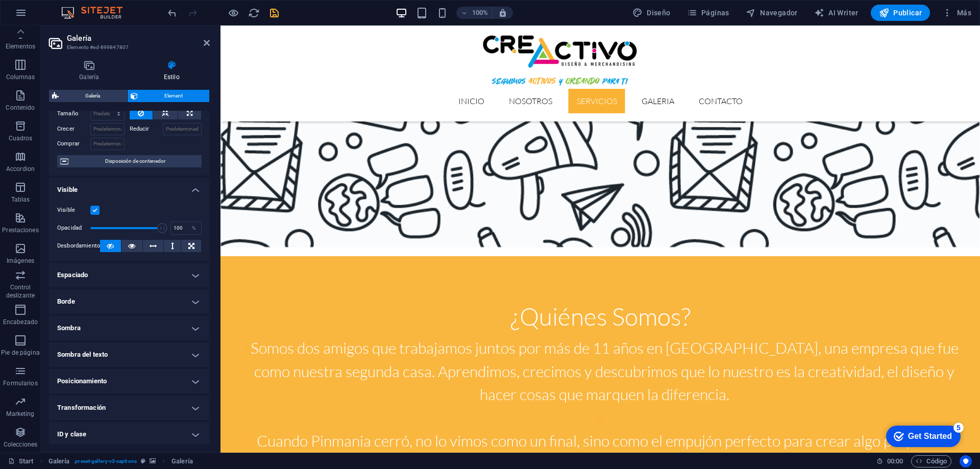
scroll to position [102, 0]
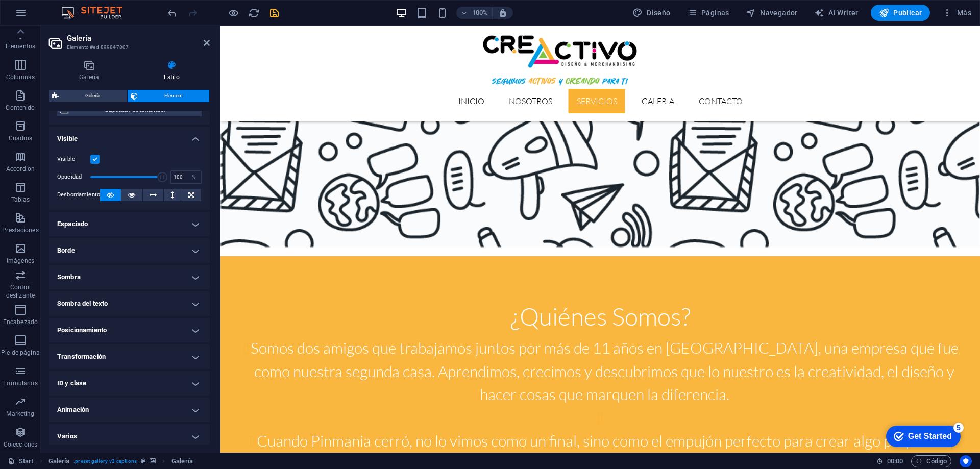
click at [160, 250] on h4 "Borde" at bounding box center [129, 250] width 161 height 24
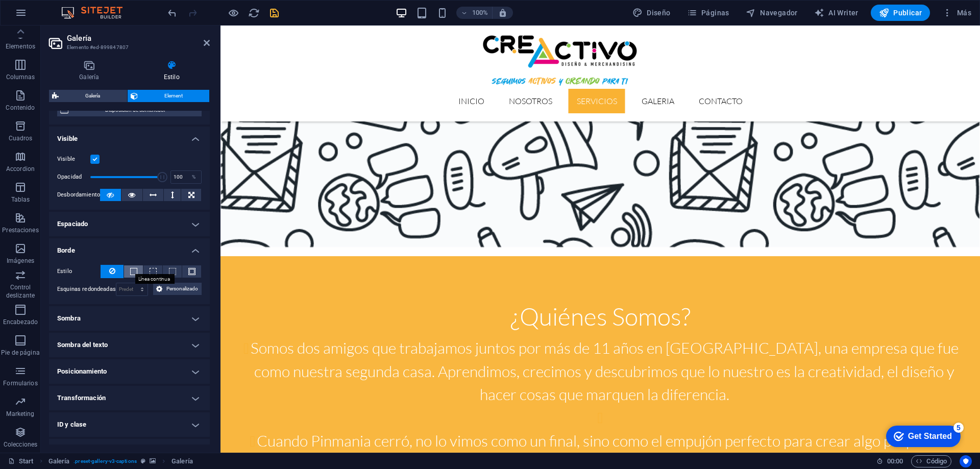
click at [133, 273] on span at bounding box center [133, 271] width 7 height 7
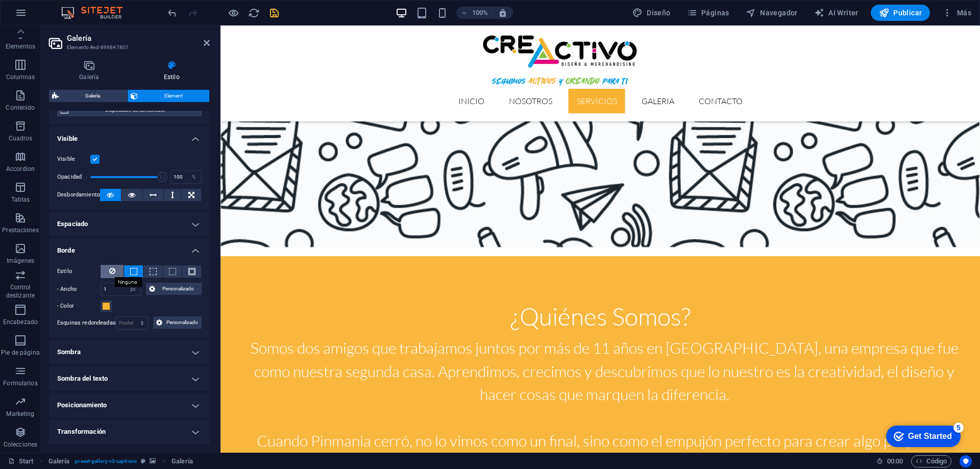
click at [112, 269] on icon at bounding box center [112, 271] width 6 height 12
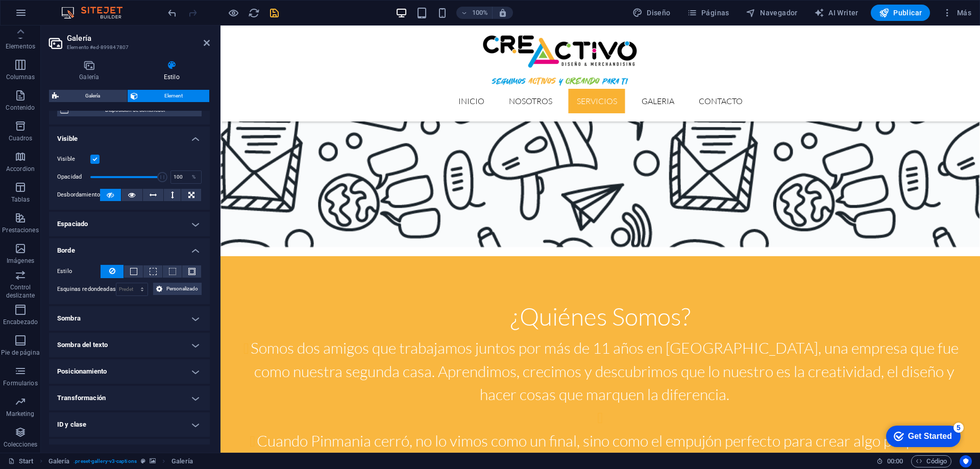
click at [114, 315] on h4 "Sombra" at bounding box center [129, 318] width 161 height 24
click at [153, 340] on span "Fuera" at bounding box center [157, 339] width 13 height 12
type input "2"
type input "4"
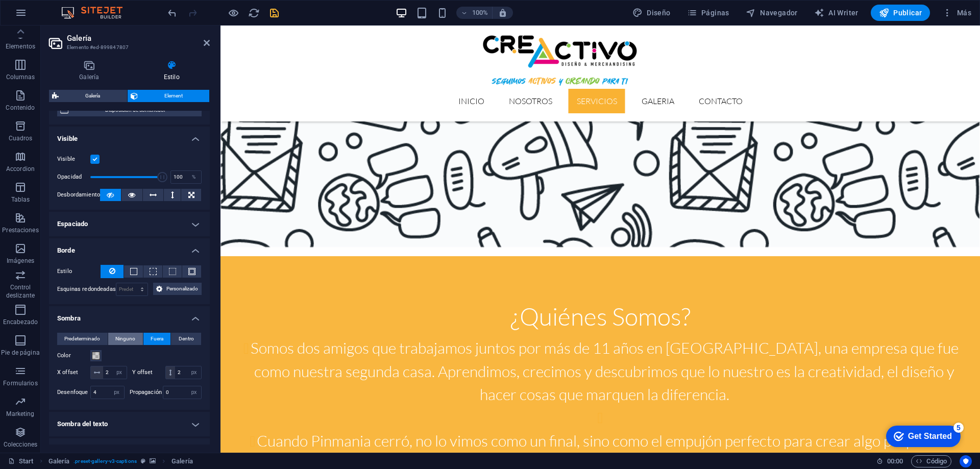
click at [128, 341] on span "Ninguno" at bounding box center [125, 339] width 20 height 12
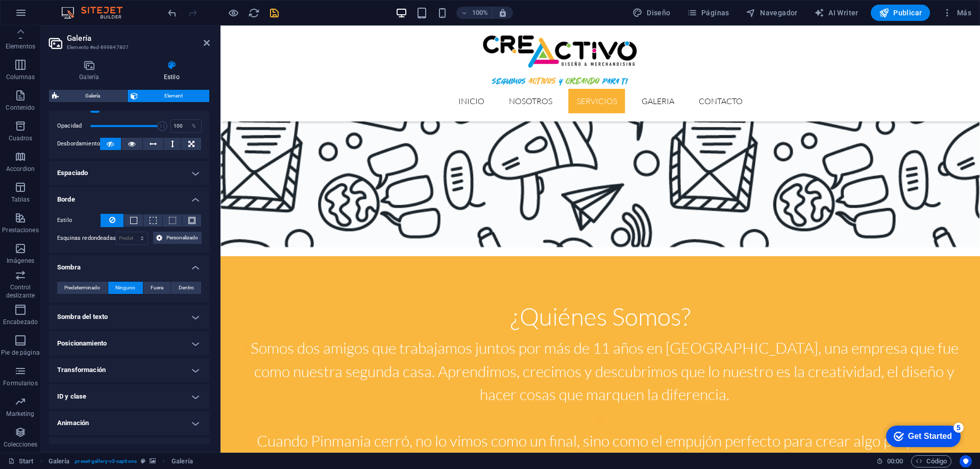
click at [147, 369] on h4 "Transformación" at bounding box center [129, 370] width 161 height 24
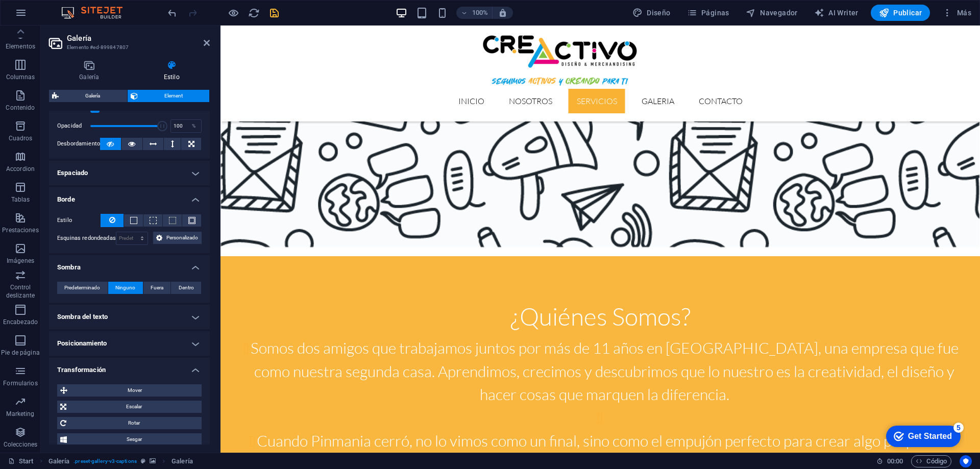
click at [147, 369] on h4 "Transformación" at bounding box center [129, 367] width 161 height 18
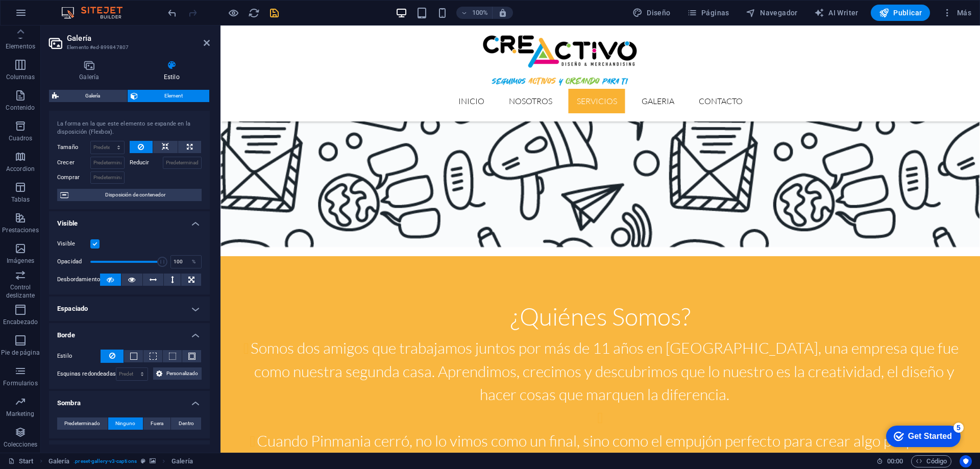
scroll to position [0, 0]
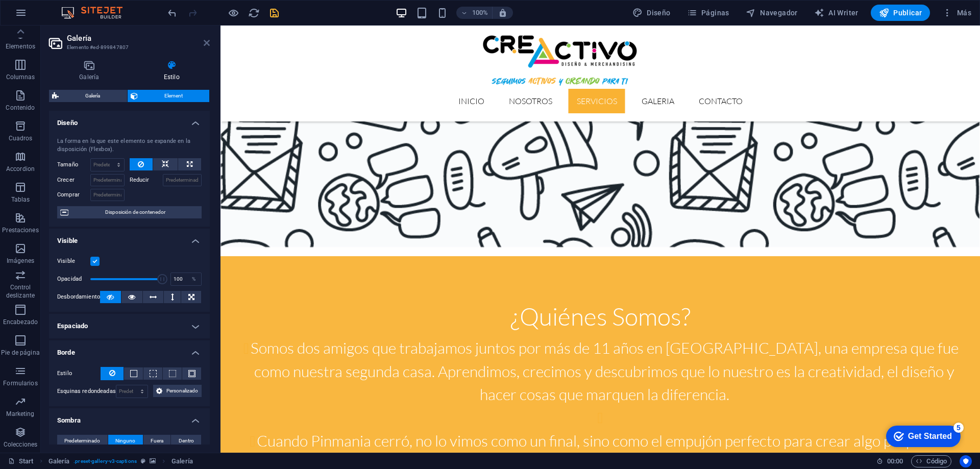
click at [207, 44] on icon at bounding box center [207, 43] width 6 height 8
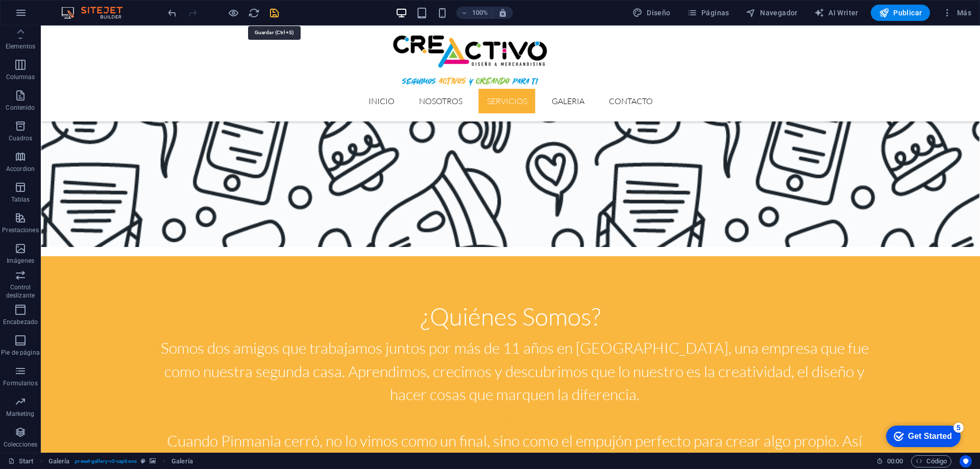
click at [271, 11] on icon "save" at bounding box center [274, 13] width 12 height 12
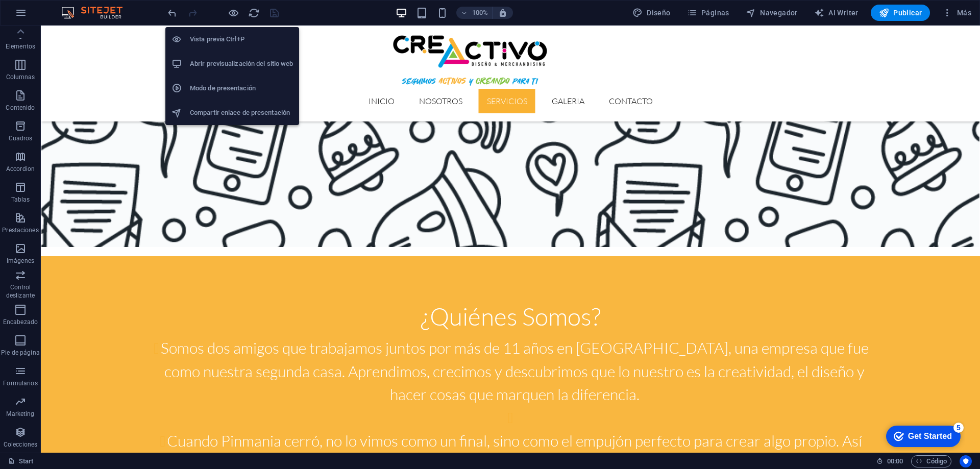
click at [241, 62] on h6 "Abrir previsualización del sitio web" at bounding box center [241, 64] width 103 height 12
click at [233, 13] on icon "button" at bounding box center [234, 13] width 12 height 12
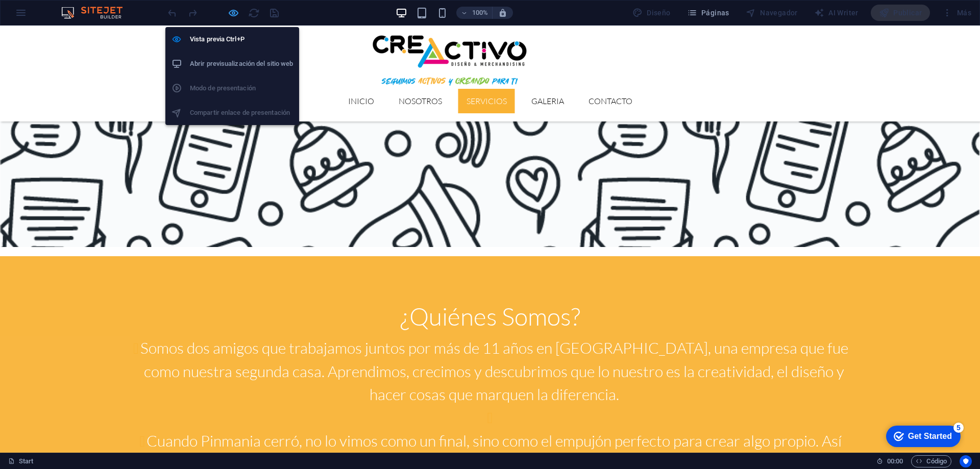
click at [236, 11] on icon "button" at bounding box center [234, 13] width 12 height 12
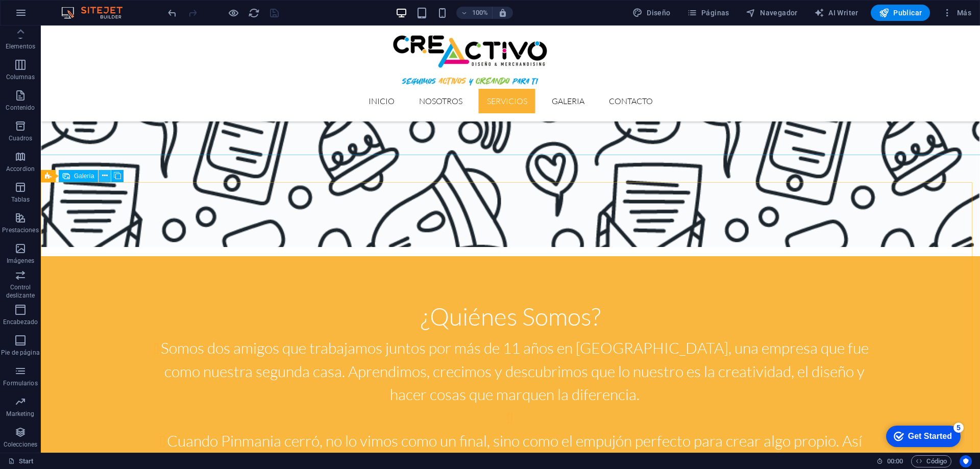
click at [104, 175] on icon at bounding box center [105, 175] width 6 height 11
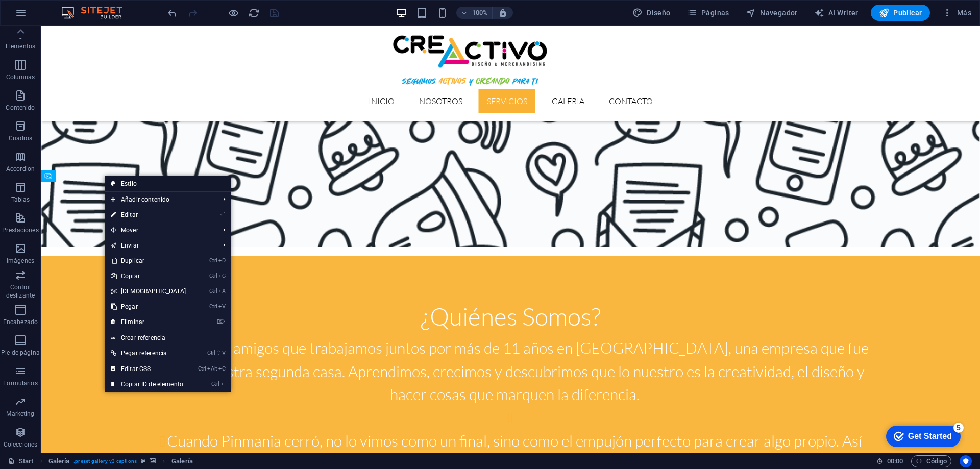
click at [136, 184] on link "Estilo" at bounding box center [168, 183] width 126 height 15
select select "rem"
select select "zoom"
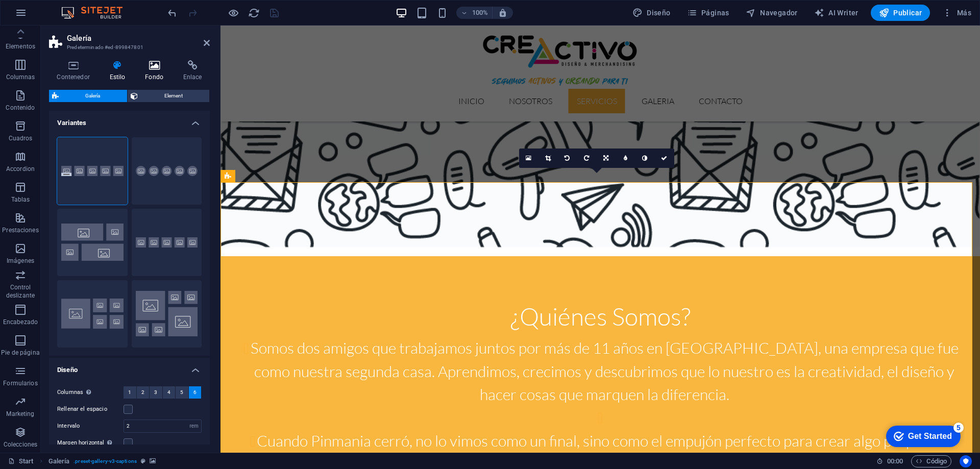
click at [152, 66] on icon at bounding box center [154, 65] width 34 height 10
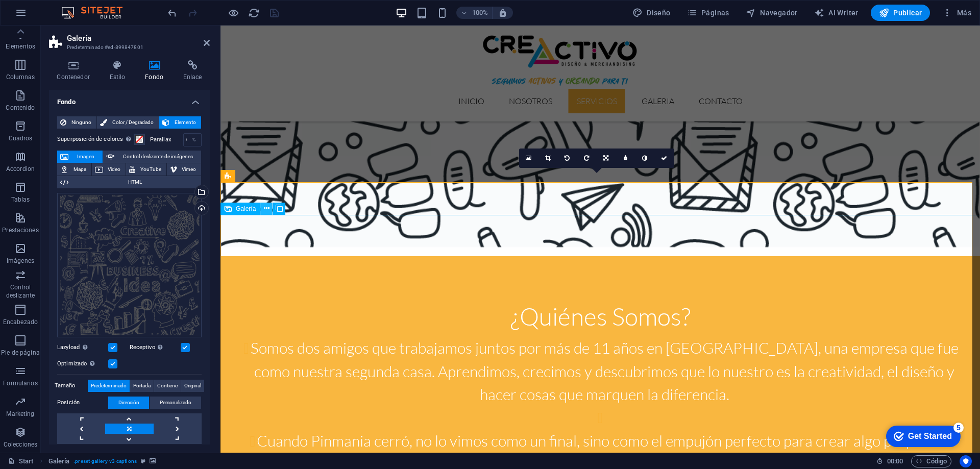
click at [266, 207] on icon at bounding box center [267, 208] width 6 height 11
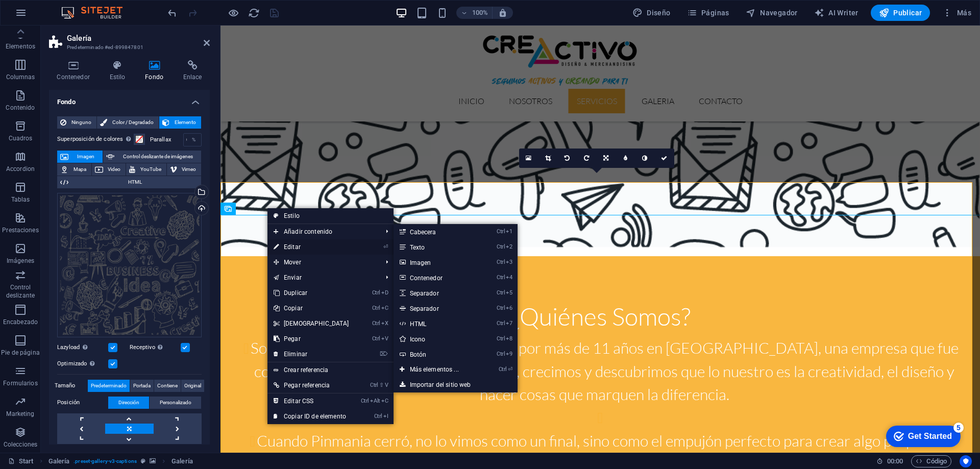
click at [295, 242] on link "⏎ Editar" at bounding box center [311, 246] width 88 height 15
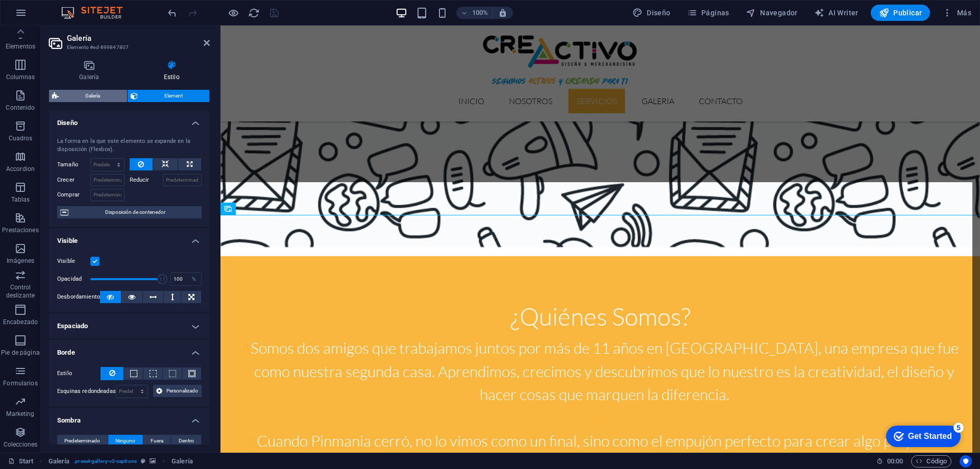
click at [103, 94] on span "Galería" at bounding box center [93, 96] width 62 height 12
select select "rem"
select select "zoom"
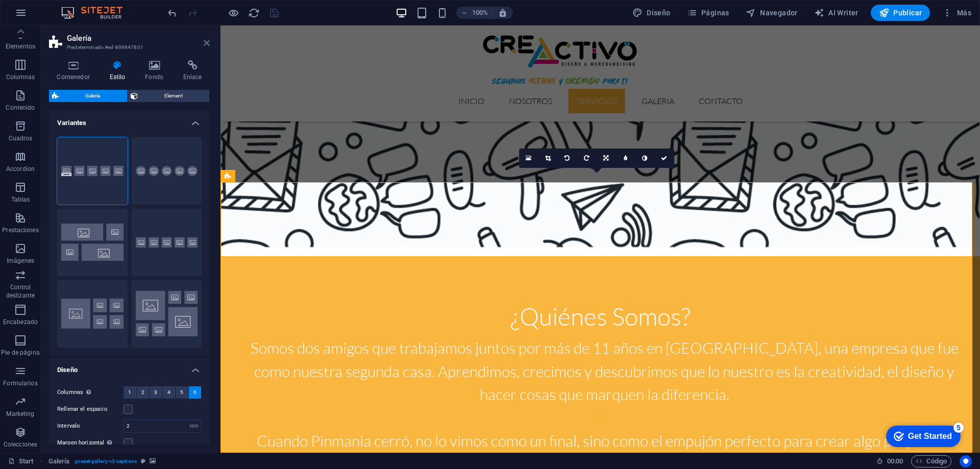
click at [204, 42] on icon at bounding box center [207, 43] width 6 height 8
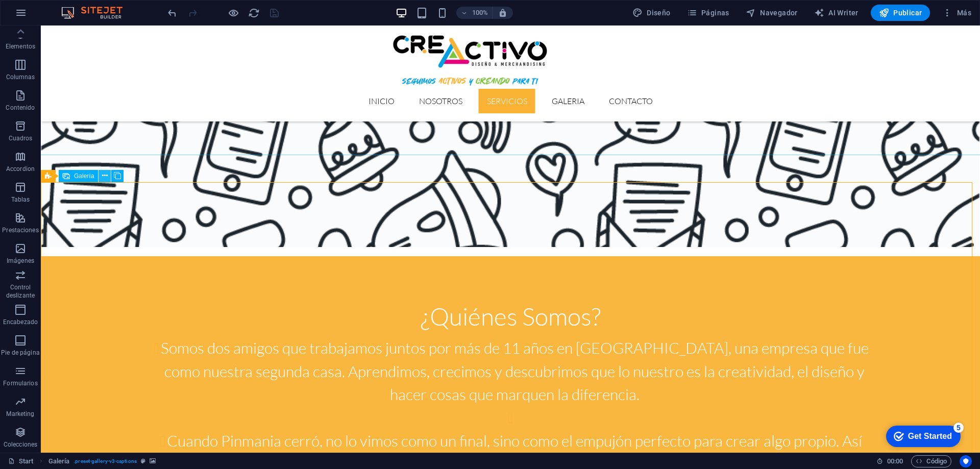
click at [103, 172] on icon at bounding box center [105, 175] width 6 height 11
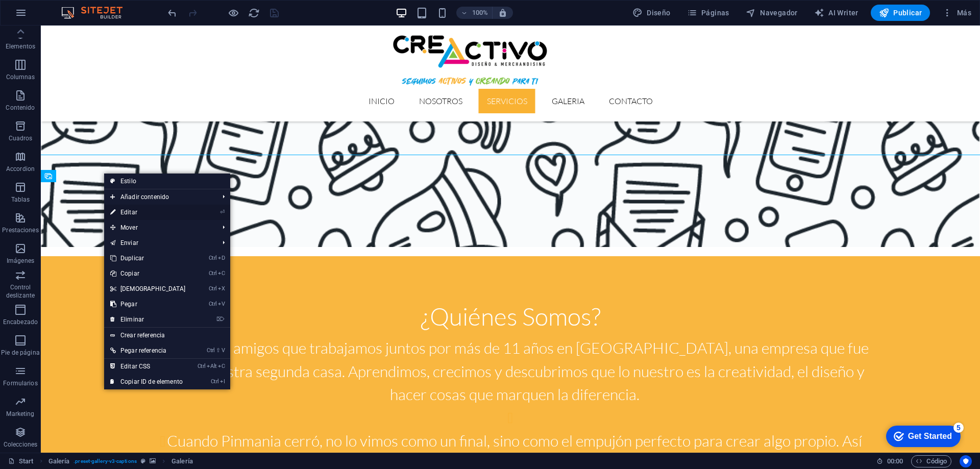
click at [130, 208] on link "⏎ Editar" at bounding box center [148, 212] width 88 height 15
select select "4"
select select "px"
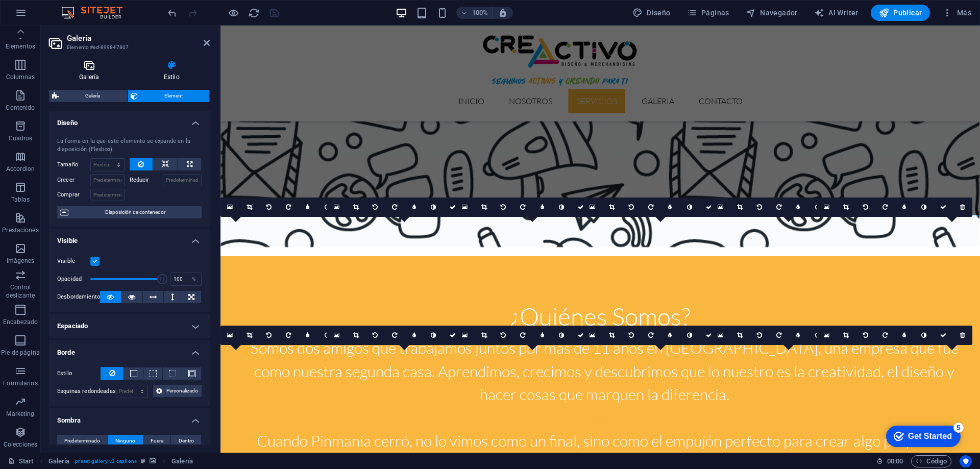
click at [91, 75] on h4 "Galería" at bounding box center [91, 70] width 85 height 21
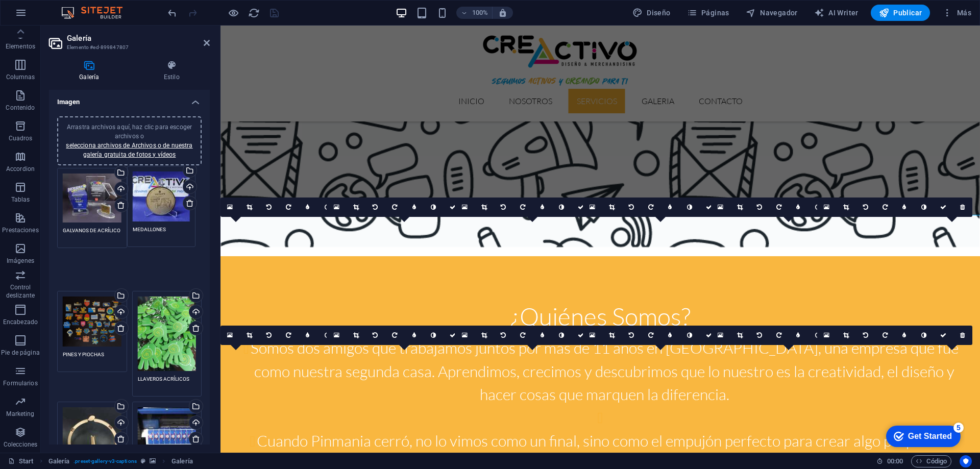
drag, startPoint x: 153, startPoint y: 273, endPoint x: 149, endPoint y: 186, distance: 87.4
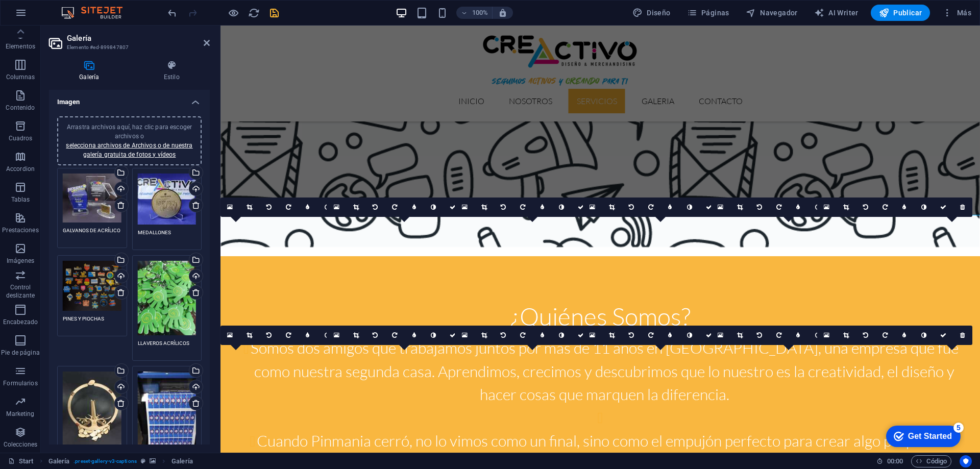
scroll to position [51, 0]
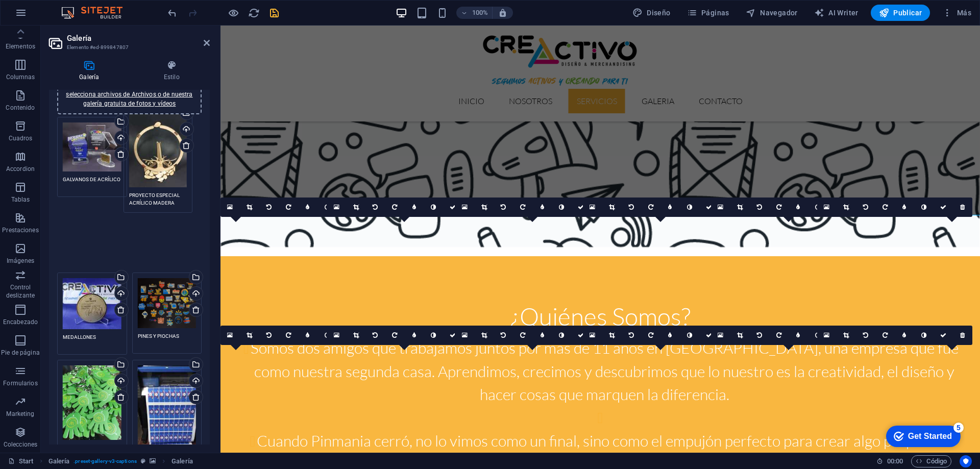
drag, startPoint x: 91, startPoint y: 355, endPoint x: 158, endPoint y: 151, distance: 214.6
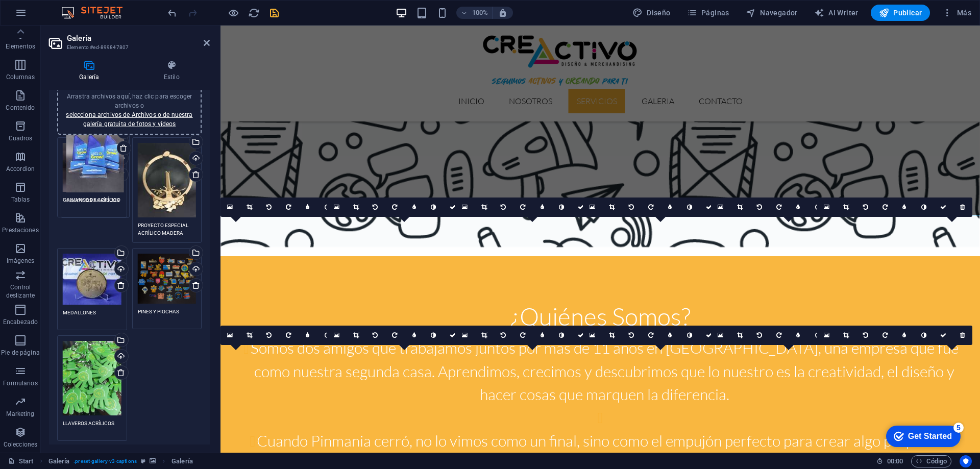
scroll to position [0, 0]
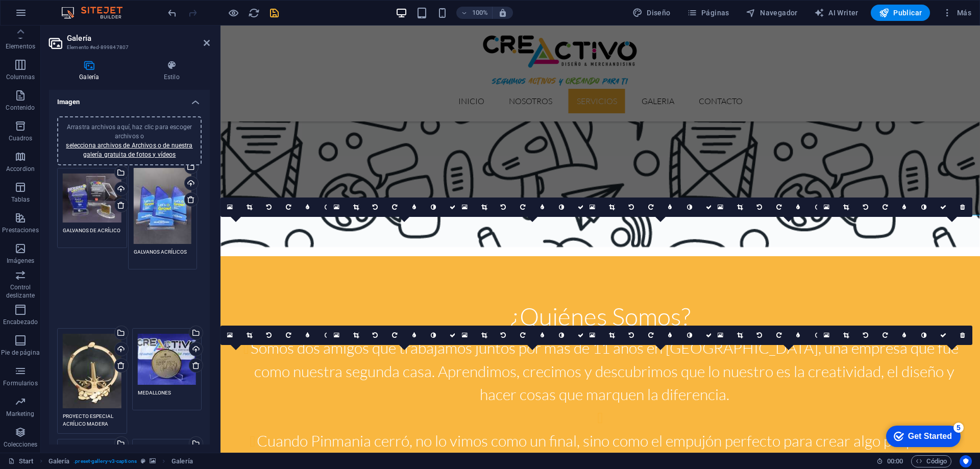
drag, startPoint x: 94, startPoint y: 407, endPoint x: 165, endPoint y: 186, distance: 232.1
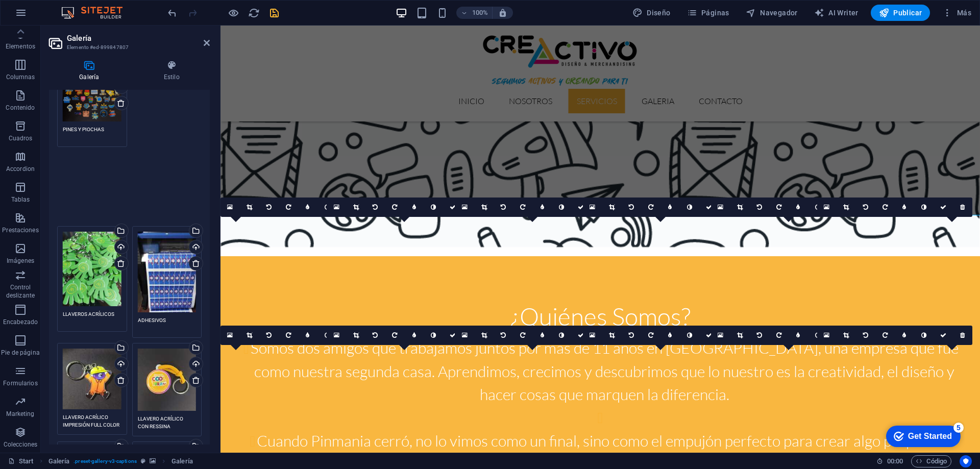
scroll to position [255, 0]
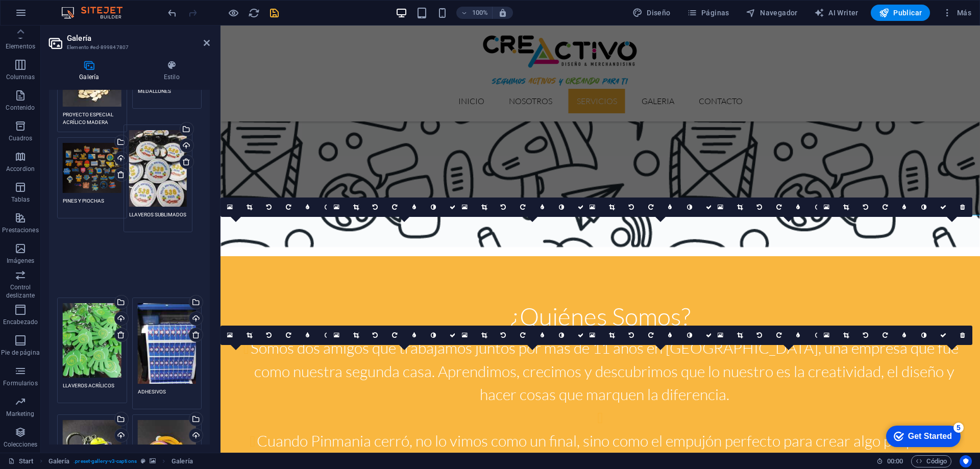
drag, startPoint x: 93, startPoint y: 375, endPoint x: 160, endPoint y: 185, distance: 201.3
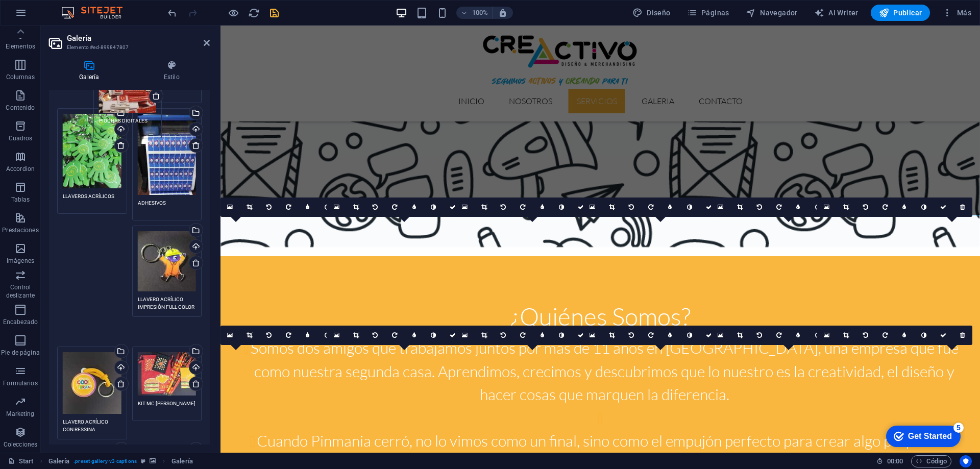
scroll to position [347, 0]
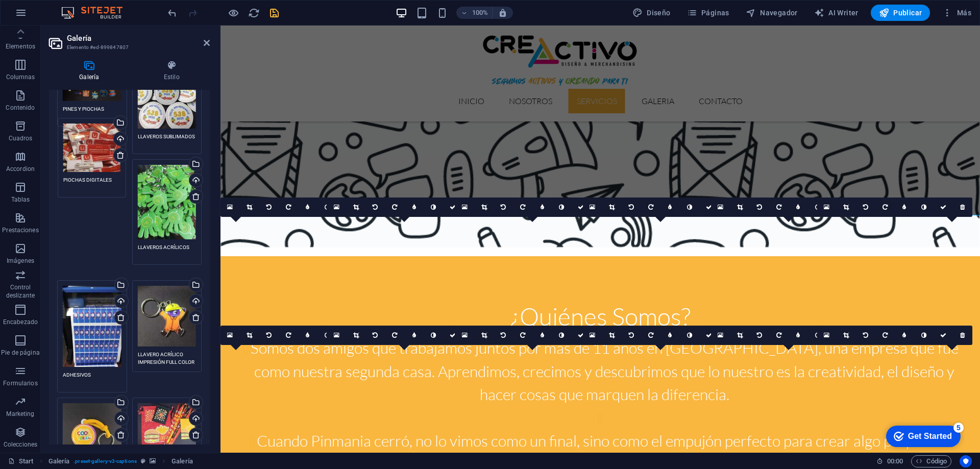
drag, startPoint x: 154, startPoint y: 391, endPoint x: 80, endPoint y: 141, distance: 260.6
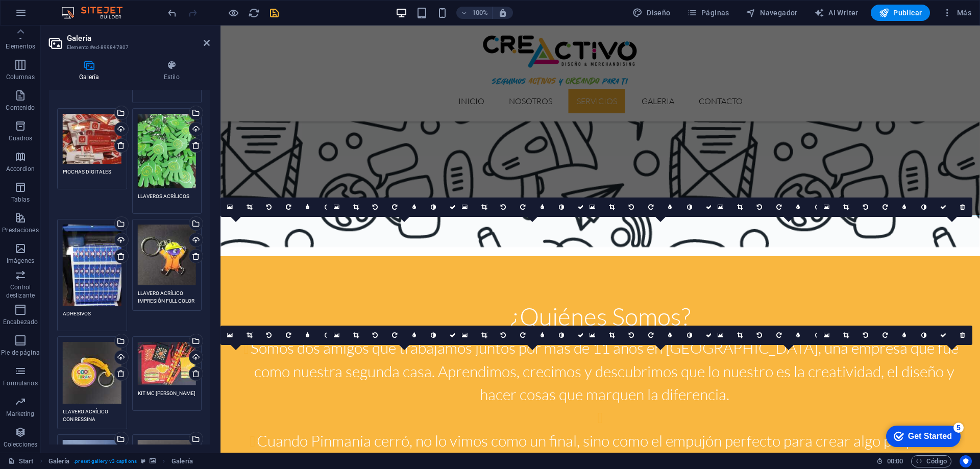
scroll to position [449, 0]
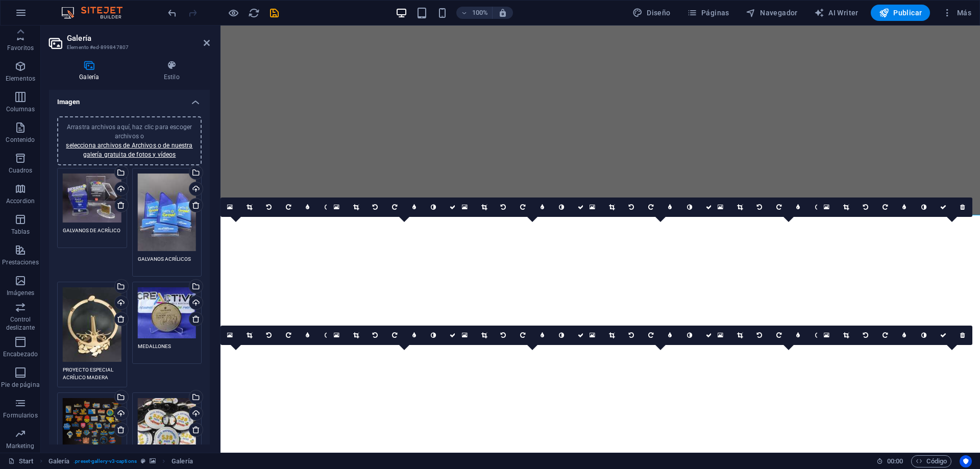
select select "4"
select select "px"
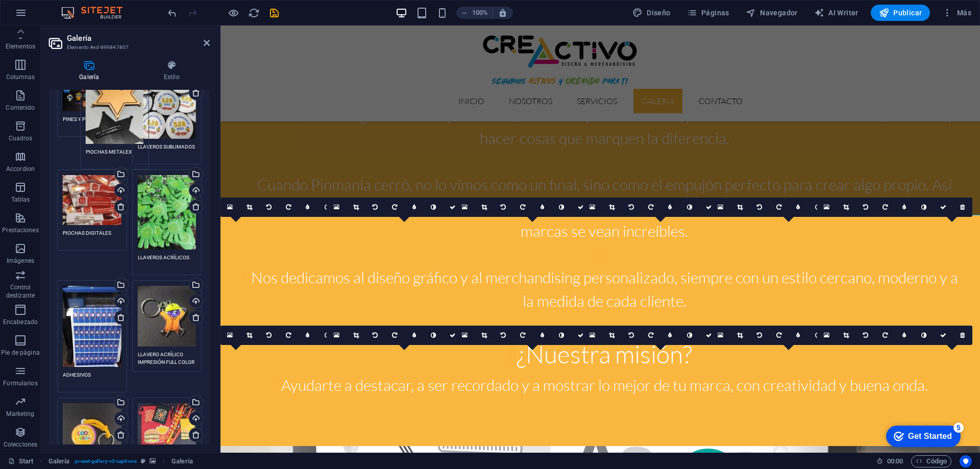
scroll to position [316, 0]
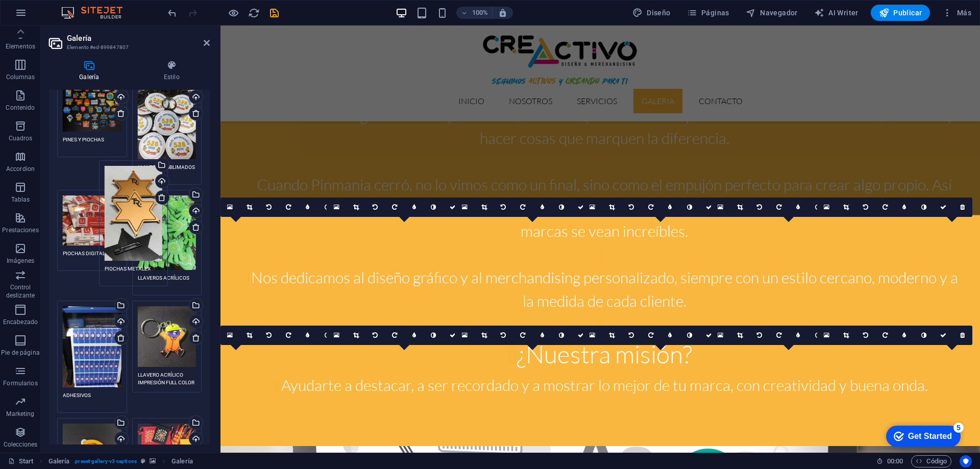
drag, startPoint x: 83, startPoint y: 287, endPoint x: 125, endPoint y: 204, distance: 93.6
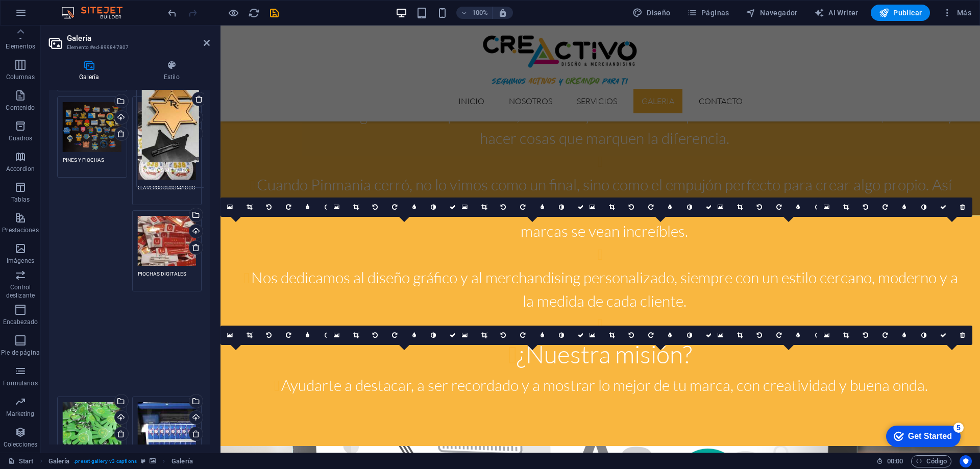
scroll to position [245, 0]
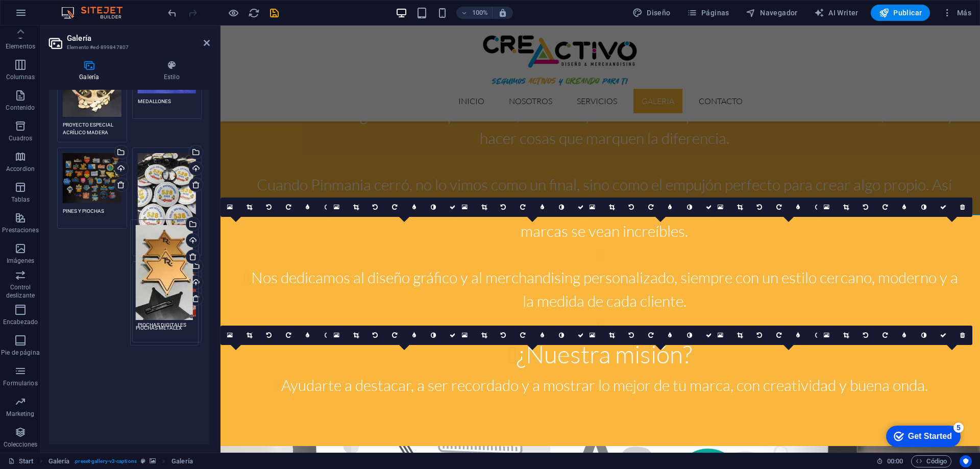
drag, startPoint x: 151, startPoint y: 284, endPoint x: 149, endPoint y: 251, distance: 33.2
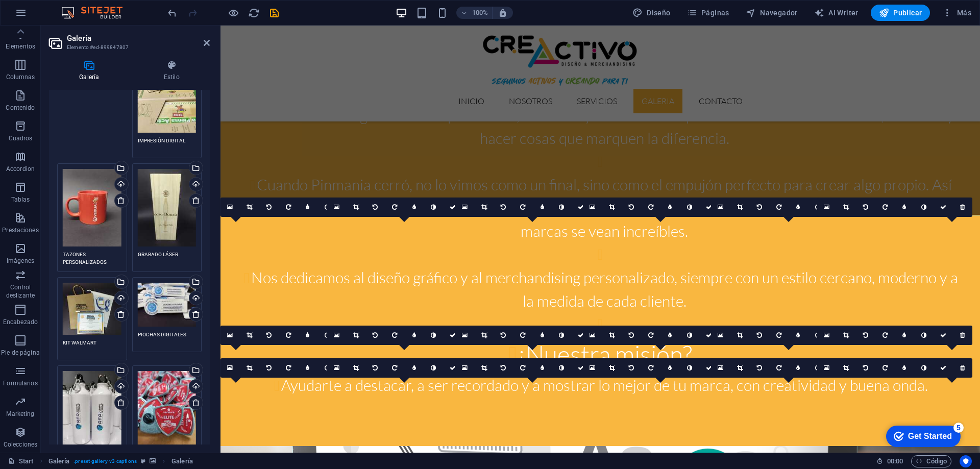
scroll to position [908, 0]
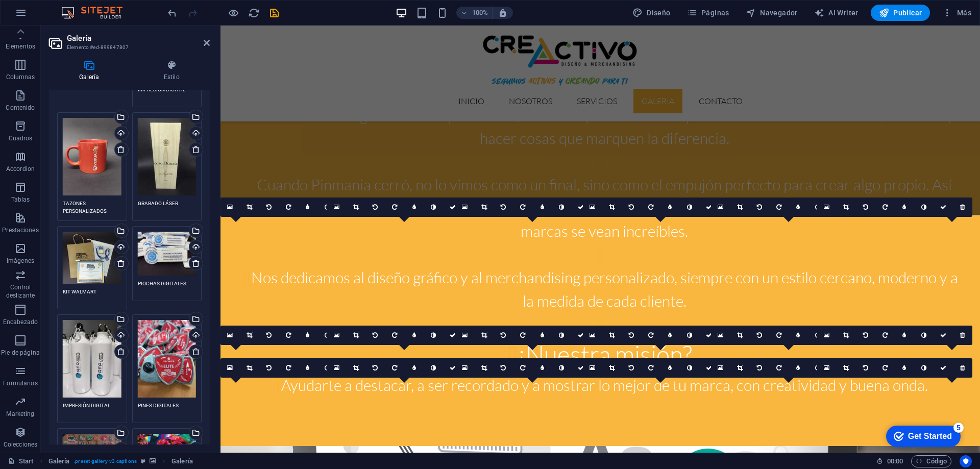
click at [158, 243] on div "Arrastra archivos aquí, haz clic para escoger archivos o selecciona archivos de…" at bounding box center [167, 254] width 59 height 44
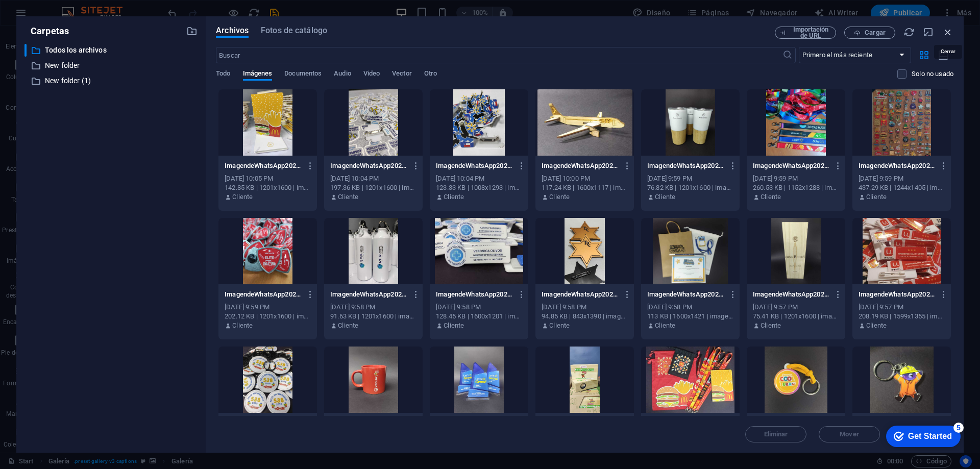
drag, startPoint x: 948, startPoint y: 30, endPoint x: 728, endPoint y: 6, distance: 221.8
click at [948, 30] on icon "button" at bounding box center [947, 32] width 11 height 11
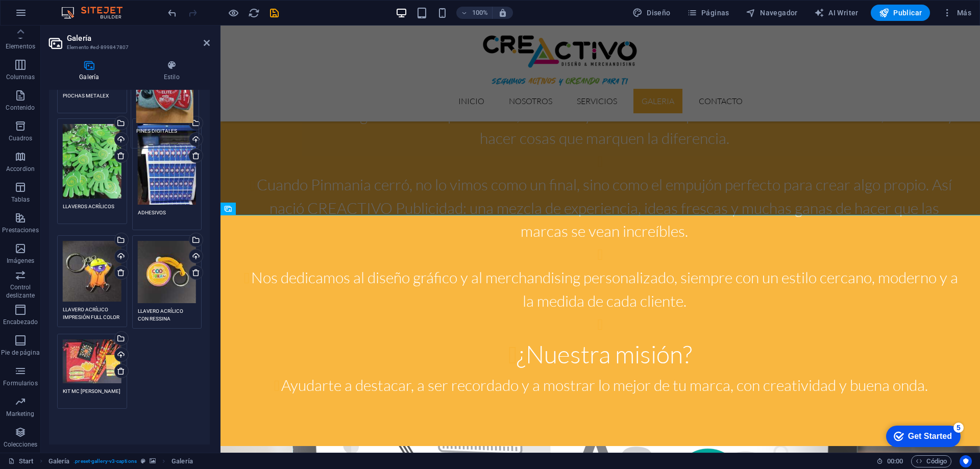
scroll to position [469, 0]
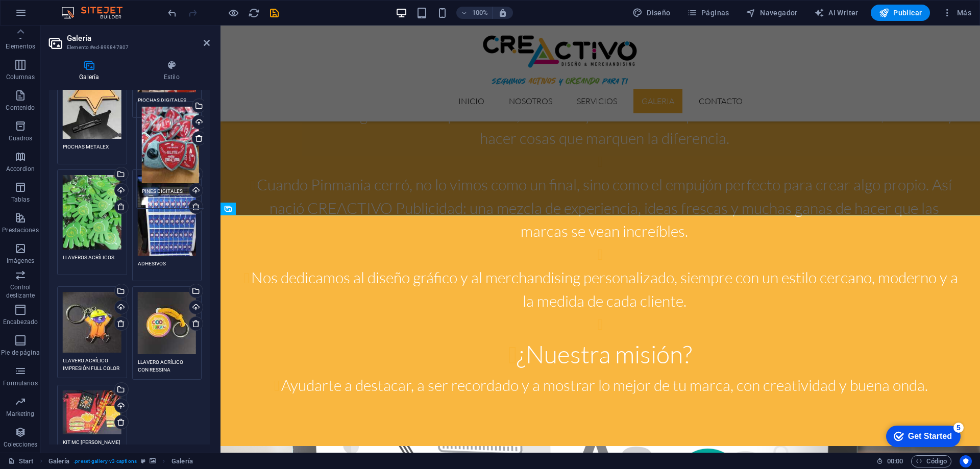
drag, startPoint x: 170, startPoint y: 361, endPoint x: 176, endPoint y: 160, distance: 200.6
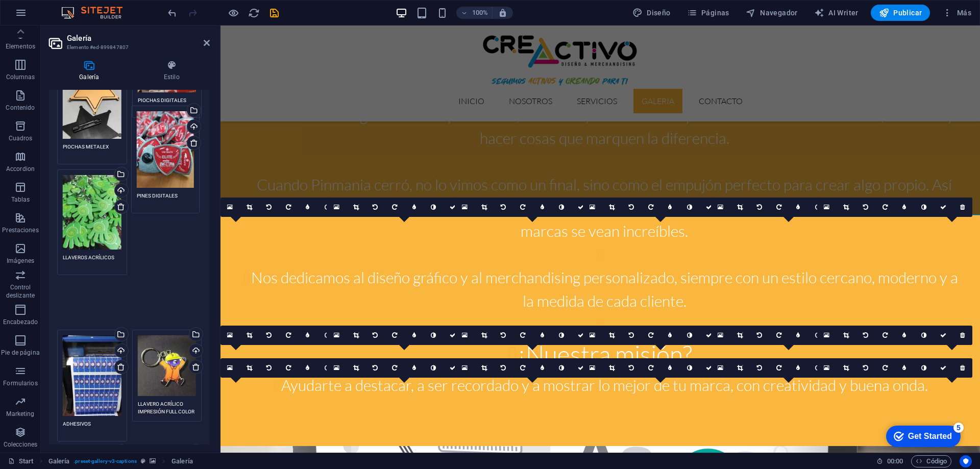
drag, startPoint x: 142, startPoint y: 220, endPoint x: 154, endPoint y: 151, distance: 70.9
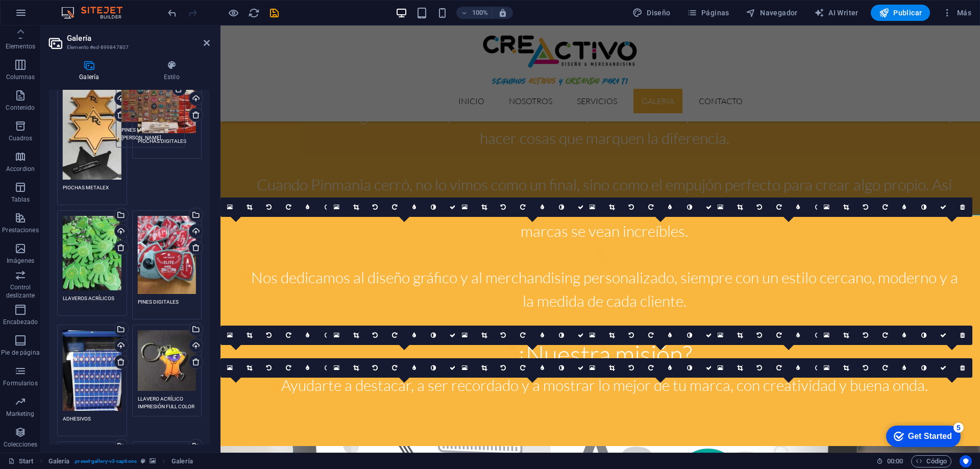
scroll to position [398, 0]
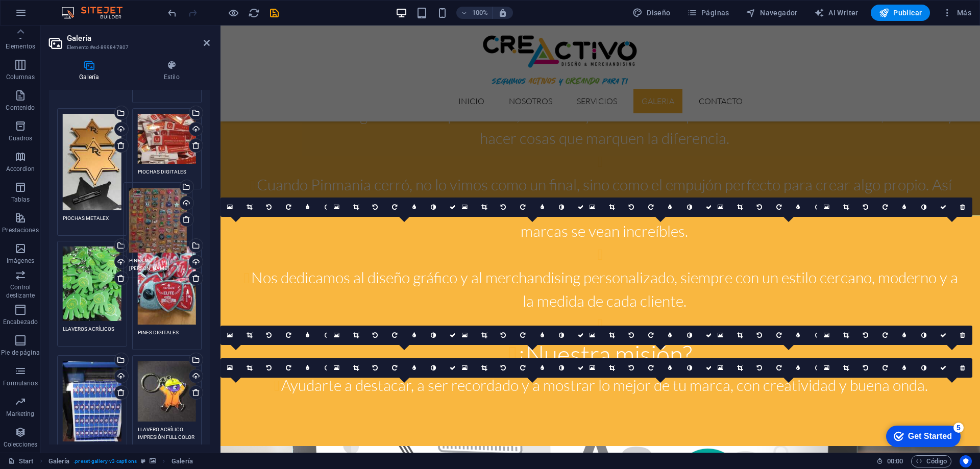
drag, startPoint x: 88, startPoint y: 361, endPoint x: 154, endPoint y: 226, distance: 150.6
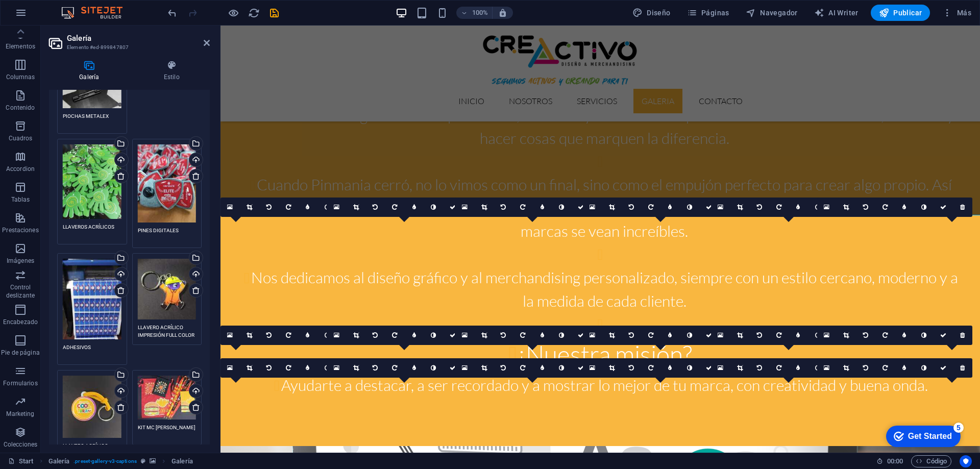
scroll to position [551, 0]
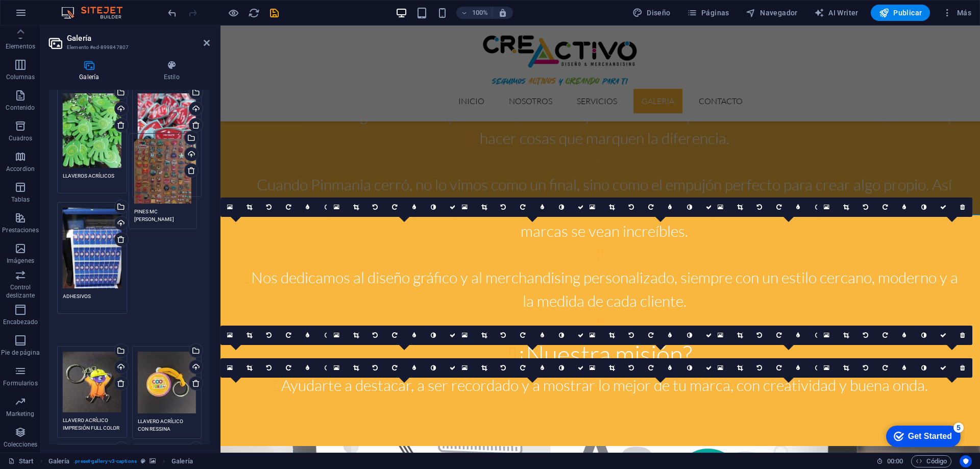
drag, startPoint x: 161, startPoint y: 401, endPoint x: 164, endPoint y: 151, distance: 249.6
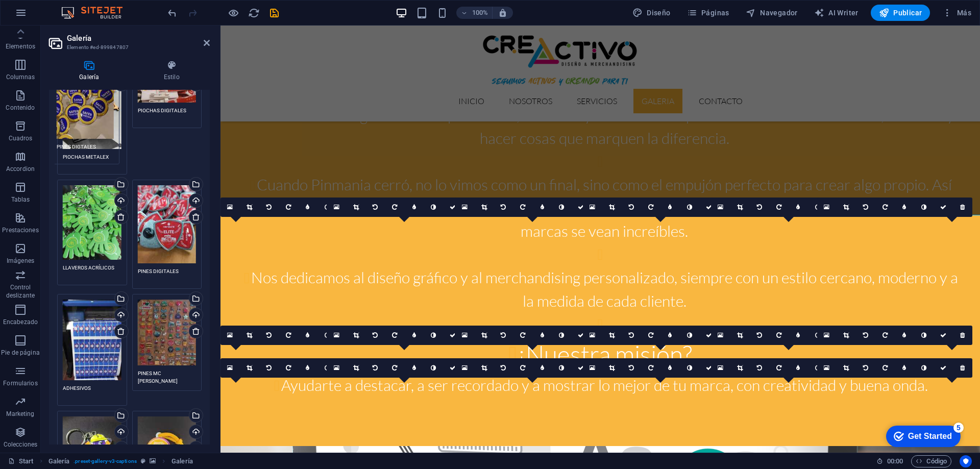
scroll to position [439, 0]
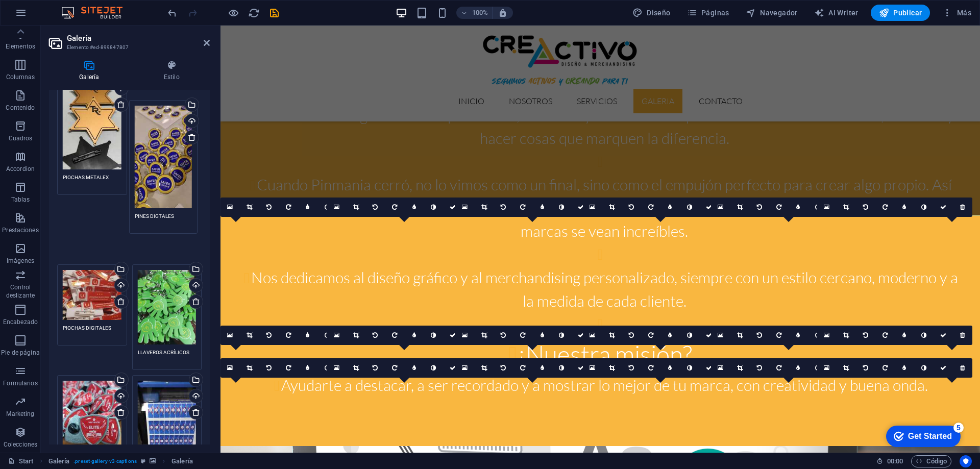
drag, startPoint x: 162, startPoint y: 348, endPoint x: 160, endPoint y: 165, distance: 182.2
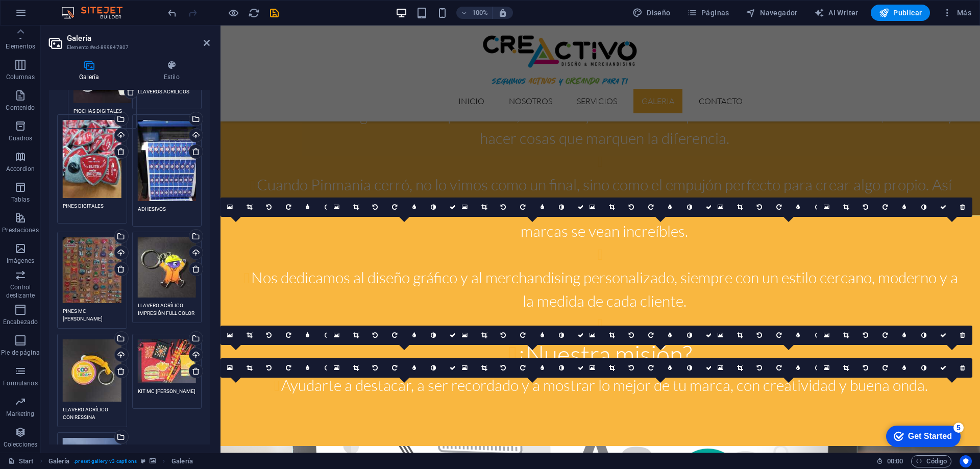
scroll to position [572, 0]
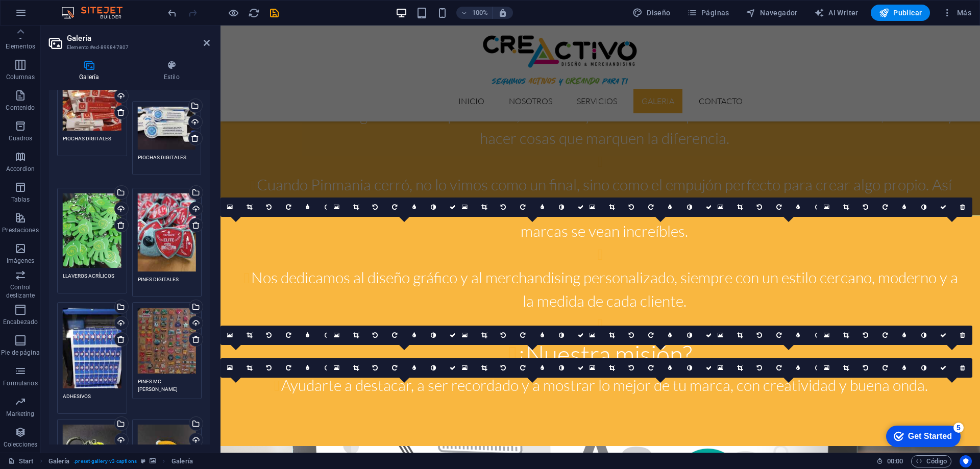
drag, startPoint x: 88, startPoint y: 221, endPoint x: 163, endPoint y: 134, distance: 114.7
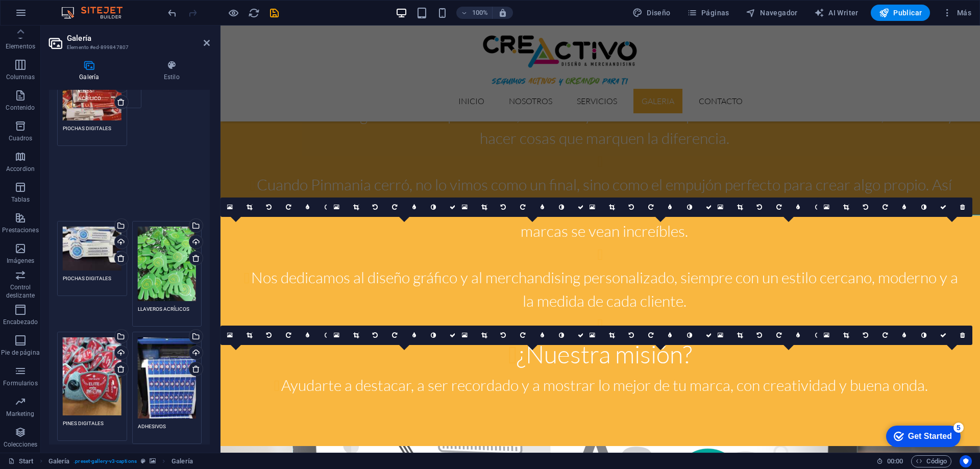
scroll to position [531, 0]
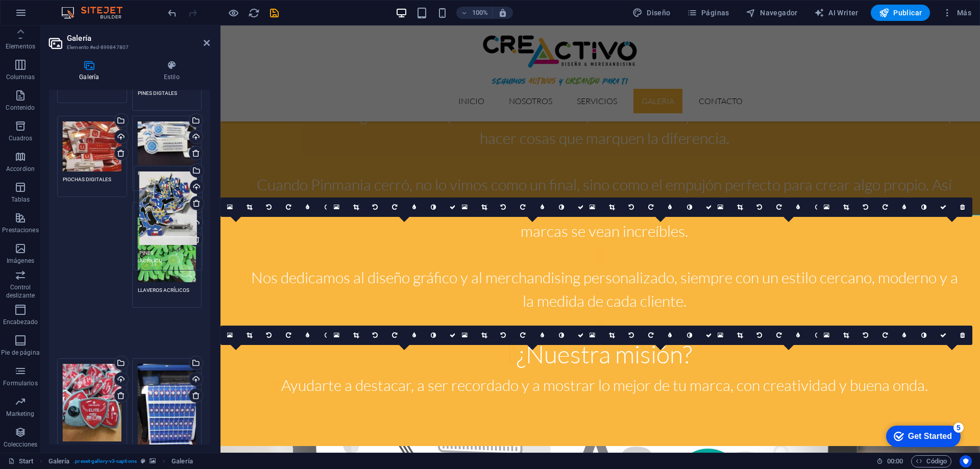
drag, startPoint x: 85, startPoint y: 389, endPoint x: 162, endPoint y: 226, distance: 179.9
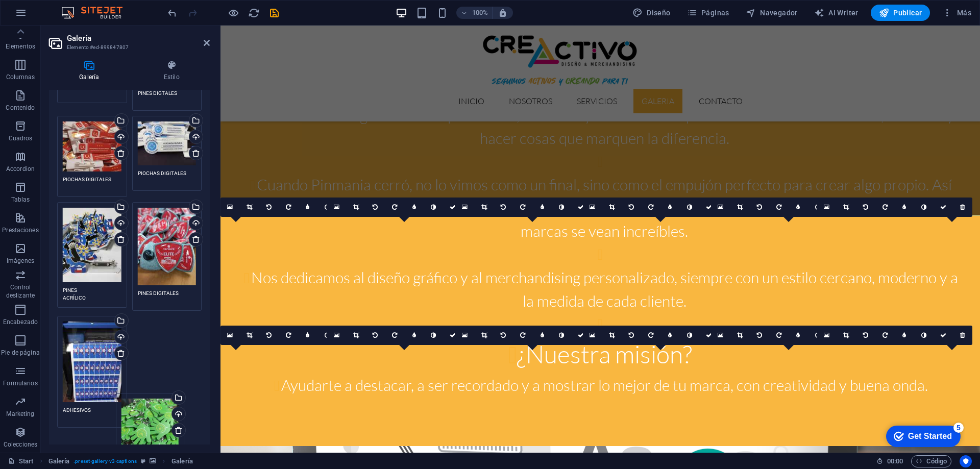
drag, startPoint x: 157, startPoint y: 220, endPoint x: 141, endPoint y: 417, distance: 197.6
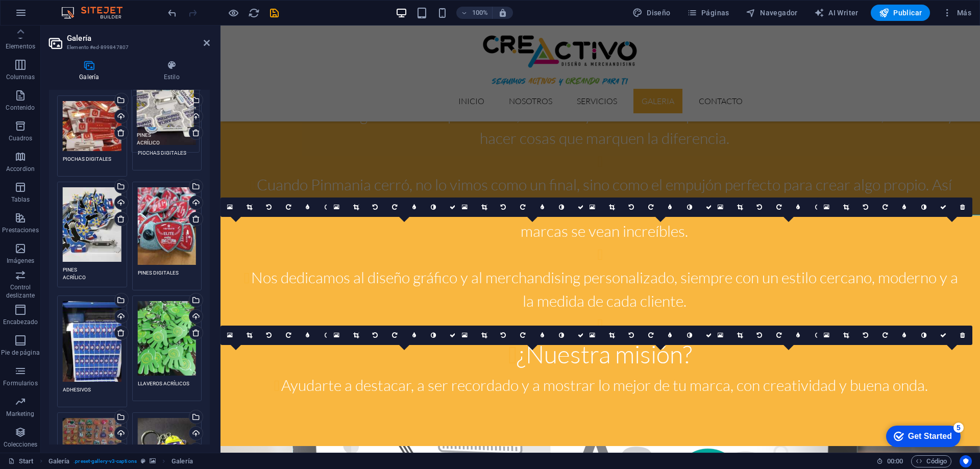
scroll to position [521, 0]
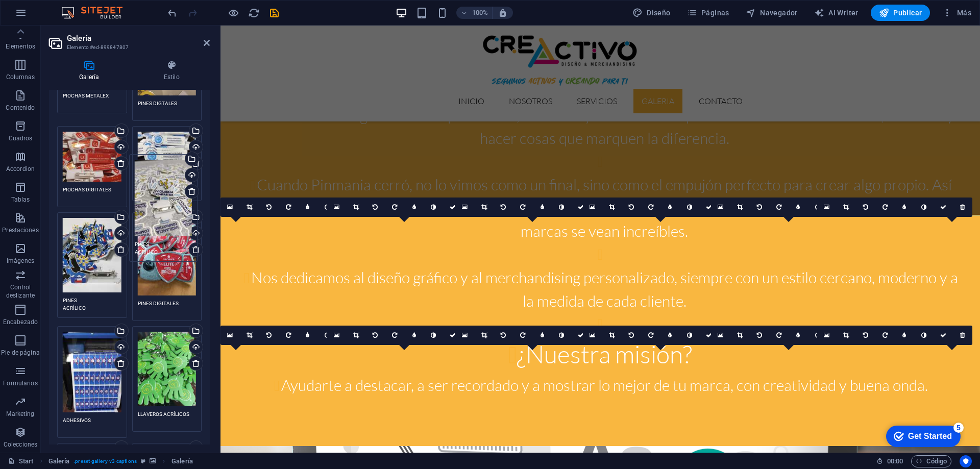
drag, startPoint x: 159, startPoint y: 399, endPoint x: 157, endPoint y: 194, distance: 204.1
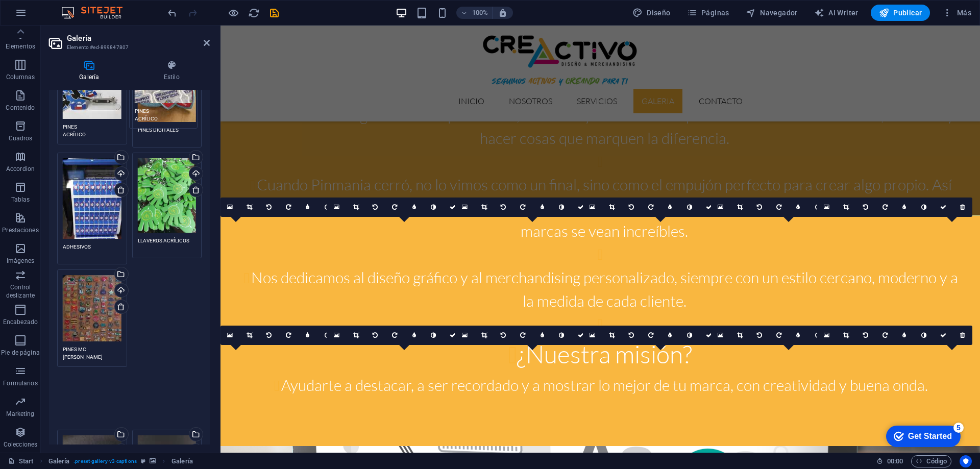
scroll to position [633, 0]
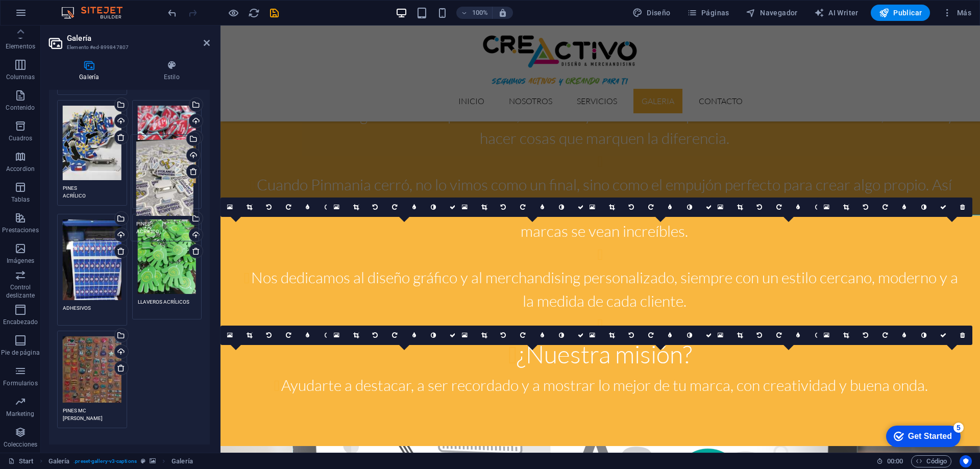
drag, startPoint x: 161, startPoint y: 329, endPoint x: 161, endPoint y: 189, distance: 139.8
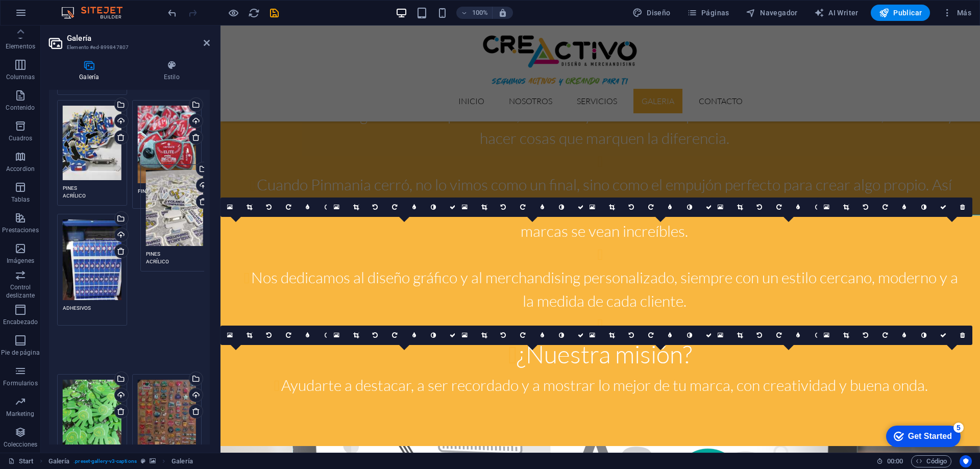
drag, startPoint x: 153, startPoint y: 303, endPoint x: 166, endPoint y: 183, distance: 120.7
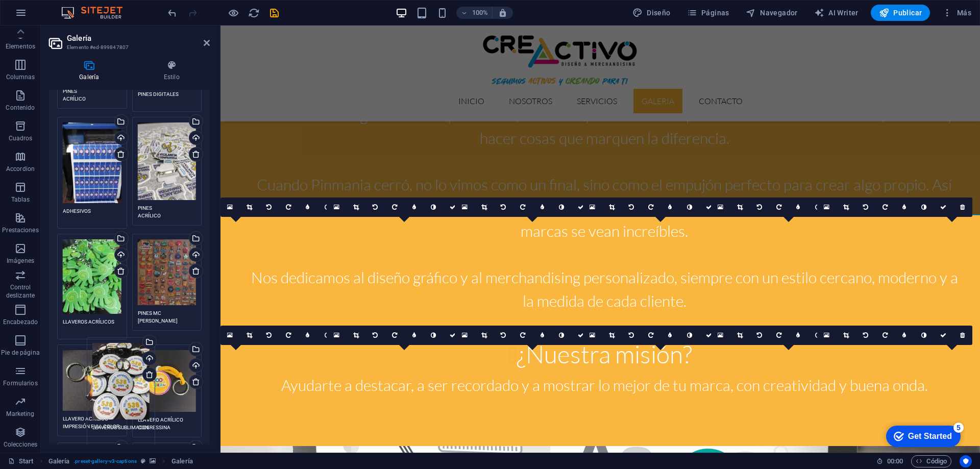
scroll to position [662, 0]
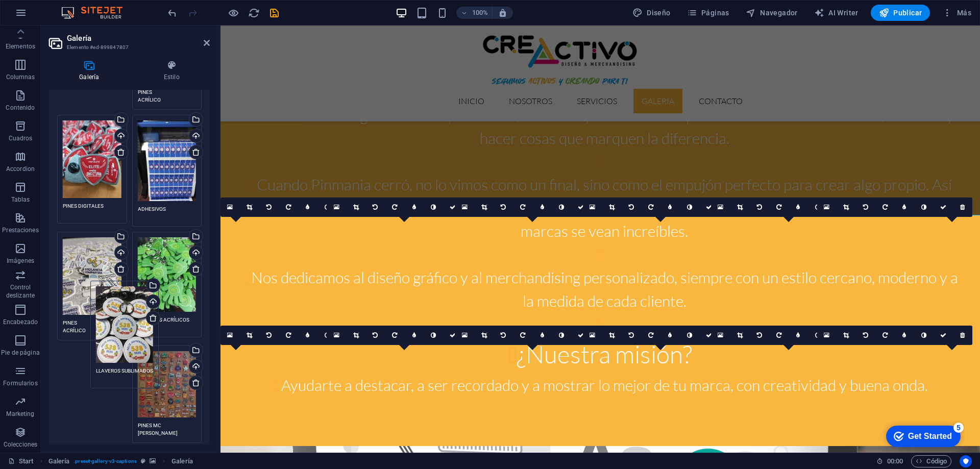
drag, startPoint x: 164, startPoint y: 247, endPoint x: 123, endPoint y: 325, distance: 88.1
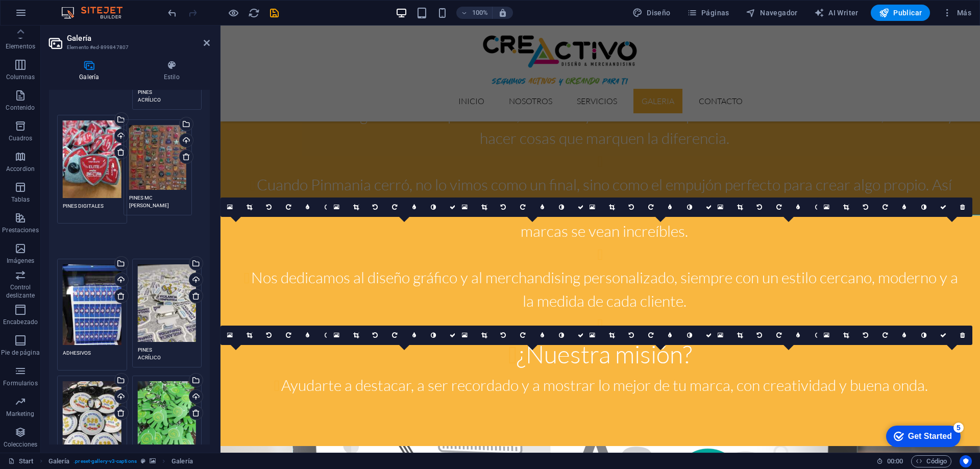
drag, startPoint x: 161, startPoint y: 381, endPoint x: 153, endPoint y: 165, distance: 216.0
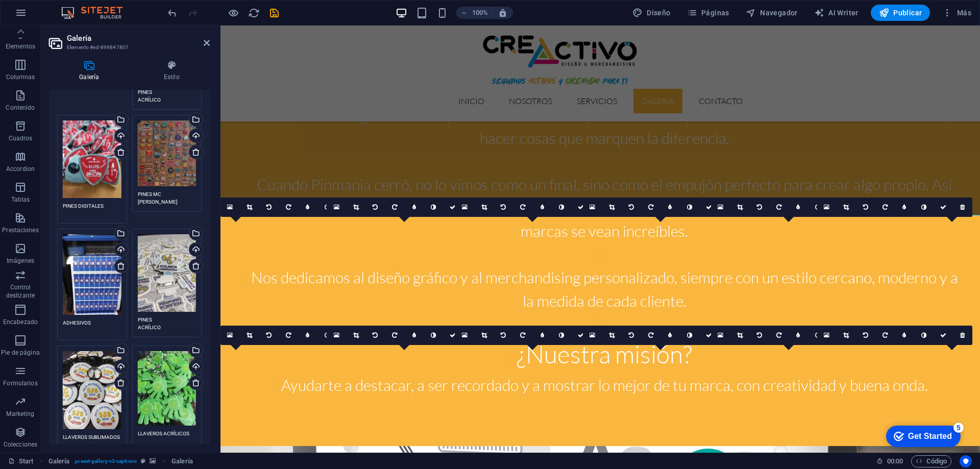
scroll to position [713, 0]
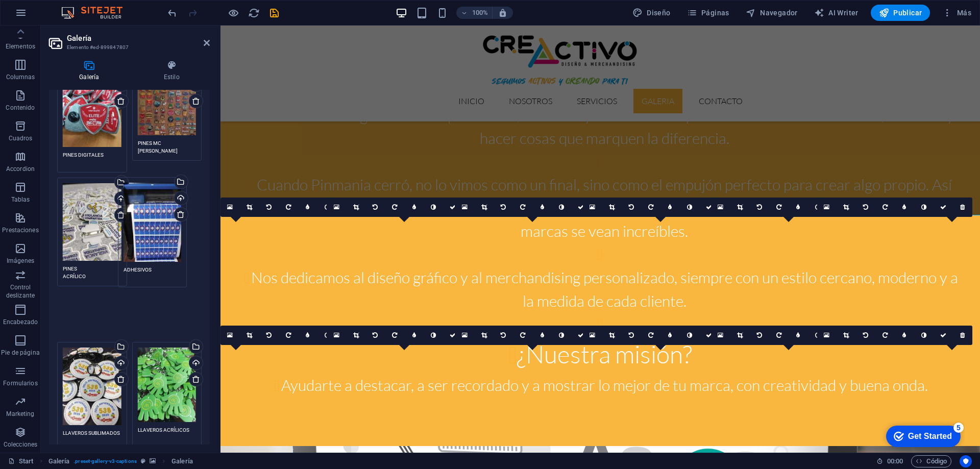
drag, startPoint x: 93, startPoint y: 225, endPoint x: 158, endPoint y: 234, distance: 65.4
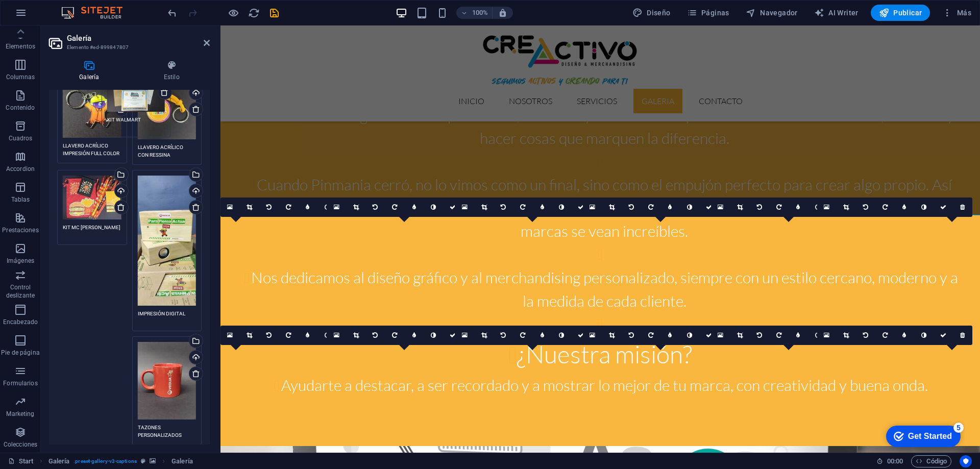
scroll to position [1019, 0]
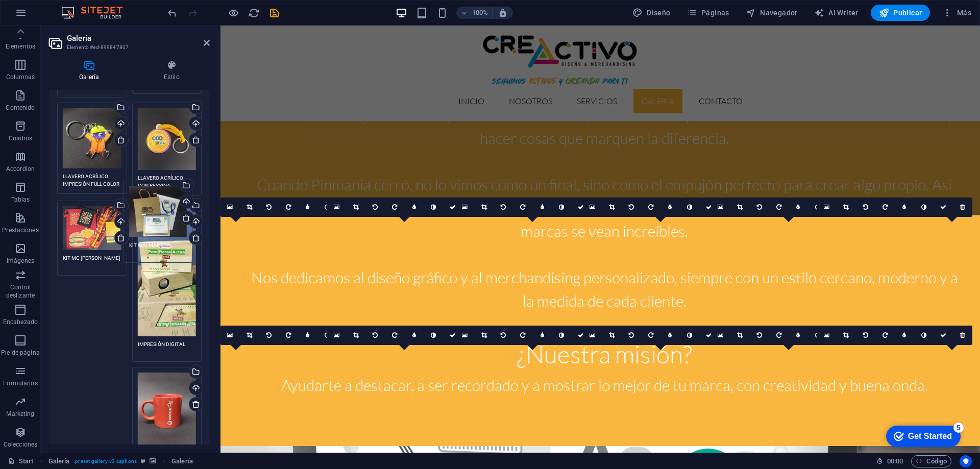
drag, startPoint x: 93, startPoint y: 312, endPoint x: 160, endPoint y: 212, distance: 120.0
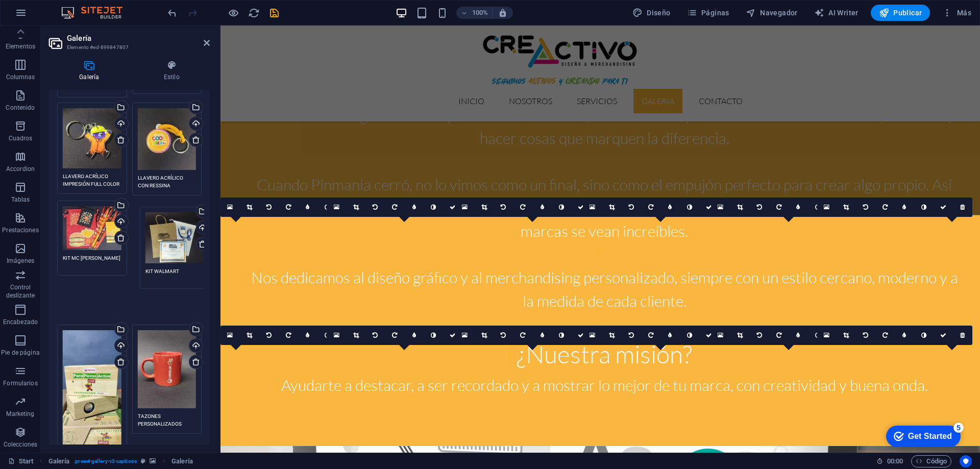
drag, startPoint x: 94, startPoint y: 331, endPoint x: 173, endPoint y: 218, distance: 137.5
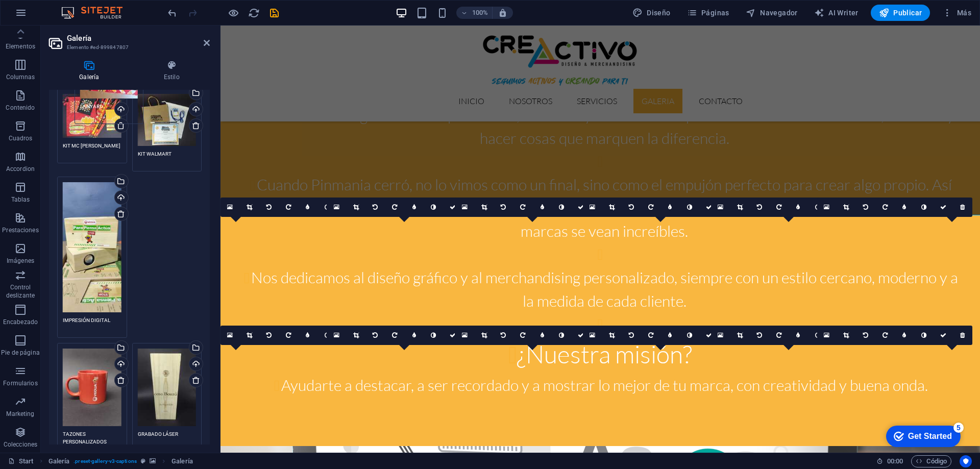
scroll to position [1111, 0]
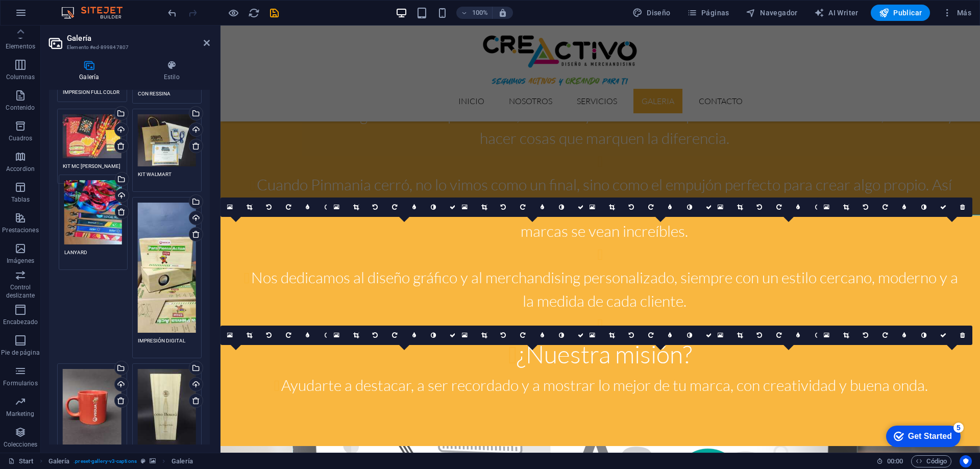
drag, startPoint x: 91, startPoint y: 303, endPoint x: 92, endPoint y: 232, distance: 70.9
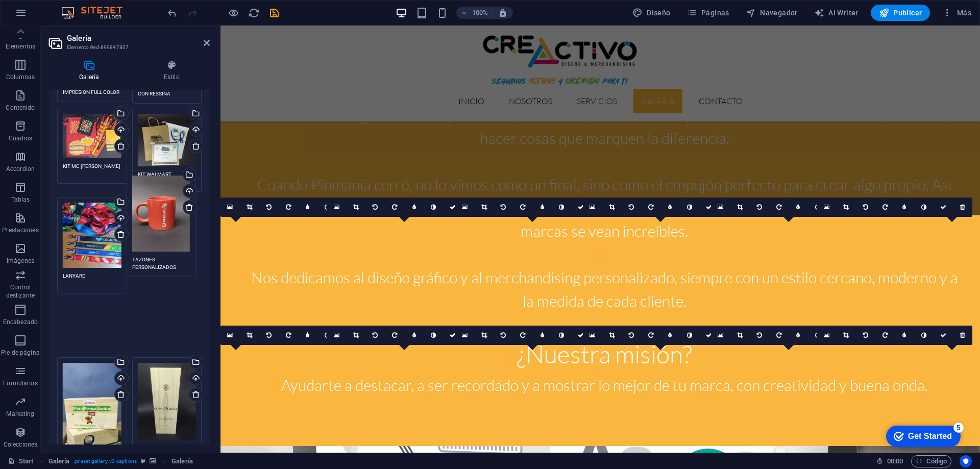
drag, startPoint x: 88, startPoint y: 390, endPoint x: 157, endPoint y: 214, distance: 189.1
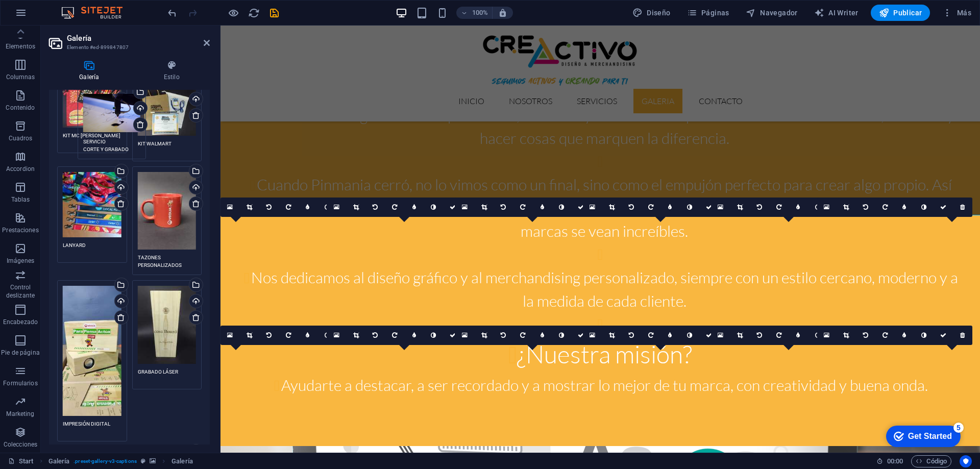
scroll to position [1091, 0]
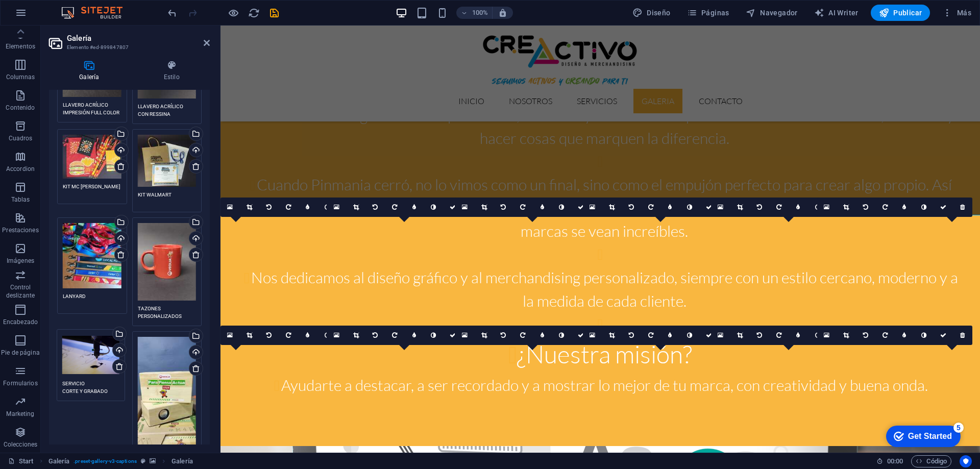
drag, startPoint x: 152, startPoint y: 306, endPoint x: 78, endPoint y: 358, distance: 90.9
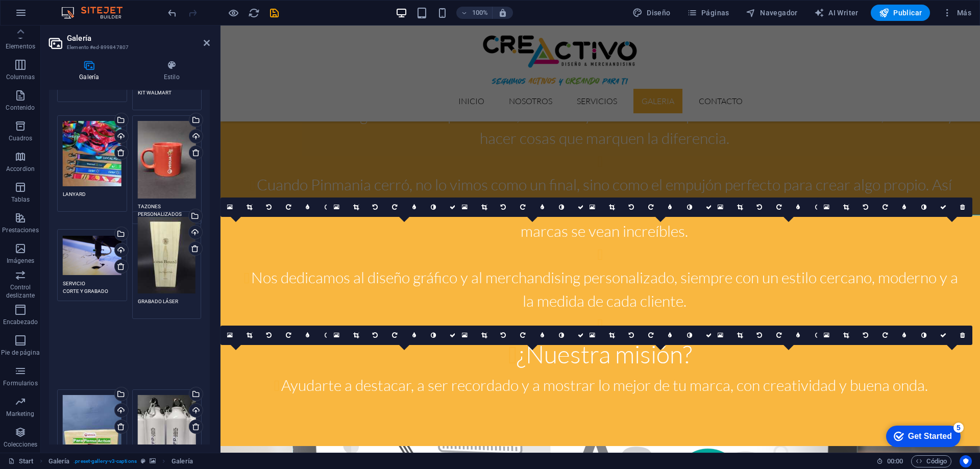
drag, startPoint x: 86, startPoint y: 400, endPoint x: 161, endPoint y: 232, distance: 183.2
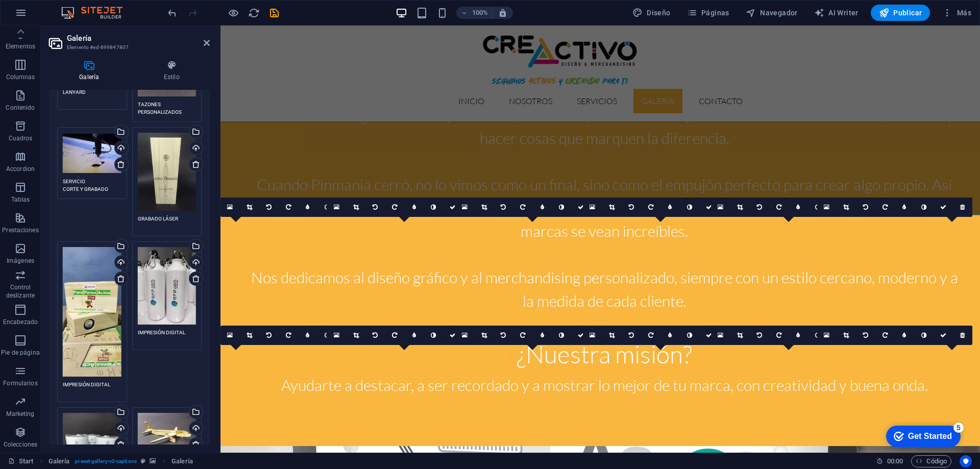
scroll to position [1346, 0]
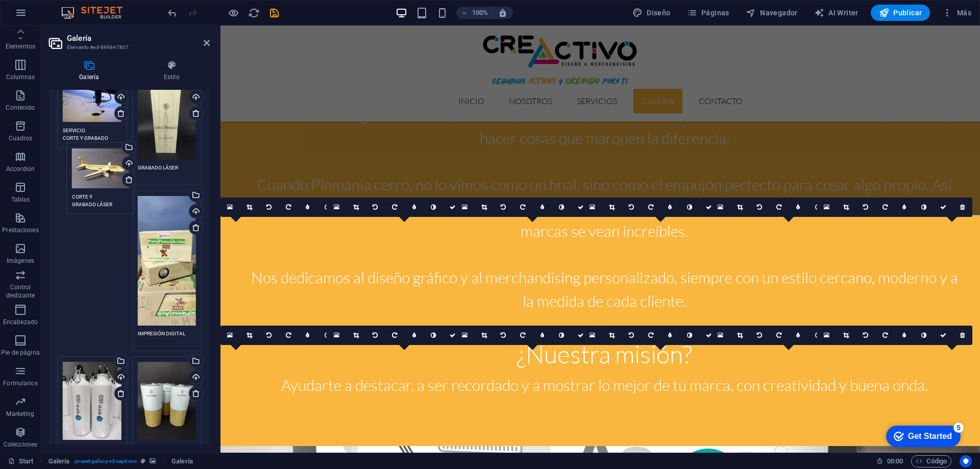
drag, startPoint x: 166, startPoint y: 356, endPoint x: 100, endPoint y: 166, distance: 200.9
drag, startPoint x: 93, startPoint y: 196, endPoint x: 92, endPoint y: 161, distance: 34.7
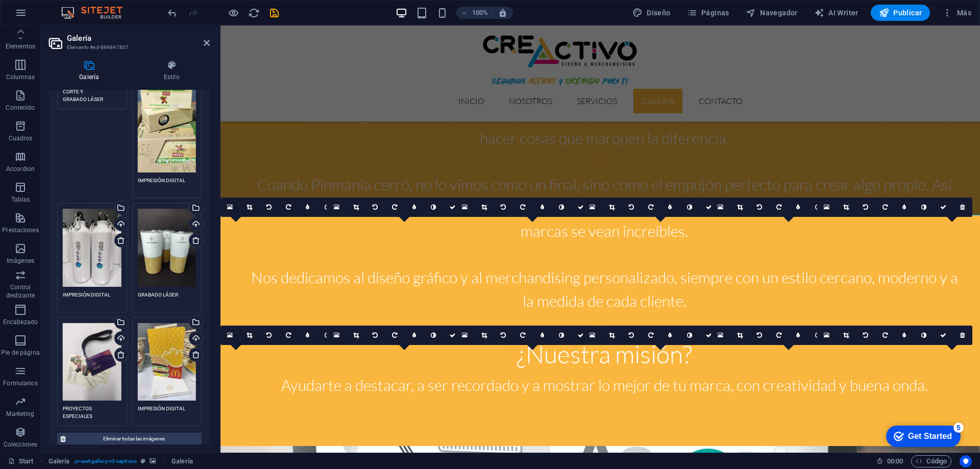
scroll to position [1448, 0]
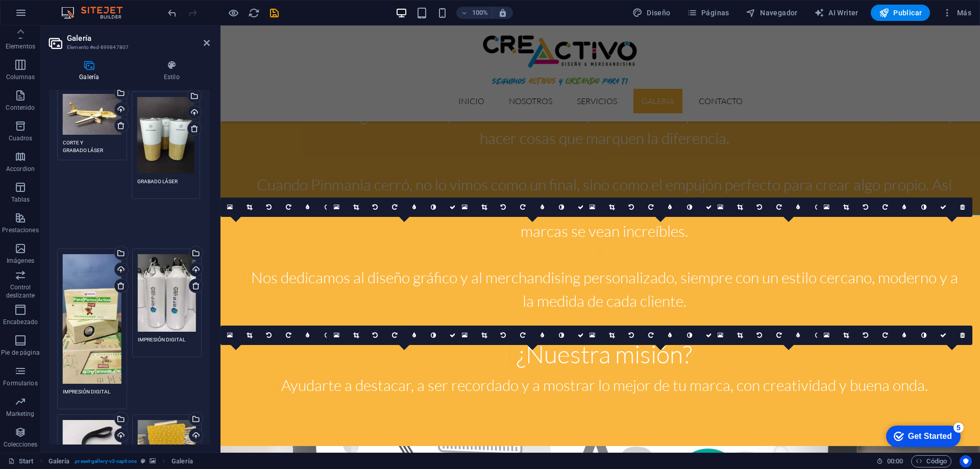
drag, startPoint x: 151, startPoint y: 290, endPoint x: 151, endPoint y: 145, distance: 144.4
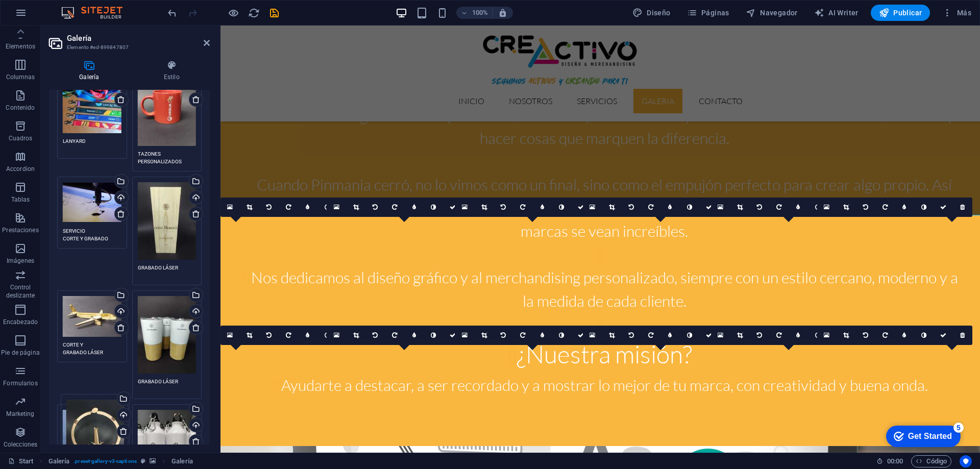
scroll to position [1255, 0]
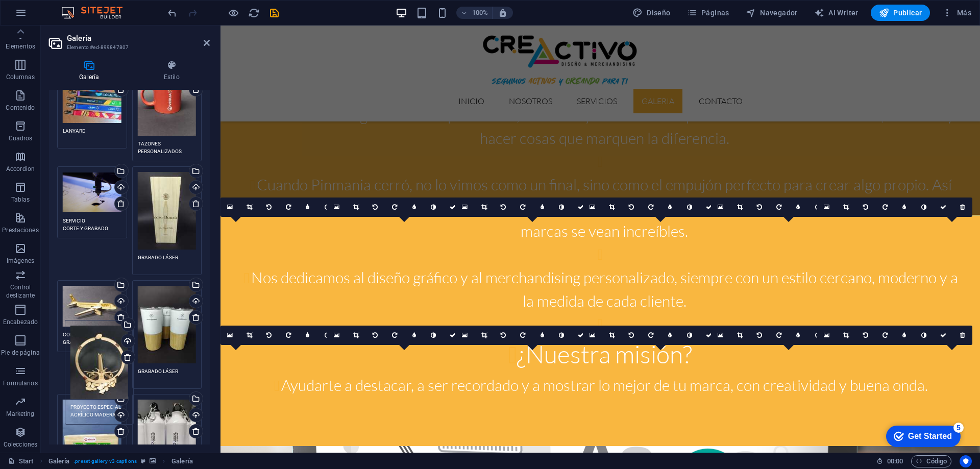
drag, startPoint x: 95, startPoint y: 305, endPoint x: 103, endPoint y: 345, distance: 40.5
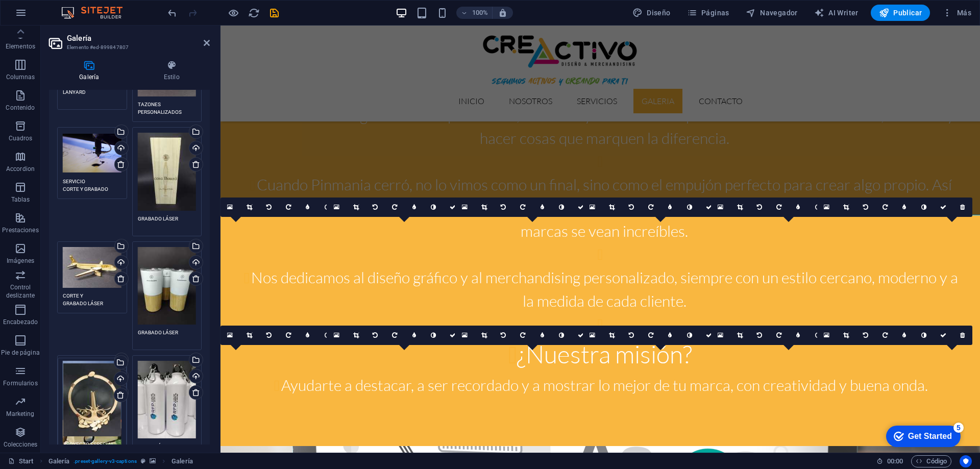
scroll to position [1135, 0]
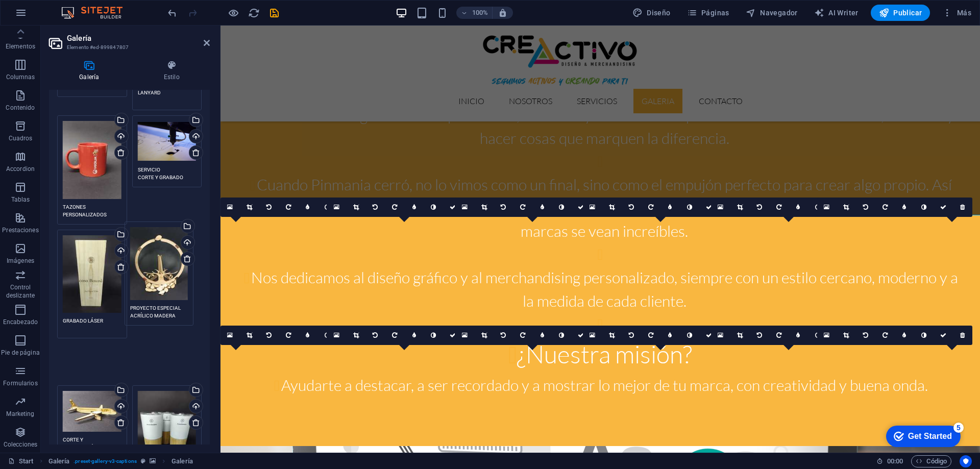
drag, startPoint x: 102, startPoint y: 342, endPoint x: 169, endPoint y: 254, distance: 111.0
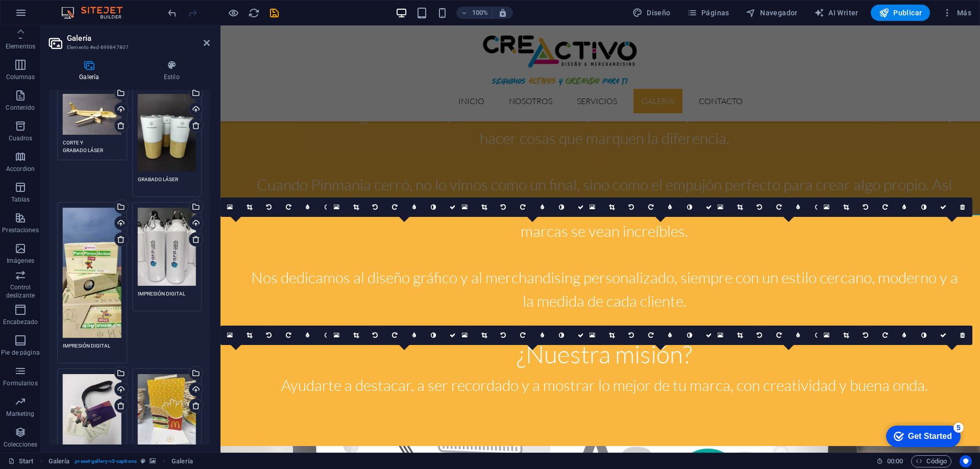
scroll to position [1442, 0]
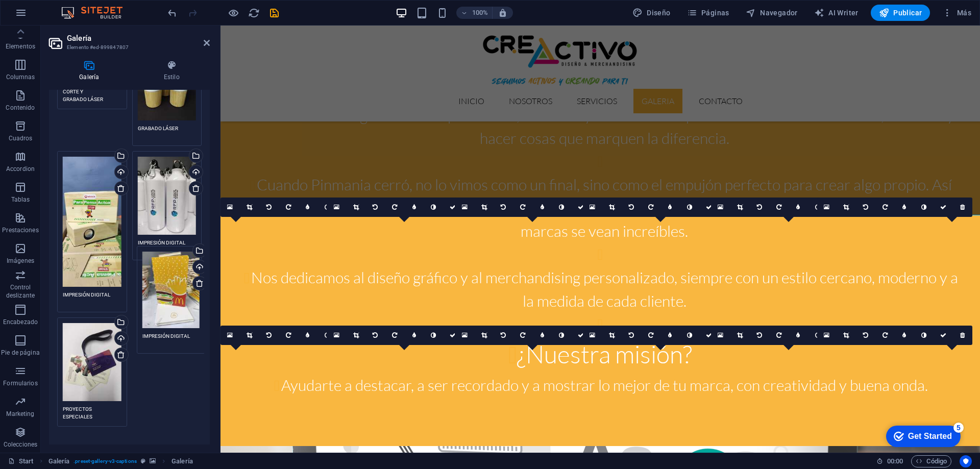
drag, startPoint x: 159, startPoint y: 330, endPoint x: 164, endPoint y: 277, distance: 52.9
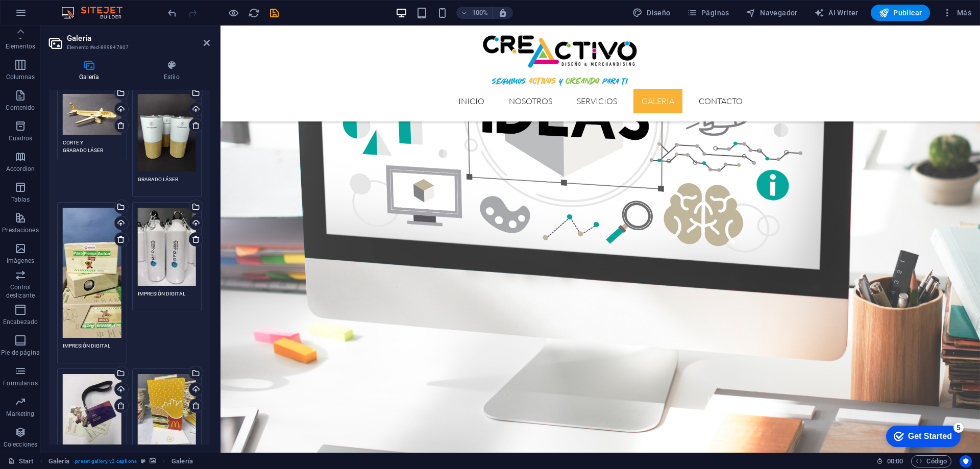
scroll to position [1654, 0]
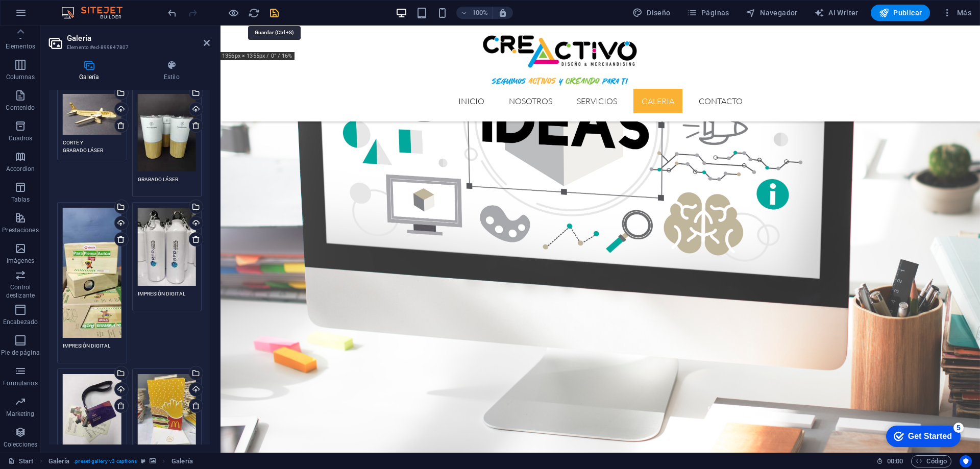
click at [272, 13] on icon "save" at bounding box center [274, 13] width 12 height 12
